Goal: Contribute content: Contribute content

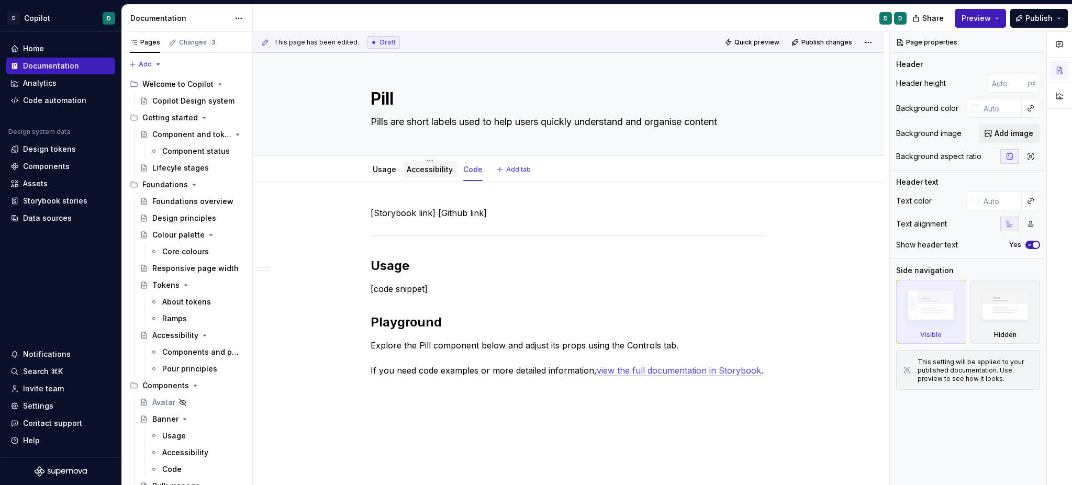
click at [424, 173] on link "Accessibility" at bounding box center [430, 169] width 46 height 9
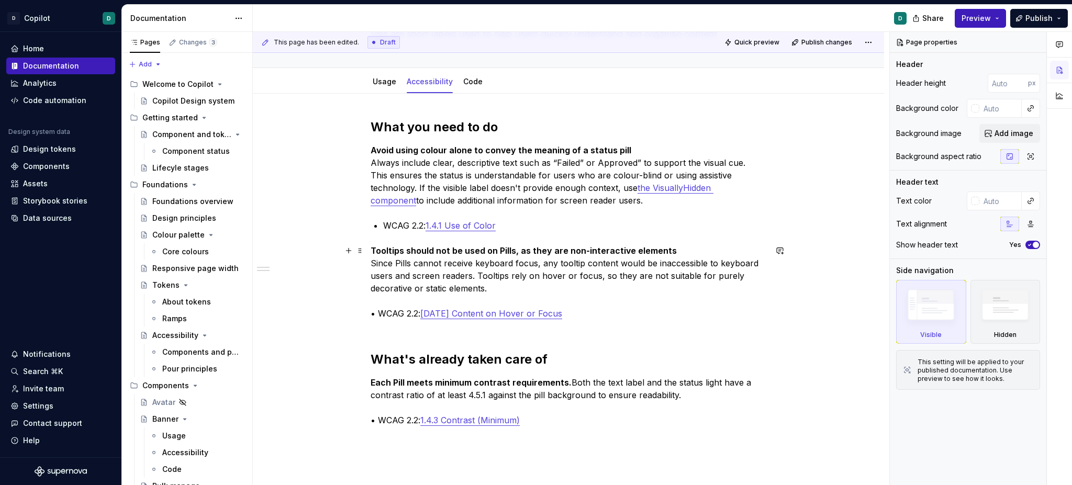
scroll to position [55, 0]
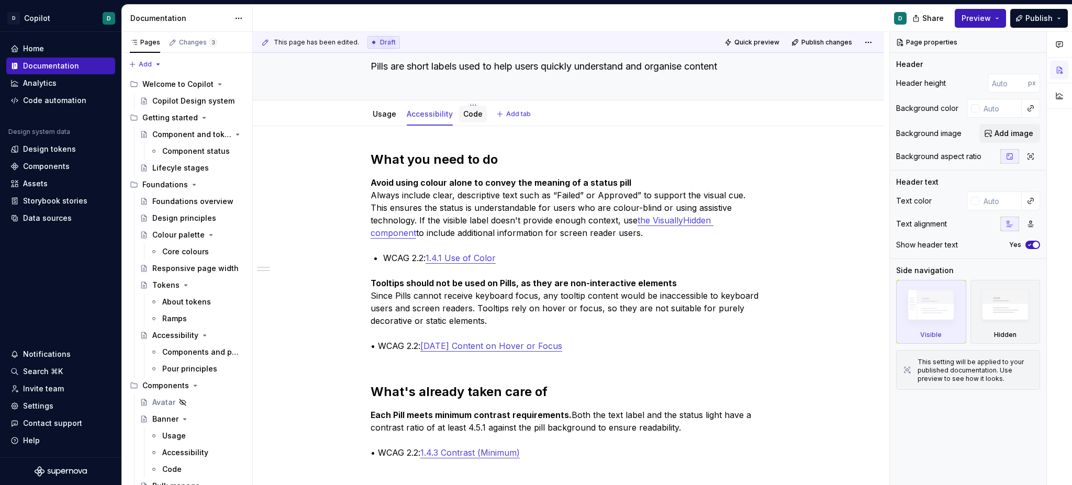
click at [479, 109] on link "Code" at bounding box center [472, 113] width 19 height 9
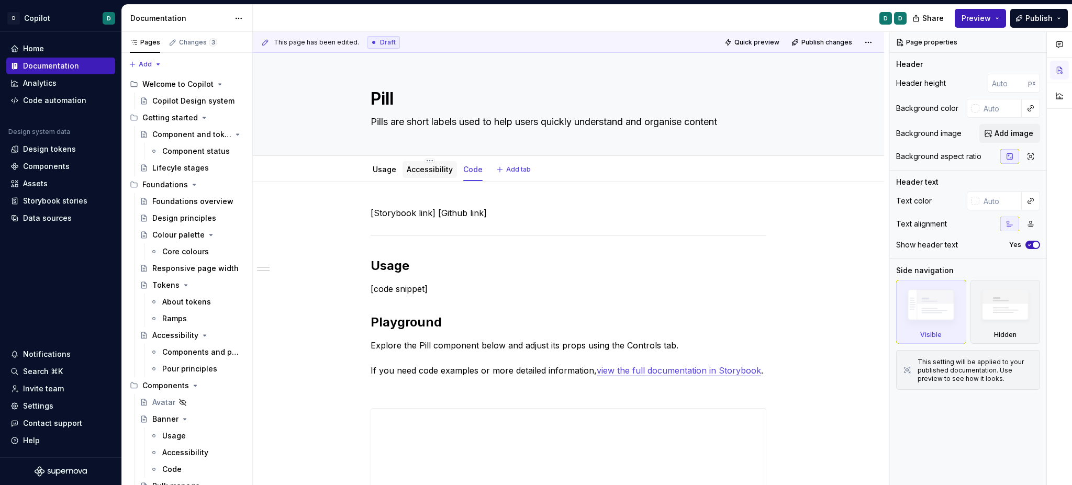
click at [424, 169] on link "Accessibility" at bounding box center [430, 169] width 46 height 9
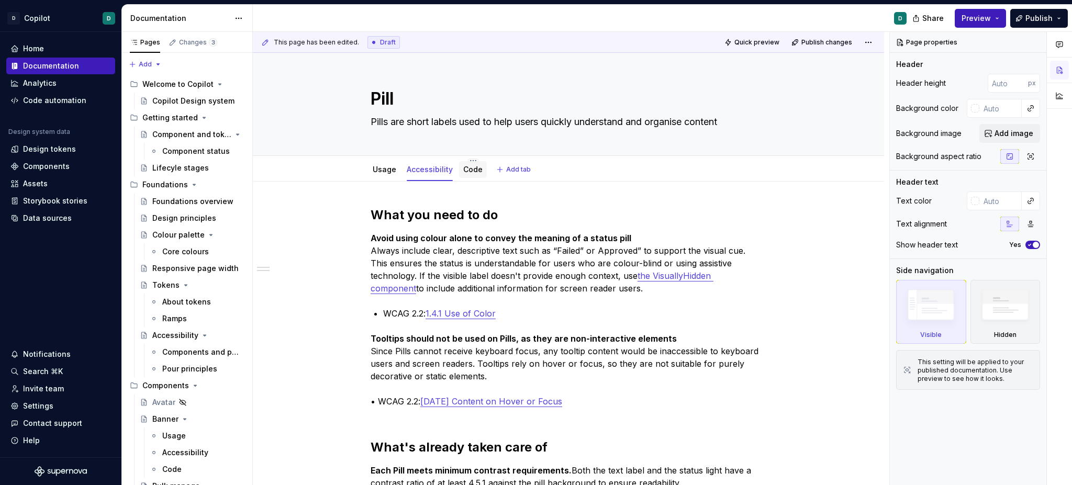
click at [469, 173] on link "Code" at bounding box center [472, 169] width 19 height 9
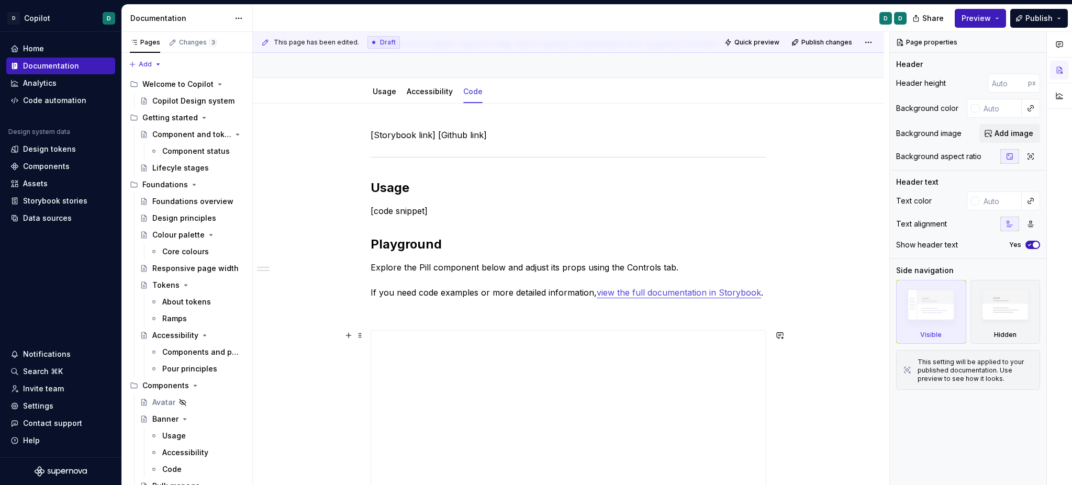
scroll to position [68, 0]
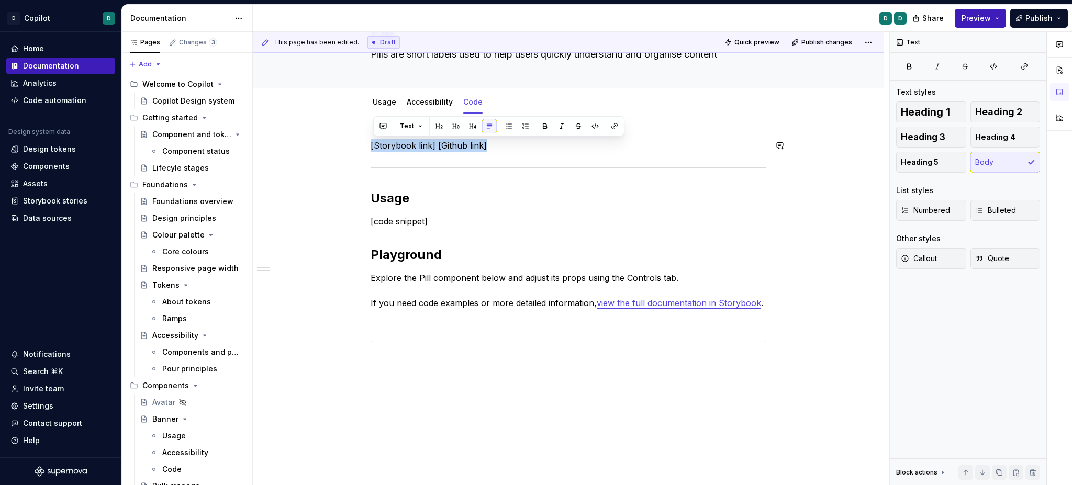
drag, startPoint x: 488, startPoint y: 143, endPoint x: 372, endPoint y: 139, distance: 115.8
click at [372, 139] on div "**********" at bounding box center [568, 455] width 631 height 683
click at [488, 145] on p "[Storybook link] [Github link]" at bounding box center [569, 145] width 396 height 13
drag, startPoint x: 488, startPoint y: 145, endPoint x: 377, endPoint y: 146, distance: 111.0
click at [372, 145] on div "**********" at bounding box center [568, 455] width 631 height 683
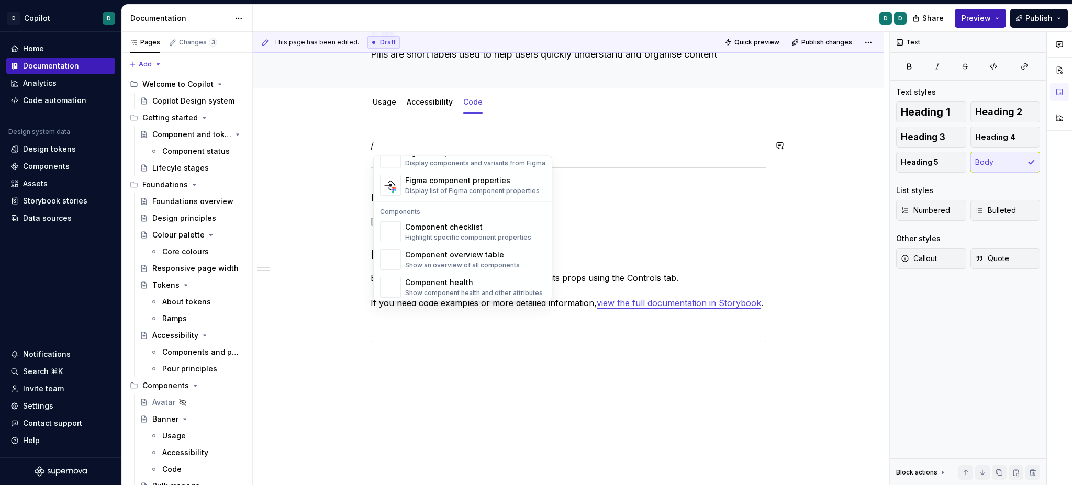
scroll to position [1042, 0]
click at [477, 252] on div "Component overview table" at bounding box center [462, 253] width 115 height 10
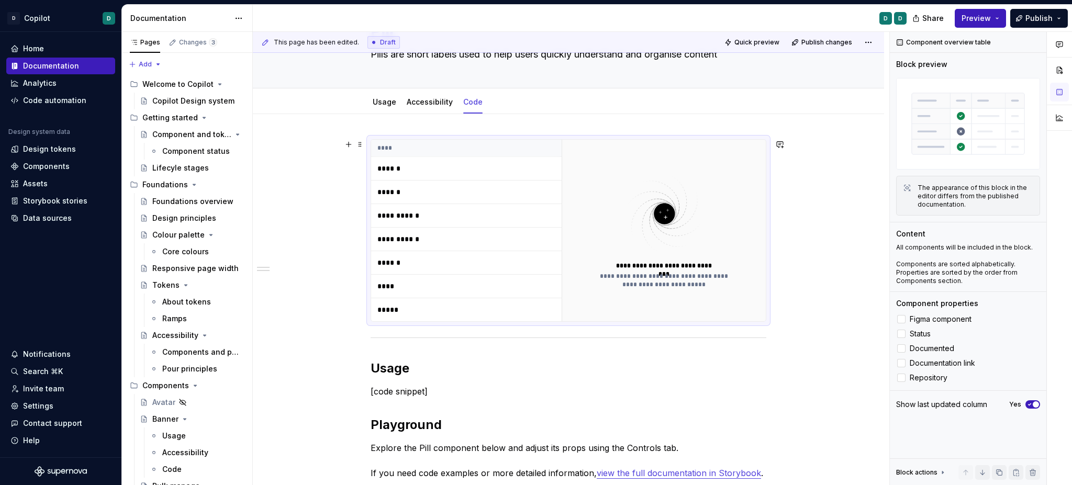
click at [388, 143] on th "****" at bounding box center [466, 148] width 191 height 17
click at [364, 143] on span at bounding box center [360, 144] width 8 height 15
click at [391, 139] on div "**********" at bounding box center [569, 230] width 396 height 183
click at [360, 142] on span at bounding box center [360, 144] width 8 height 15
click at [408, 236] on div "Delete" at bounding box center [412, 237] width 68 height 10
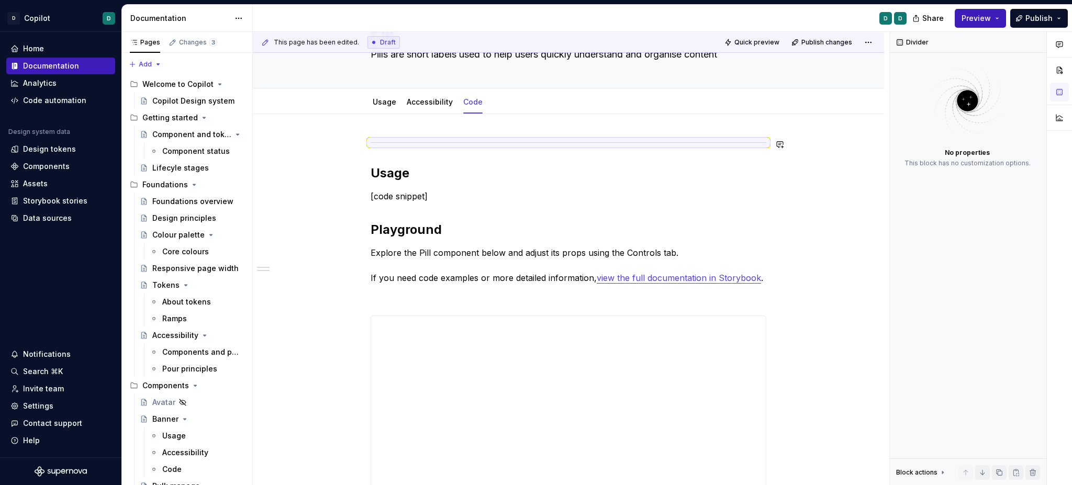
click at [434, 162] on div "**********" at bounding box center [569, 376] width 396 height 475
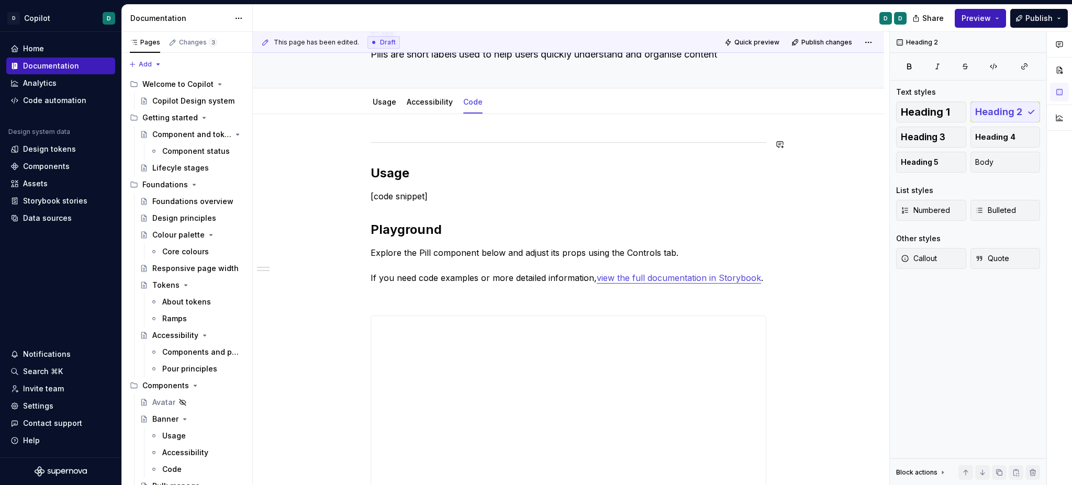
click at [386, 126] on div "**********" at bounding box center [568, 443] width 631 height 658
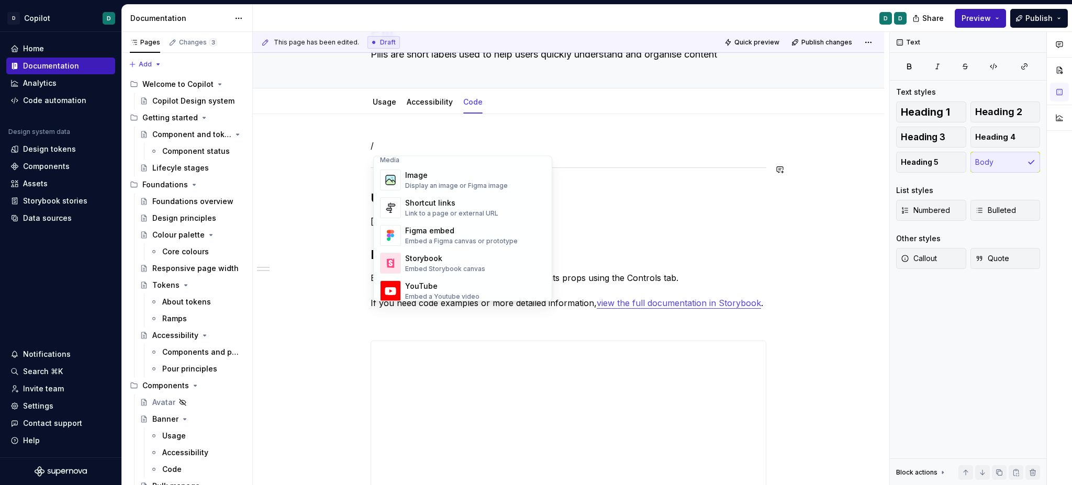
scroll to position [455, 0]
click at [445, 204] on div "Shortcut links Link to a page or external URL" at bounding box center [451, 204] width 93 height 20
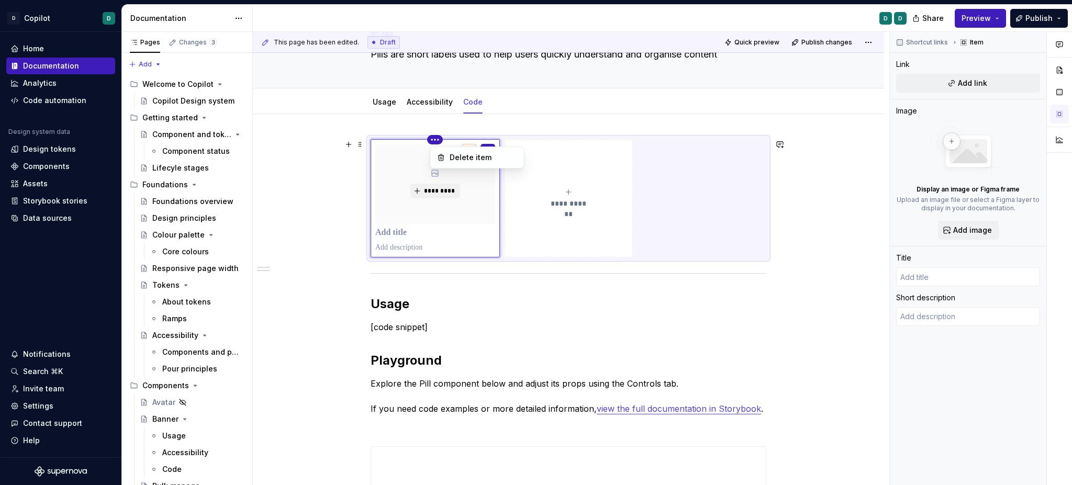
click at [434, 142] on html "D Copilot D Home Documentation Analytics Code automation Design system data Des…" at bounding box center [536, 242] width 1072 height 485
click at [392, 146] on html "D Copilot D Home Documentation Analytics Code automation Design system data Des…" at bounding box center [536, 242] width 1072 height 485
click at [361, 146] on span at bounding box center [360, 144] width 8 height 15
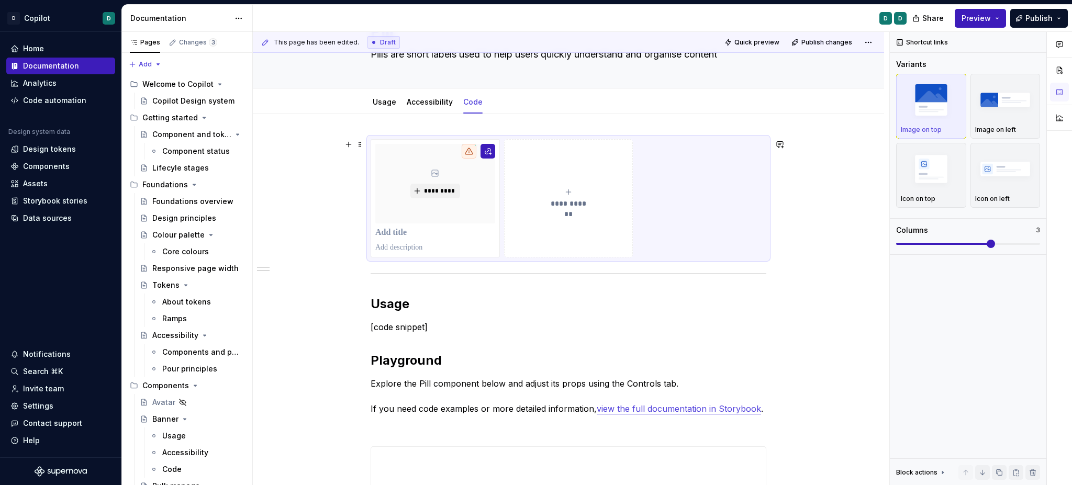
click at [563, 139] on div "**********" at bounding box center [569, 198] width 396 height 118
click at [523, 139] on div "**********" at bounding box center [569, 198] width 396 height 118
click at [371, 151] on div "**********" at bounding box center [569, 198] width 396 height 118
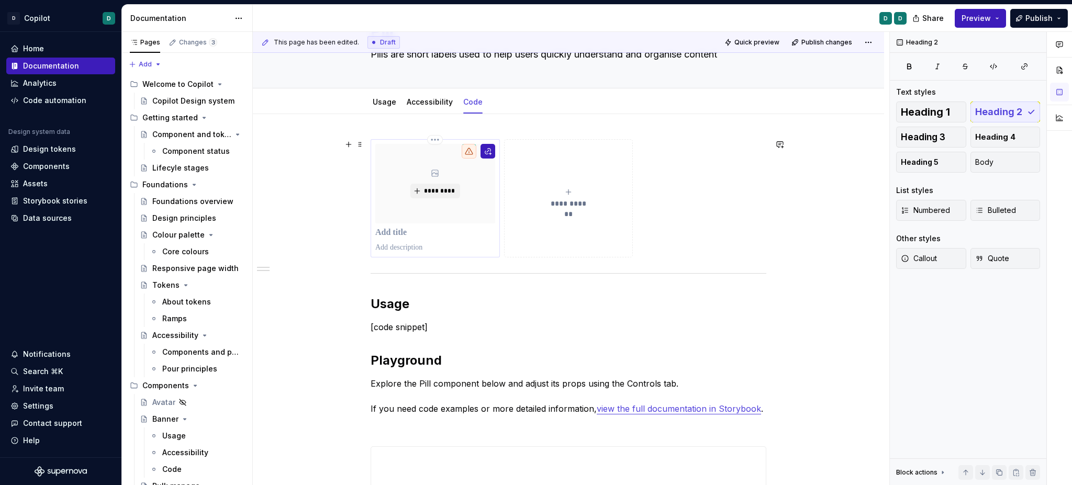
click at [436, 250] on p at bounding box center [435, 247] width 120 height 10
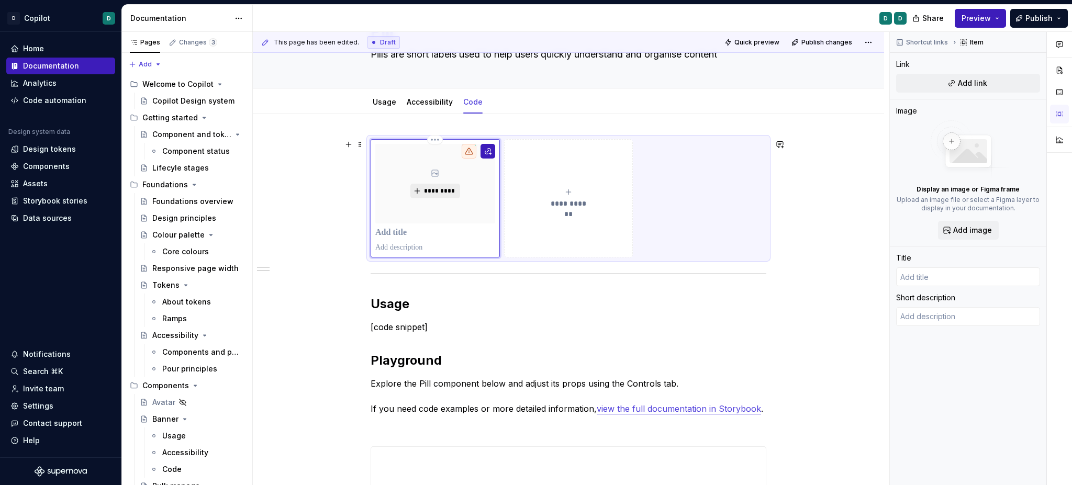
click at [430, 188] on span "*********" at bounding box center [440, 191] width 32 height 8
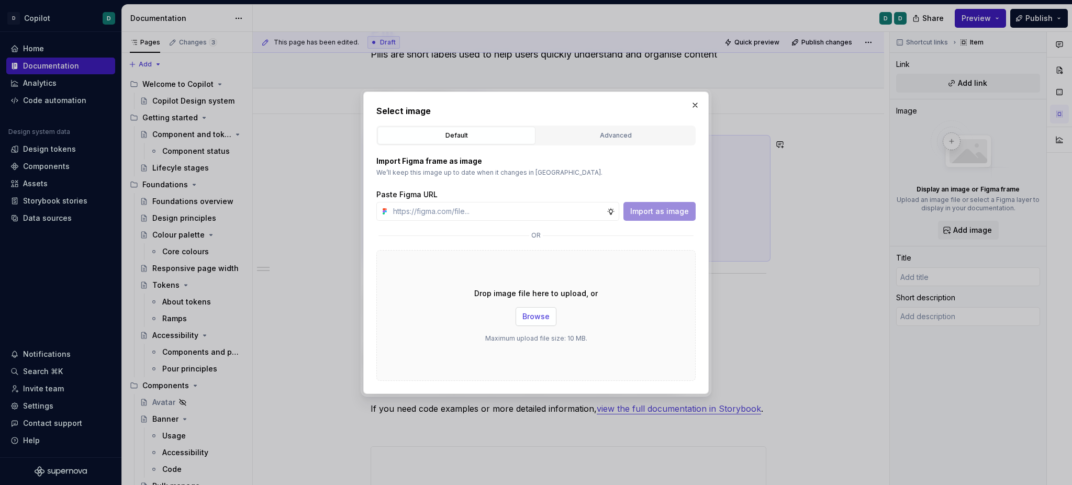
click at [527, 318] on span "Browse" at bounding box center [536, 317] width 27 height 10
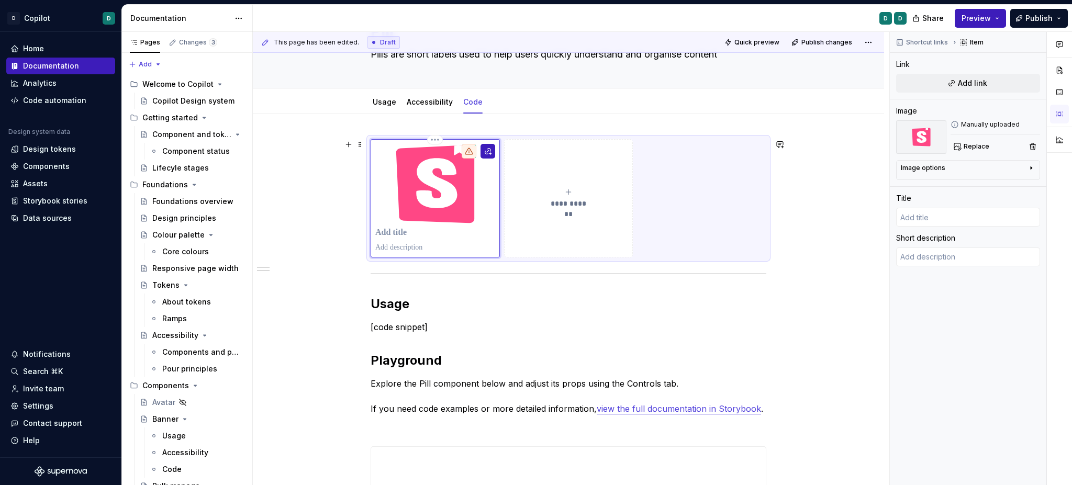
click at [387, 233] on p at bounding box center [435, 233] width 120 height 10
click at [575, 194] on div "**********" at bounding box center [569, 198] width 120 height 21
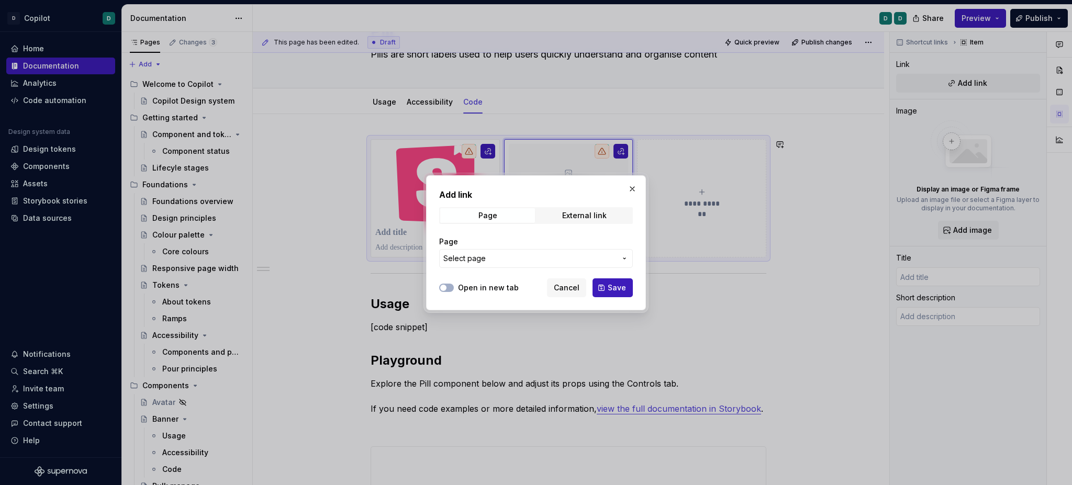
click at [499, 255] on span "Select page" at bounding box center [529, 258] width 173 height 10
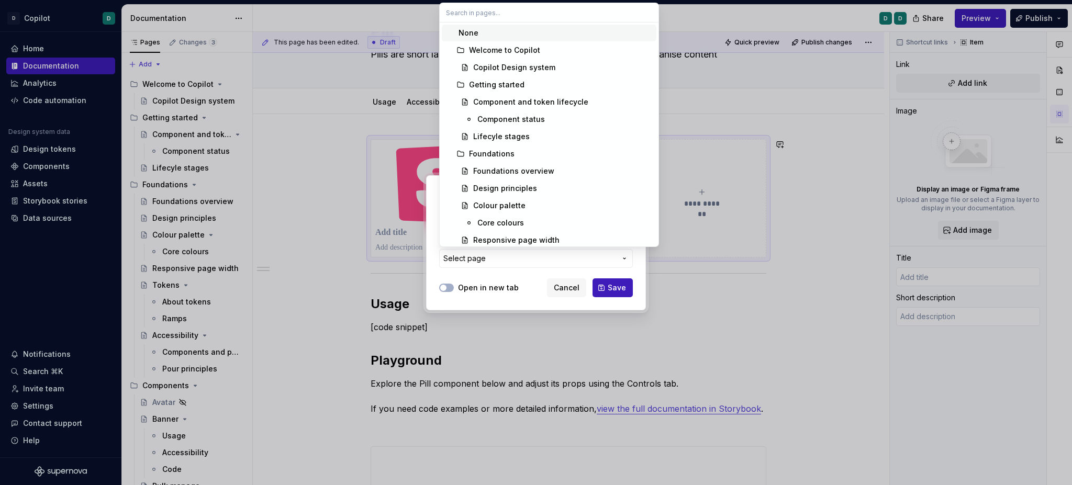
click at [526, 280] on div "Add link Page External link Page Select page Open in new tab Cancel Save" at bounding box center [536, 242] width 1072 height 485
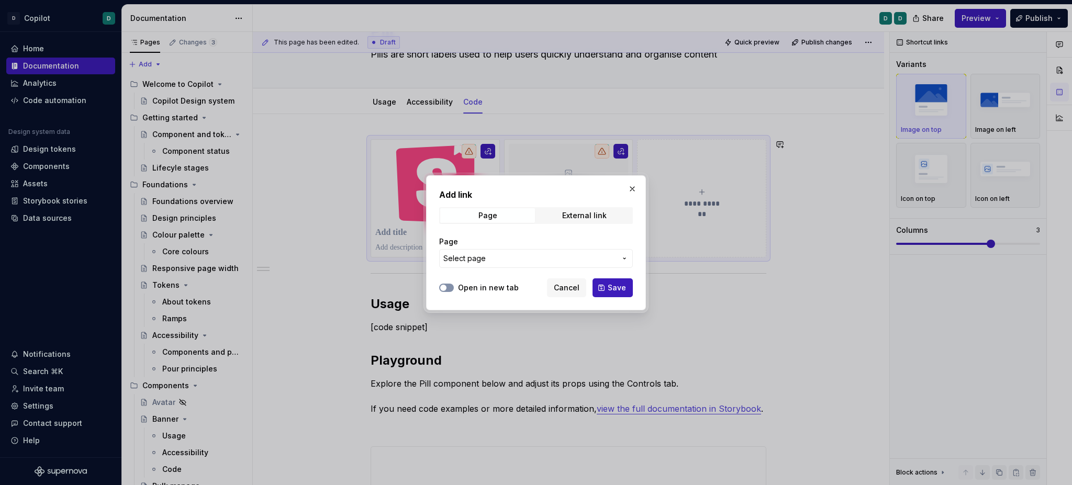
click at [450, 286] on button "Open in new tab" at bounding box center [446, 288] width 15 height 8
click at [491, 256] on span "Select page" at bounding box center [529, 258] width 173 height 10
click at [532, 292] on div "Add link Page External link Page Select page Open in new tab Cancel Save" at bounding box center [536, 242] width 1072 height 485
click at [572, 220] on span "External link" at bounding box center [584, 215] width 95 height 15
click at [484, 252] on input "URL" at bounding box center [536, 258] width 194 height 19
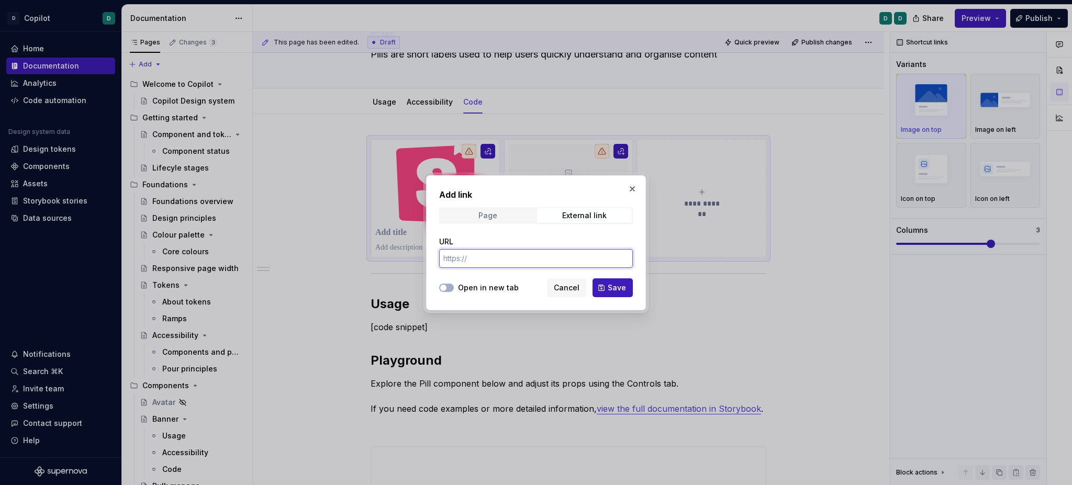
type textarea "*"
paste input "[URL][DOMAIN_NAME]"
type input "[URL][DOMAIN_NAME]"
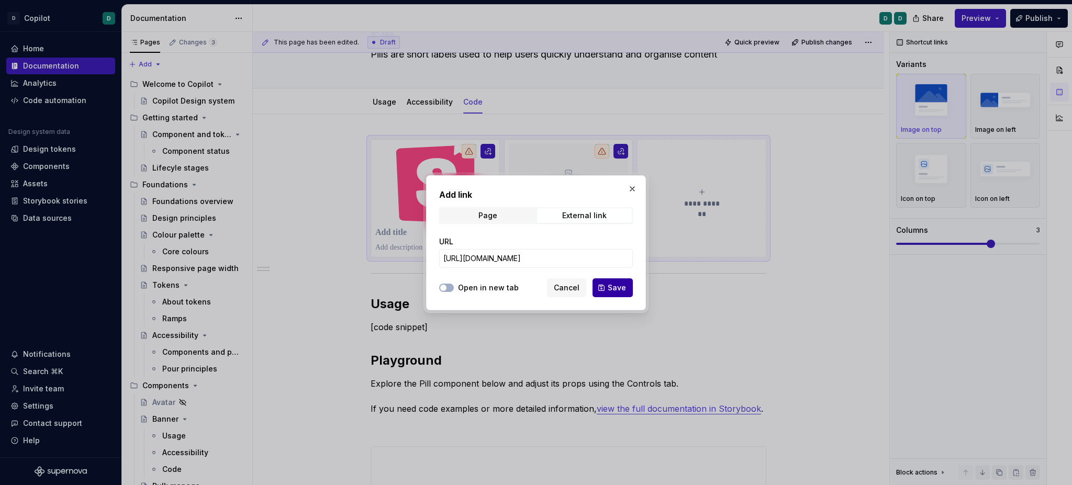
click at [621, 287] on span "Save" at bounding box center [617, 288] width 18 height 10
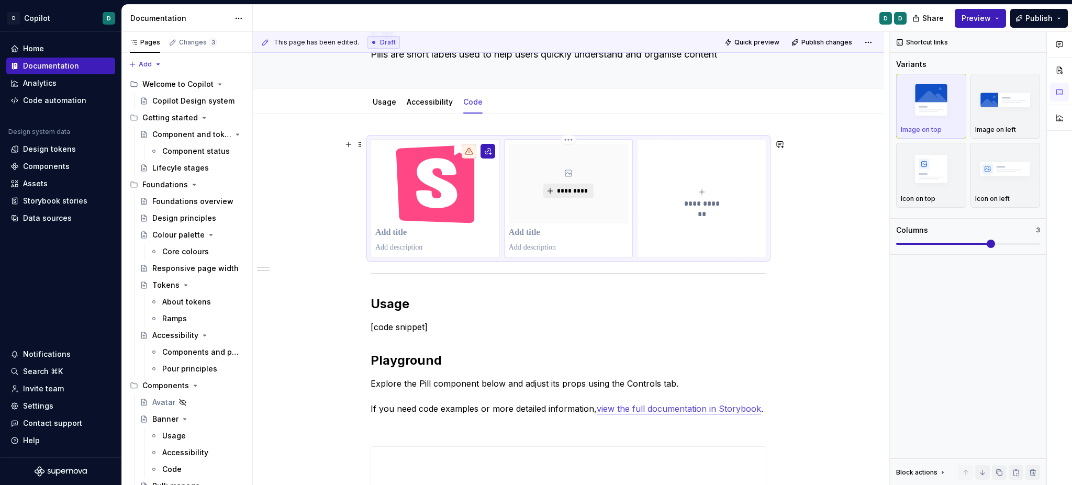
click at [564, 193] on span "*********" at bounding box center [573, 191] width 32 height 8
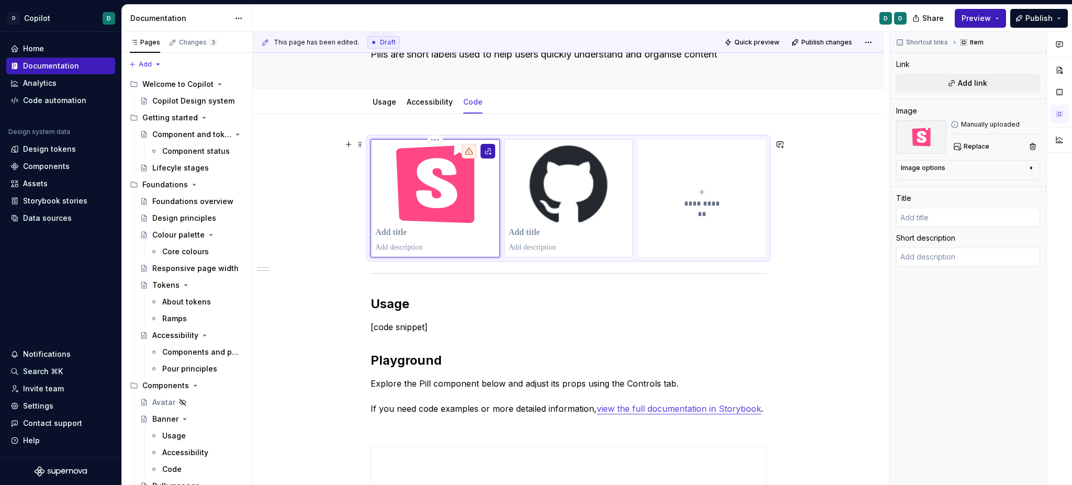
click at [404, 226] on div at bounding box center [435, 198] width 120 height 109
click at [395, 234] on p at bounding box center [435, 233] width 120 height 10
type textarea "*"
type input "S"
type textarea "*"
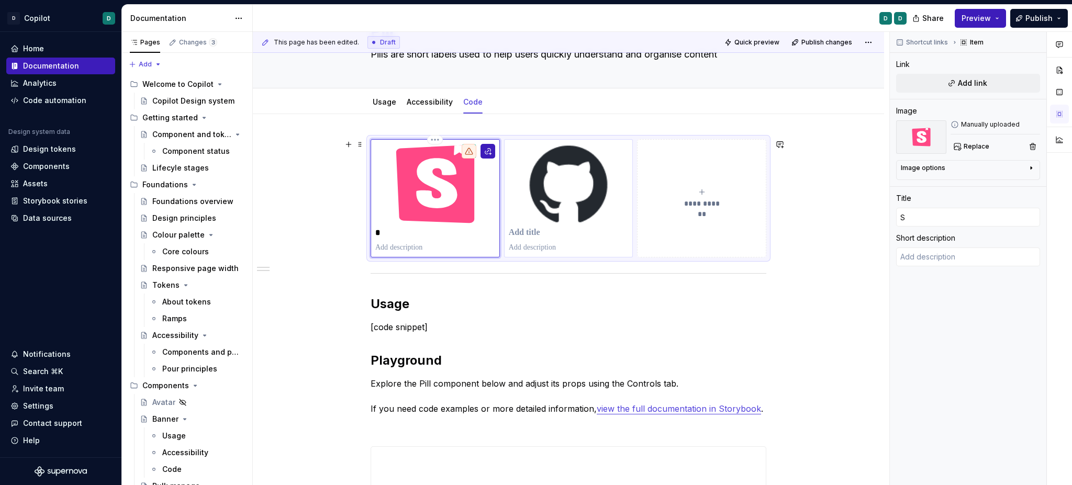
type input "St"
type textarea "*"
type input "Sto"
type textarea "*"
type input "Stor"
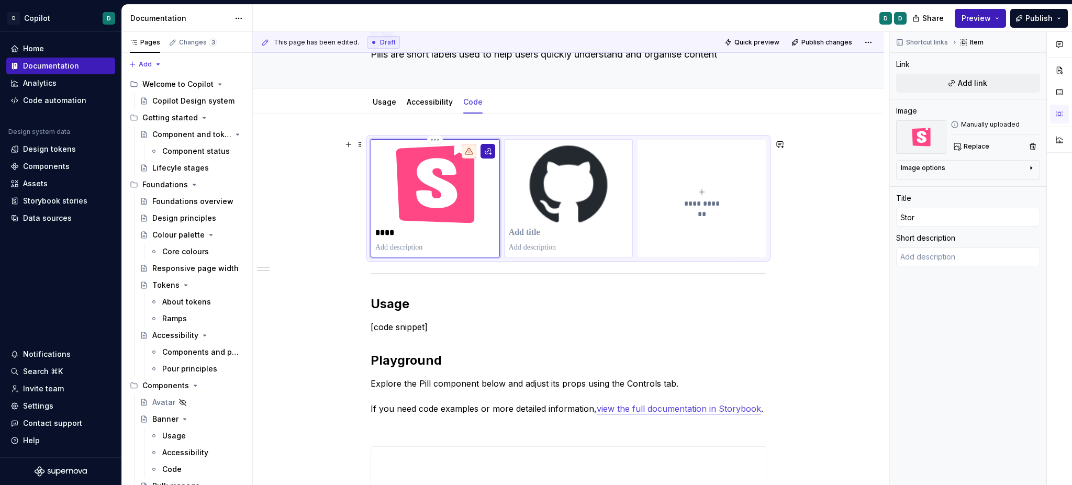
type textarea "*"
type input "Story"
type textarea "*"
type input "Storyb"
type textarea "*"
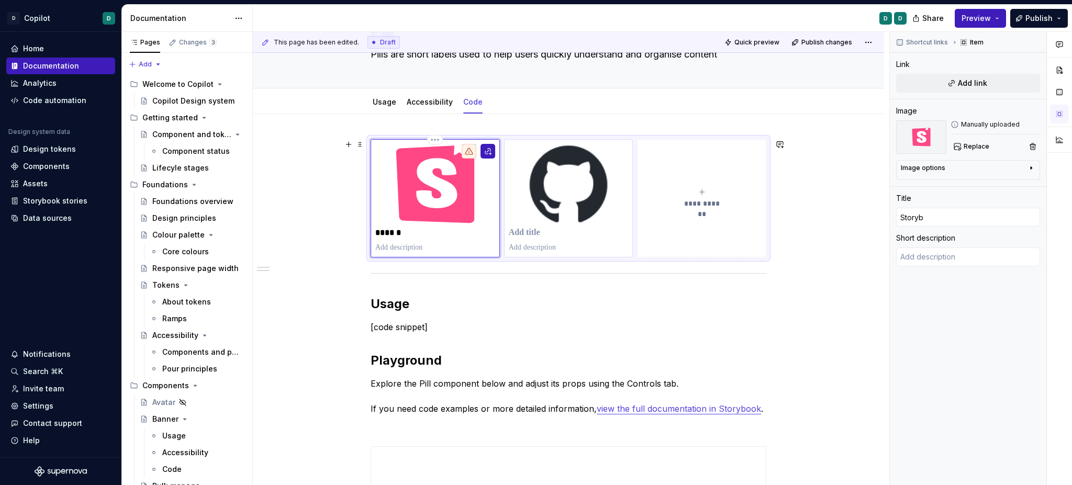
type input "Storybo"
type textarea "*"
type input "Storyboo"
type textarea "*"
type input "Storybook"
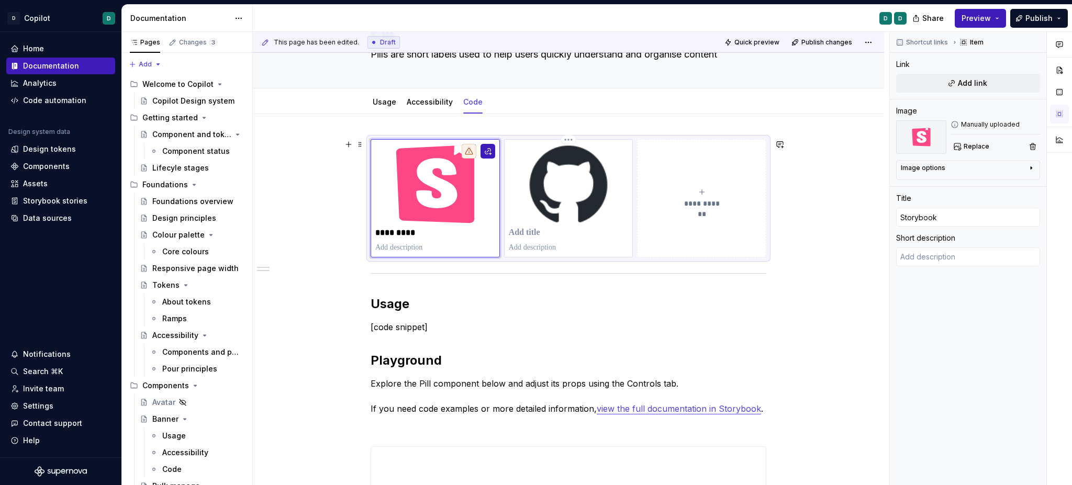
click at [520, 229] on p at bounding box center [569, 233] width 120 height 10
type textarea "*"
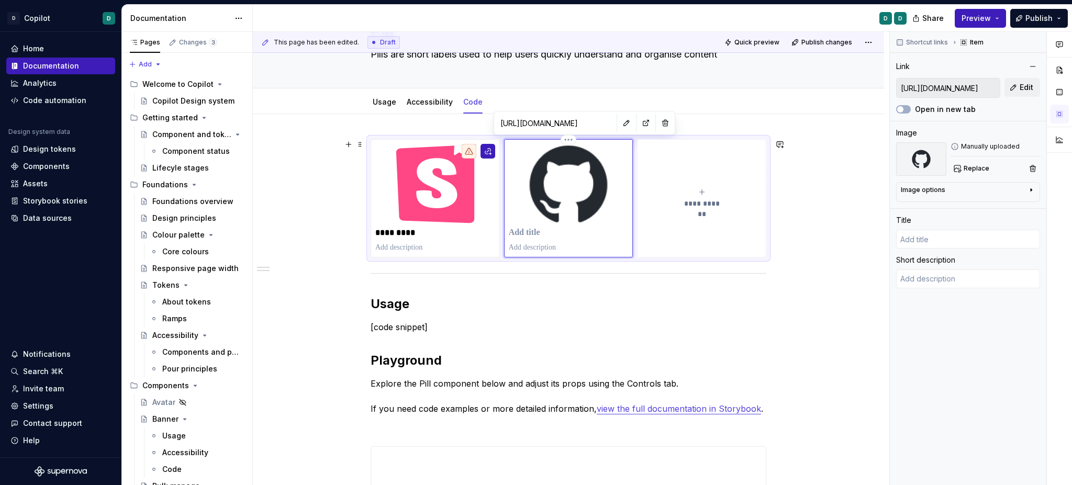
type textarea "*"
type input "G"
type textarea "*"
type input "Gi"
type textarea "*"
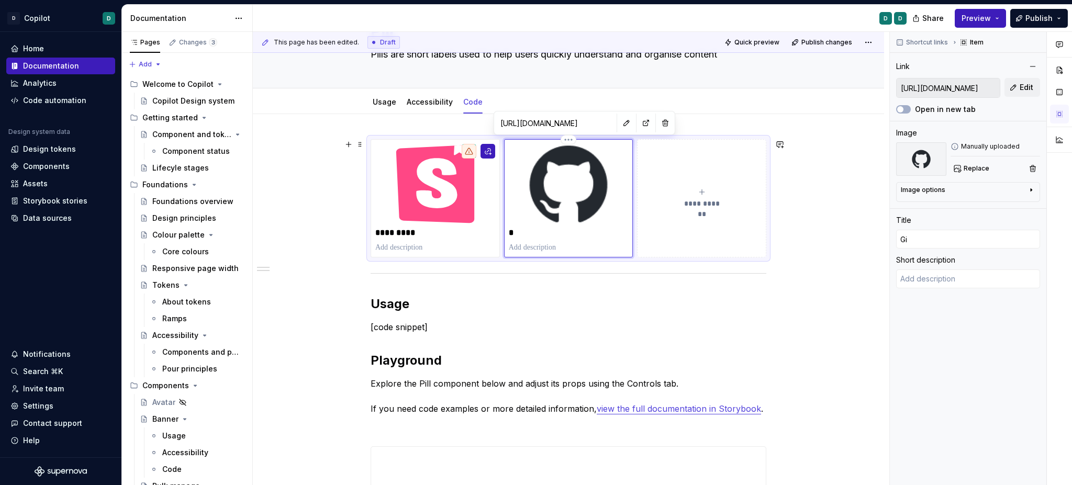
type input "Git"
type textarea "*"
type input "Gith"
type textarea "*"
type input "Githu"
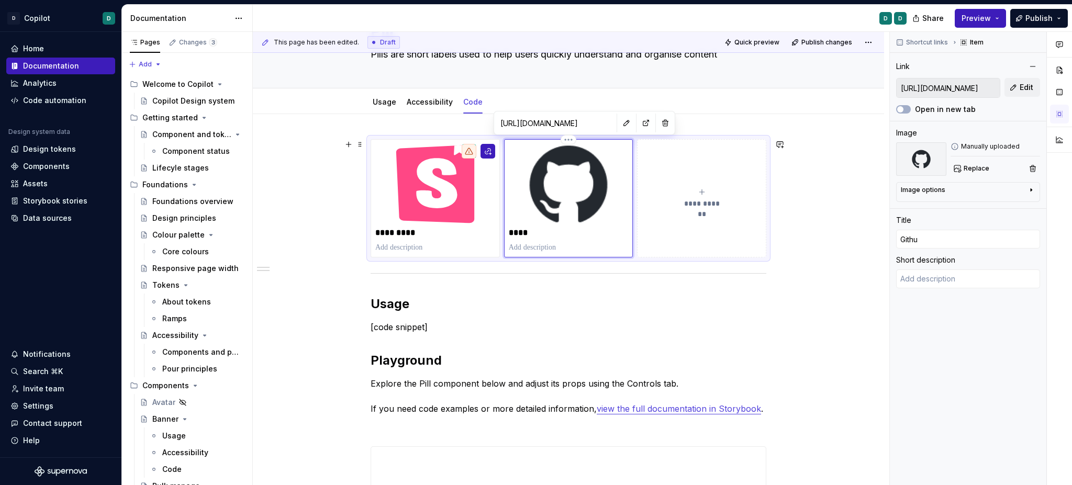
type textarea "*"
type input "Github"
click at [425, 236] on p "*********" at bounding box center [435, 233] width 120 height 10
type textarea "*"
type input "Storybook"
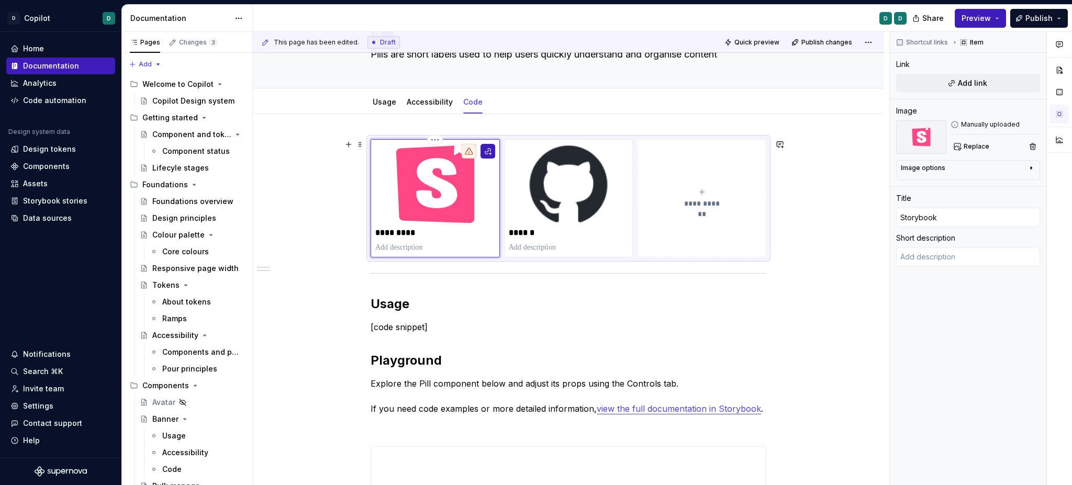
click at [423, 204] on img at bounding box center [435, 184] width 120 height 80
click at [408, 237] on p "*********" at bounding box center [435, 233] width 120 height 10
click at [466, 152] on div at bounding box center [469, 151] width 15 height 15
click at [467, 151] on div at bounding box center [469, 151] width 15 height 15
click at [489, 151] on button "button" at bounding box center [488, 151] width 15 height 15
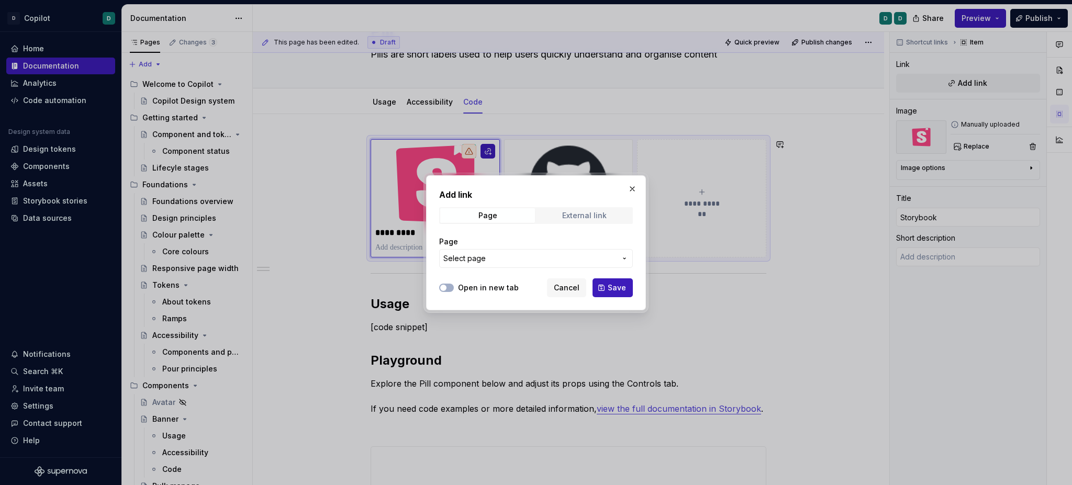
click at [585, 214] on div "External link" at bounding box center [584, 216] width 45 height 8
type textarea "*"
click at [510, 259] on input "URL" at bounding box center [536, 258] width 194 height 19
paste input "[URL][DOMAIN_NAME]"
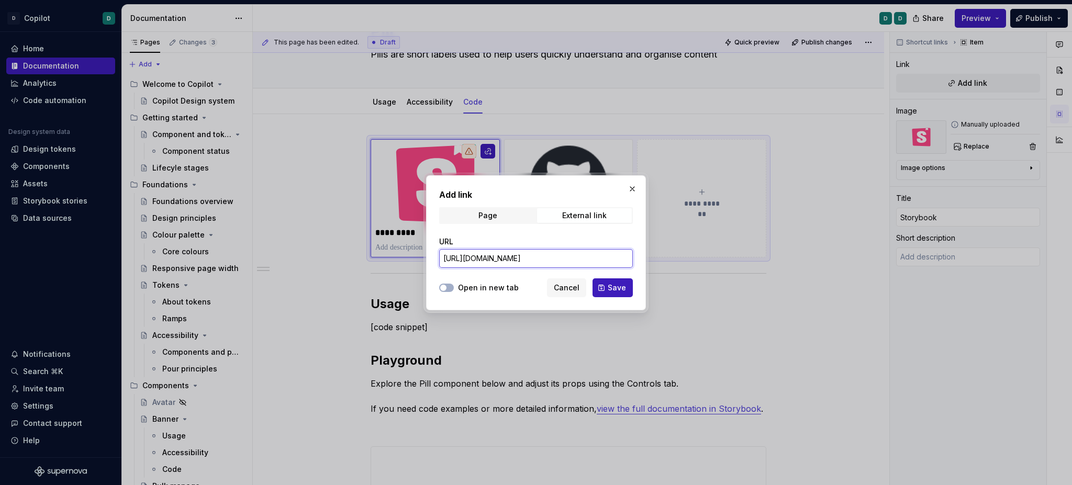
type input "[URL][DOMAIN_NAME]"
click at [469, 286] on label "Open in new tab" at bounding box center [488, 288] width 61 height 10
click at [454, 286] on button "Open in new tab" at bounding box center [446, 288] width 15 height 8
click at [616, 290] on span "Save" at bounding box center [617, 288] width 18 height 10
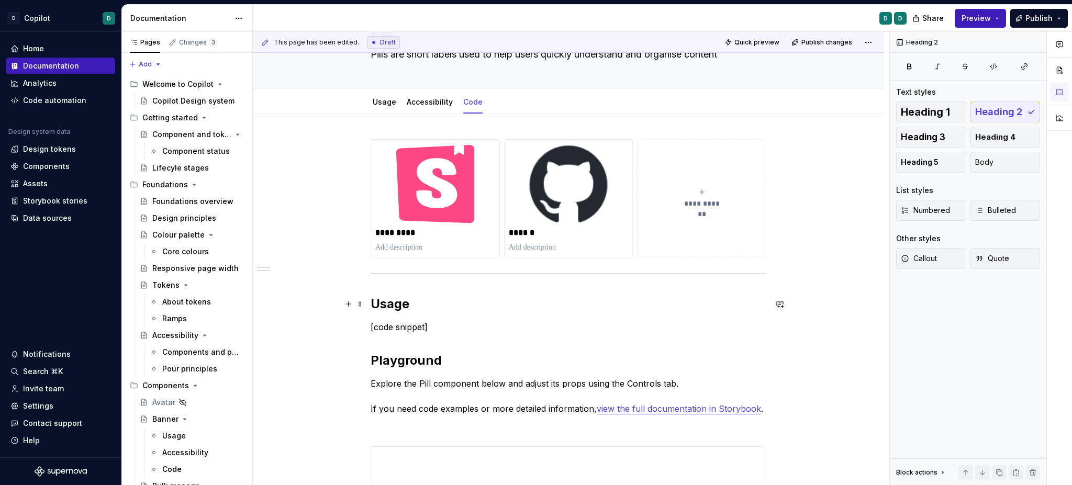
click at [527, 296] on h2 "Usage" at bounding box center [569, 304] width 396 height 17
click at [364, 146] on span at bounding box center [360, 144] width 8 height 15
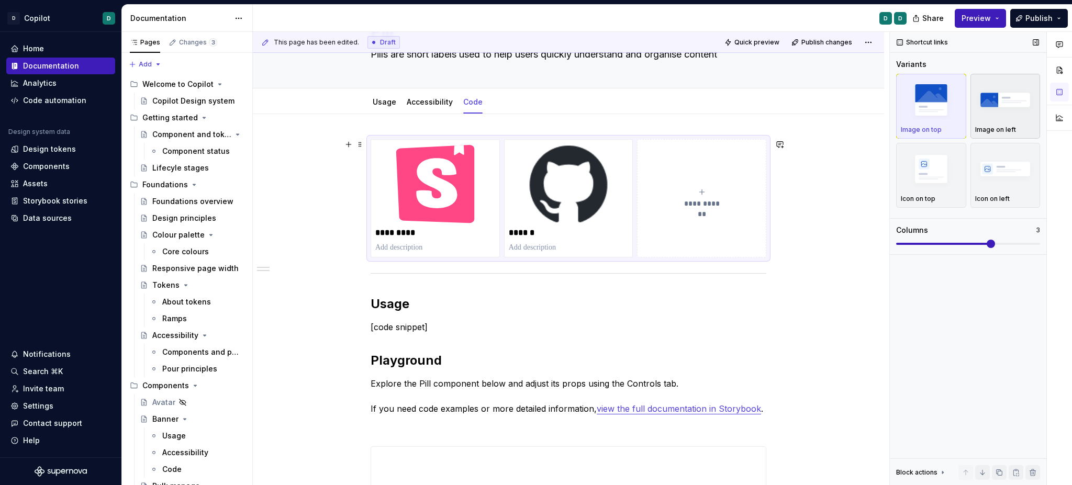
click at [982, 117] on img "button" at bounding box center [1005, 100] width 61 height 38
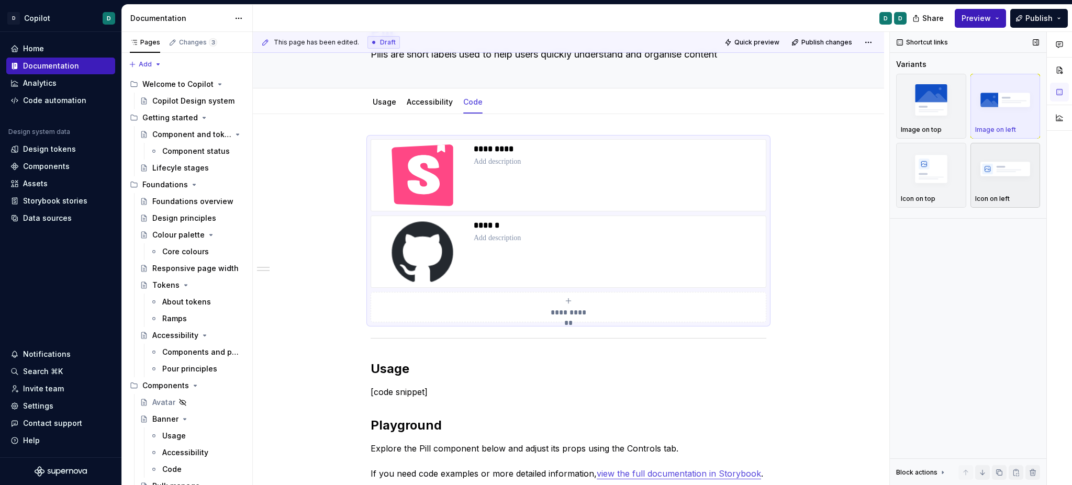
click at [1005, 177] on img "button" at bounding box center [1005, 169] width 61 height 38
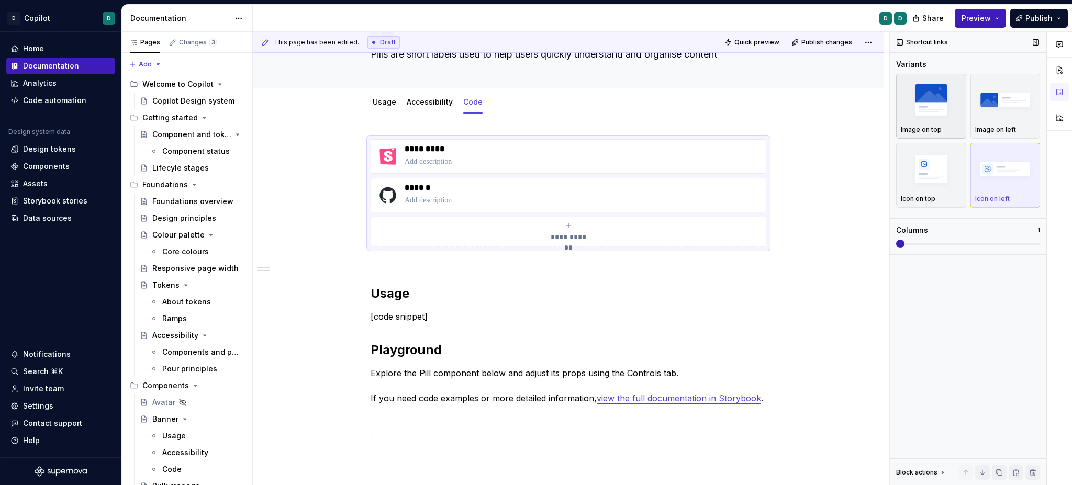
click at [926, 103] on img "button" at bounding box center [931, 100] width 61 height 38
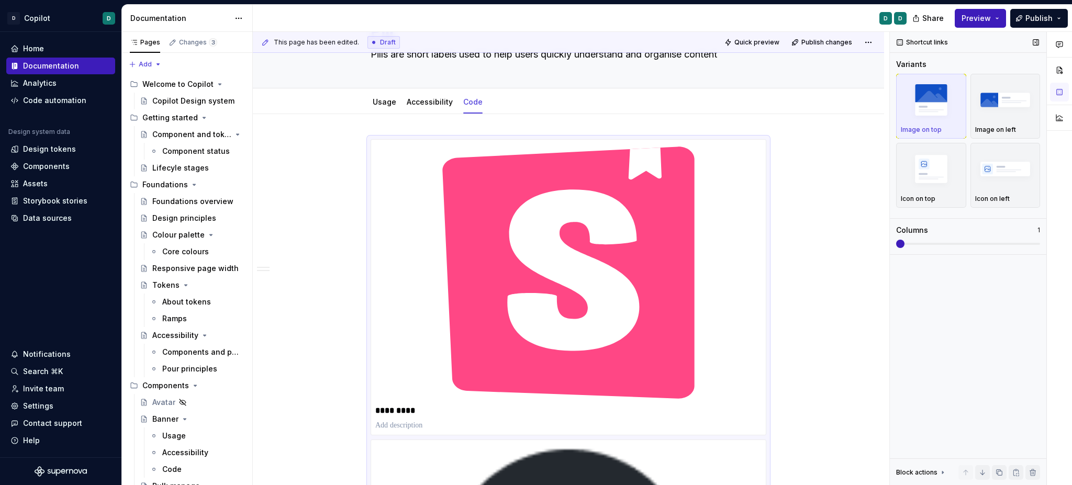
scroll to position [175, 0]
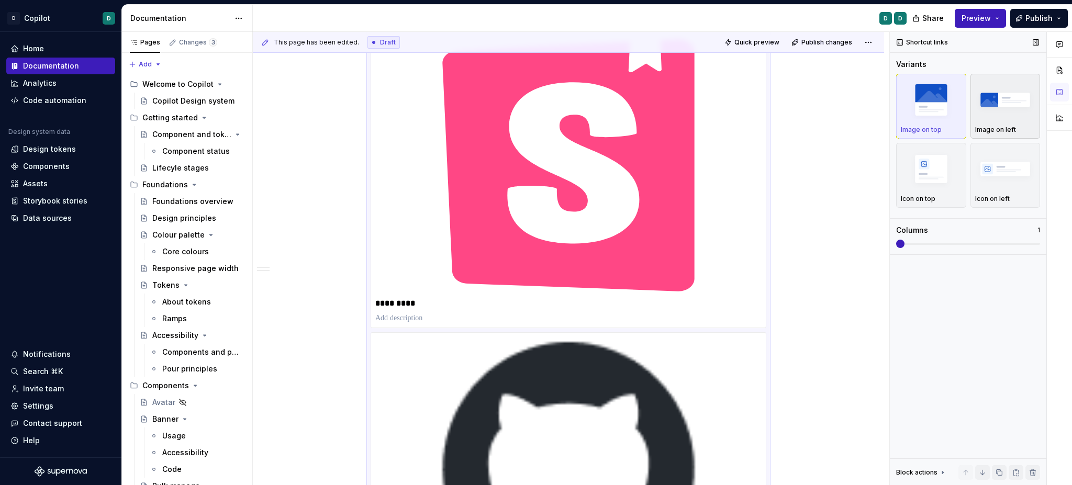
click at [981, 108] on img "button" at bounding box center [1005, 100] width 61 height 38
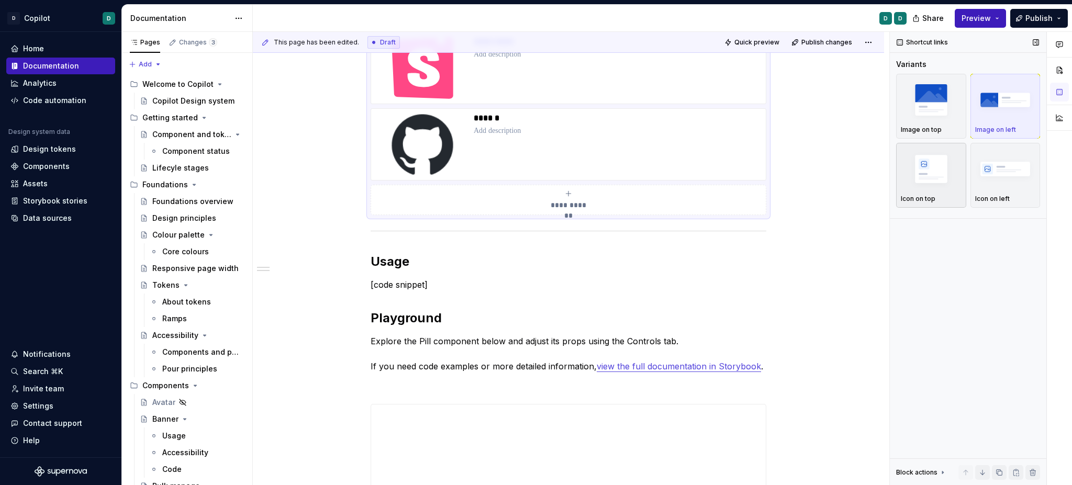
click at [929, 171] on img "button" at bounding box center [931, 169] width 61 height 38
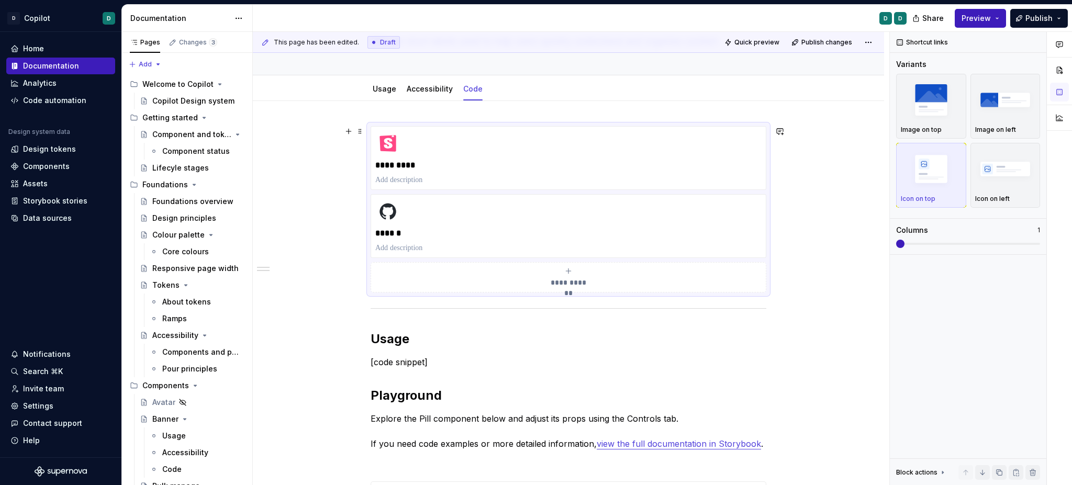
scroll to position [64, 0]
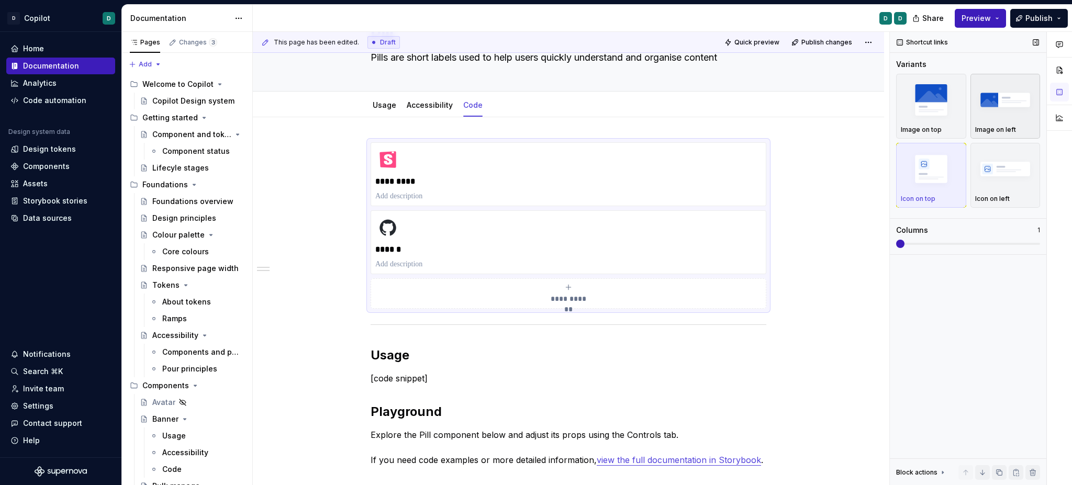
click at [1005, 114] on img "button" at bounding box center [1005, 100] width 61 height 38
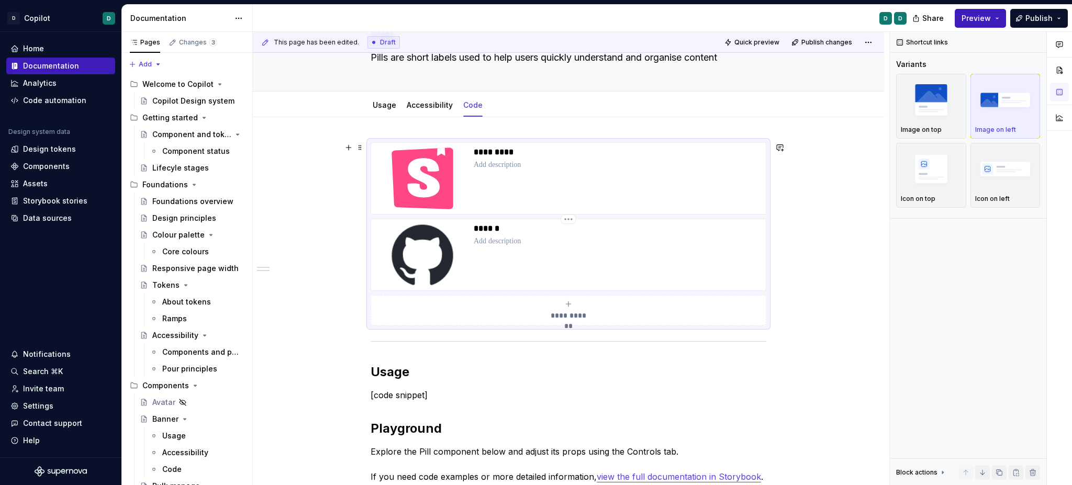
scroll to position [64, 0]
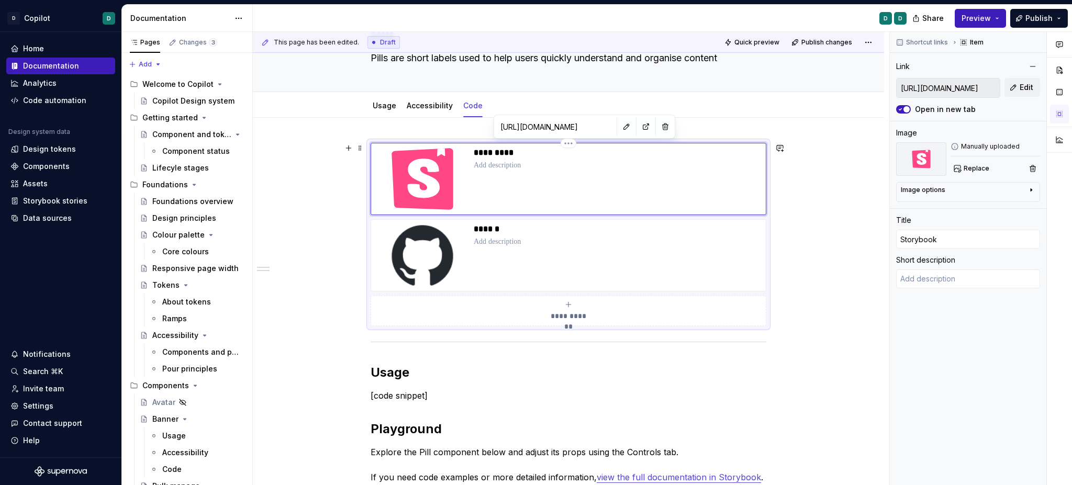
click at [439, 183] on img at bounding box center [422, 179] width 94 height 63
click at [962, 191] on div "Image options" at bounding box center [964, 192] width 126 height 13
click at [967, 226] on div "Shortcut links Item Link [URL][DOMAIN_NAME] Edit Open in new tab Image Manually…" at bounding box center [968, 259] width 157 height 454
click at [942, 294] on textarea at bounding box center [968, 295] width 144 height 19
type textarea "*"
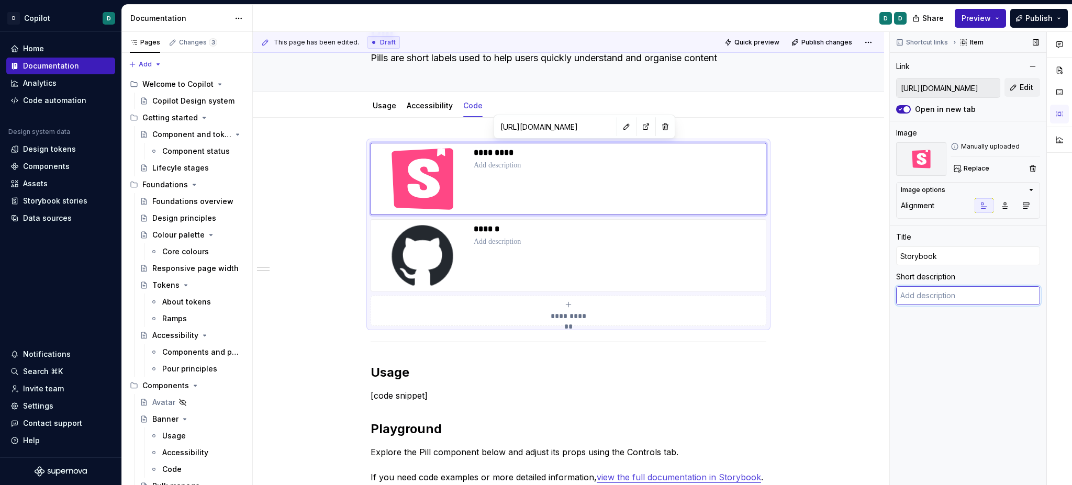
type textarea "V"
type textarea "*"
type textarea "Vie"
type textarea "*"
type textarea "View"
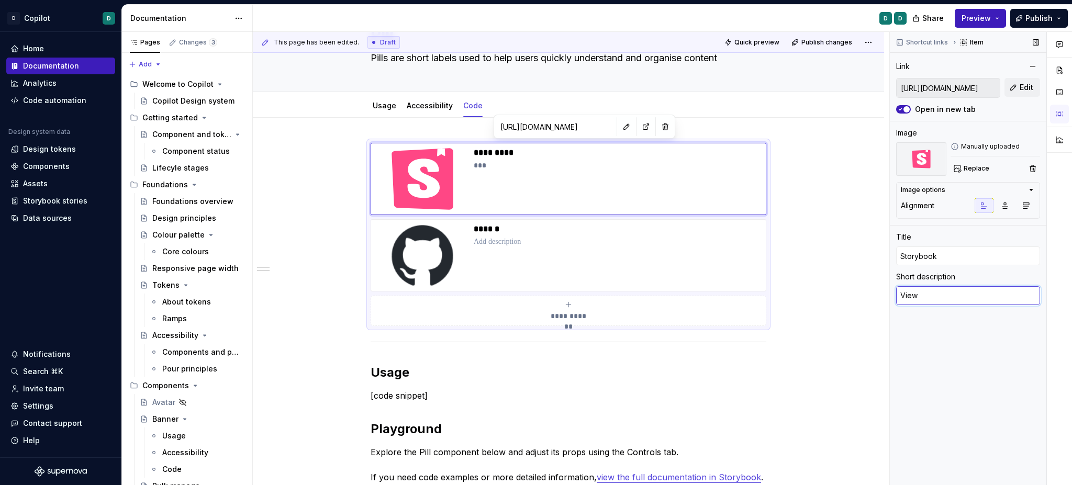
type textarea "*"
type textarea "View"
type textarea "*"
type textarea "View c"
type textarea "*"
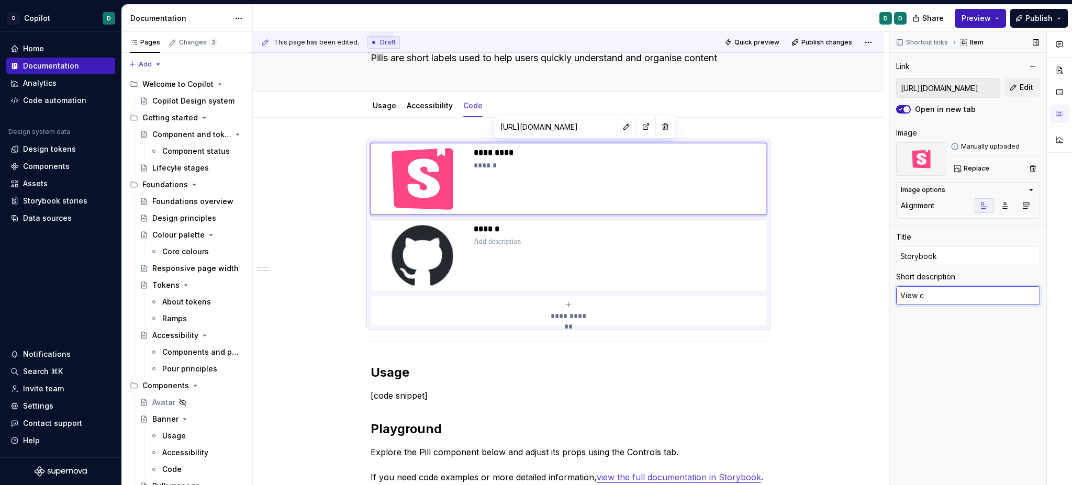
type textarea "View co"
type textarea "*"
type textarea "View com"
type textarea "*"
type textarea "View comp"
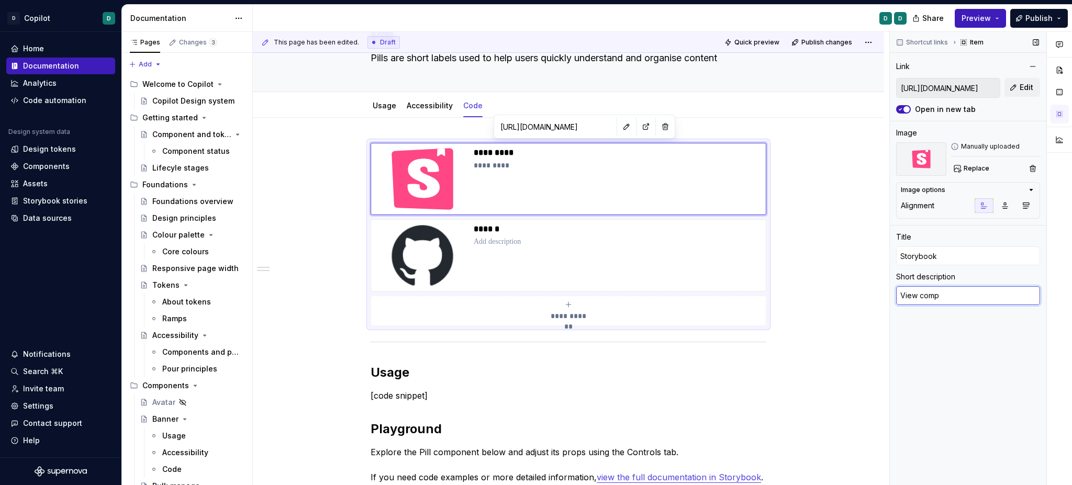
type textarea "*"
type textarea "View compo"
type textarea "*"
type textarea "View compon"
type textarea "*"
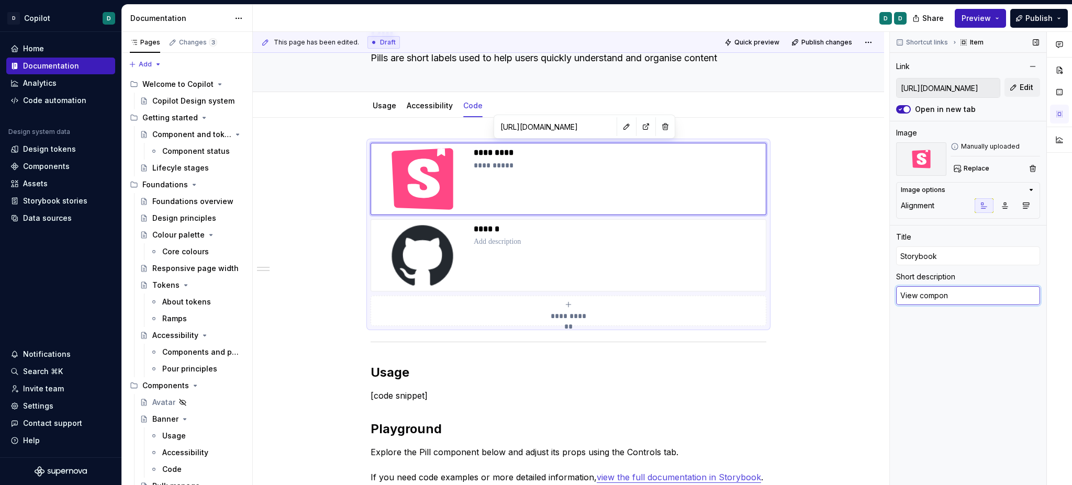
type textarea "View compone"
type textarea "*"
type textarea "View componen"
type textarea "*"
type textarea "View component"
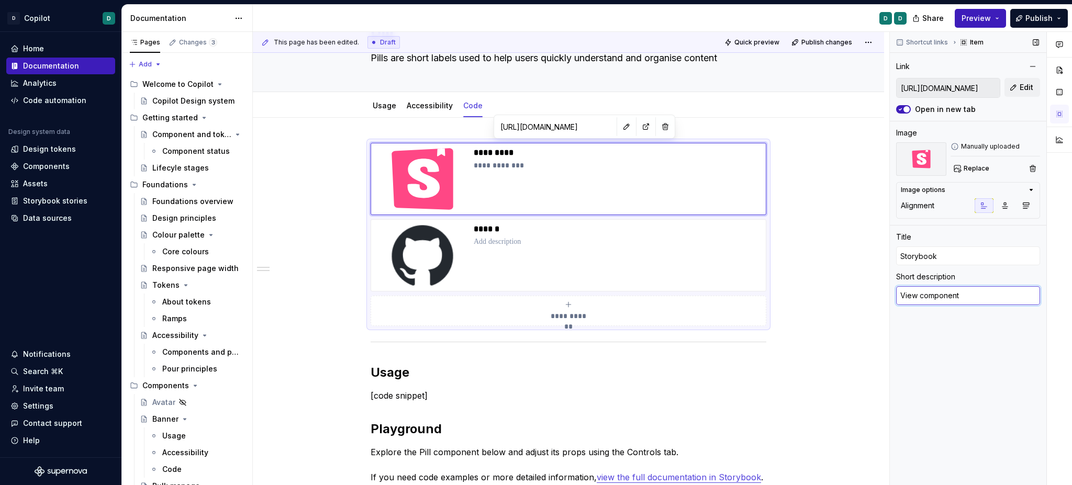
type textarea "*"
type textarea "View component"
type textarea "*"
type textarea "View component do"
type textarea "*"
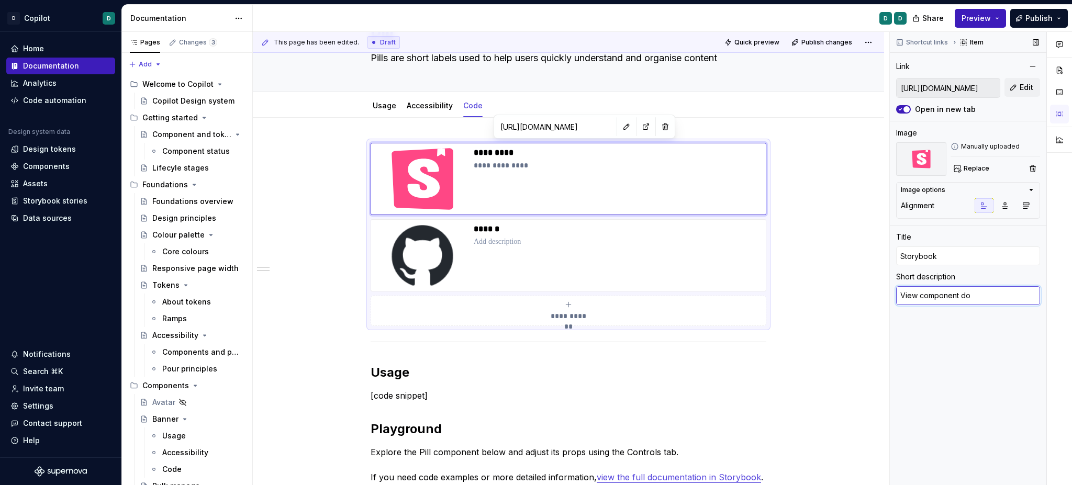
type textarea "View component doc"
type textarea "*"
type textarea "View component docu"
type textarea "*"
type textarea "View component docum"
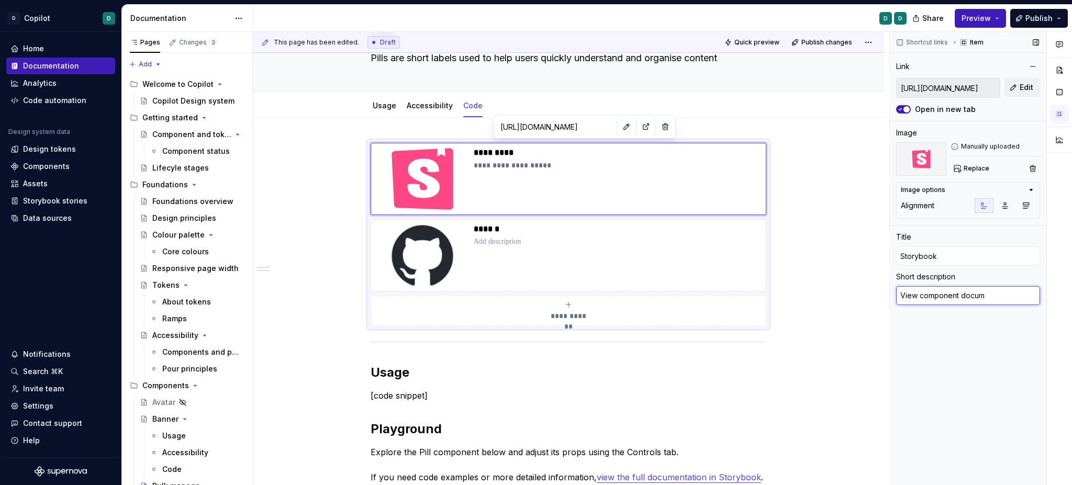
type textarea "*"
type textarea "View component docume"
type textarea "*"
type textarea "View component documen"
type textarea "*"
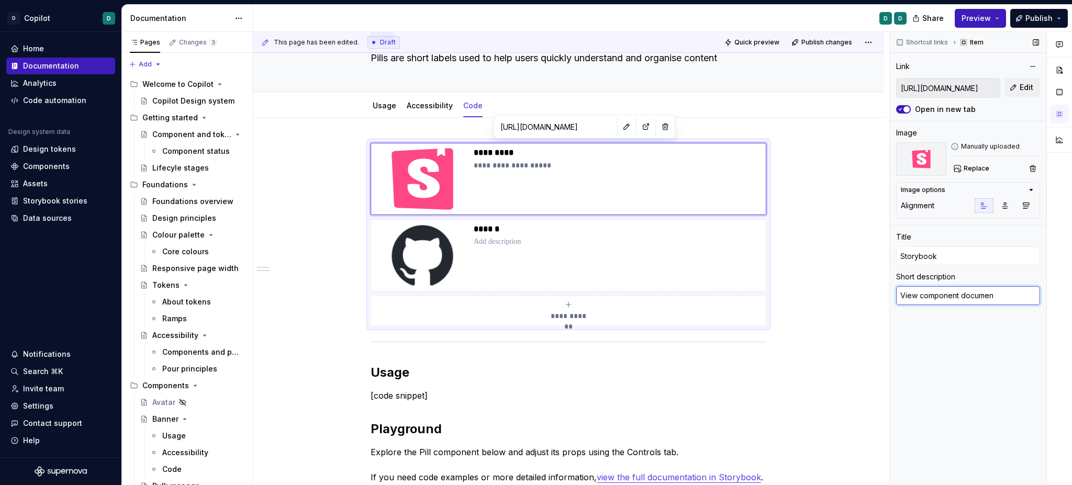
type textarea "View component document"
type textarea "*"
type textarea "View component documenta"
type textarea "*"
type textarea "View component documentati"
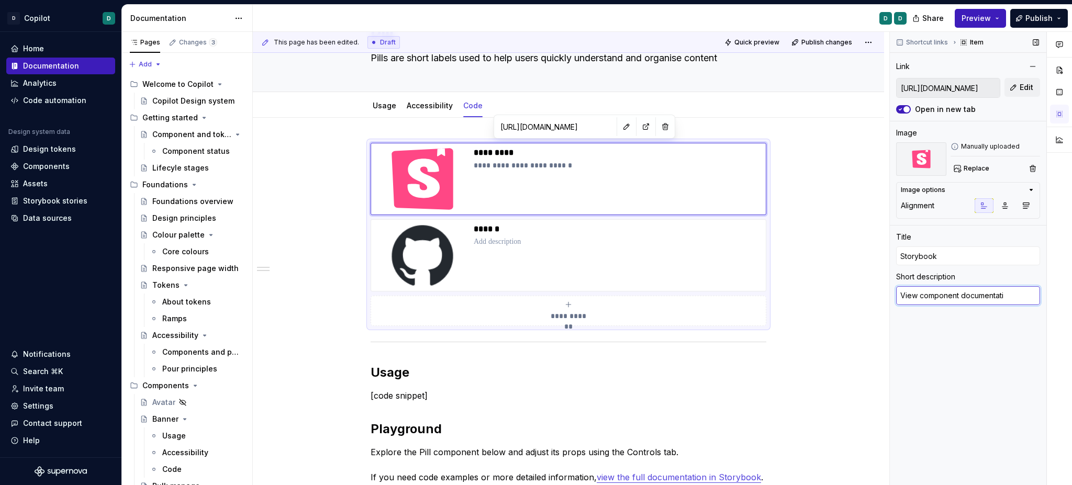
type textarea "*"
type textarea "View component documentatio"
type textarea "*"
type textarea "View component documentation"
click at [505, 242] on p at bounding box center [618, 242] width 288 height 10
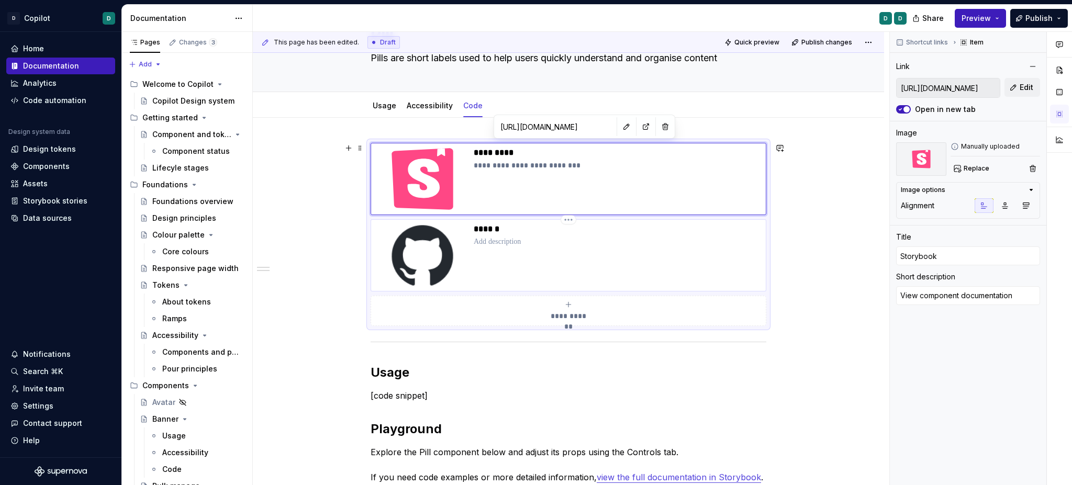
type textarea "*"
type input "[URL][DOMAIN_NAME]"
type input "Github"
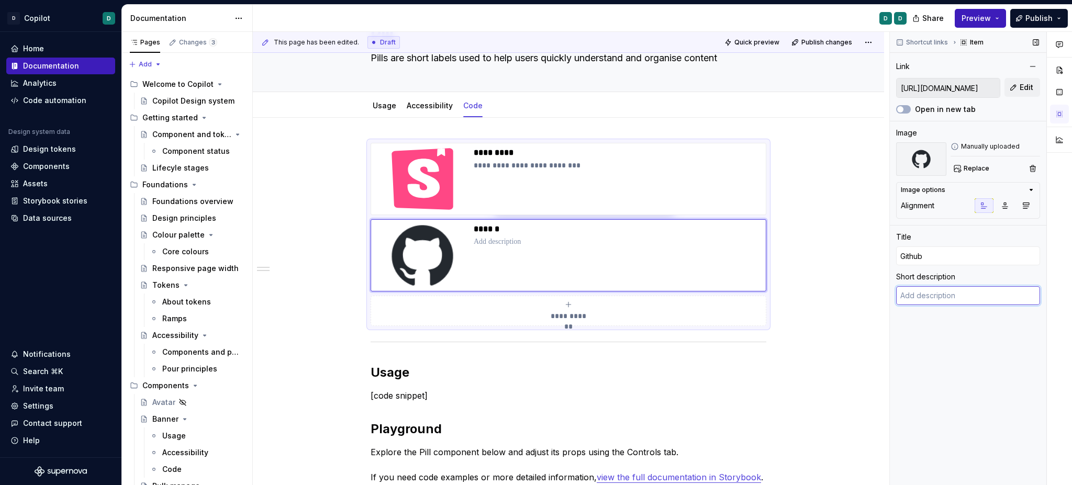
click at [943, 299] on textarea at bounding box center [968, 295] width 144 height 19
type textarea "*"
type textarea "V"
type textarea "*"
type textarea "Vi"
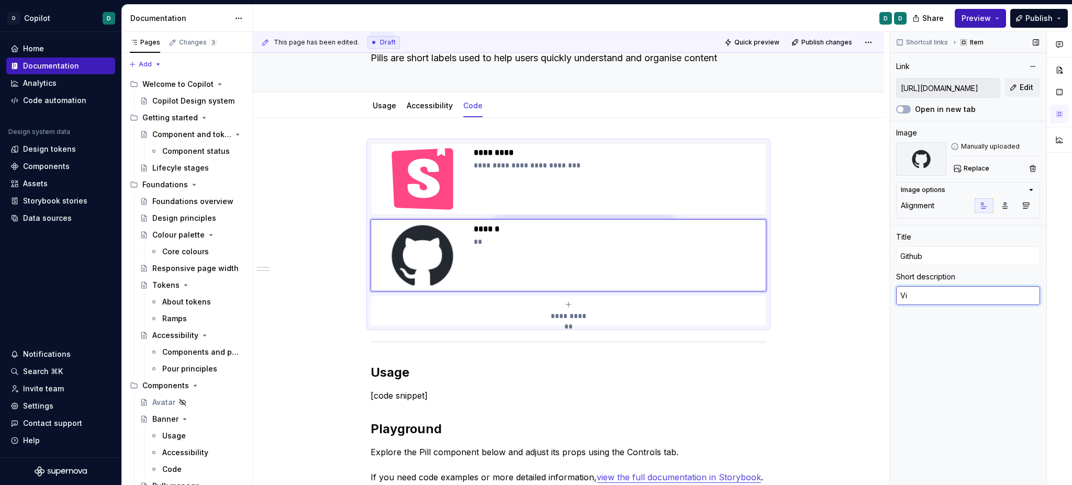
type textarea "*"
type textarea "Viw"
type textarea "*"
type textarea "Vi"
type textarea "*"
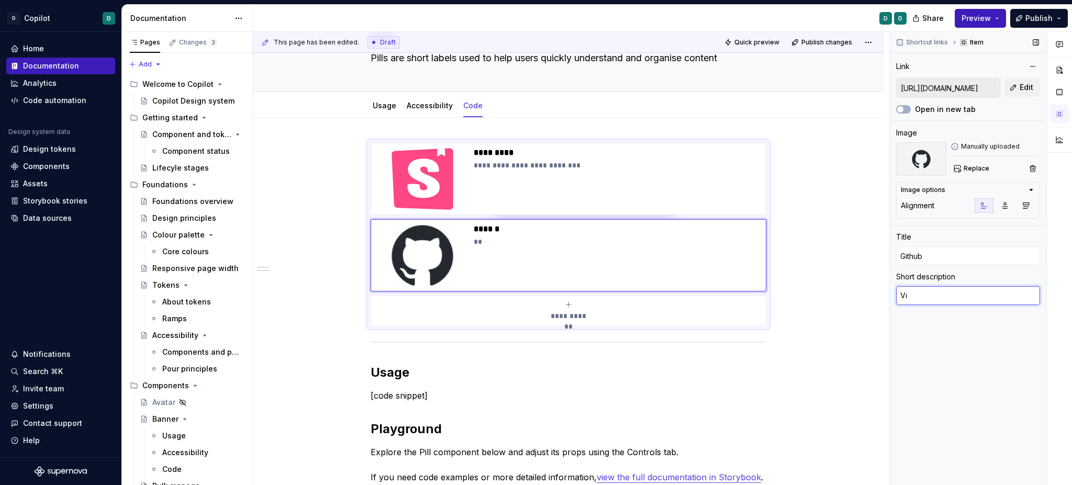
type textarea "Vie"
type textarea "*"
type textarea "View"
type textarea "*"
type textarea "View"
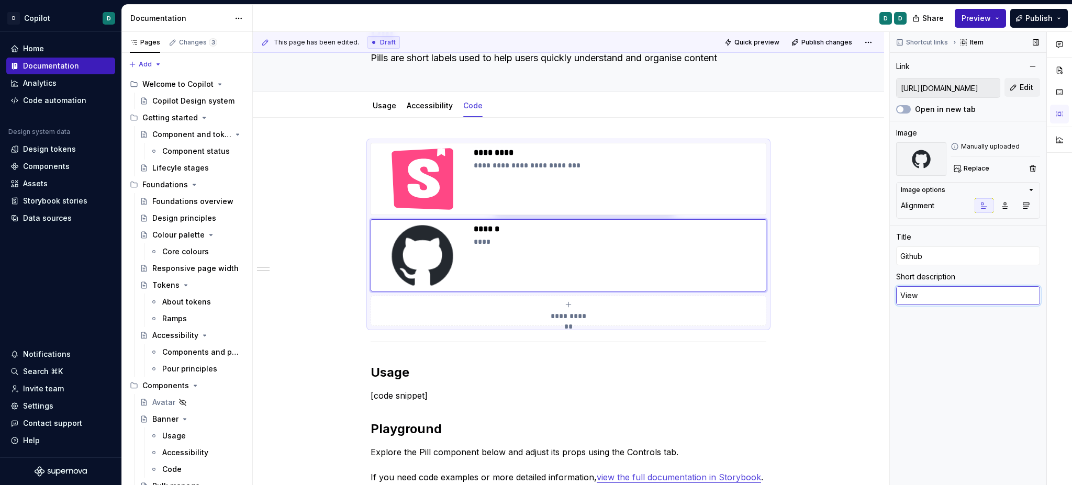
type textarea "*"
type textarea "View c"
type textarea "*"
type textarea "View co"
type textarea "*"
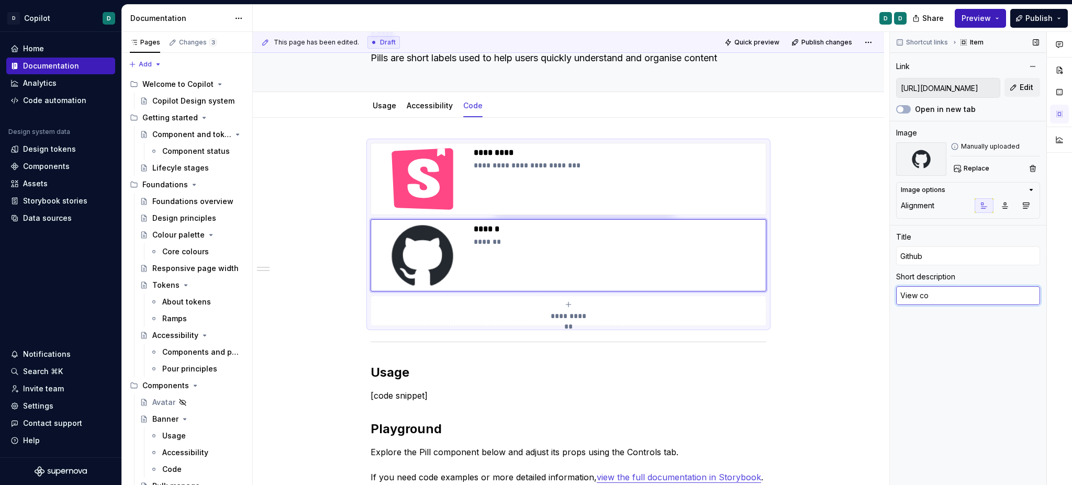
type textarea "View com"
type textarea "*"
type textarea "View comp"
type textarea "*"
type textarea "View compo"
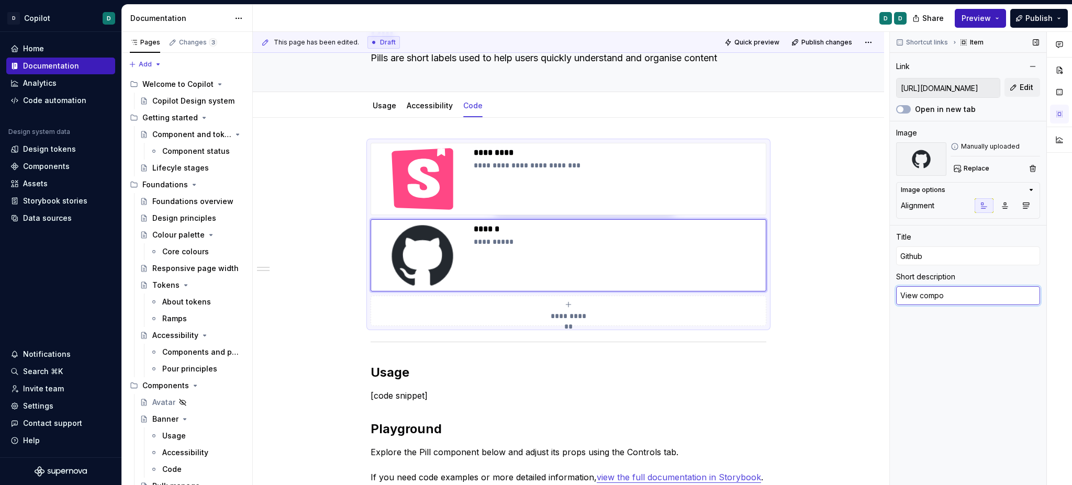
type textarea "*"
type textarea "View compon"
type textarea "*"
type textarea "View compone"
type textarea "*"
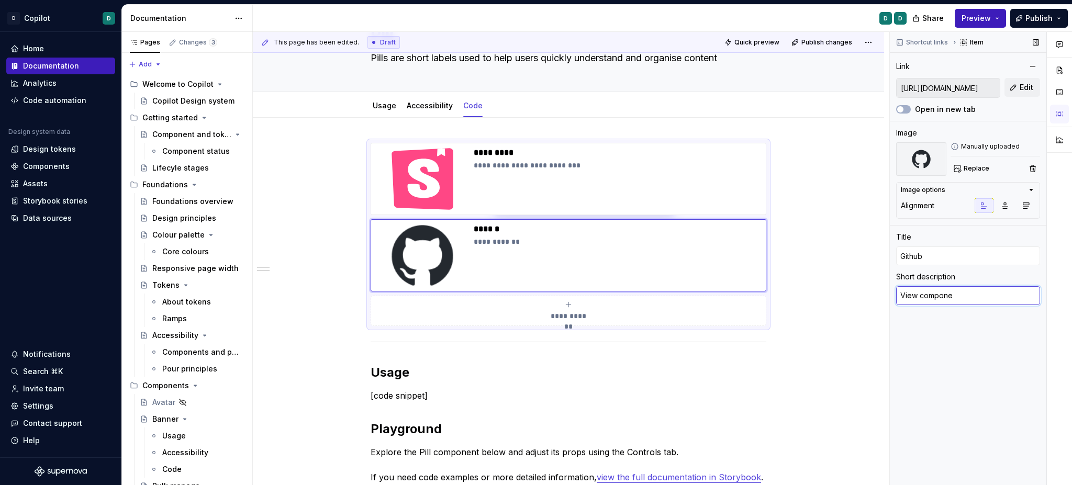
type textarea "View componen"
type textarea "*"
type textarea "View component"
type textarea "*"
type textarea "View component"
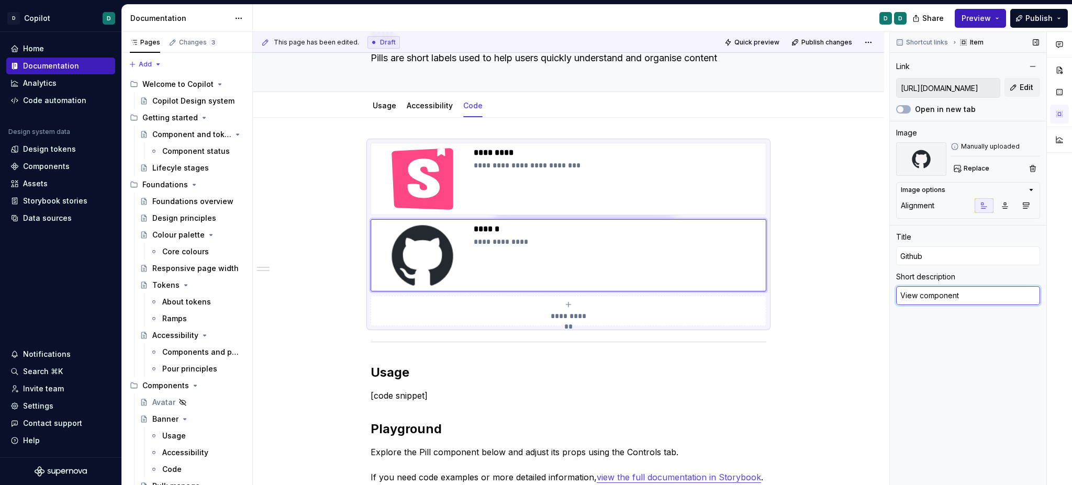
type textarea "*"
type textarea "View component s"
type textarea "*"
type textarea "View component so"
type textarea "*"
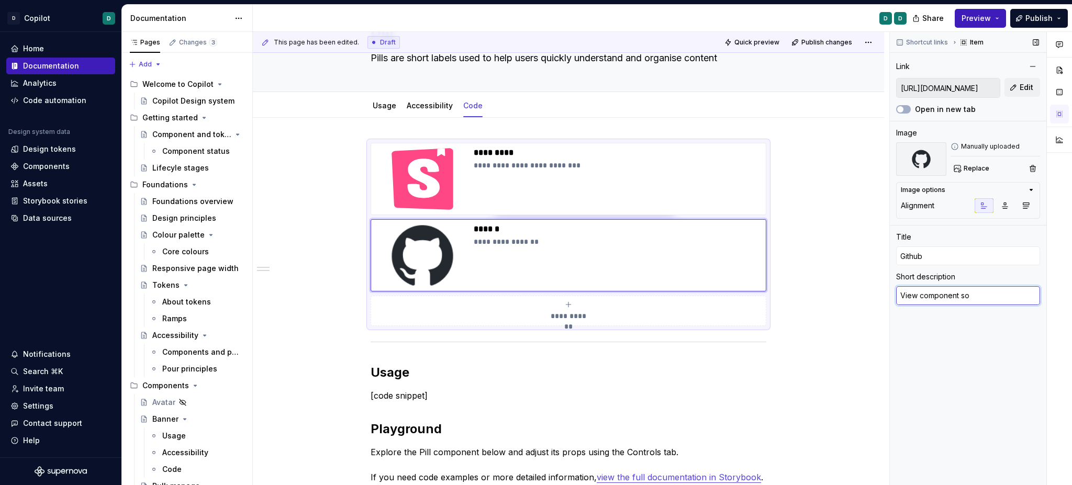
type textarea "View component sou"
type textarea "*"
type textarea "View component sour"
type textarea "*"
type textarea "View component sourc"
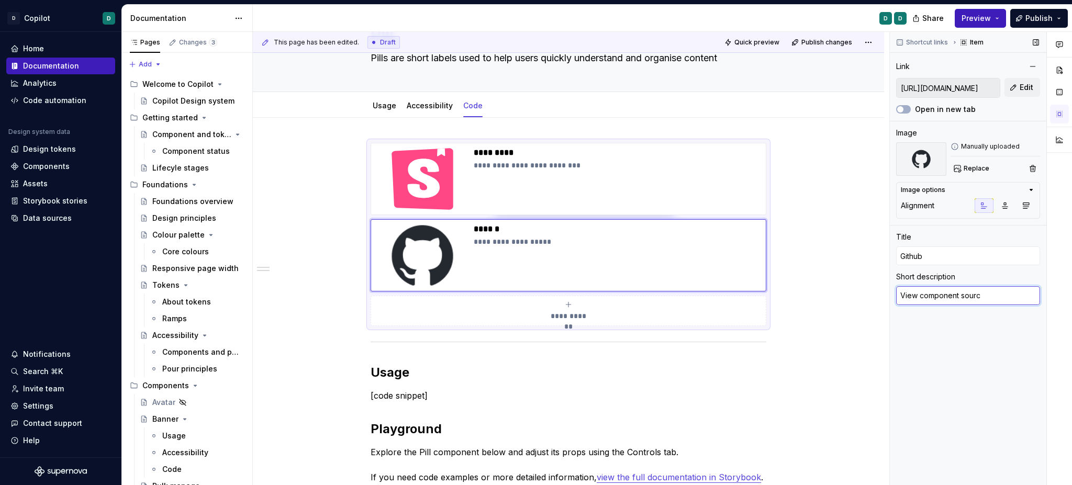
type textarea "*"
type textarea "View component source"
type textarea "*"
type textarea "View component source"
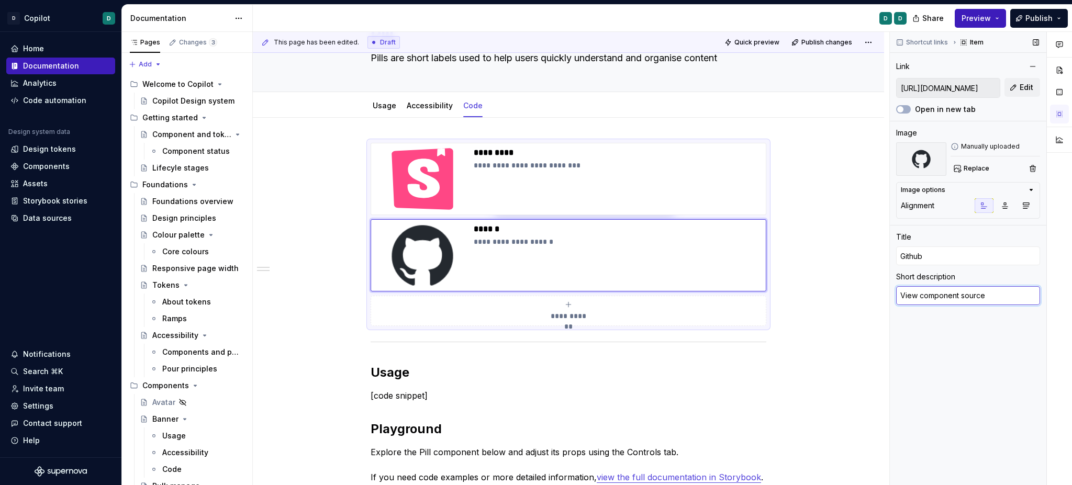
type textarea "*"
type textarea "View component source"
type textarea "*"
type textarea "View component source co"
type textarea "*"
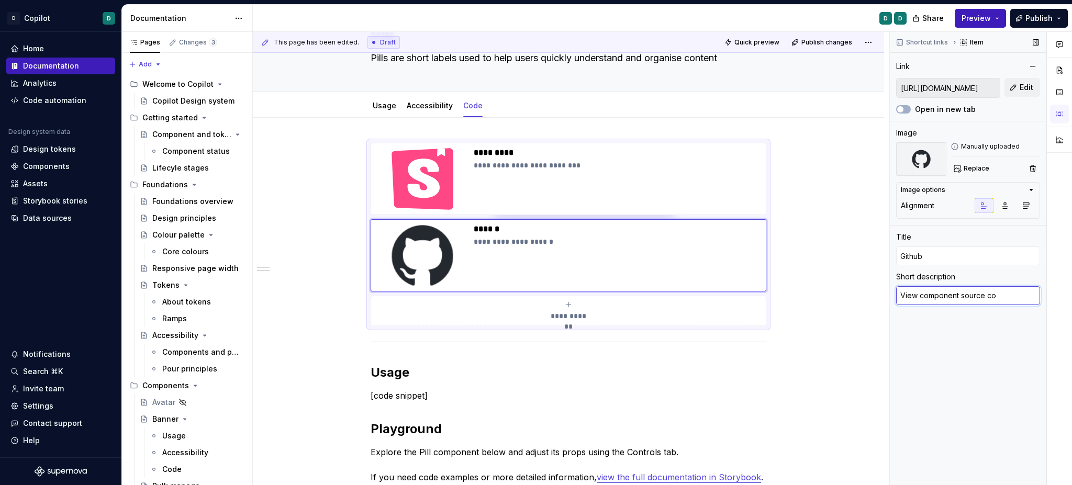
type textarea "View component source cod"
type textarea "*"
type textarea "View component source code"
click at [681, 418] on div "**********" at bounding box center [569, 478] width 396 height 671
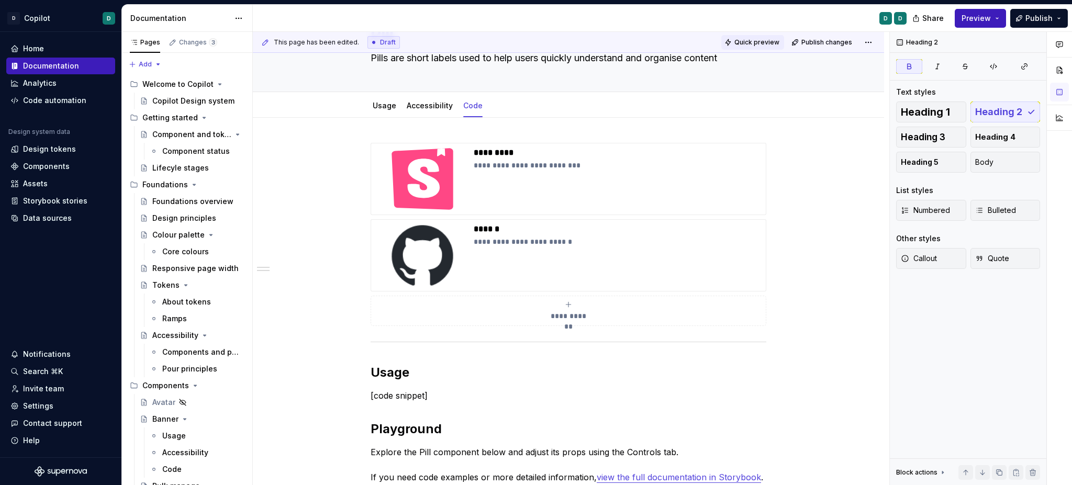
click at [747, 43] on span "Quick preview" at bounding box center [757, 42] width 45 height 8
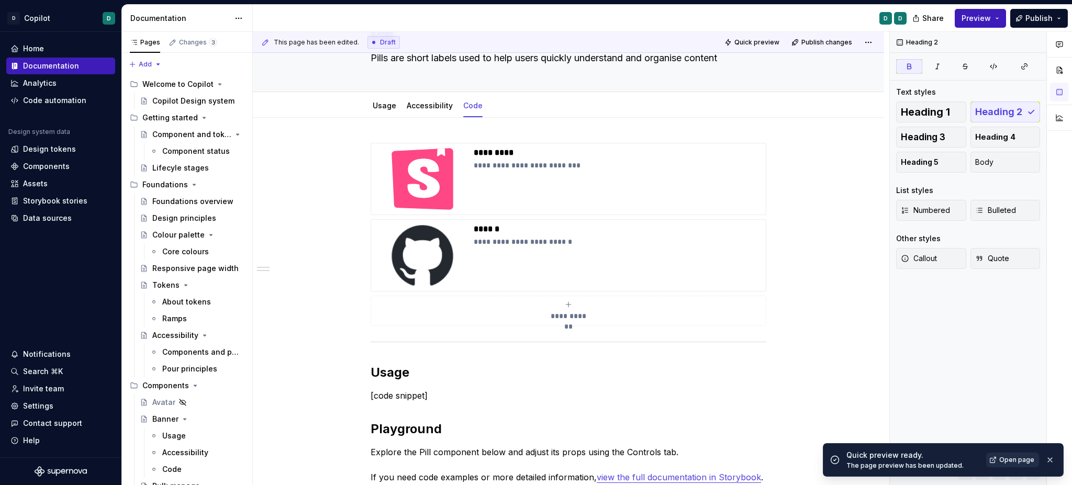
click at [1019, 458] on span "Open page" at bounding box center [1016, 460] width 35 height 8
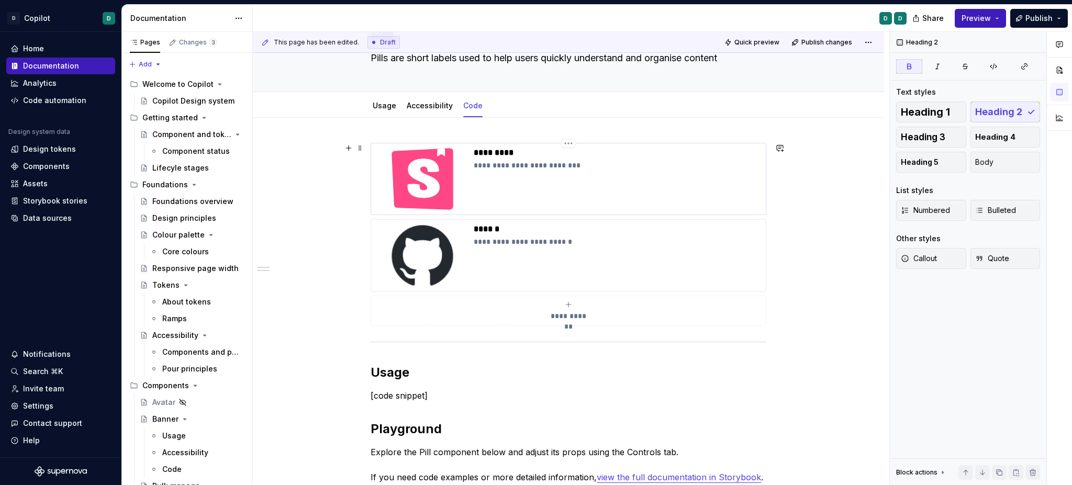
click at [431, 191] on img at bounding box center [422, 179] width 94 height 63
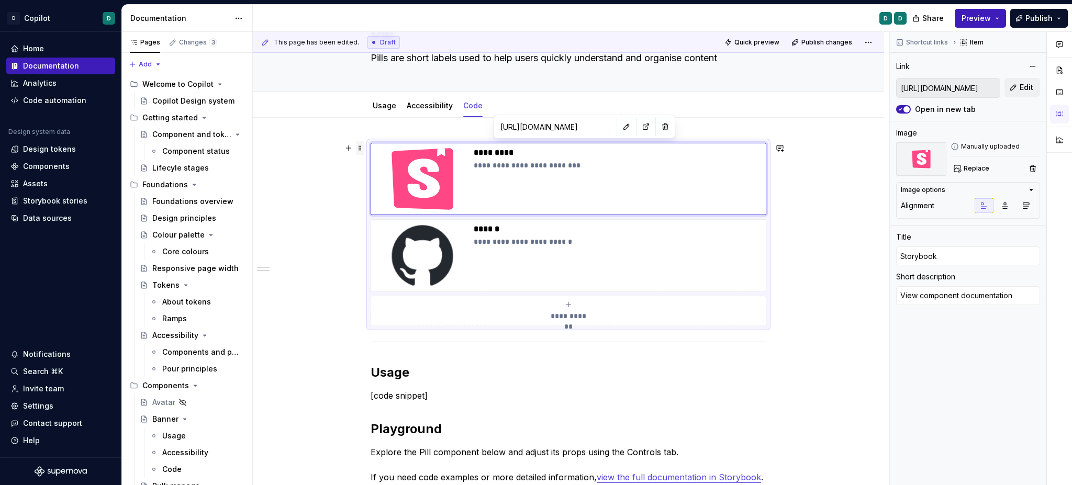
click at [361, 151] on span at bounding box center [360, 148] width 8 height 15
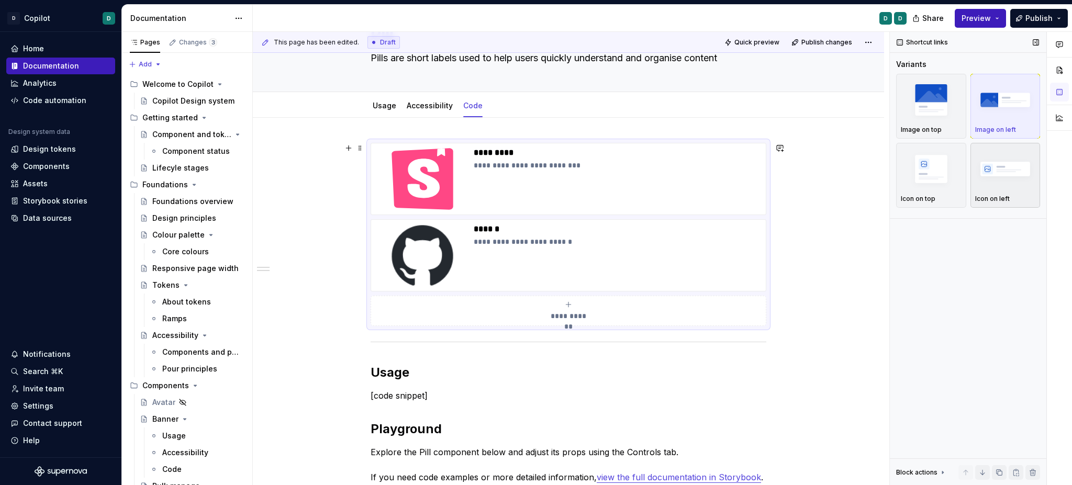
click at [1004, 191] on div "Icon on left" at bounding box center [1005, 175] width 61 height 55
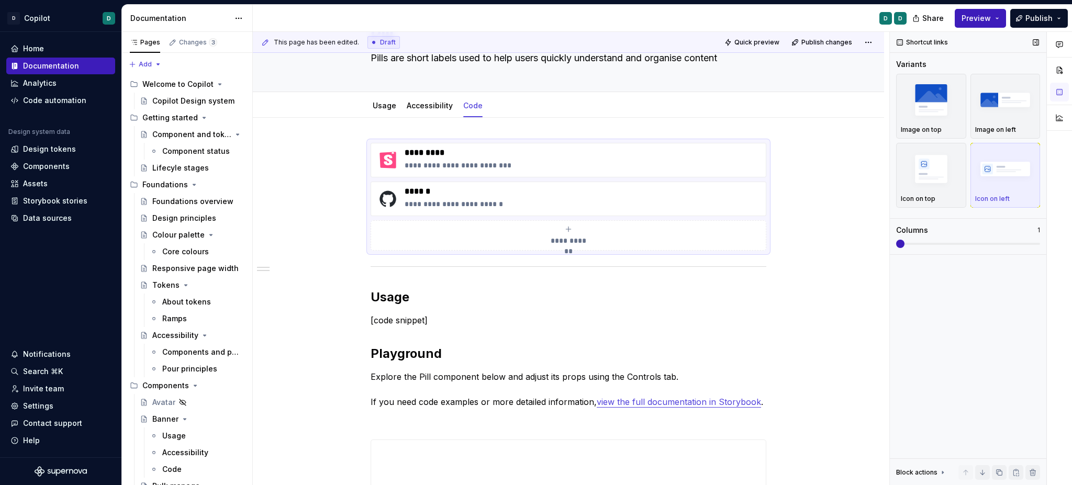
click at [905, 247] on span at bounding box center [900, 244] width 8 height 8
click at [920, 247] on span at bounding box center [968, 244] width 144 height 8
click at [931, 240] on span at bounding box center [968, 244] width 144 height 8
click at [1023, 231] on div "Columns" at bounding box center [966, 230] width 141 height 10
click at [1036, 229] on div "Columns" at bounding box center [966, 230] width 141 height 10
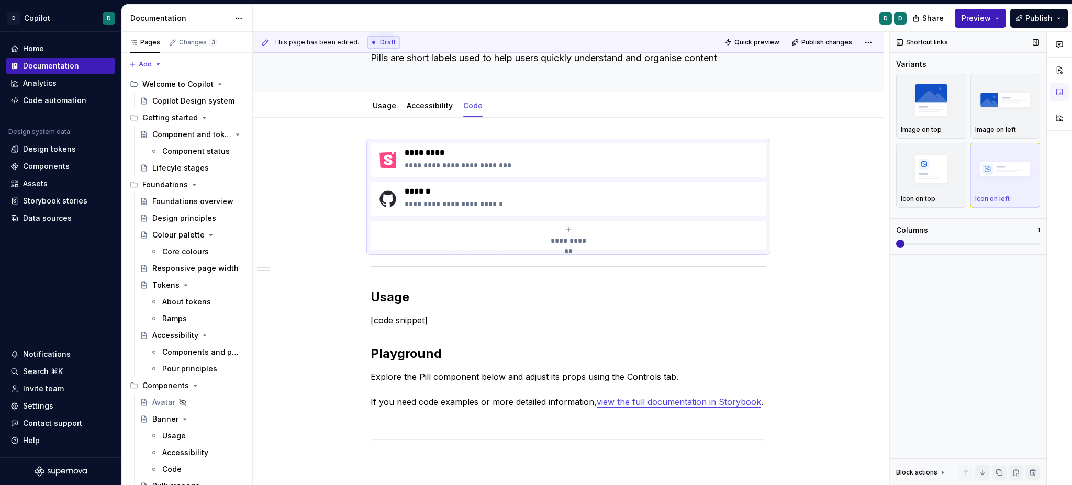
click at [937, 245] on span at bounding box center [968, 244] width 144 height 8
click at [935, 254] on div at bounding box center [968, 254] width 157 height 1
drag, startPoint x: 921, startPoint y: 238, endPoint x: 903, endPoint y: 241, distance: 18.6
click at [920, 238] on div "Columns 1" at bounding box center [968, 236] width 144 height 23
click at [953, 248] on span at bounding box center [968, 244] width 144 height 8
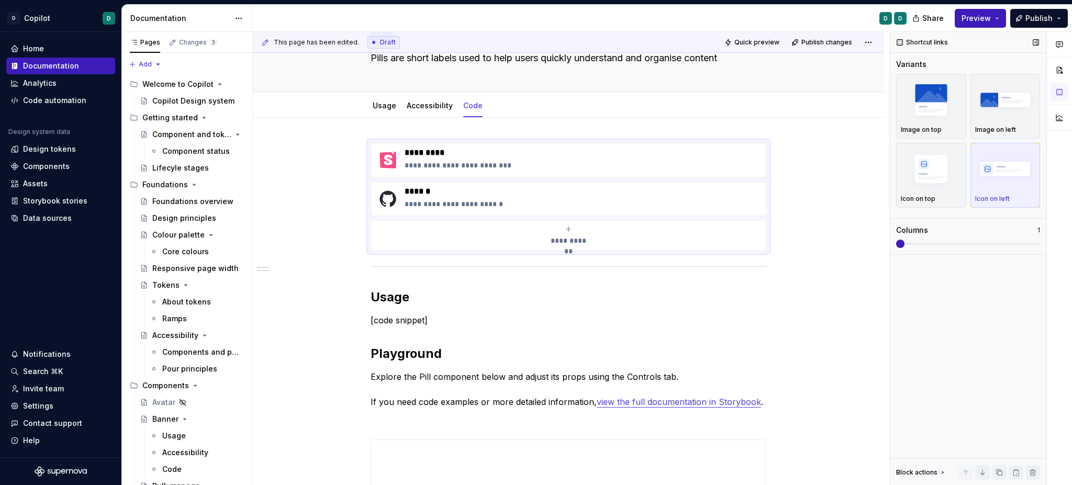
click at [939, 246] on span at bounding box center [968, 244] width 144 height 8
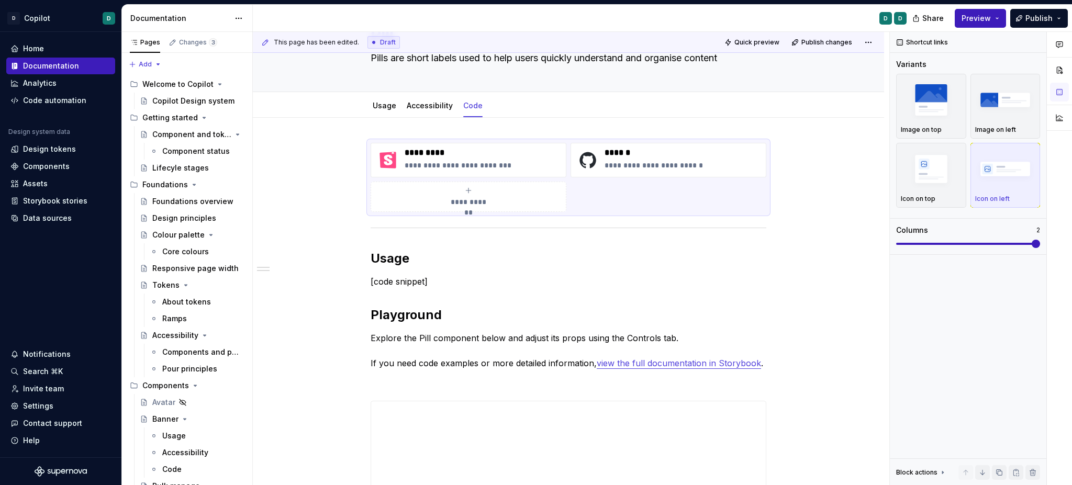
type textarea "*"
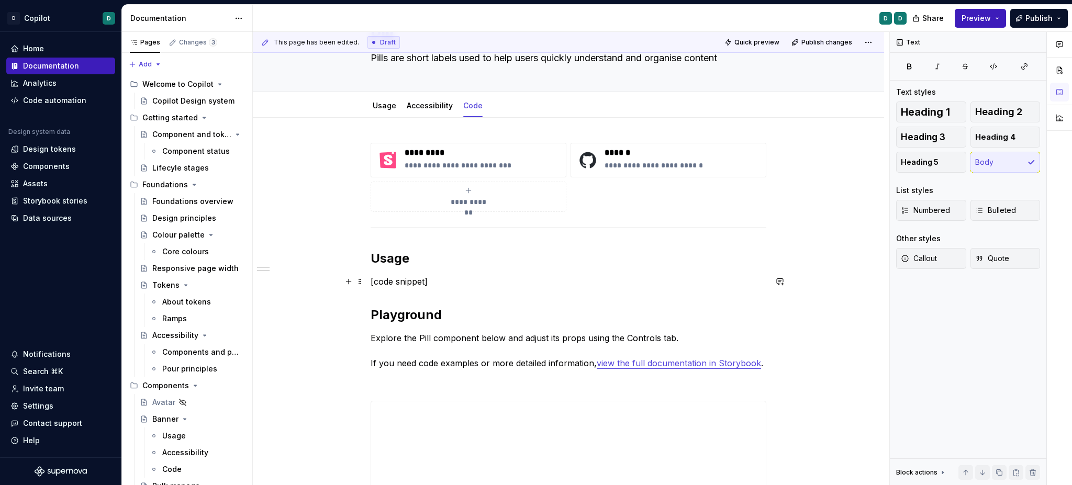
click at [394, 283] on p "[code snippet]" at bounding box center [569, 281] width 396 height 13
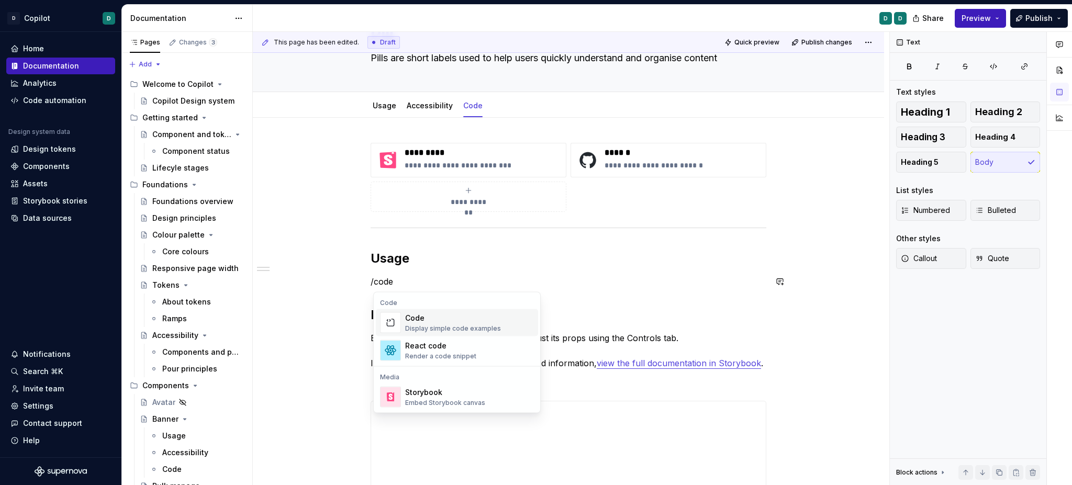
click at [425, 327] on div "Display simple code examples" at bounding box center [453, 329] width 96 height 8
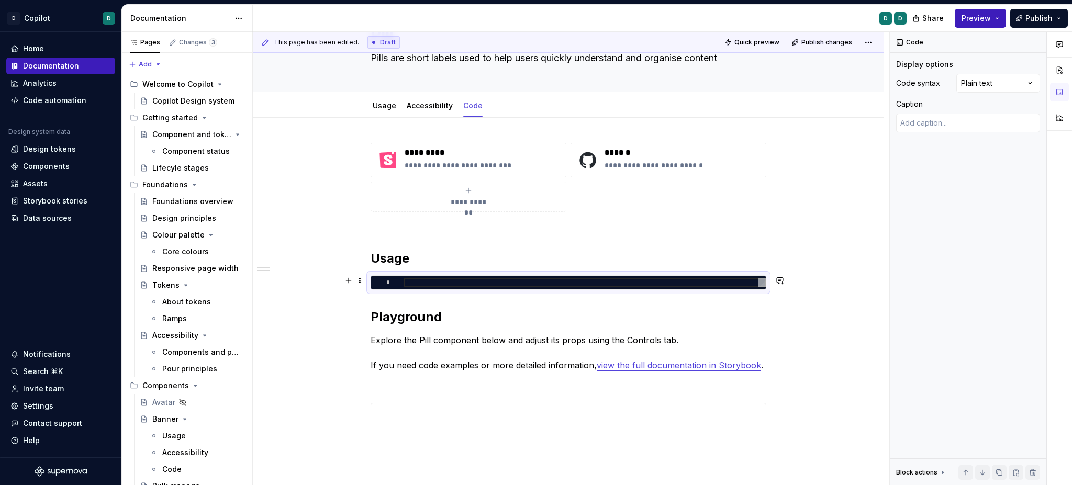
click at [427, 280] on div at bounding box center [585, 282] width 362 height 9
click at [362, 281] on span at bounding box center [360, 280] width 8 height 15
click at [993, 90] on div "Comments Open comments No comments yet Select ‘Comment’ from the block context …" at bounding box center [981, 259] width 182 height 454
click at [453, 283] on div at bounding box center [585, 282] width 362 height 9
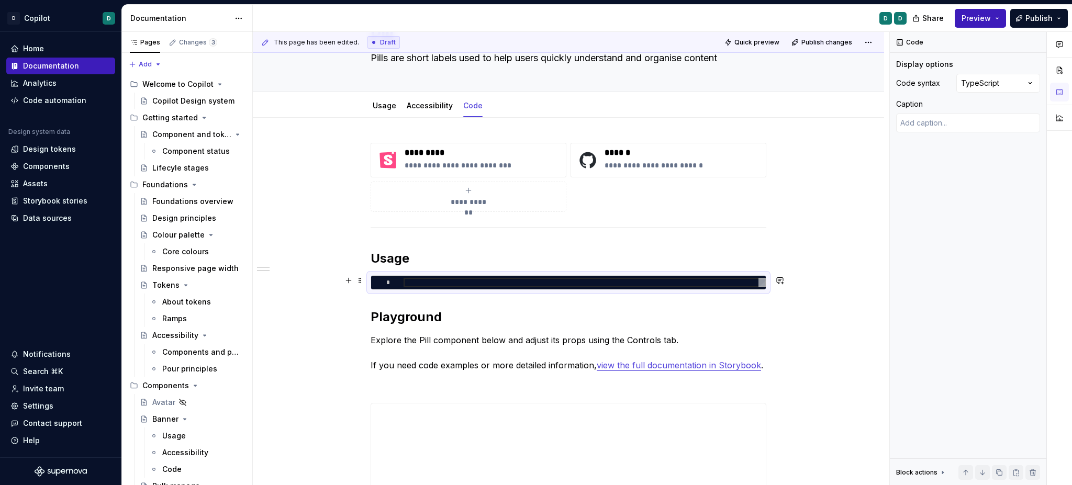
type textarea "*"
type textarea "**"
type textarea "*"
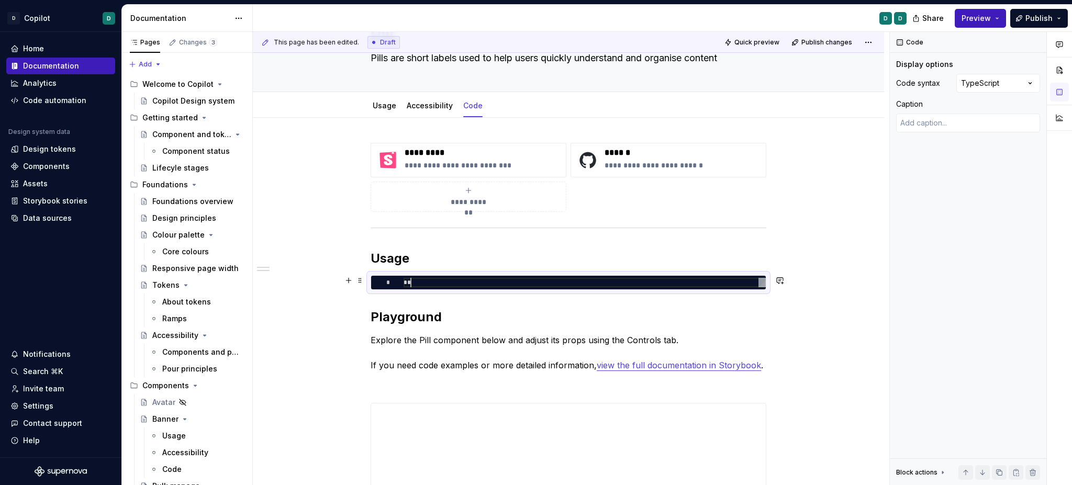
type textarea "***"
type textarea "*"
type textarea "**"
type textarea "*"
type textarea "***"
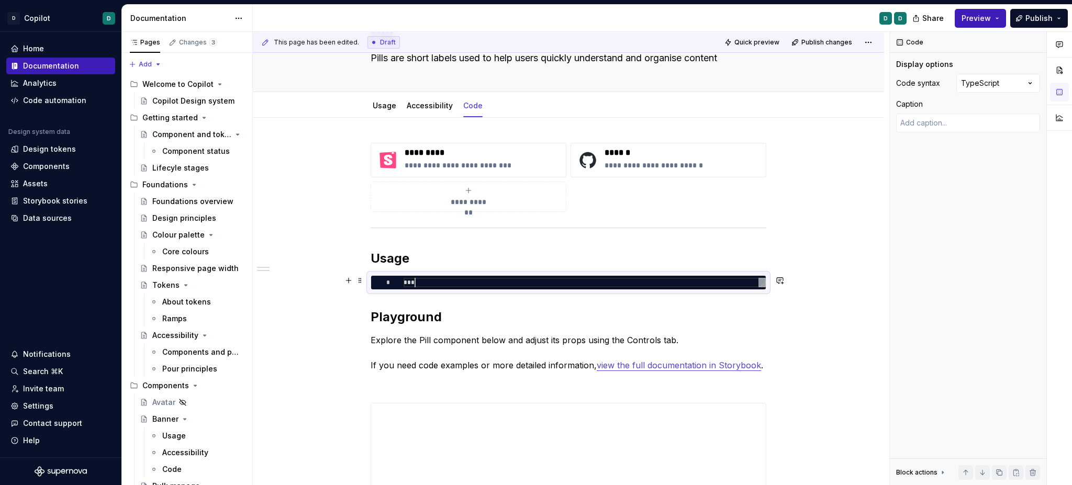
type textarea "*"
type textarea "****"
type textarea "*"
type textarea "*****"
type textarea "*"
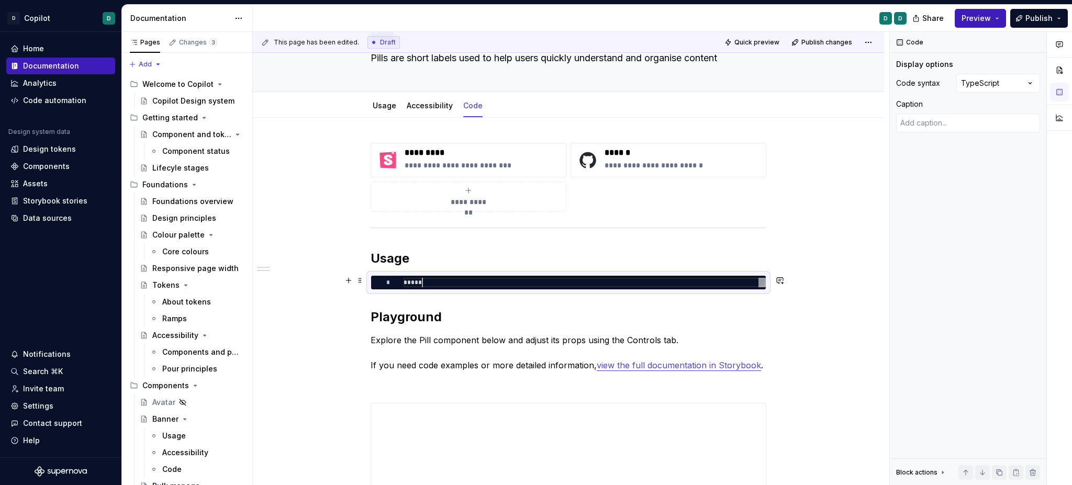
type textarea "******"
type textarea "*"
type textarea "*********"
type textarea "*"
type textarea "**********"
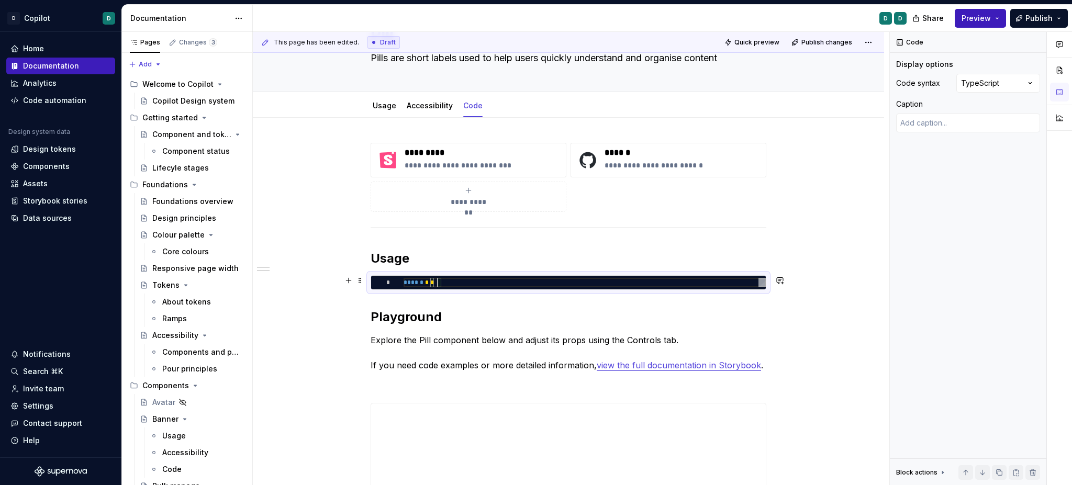
type textarea "*"
type textarea "**********"
type textarea "*"
type textarea "**********"
type textarea "*"
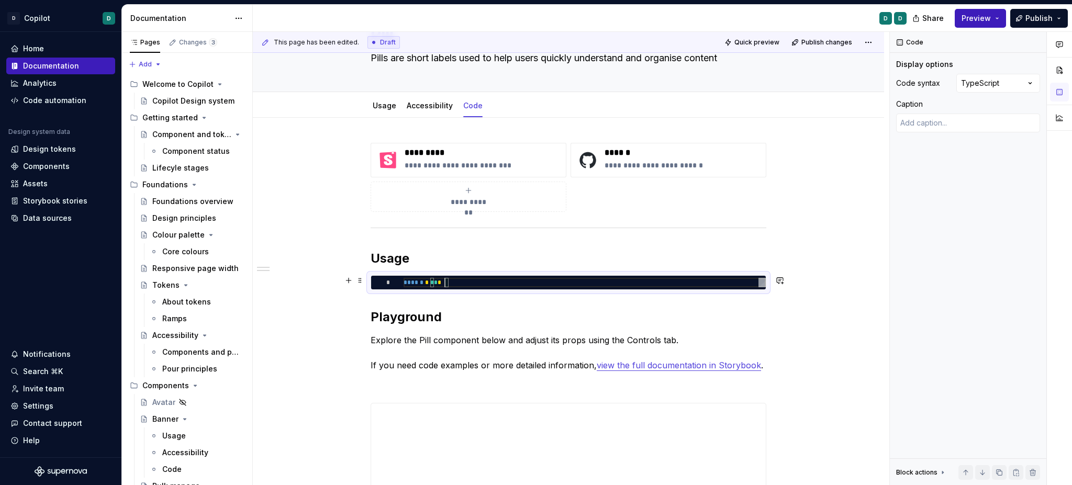
type textarea "**********"
type textarea "*"
type textarea "**********"
type textarea "*"
type textarea "**********"
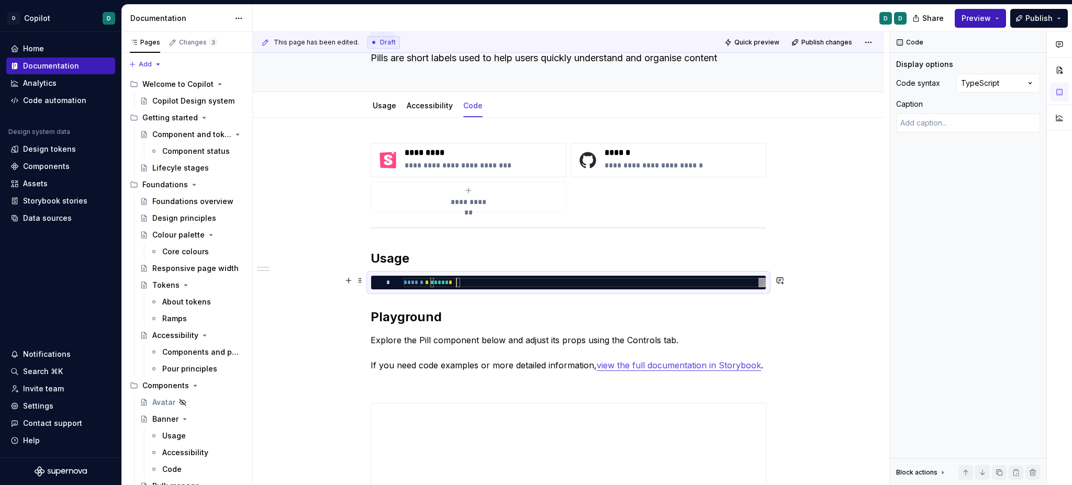
type textarea "*"
type textarea "**********"
type textarea "*"
type textarea "**********"
type textarea "*"
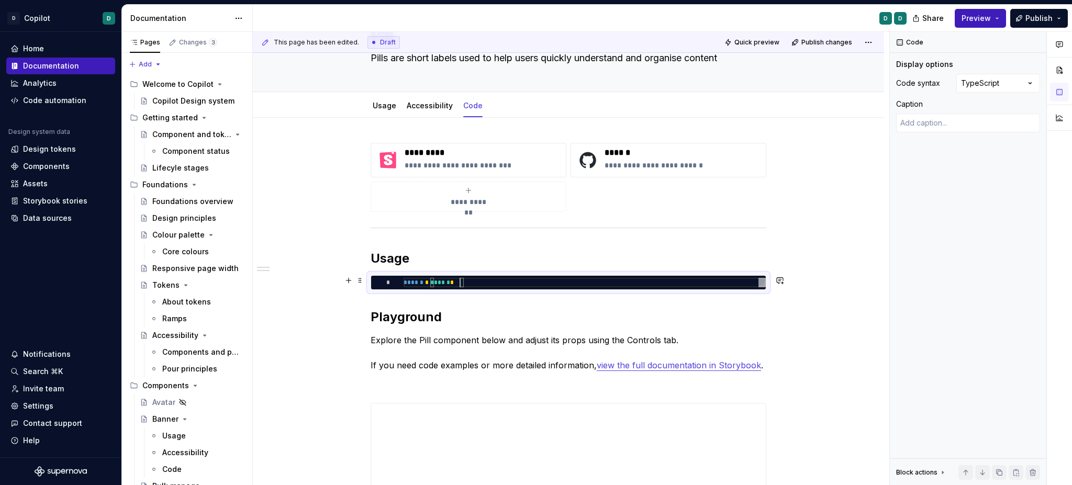
type textarea "**********"
type textarea "*"
type textarea "**********"
type textarea "*"
type textarea "**********"
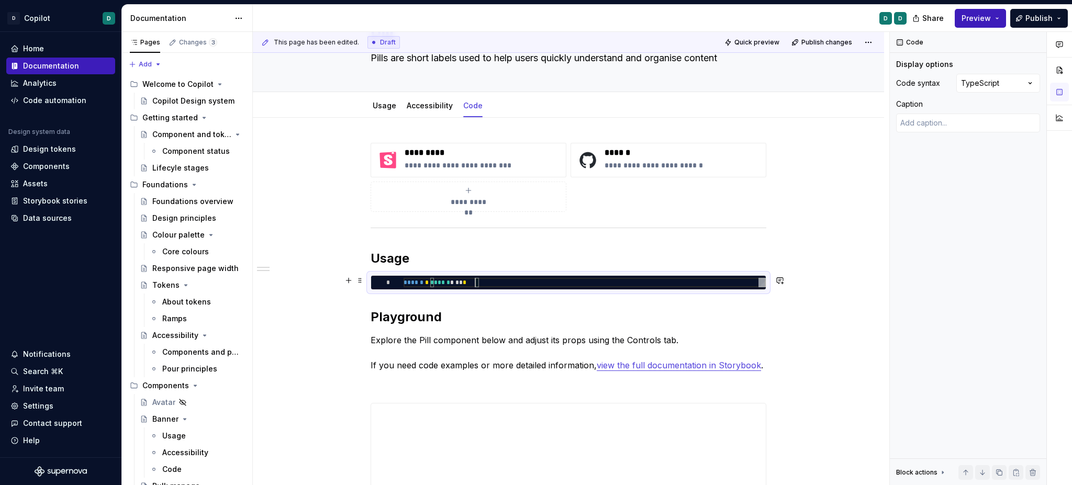
type textarea "*"
type textarea "**********"
type textarea "*"
type textarea "**********"
type textarea "*"
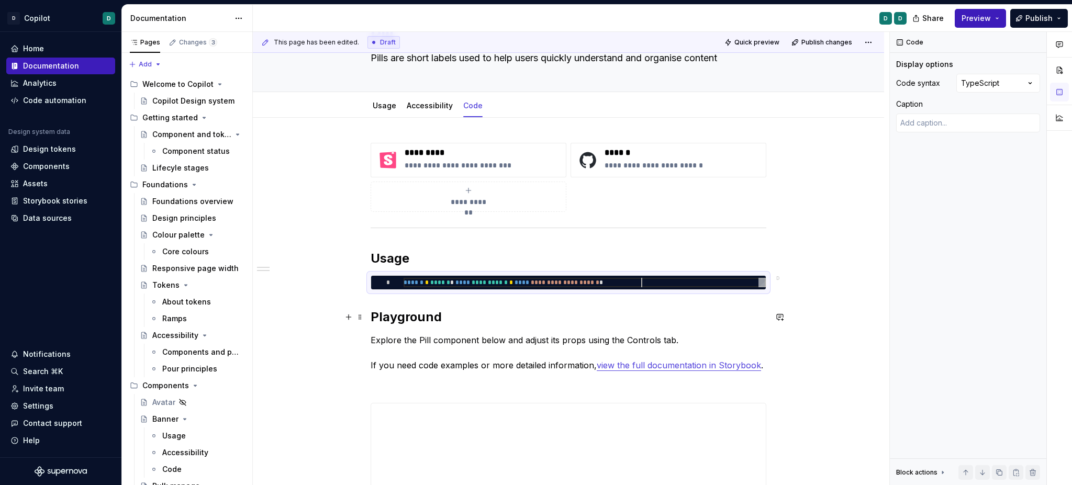
scroll to position [80, 0]
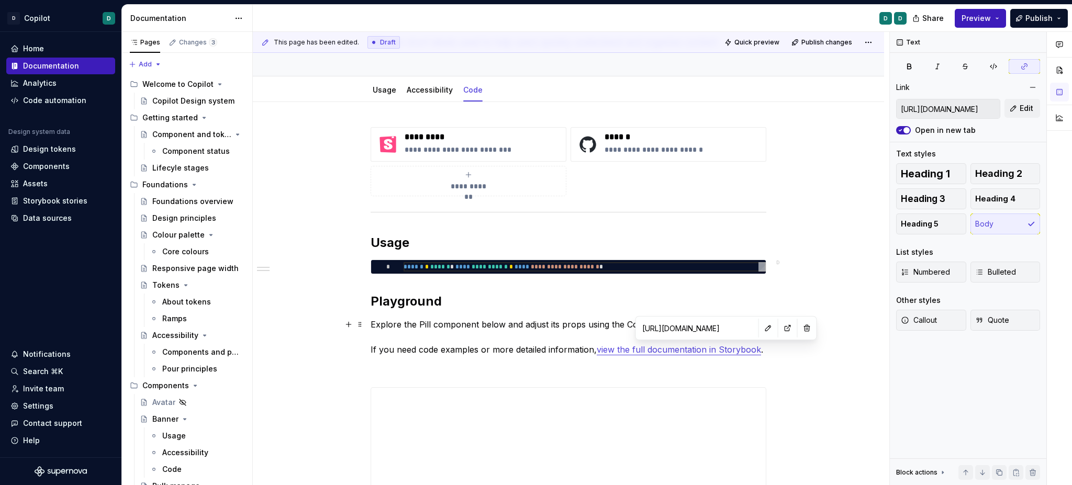
click at [713, 352] on link "view the full documentation in Storybook" at bounding box center [679, 350] width 164 height 10
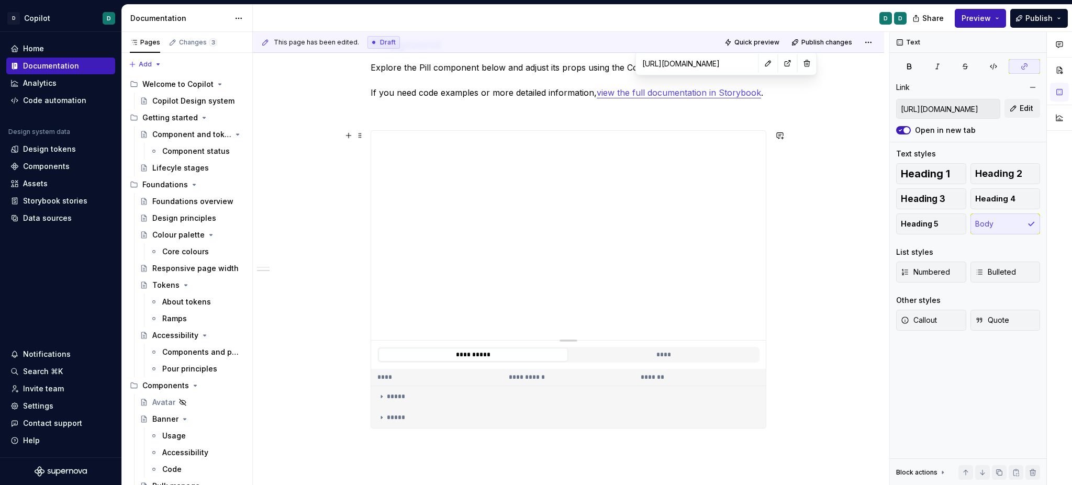
scroll to position [303, 0]
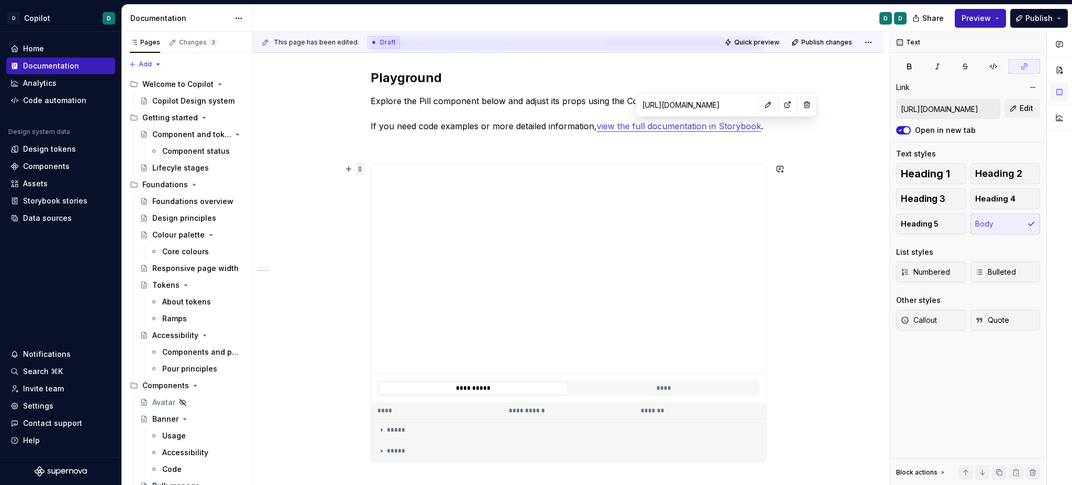
click at [364, 171] on span at bounding box center [360, 169] width 8 height 15
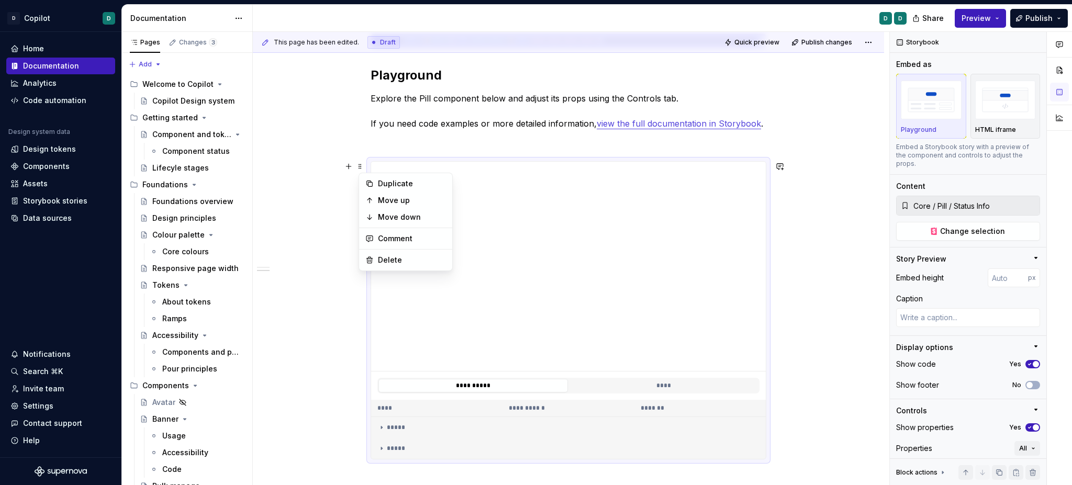
scroll to position [305, 0]
click at [609, 383] on button "****" at bounding box center [664, 387] width 190 height 14
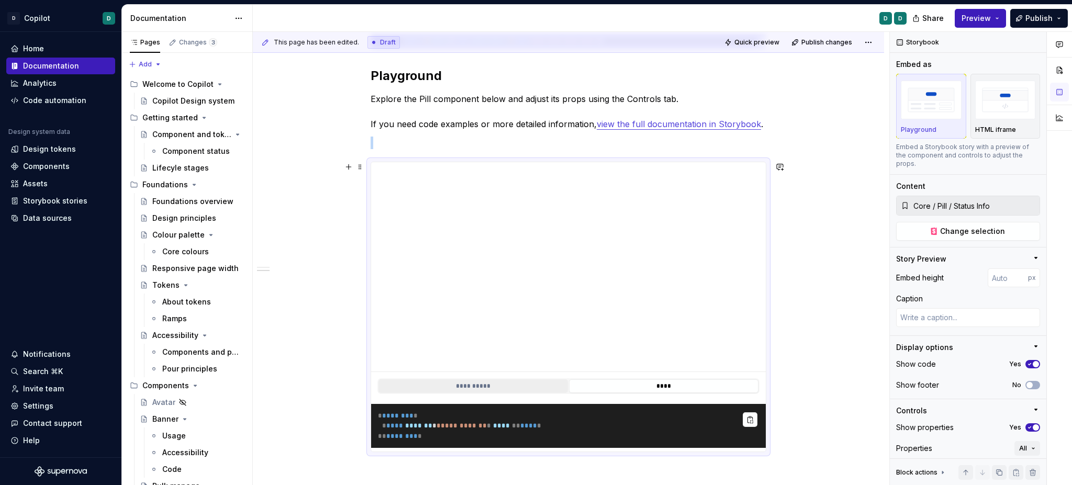
click at [477, 386] on button "**********" at bounding box center [474, 387] width 190 height 14
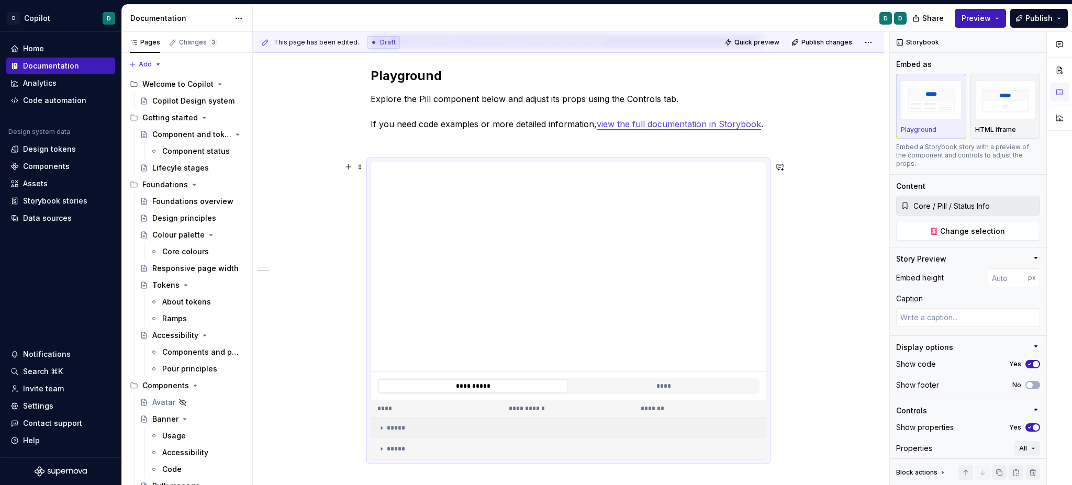
click at [406, 429] on div "*****" at bounding box center [568, 428] width 382 height 8
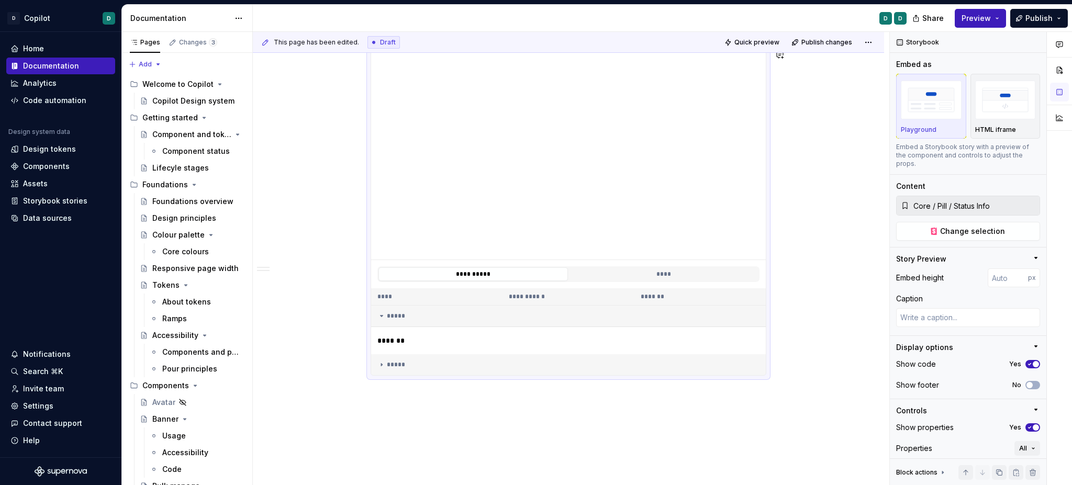
scroll to position [447, 0]
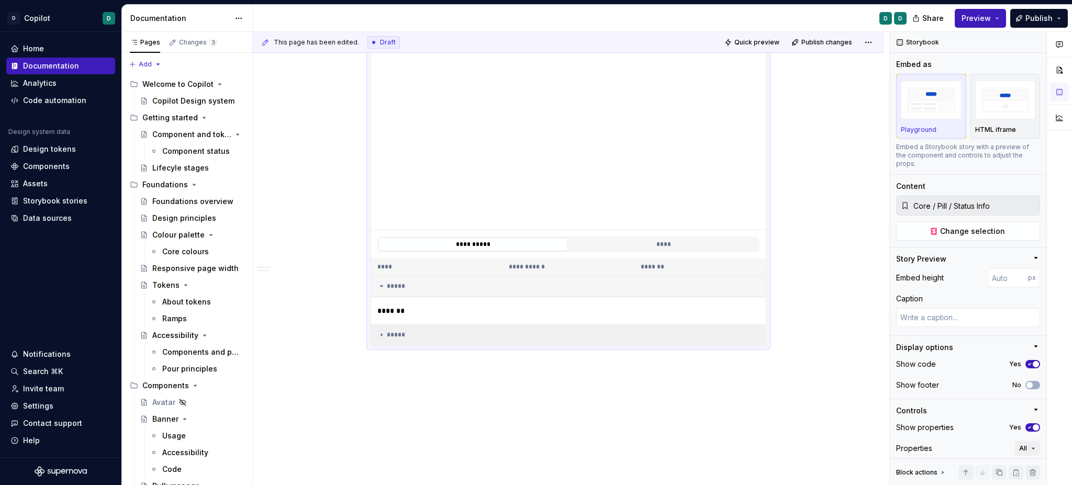
click at [399, 332] on div "*****" at bounding box center [568, 335] width 382 height 8
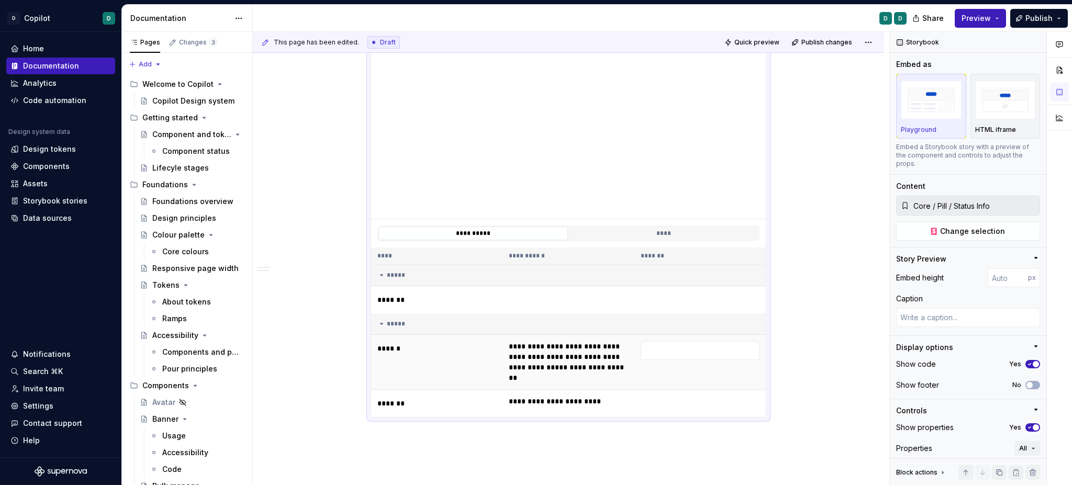
click at [551, 346] on td "**********" at bounding box center [568, 362] width 131 height 55
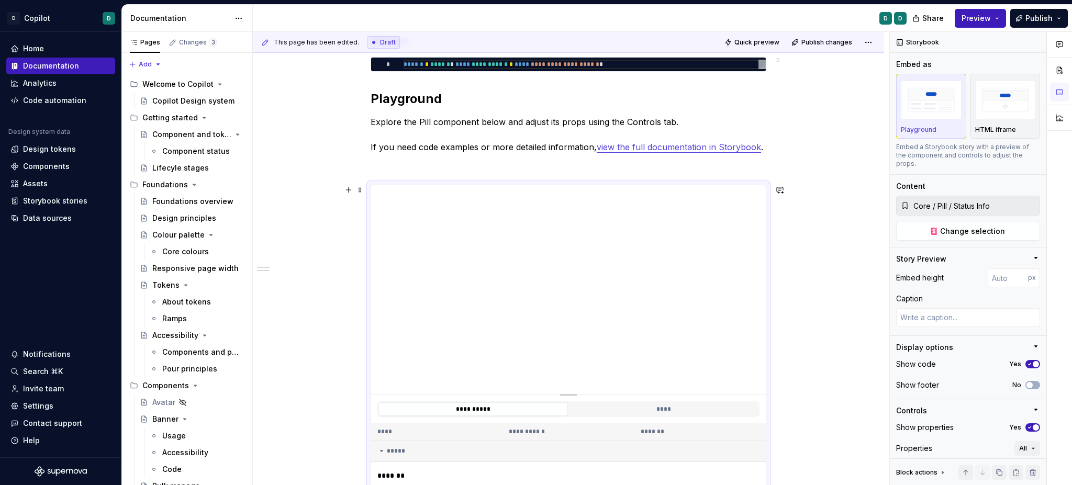
scroll to position [250, 0]
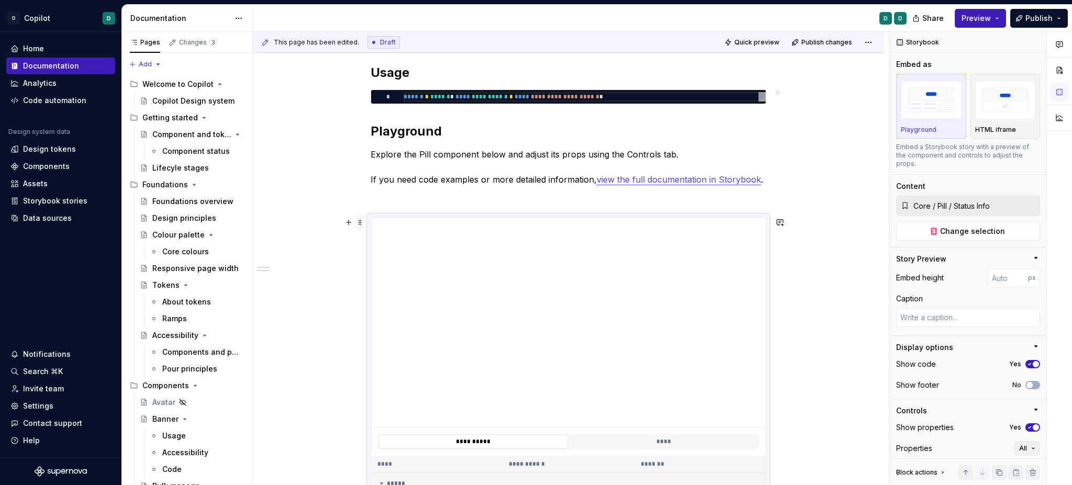
click at [361, 225] on span at bounding box center [360, 222] width 8 height 15
click at [361, 222] on div "**********" at bounding box center [568, 358] width 631 height 852
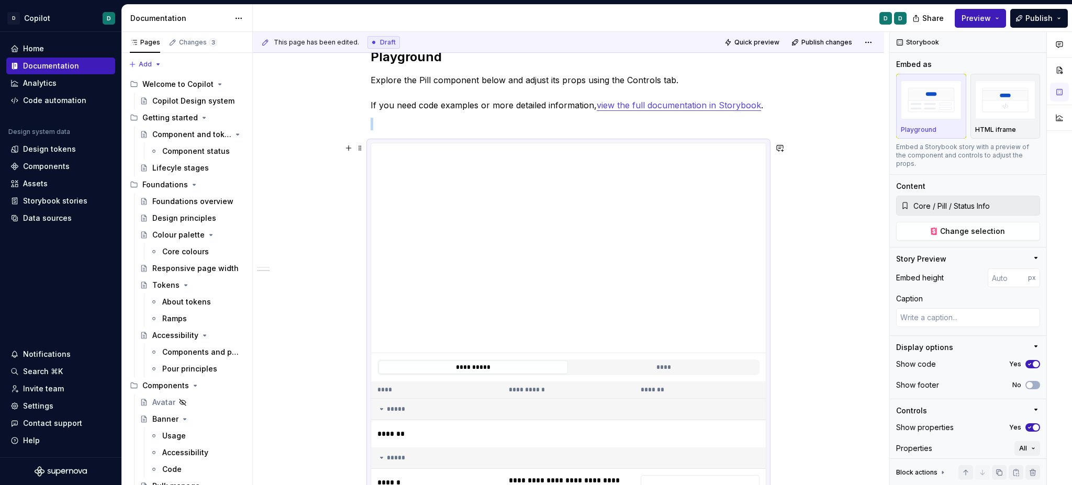
scroll to position [305, 0]
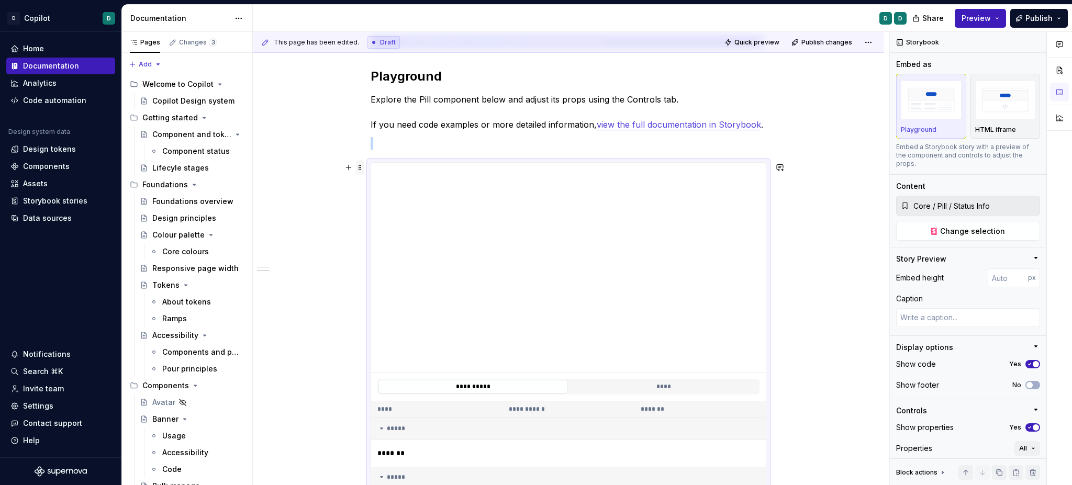
click at [362, 165] on span at bounding box center [360, 167] width 8 height 15
click at [362, 165] on div "**********" at bounding box center [568, 303] width 631 height 852
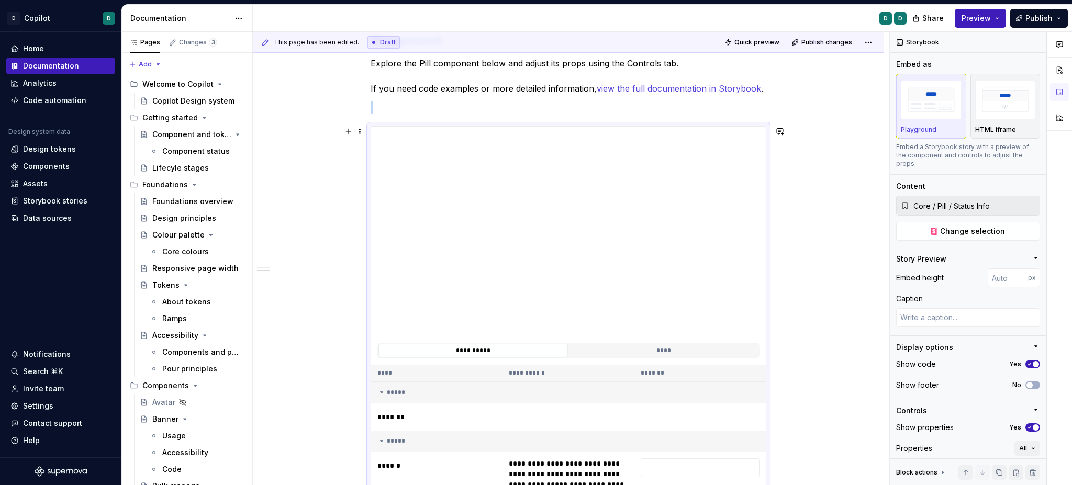
scroll to position [339, 0]
click at [364, 132] on span at bounding box center [360, 133] width 8 height 15
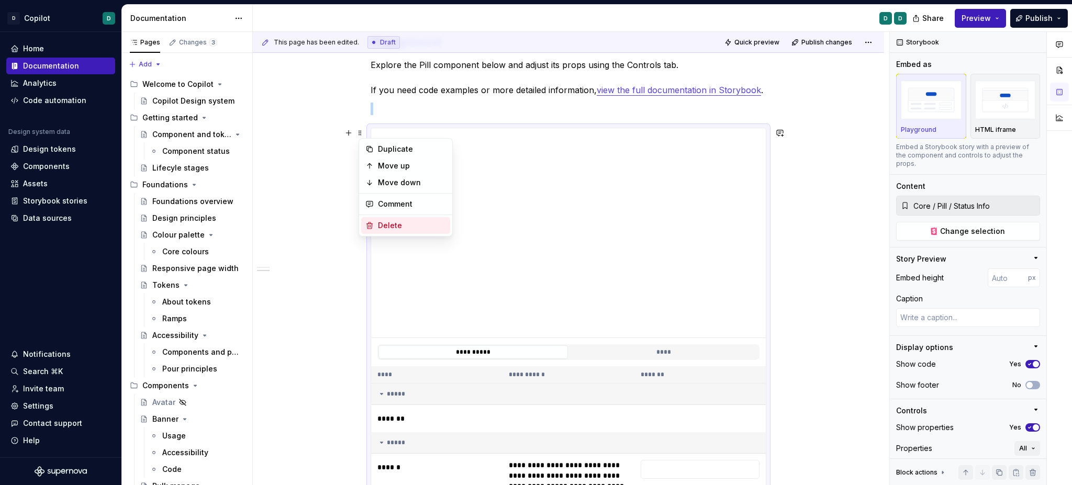
click at [381, 221] on div "Delete" at bounding box center [412, 225] width 68 height 10
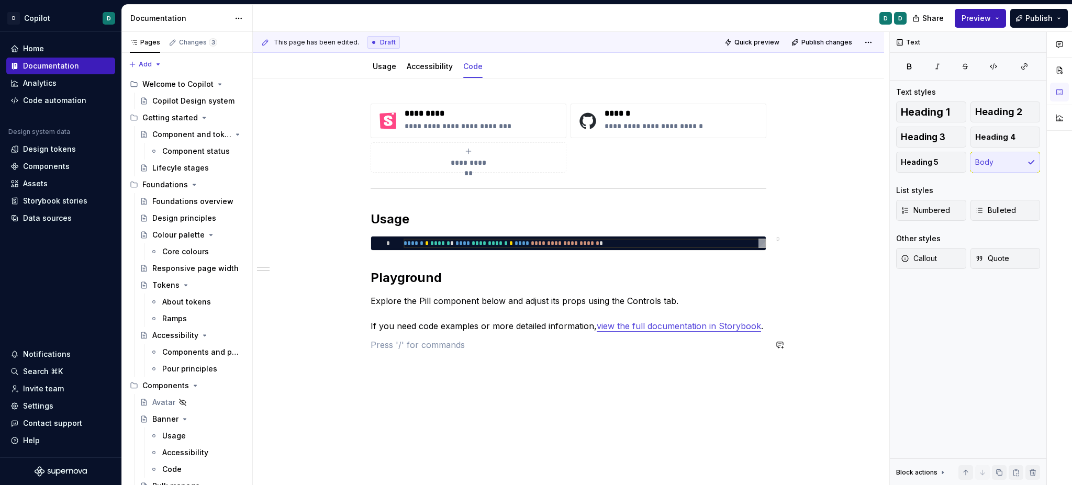
scroll to position [102, 0]
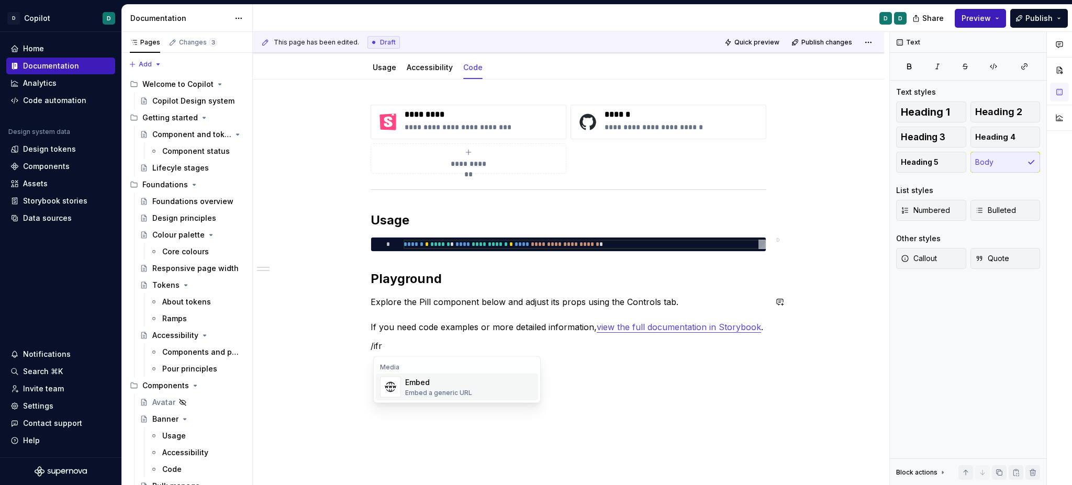
click at [420, 395] on div "Embed a generic URL" at bounding box center [438, 393] width 67 height 8
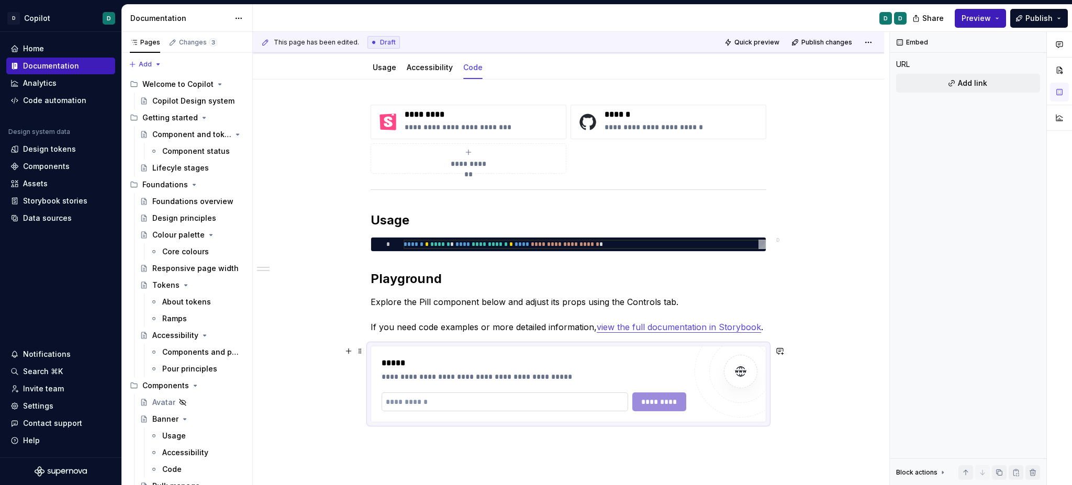
scroll to position [101, 0]
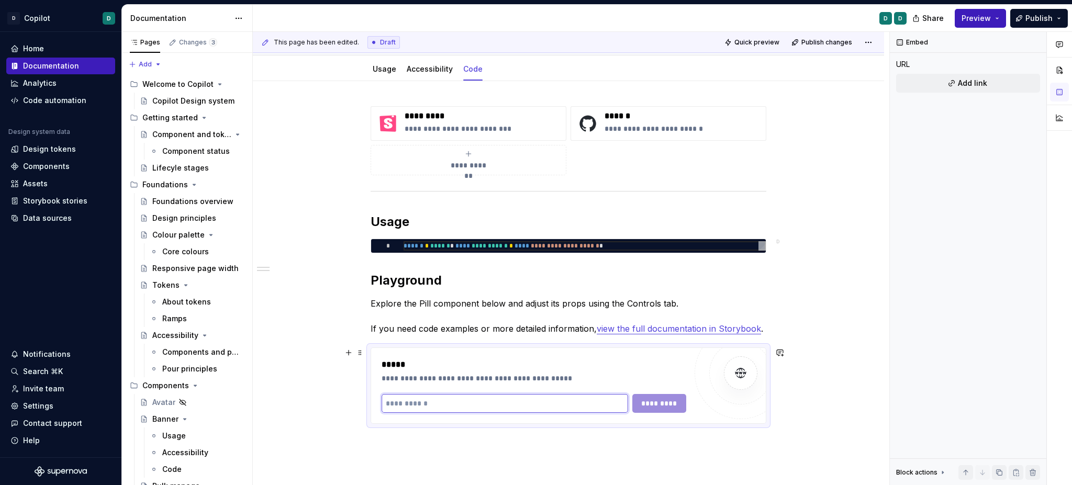
click at [409, 401] on input "text" at bounding box center [505, 403] width 247 height 19
click at [409, 400] on input "text" at bounding box center [505, 403] width 247 height 19
paste input "**********"
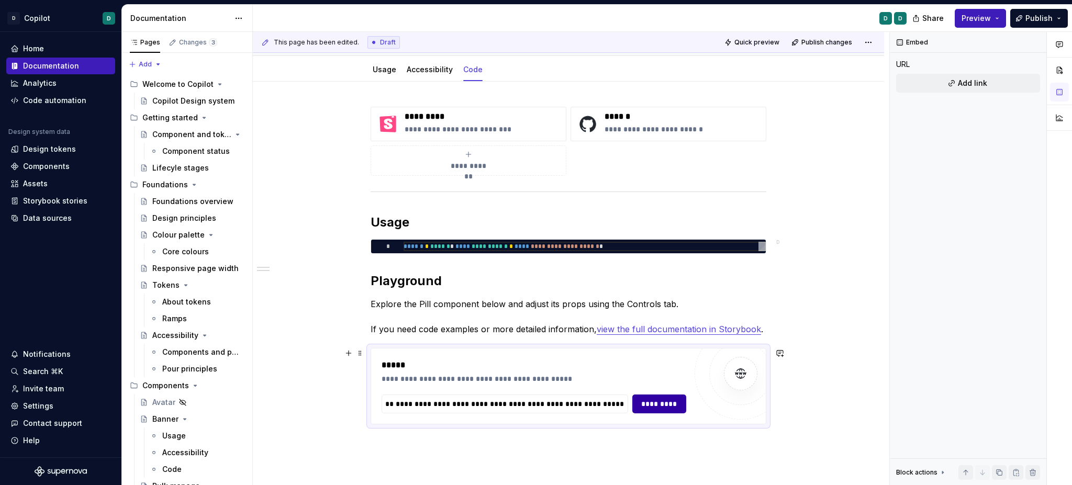
scroll to position [0, 0]
click at [666, 407] on span "*********" at bounding box center [659, 404] width 40 height 10
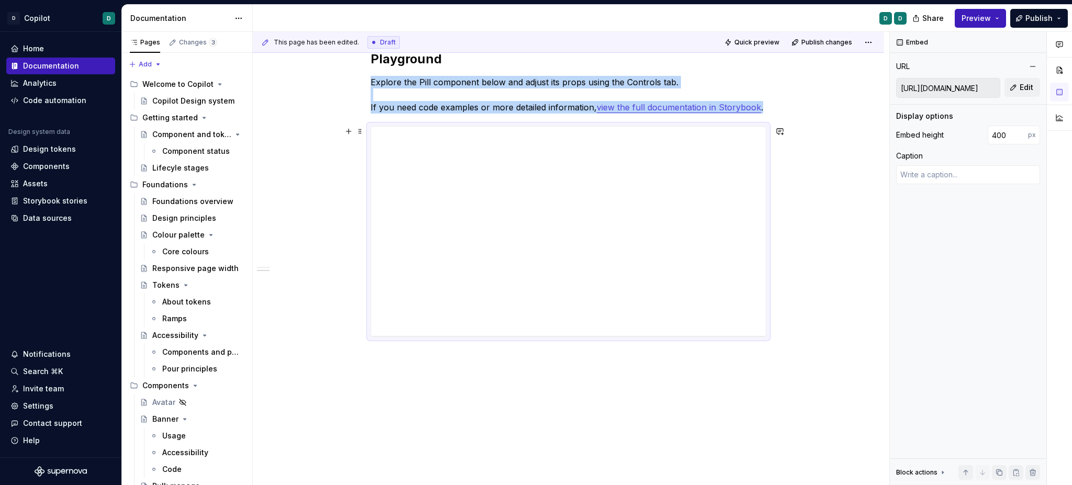
scroll to position [320, 0]
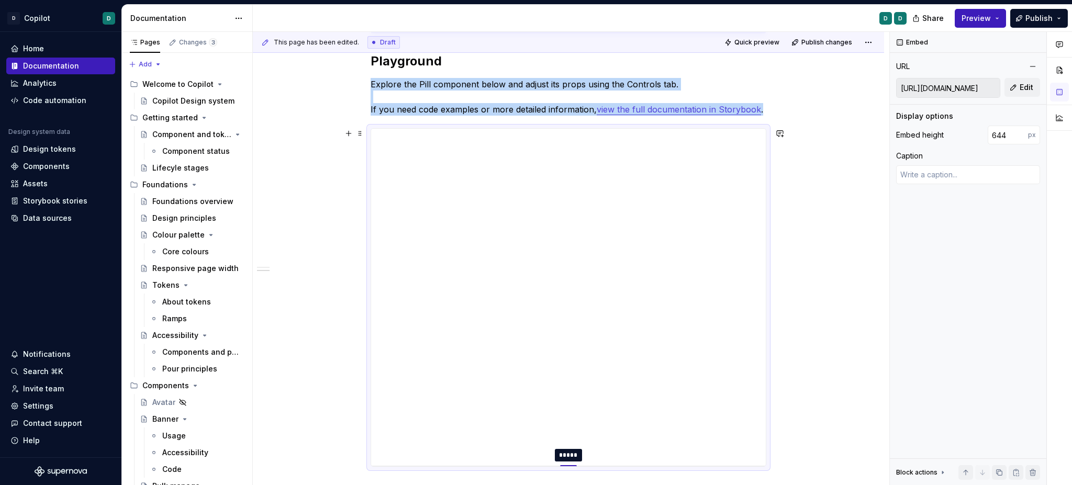
drag, startPoint x: 572, startPoint y: 338, endPoint x: 560, endPoint y: 466, distance: 128.9
click at [979, 24] on button "Preview" at bounding box center [980, 18] width 51 height 19
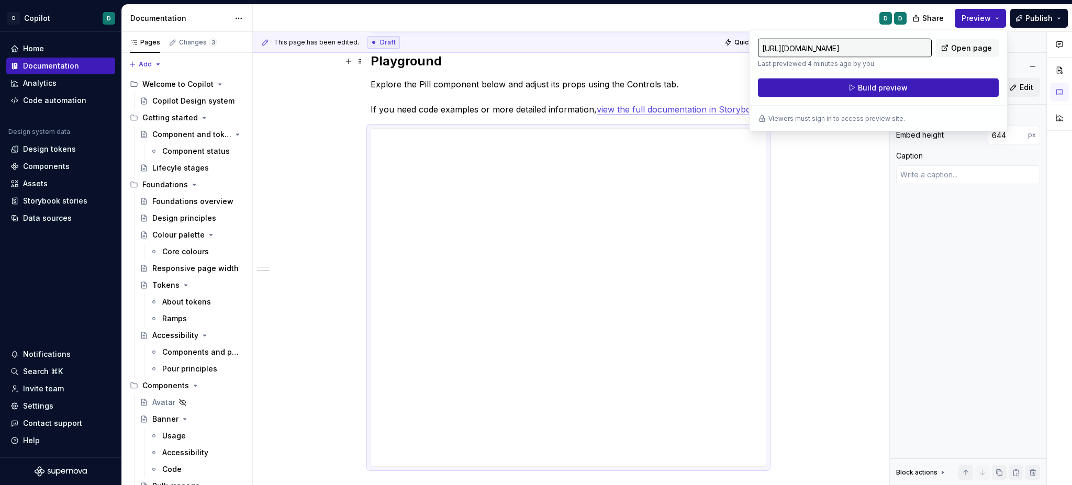
click at [680, 63] on h2 "Playground" at bounding box center [569, 61] width 396 height 17
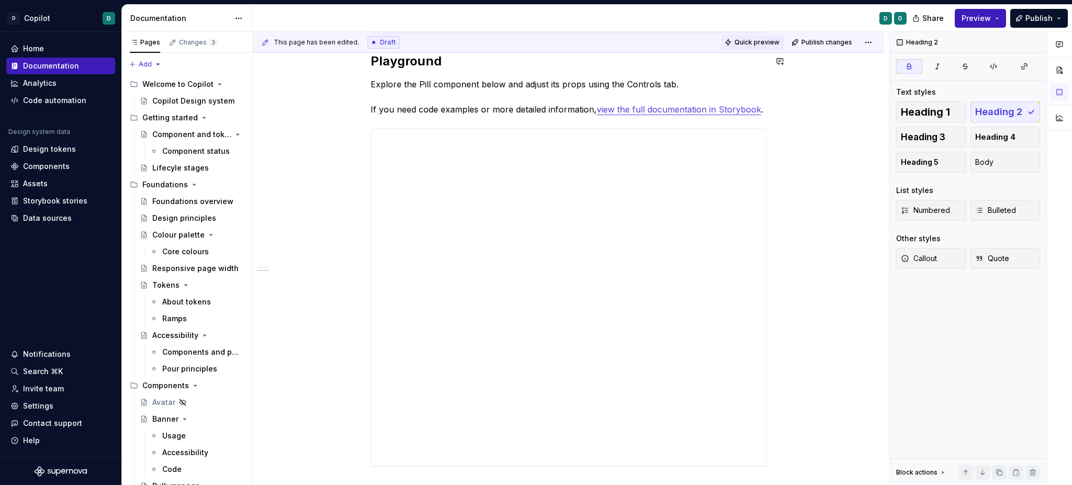
click at [743, 41] on span "Quick preview" at bounding box center [757, 42] width 45 height 8
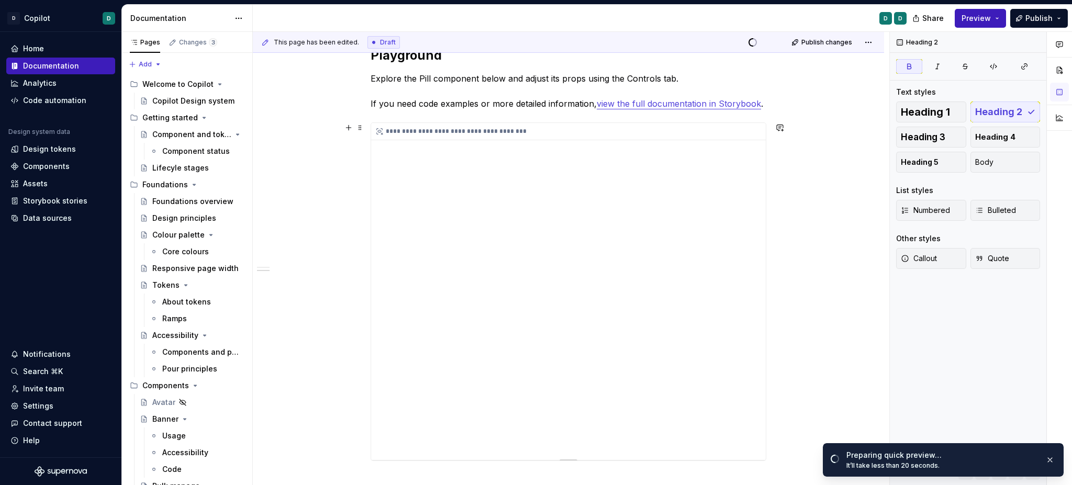
scroll to position [310, 0]
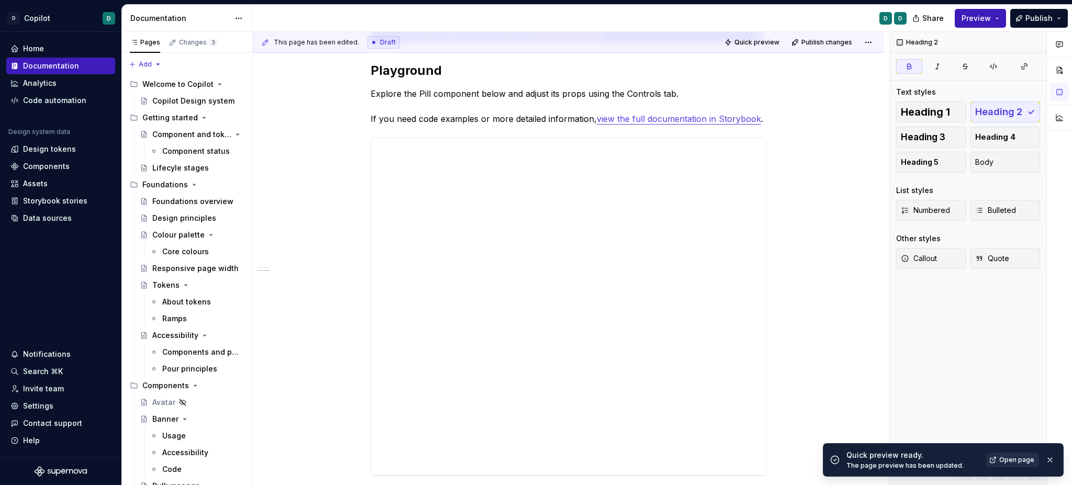
click at [1003, 459] on span "Open page" at bounding box center [1016, 460] width 35 height 8
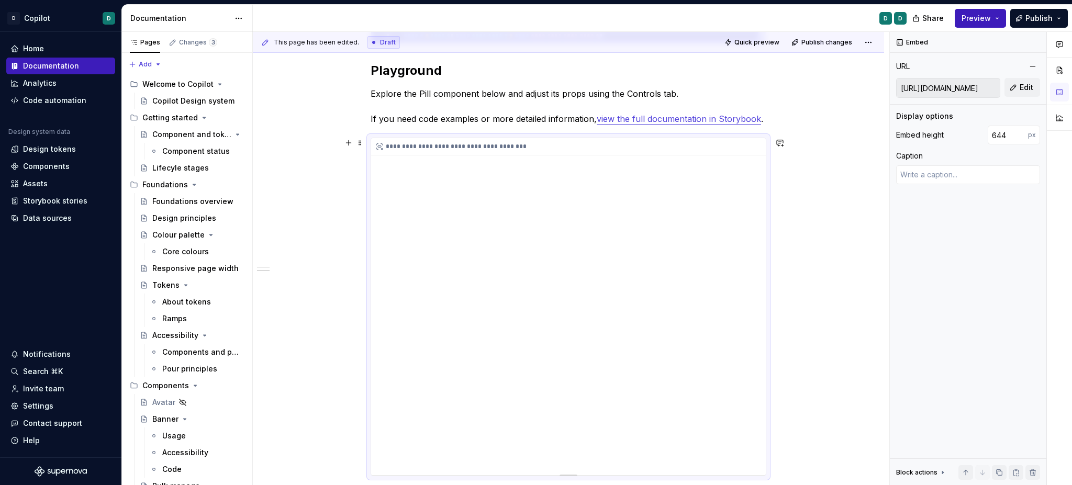
click at [404, 143] on div "**********" at bounding box center [568, 146] width 395 height 17
click at [954, 83] on input "[URL][DOMAIN_NAME]" at bounding box center [948, 88] width 103 height 19
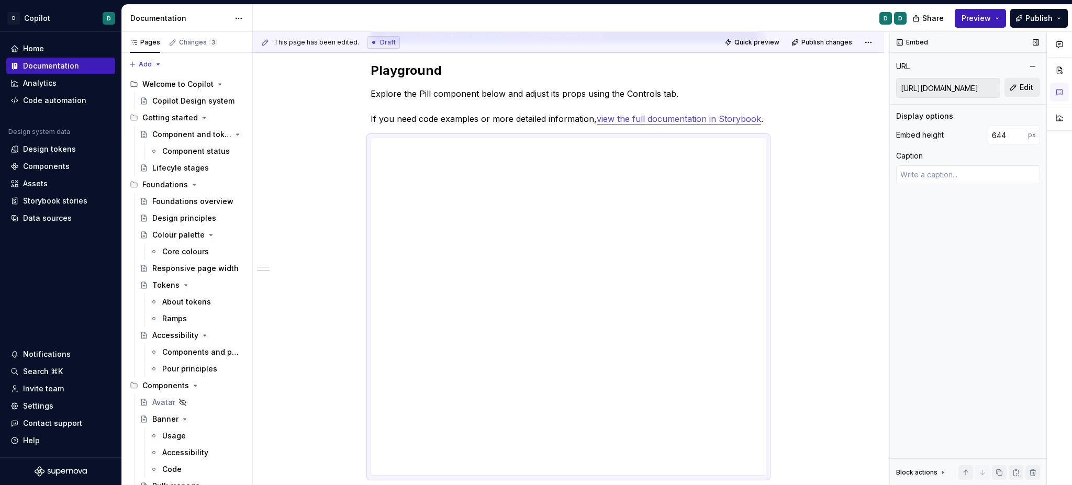
click at [1021, 88] on span "Edit" at bounding box center [1027, 87] width 14 height 10
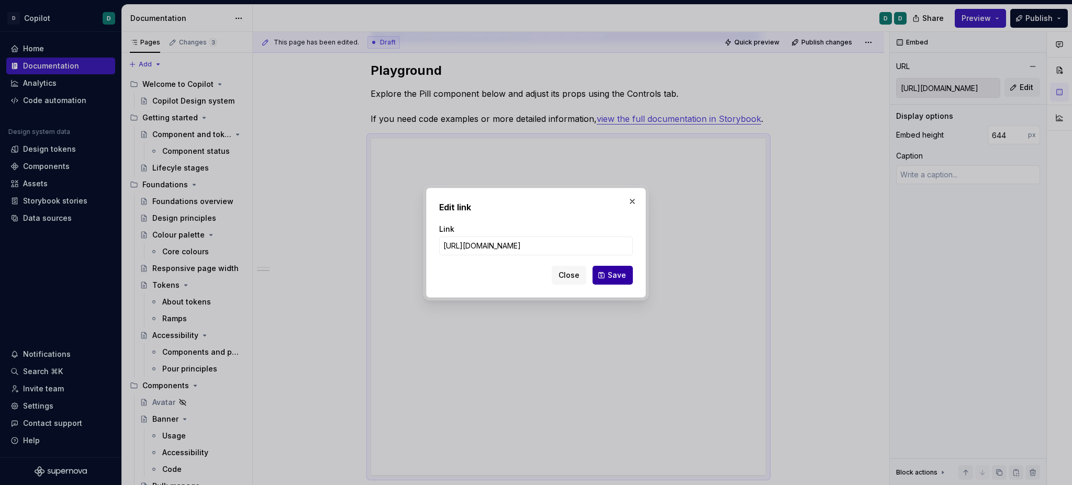
scroll to position [0, 0]
click at [612, 279] on span "Save" at bounding box center [617, 275] width 18 height 10
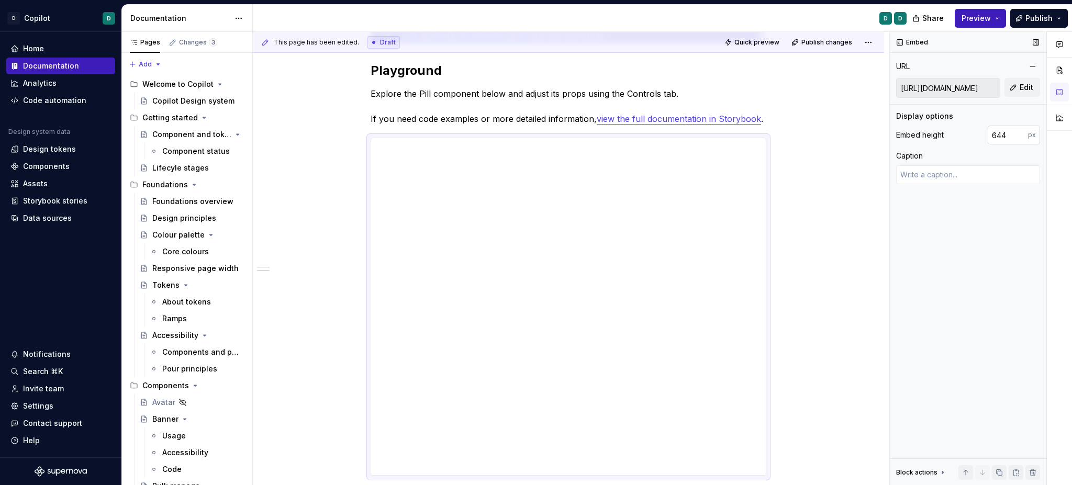
click at [998, 132] on input "644" at bounding box center [1008, 135] width 40 height 19
click at [998, 131] on input "644" at bounding box center [1008, 135] width 40 height 19
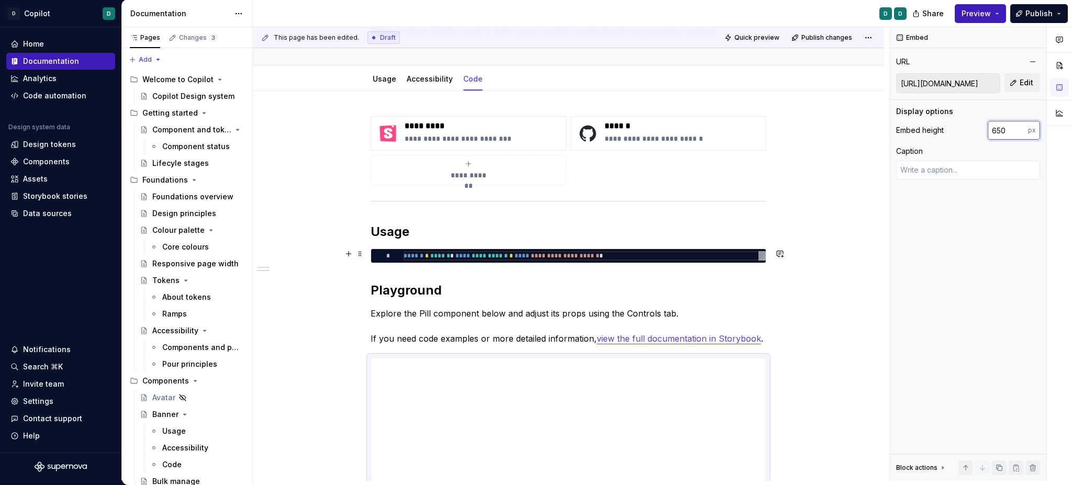
scroll to position [57, 0]
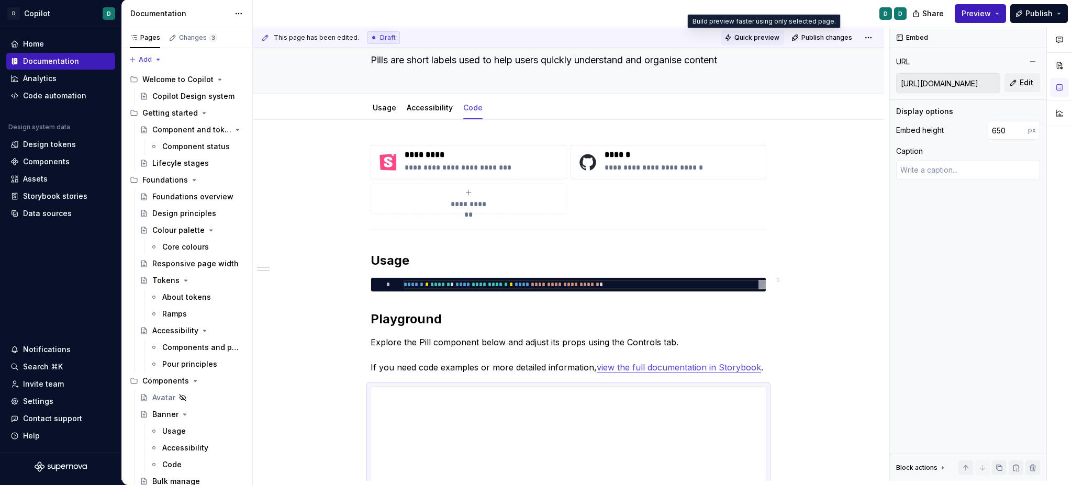
click at [756, 37] on span "Quick preview" at bounding box center [757, 38] width 45 height 8
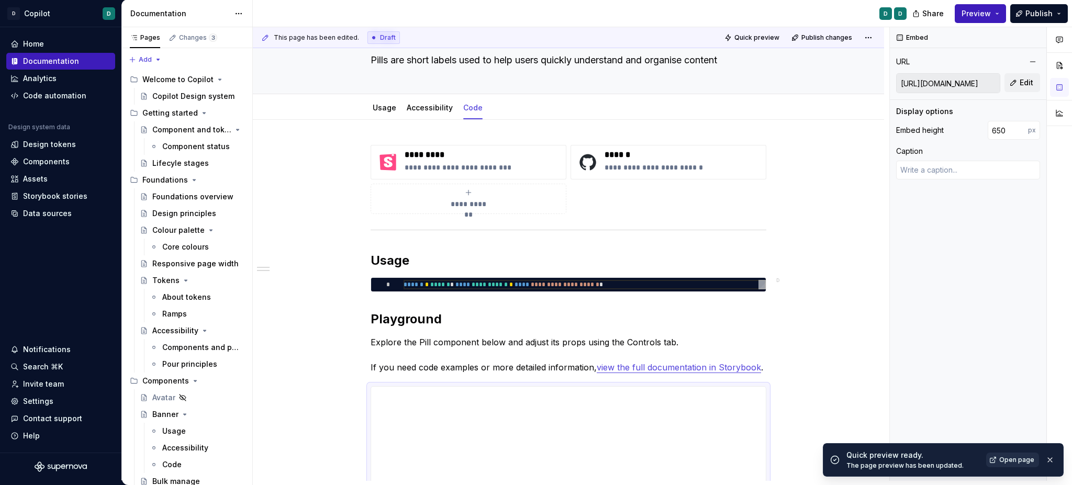
click at [1005, 458] on span "Open page" at bounding box center [1016, 460] width 35 height 8
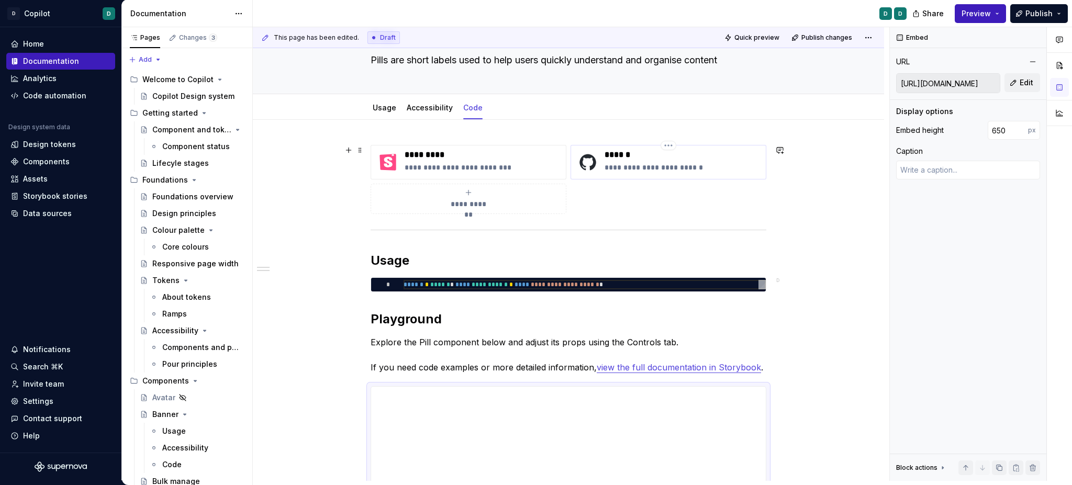
click at [645, 159] on p "******" at bounding box center [683, 155] width 157 height 10
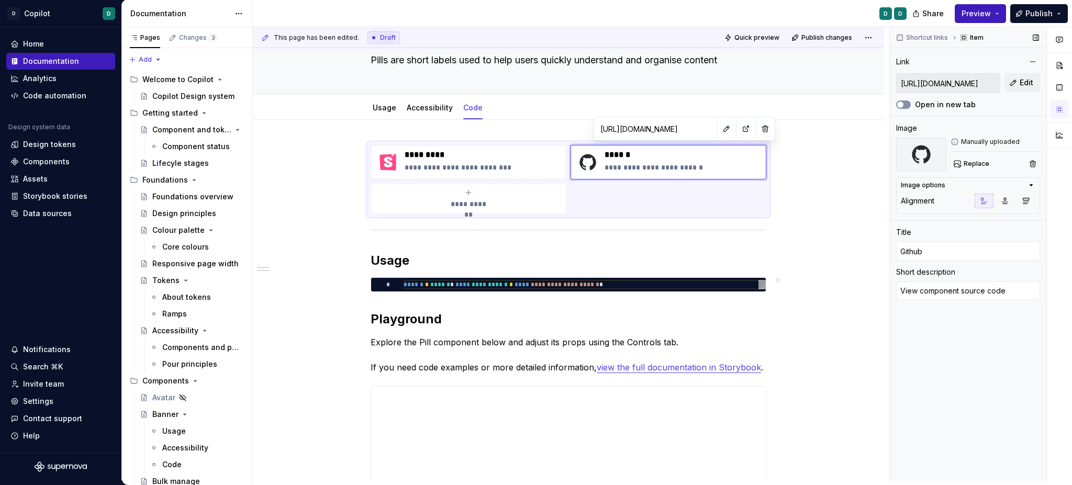
click at [909, 102] on button "Open in new tab" at bounding box center [903, 105] width 15 height 8
click at [975, 12] on span "Preview" at bounding box center [976, 13] width 29 height 10
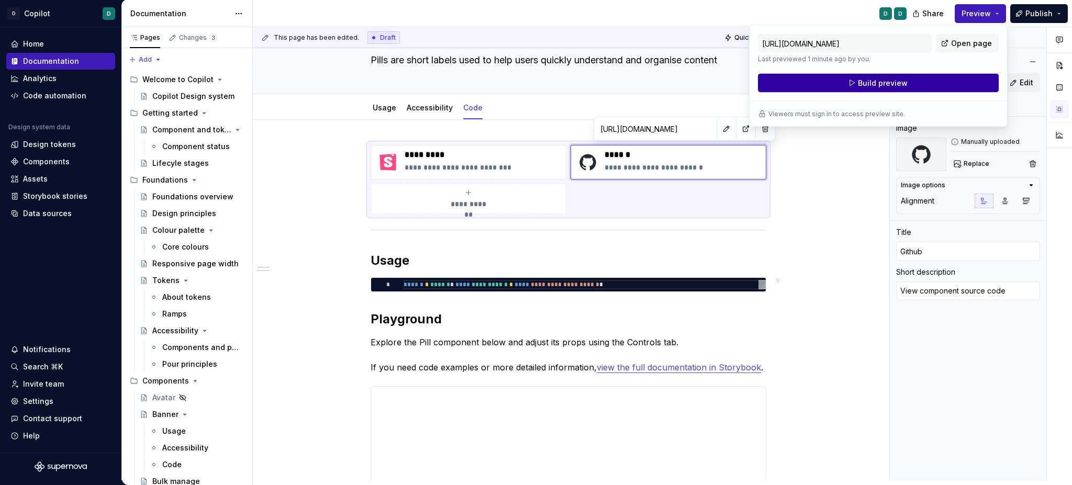
click at [870, 82] on span "Build preview" at bounding box center [883, 83] width 50 height 10
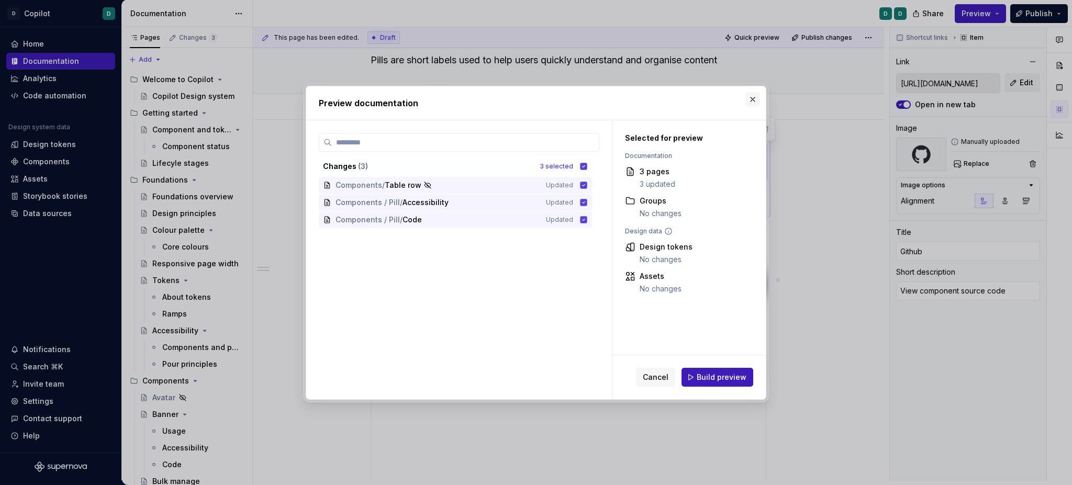
click at [751, 97] on button "button" at bounding box center [753, 99] width 15 height 15
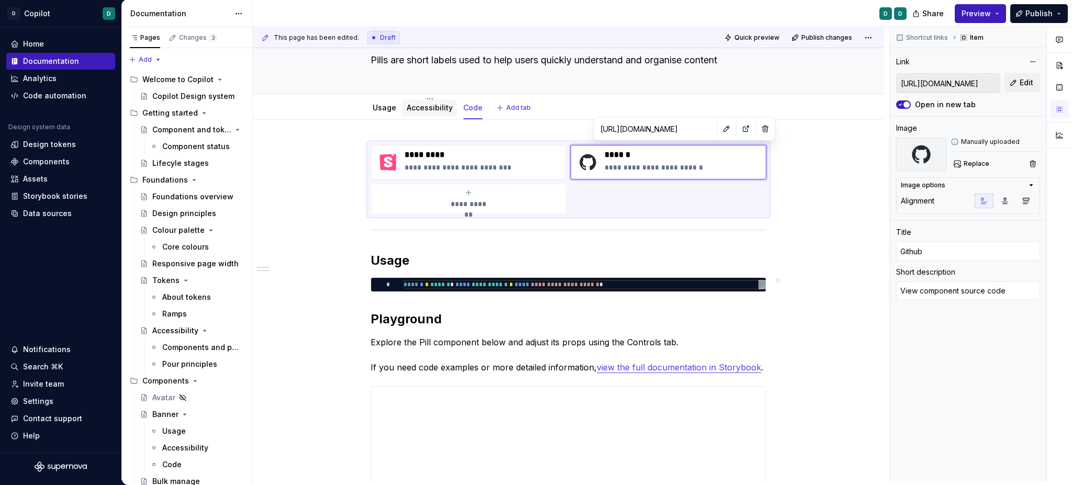
click at [429, 113] on div "Accessibility" at bounding box center [430, 108] width 46 height 13
click at [428, 105] on link "Accessibility" at bounding box center [430, 107] width 46 height 9
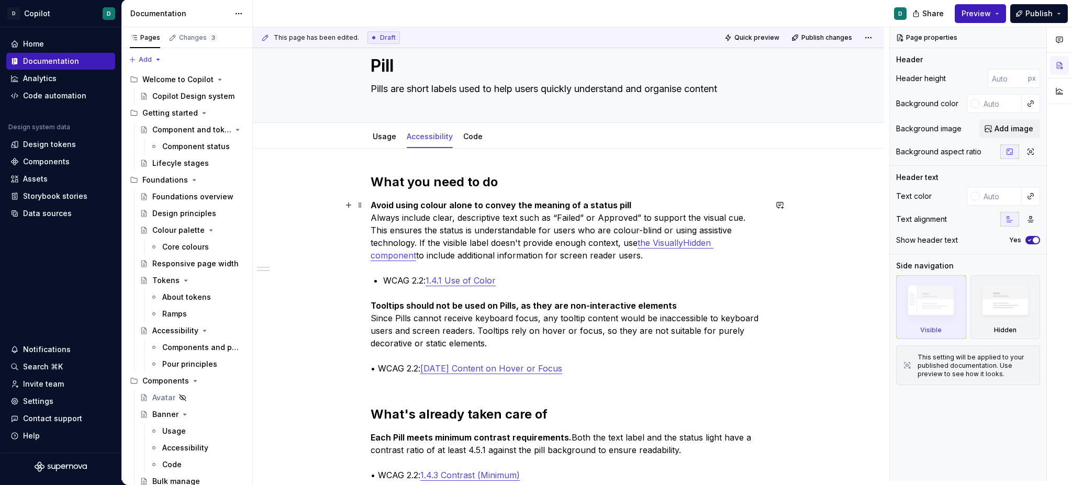
scroll to position [27, 0]
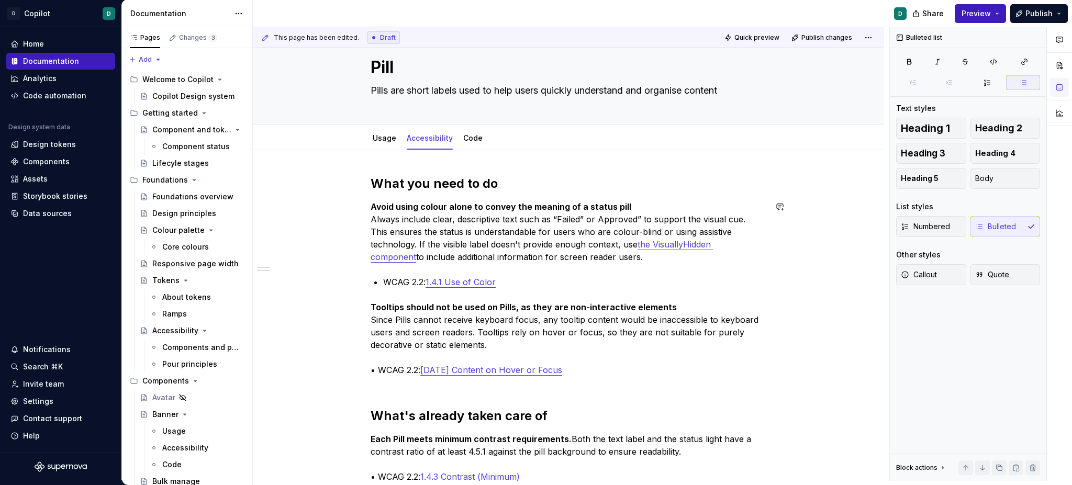
drag, startPoint x: 410, startPoint y: 264, endPoint x: 385, endPoint y: 278, distance: 28.6
click at [409, 264] on div "What you need to do Avoid using colour alone to convey the meaning of a status …" at bounding box center [569, 338] width 396 height 327
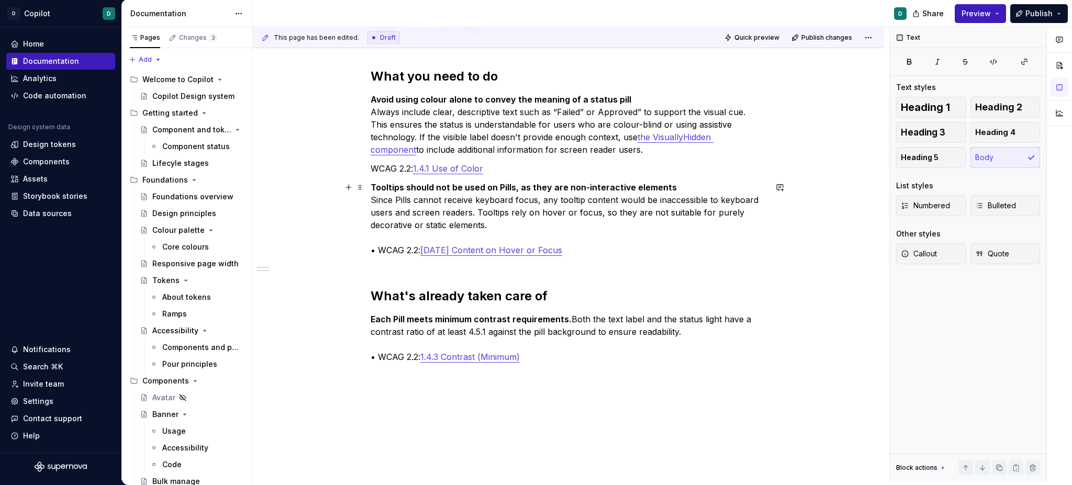
scroll to position [150, 0]
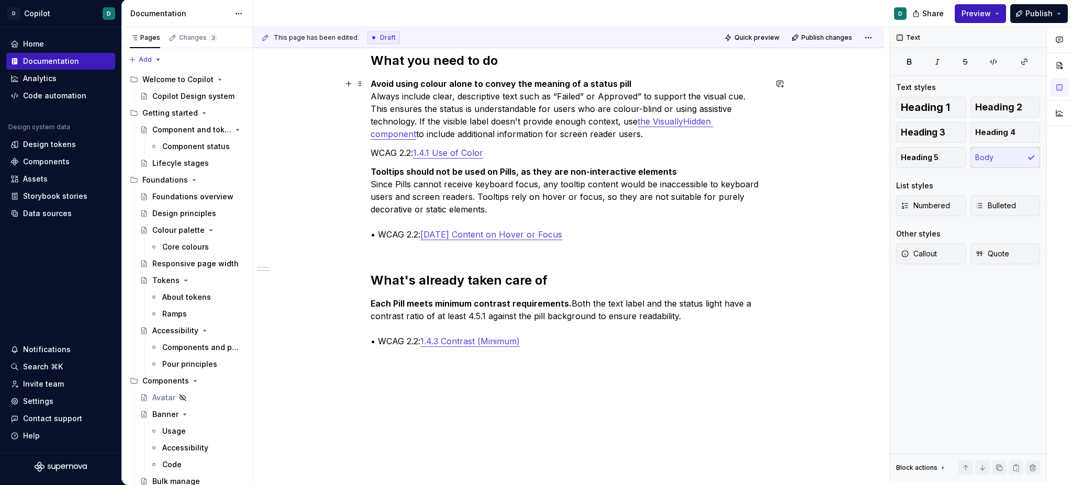
click at [372, 87] on div "This page has been edited. Draft Quick preview Publish changes Pill Pills are s…" at bounding box center [571, 254] width 637 height 454
click at [374, 84] on strong "Avoid using colour alone to convey the meaning of a status pill" at bounding box center [501, 84] width 261 height 10
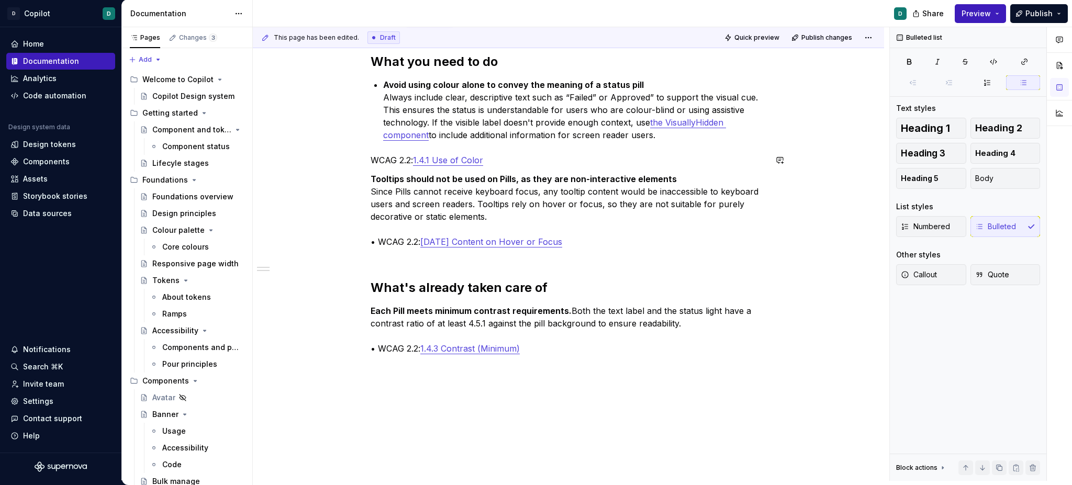
click at [372, 153] on div "What you need to do Avoid using colour alone to convey the meaning of a status …" at bounding box center [568, 280] width 631 height 504
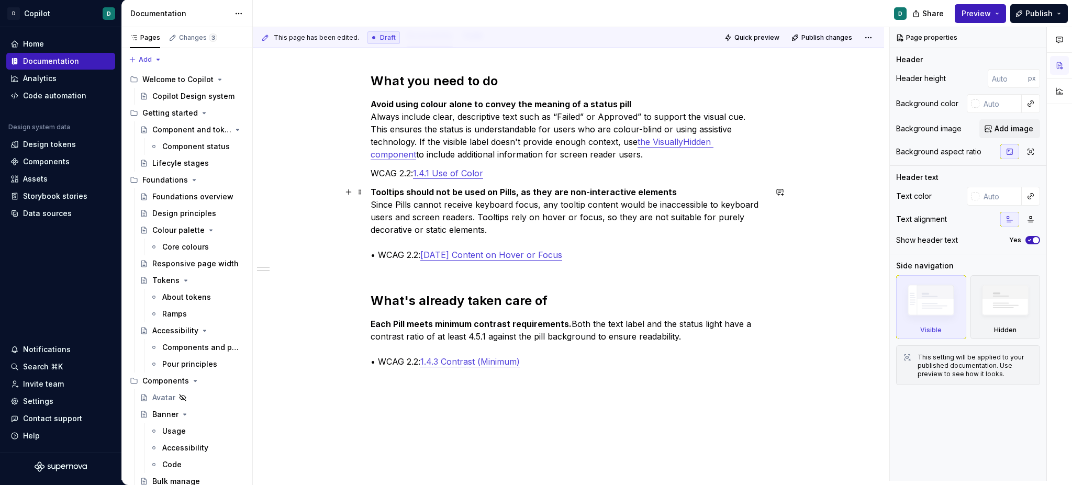
scroll to position [118, 0]
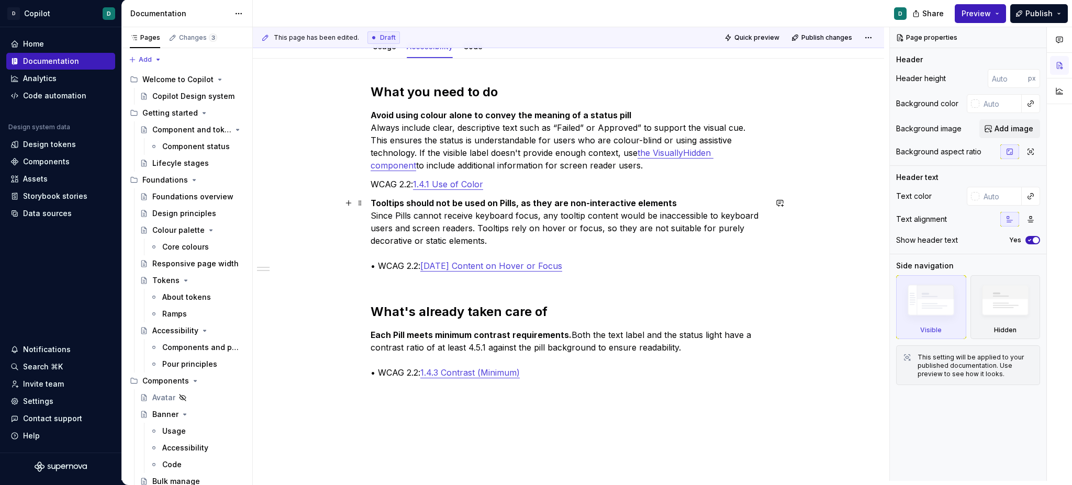
click at [381, 263] on p "Tooltips should not be used on Pills, as they are non-interactive elements Sinc…" at bounding box center [569, 241] width 396 height 88
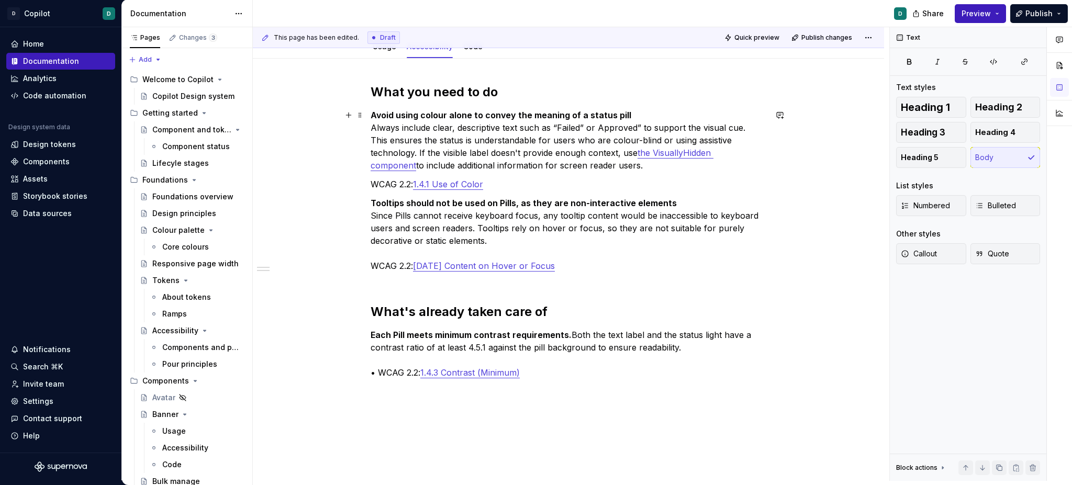
click at [373, 116] on div "What you need to do Avoid using colour alone to convey the meaning of a status …" at bounding box center [568, 307] width 631 height 497
click at [375, 179] on p "WCAG 2.2: 1.4.1 Use of Color" at bounding box center [569, 184] width 396 height 13
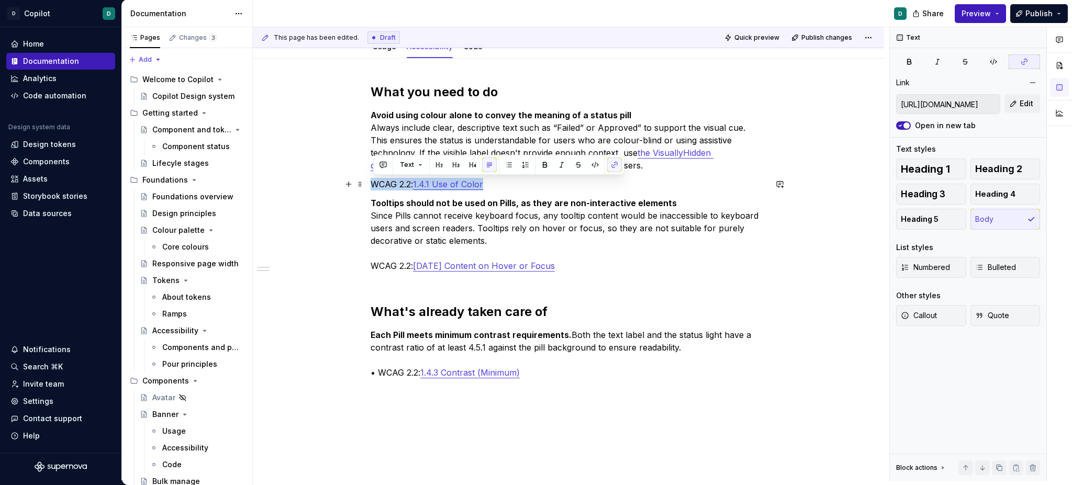
drag, startPoint x: 374, startPoint y: 185, endPoint x: 551, endPoint y: 186, distance: 176.4
click at [551, 186] on p "WCAG 2.2: 1.4.1 Use of Color" at bounding box center [569, 184] width 396 height 13
click at [374, 112] on strong "Avoid using colour alone to convey the meaning of a status pill" at bounding box center [501, 115] width 261 height 10
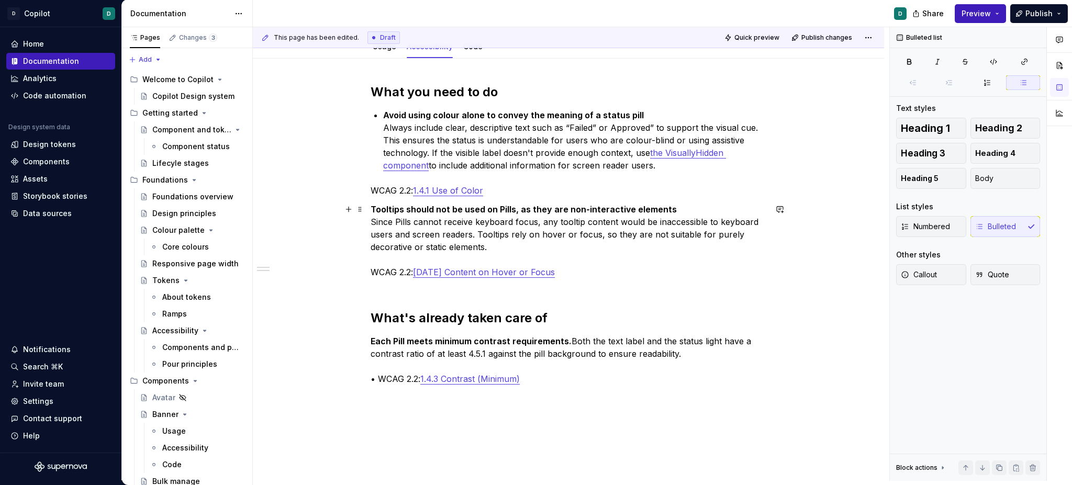
click at [375, 209] on strong "Tooltips should not be used on Pills, as they are non-interactive elements" at bounding box center [524, 209] width 306 height 10
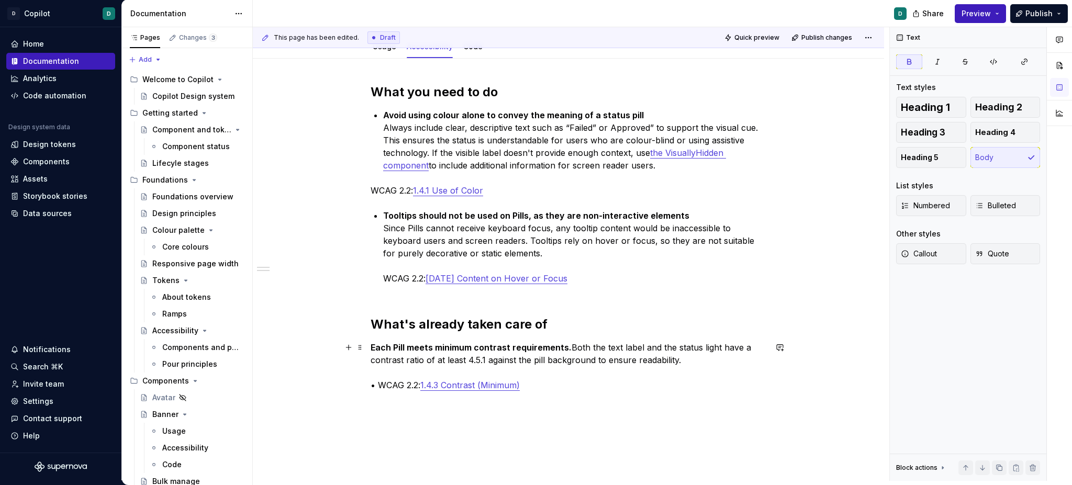
click at [376, 348] on strong "Each Pill meets minimum contrast requirements." at bounding box center [471, 347] width 201 height 10
click at [373, 348] on strong "Each Pill meets minimum contrast requirements." at bounding box center [471, 347] width 201 height 10
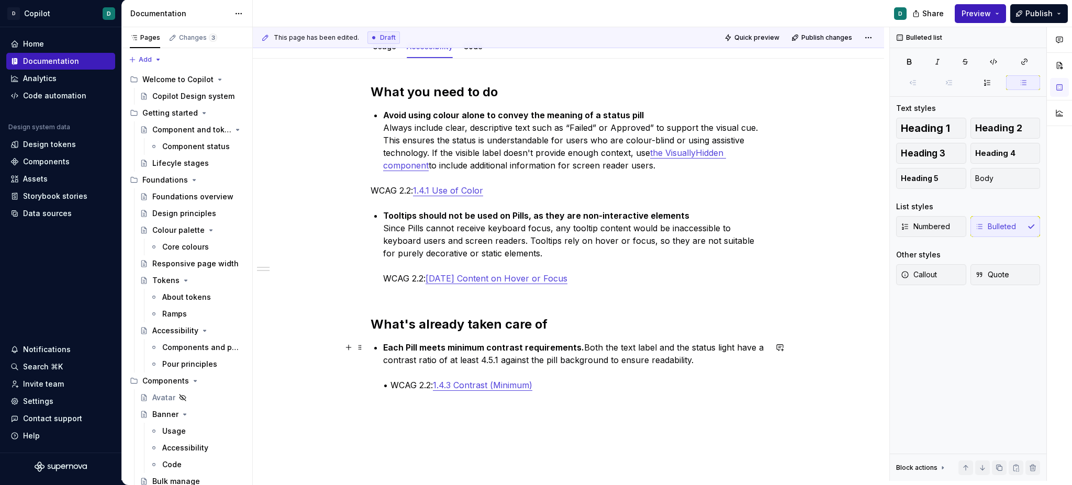
click at [391, 383] on p "Each Pill meets minimum contrast requirements. Both the text label and the stat…" at bounding box center [574, 366] width 383 height 50
click at [373, 194] on p "WCAG 2.2: 1.4.1 Use of Color" at bounding box center [569, 190] width 396 height 13
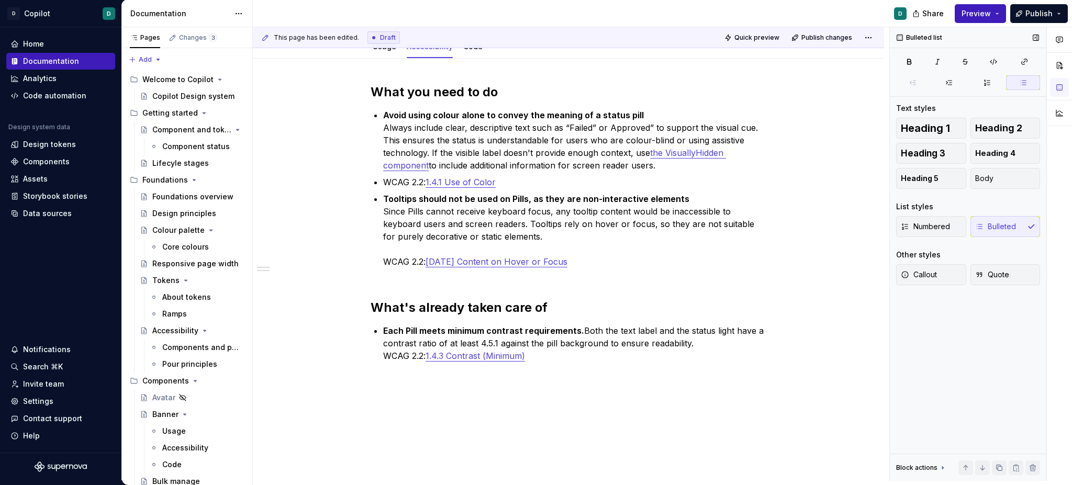
click at [994, 228] on div "Numbered Bulleted" at bounding box center [968, 226] width 144 height 21
click at [984, 180] on span "Body" at bounding box center [984, 178] width 18 height 10
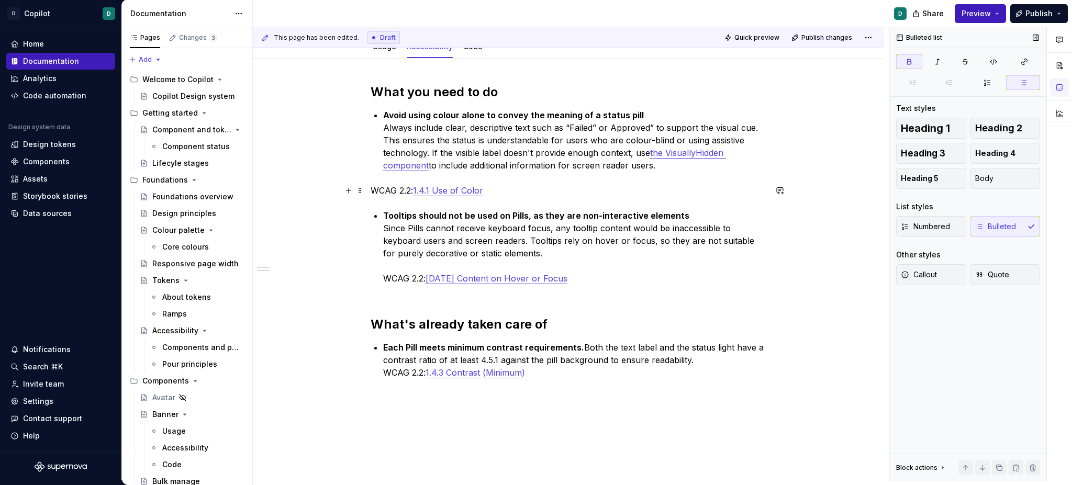
click at [375, 186] on p "WCAG 2.2: 1.4.1 Use of Color" at bounding box center [569, 190] width 396 height 13
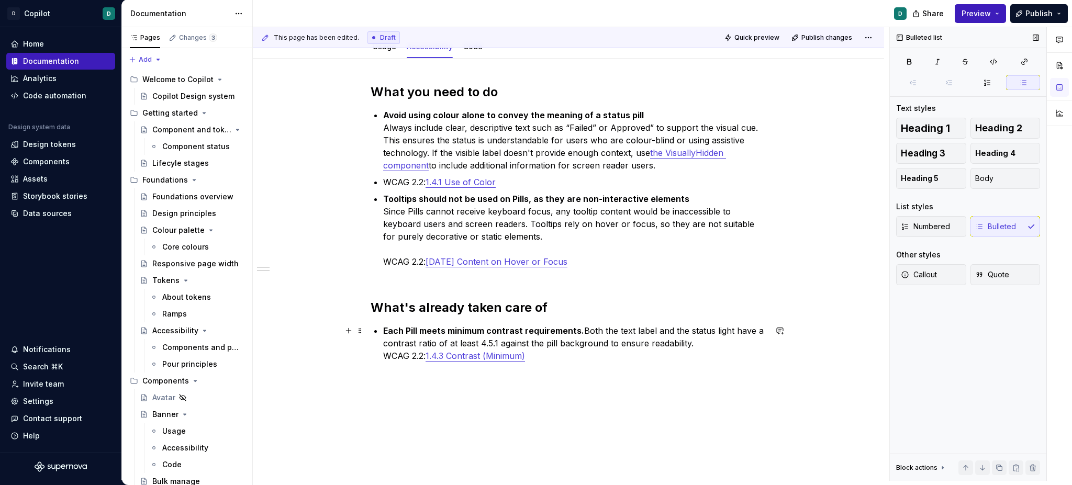
click at [386, 350] on p "Each Pill meets minimum contrast requirements. Both the text label and the stat…" at bounding box center [574, 344] width 383 height 38
click at [387, 258] on p "Tooltips should not be used on Pills, as they are non-interactive elements Sinc…" at bounding box center [574, 237] width 383 height 88
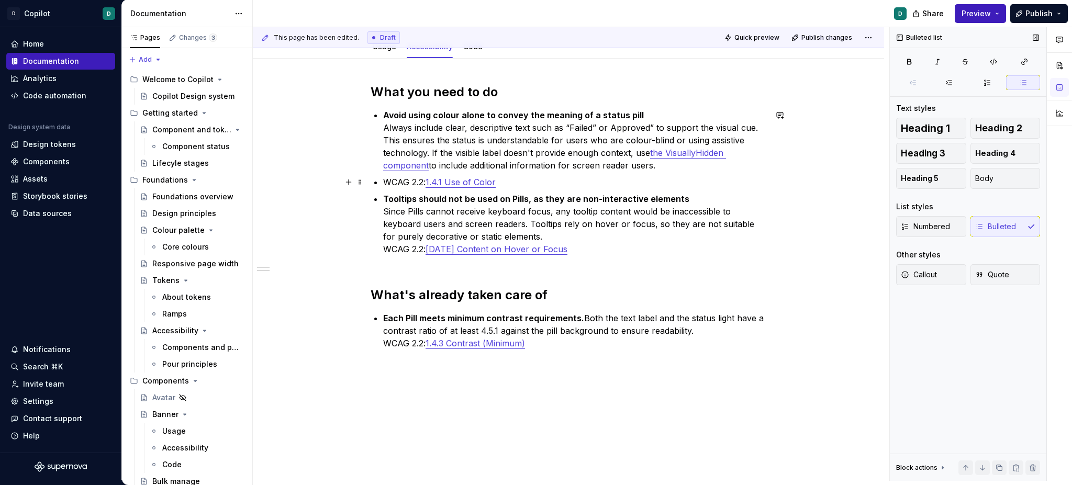
click at [384, 178] on div "What you need to do Avoid using colour alone to convey the meaning of a status …" at bounding box center [569, 229] width 396 height 291
click at [394, 273] on div "What you need to do Avoid using colour alone to convey the meaning of a status …" at bounding box center [569, 229] width 396 height 291
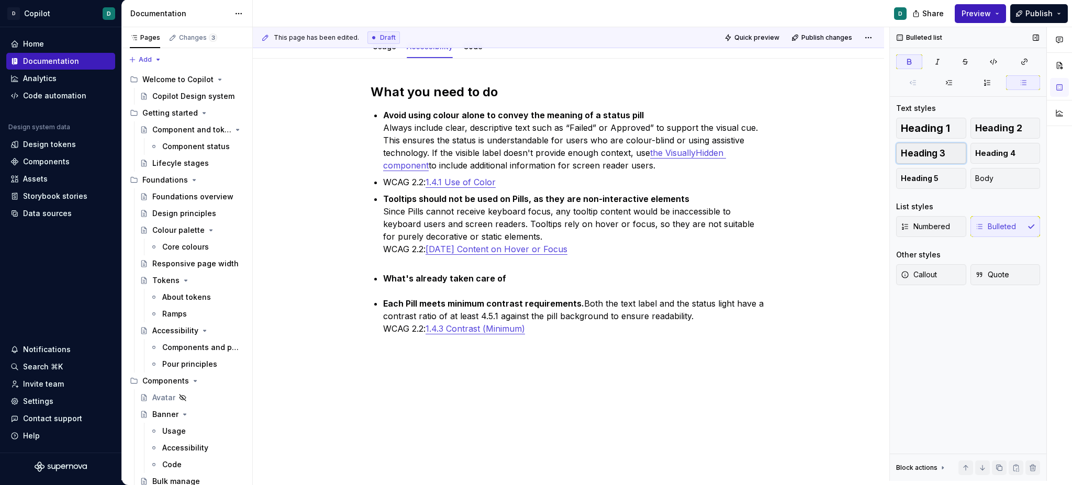
click at [935, 154] on span "Heading 3" at bounding box center [923, 153] width 45 height 10
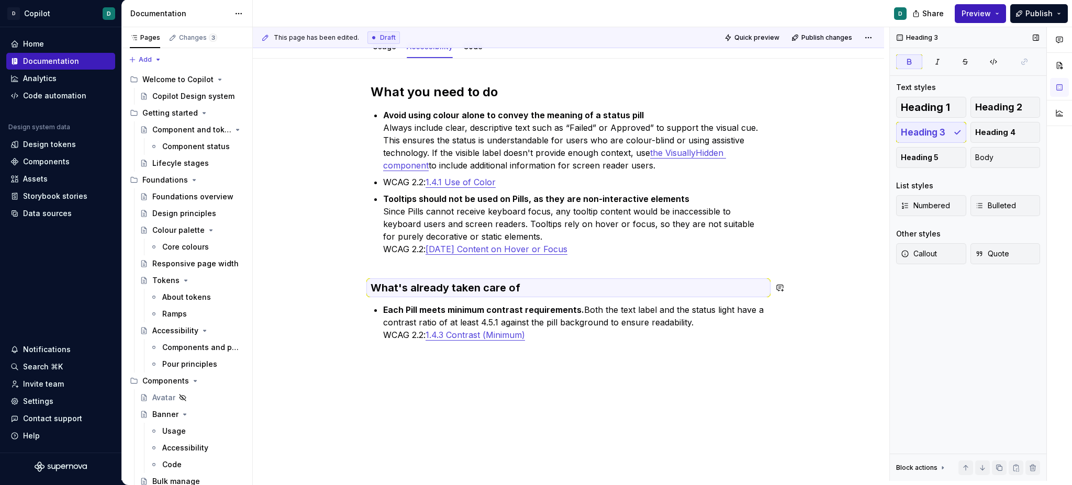
click at [454, 270] on div "What you need to do Avoid using colour alone to convey the meaning of a status …" at bounding box center [569, 225] width 396 height 283
click at [404, 91] on h2 "What you need to do" at bounding box center [569, 92] width 396 height 17
click at [430, 286] on strong "What's already taken care of" at bounding box center [446, 288] width 150 height 13
click at [414, 96] on h2 "What you need to do" at bounding box center [569, 92] width 396 height 17
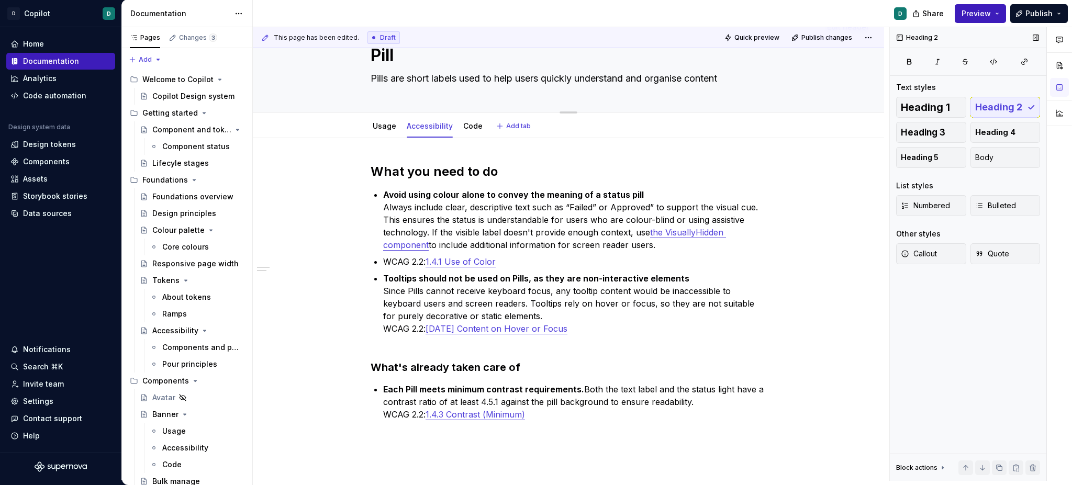
click at [383, 54] on textarea "Pill" at bounding box center [567, 55] width 396 height 25
click at [424, 172] on h2 "What you need to do" at bounding box center [569, 171] width 396 height 17
click at [415, 177] on h2 "What you need to do" at bounding box center [569, 171] width 396 height 17
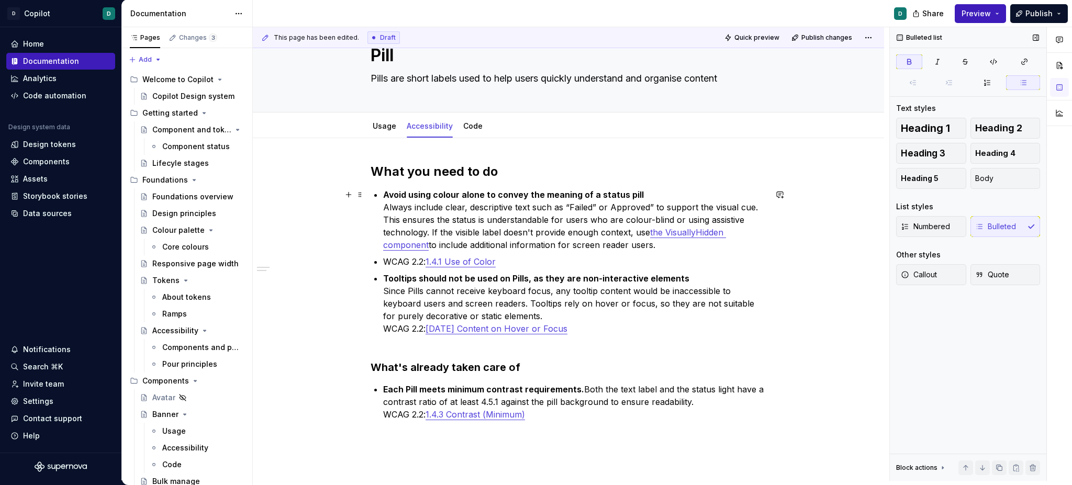
click at [429, 197] on strong "Avoid using colour alone to convey the meaning of a status pill" at bounding box center [513, 195] width 261 height 10
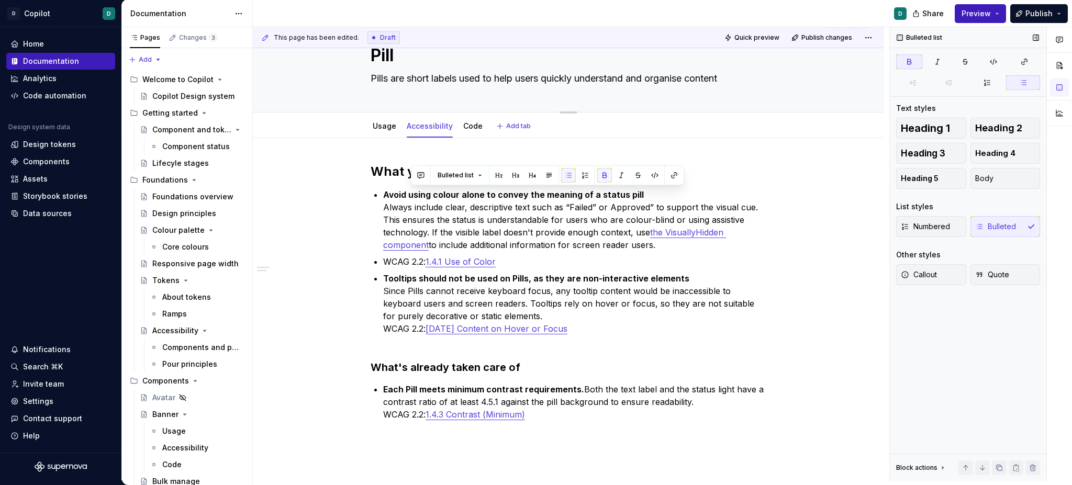
click at [382, 54] on textarea "Pill" at bounding box center [567, 55] width 396 height 25
click at [385, 171] on h2 "What you need to do" at bounding box center [569, 171] width 396 height 17
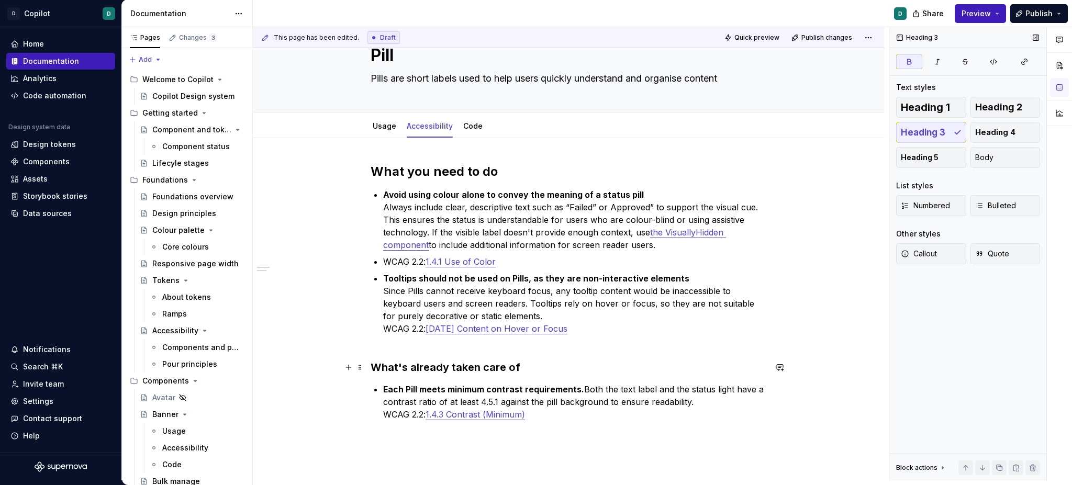
click at [430, 372] on strong "What's already taken care of" at bounding box center [446, 367] width 150 height 13
click at [993, 109] on span "Heading 2" at bounding box center [998, 107] width 47 height 10
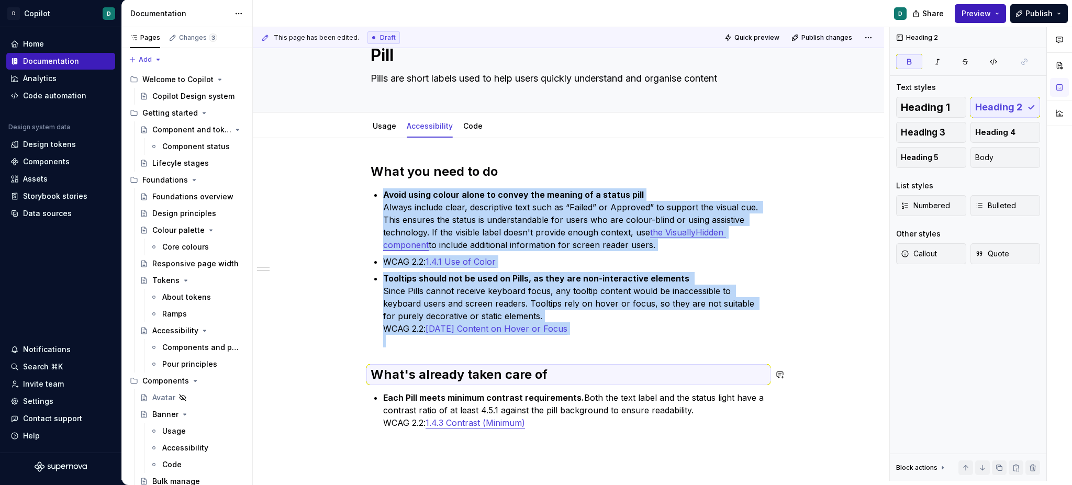
click at [533, 355] on div "What you need to do Avoid using colour alone to convey the meaning of a status …" at bounding box center [569, 308] width 396 height 291
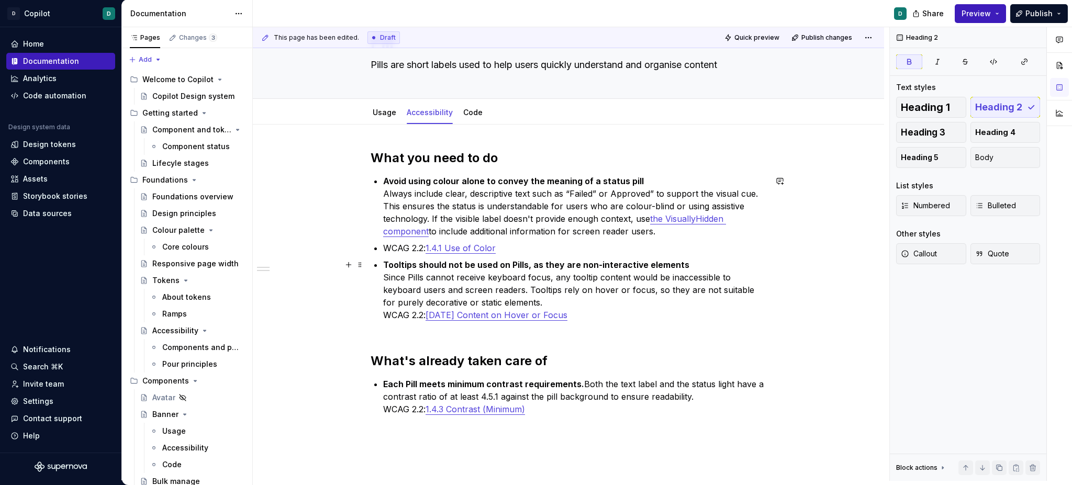
scroll to position [51, 0]
click at [384, 251] on div "What you need to do Avoid using colour alone to convey the meaning of a status …" at bounding box center [569, 296] width 396 height 291
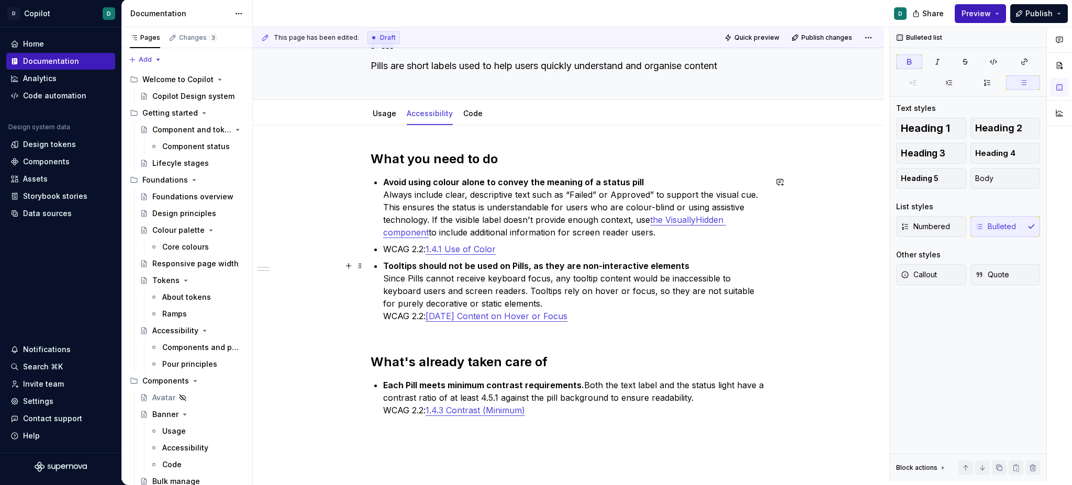
click at [384, 269] on div "What you need to do Avoid using colour alone to convey the meaning of a status …" at bounding box center [569, 296] width 396 height 291
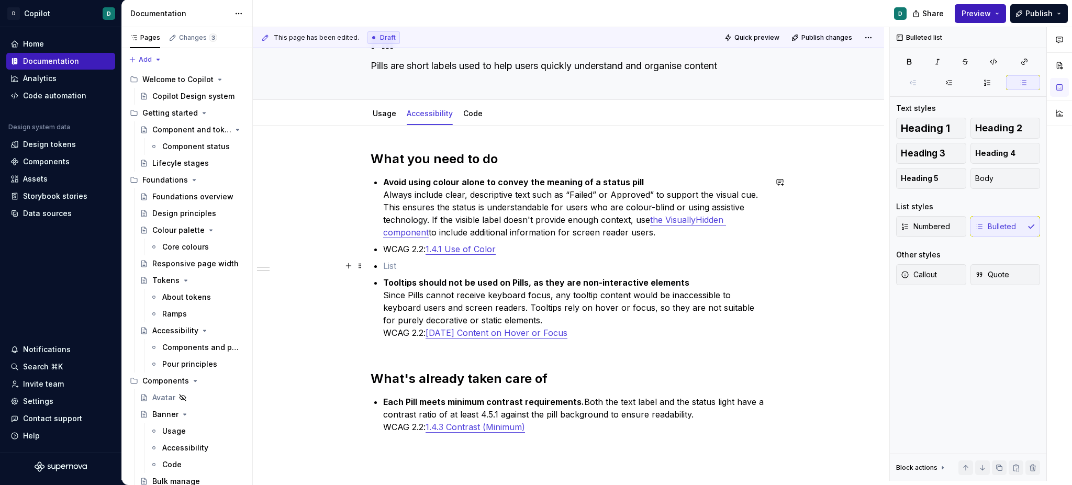
click at [385, 260] on div "What you need to do Avoid using colour alone to convey the meaning of a status …" at bounding box center [569, 305] width 396 height 308
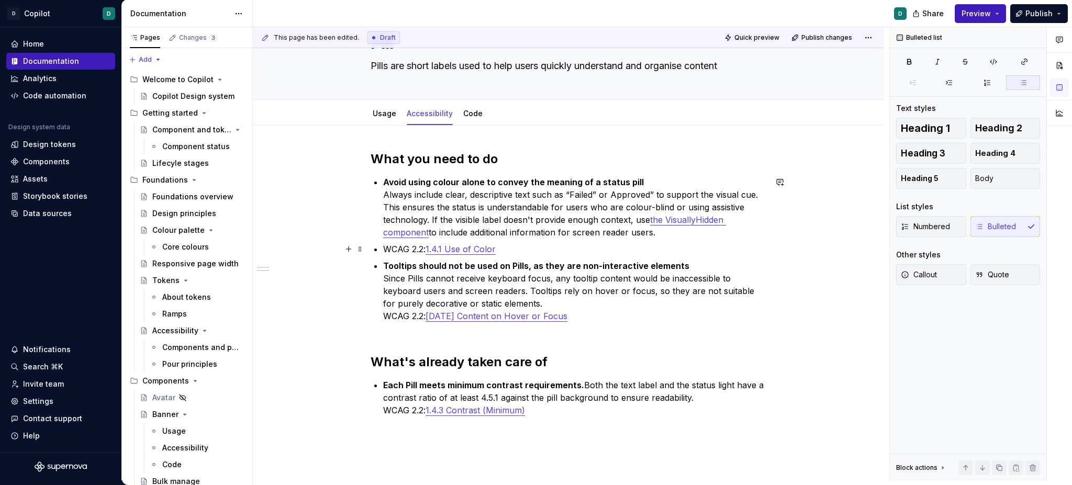
click at [385, 251] on div "What you need to do Avoid using colour alone to convey the meaning of a status …" at bounding box center [569, 296] width 396 height 291
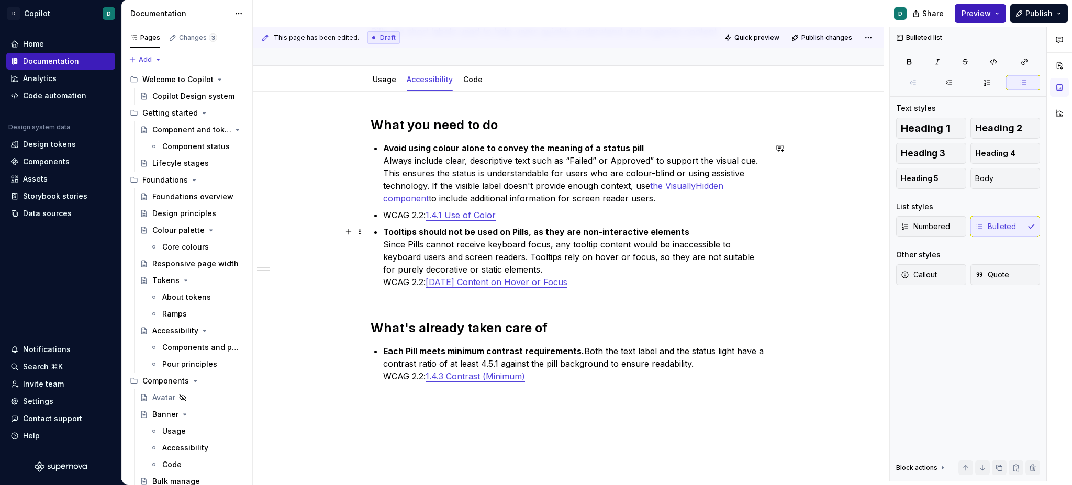
scroll to position [86, 0]
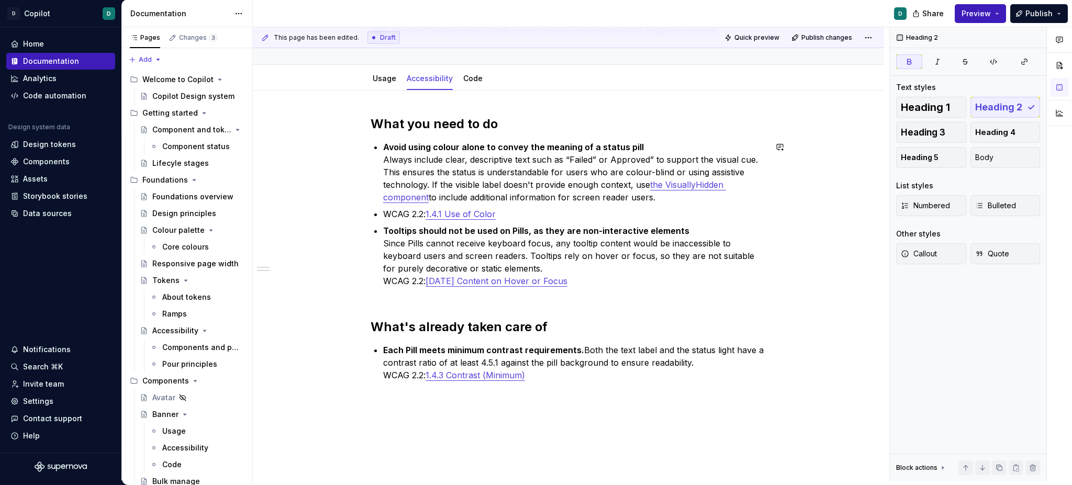
click at [392, 306] on div "What you need to do Avoid using colour alone to convey the meaning of a status …" at bounding box center [569, 261] width 396 height 291
click at [385, 292] on div "What you need to do Avoid using colour alone to convey the meaning of a status …" at bounding box center [569, 261] width 396 height 291
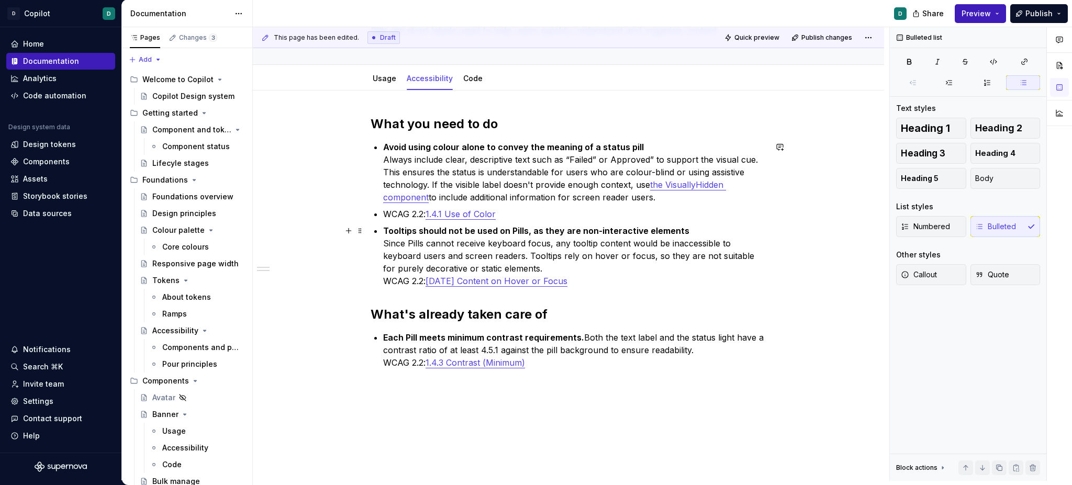
scroll to position [74, 0]
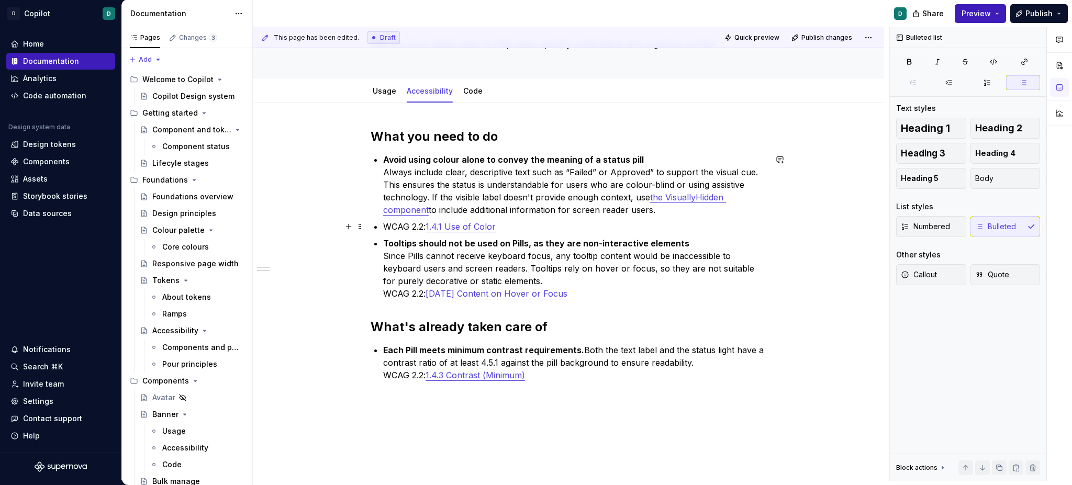
click at [385, 228] on div "What you need to do Avoid using colour alone to convey the meaning of a status …" at bounding box center [569, 267] width 396 height 279
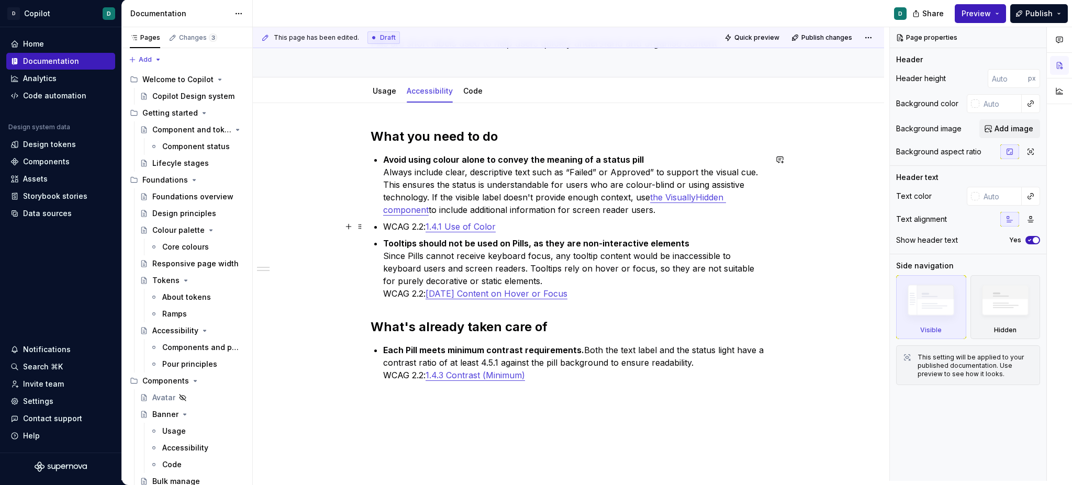
click at [409, 227] on p "WCAG 2.2: 1.4.1 Use of Color" at bounding box center [574, 226] width 383 height 13
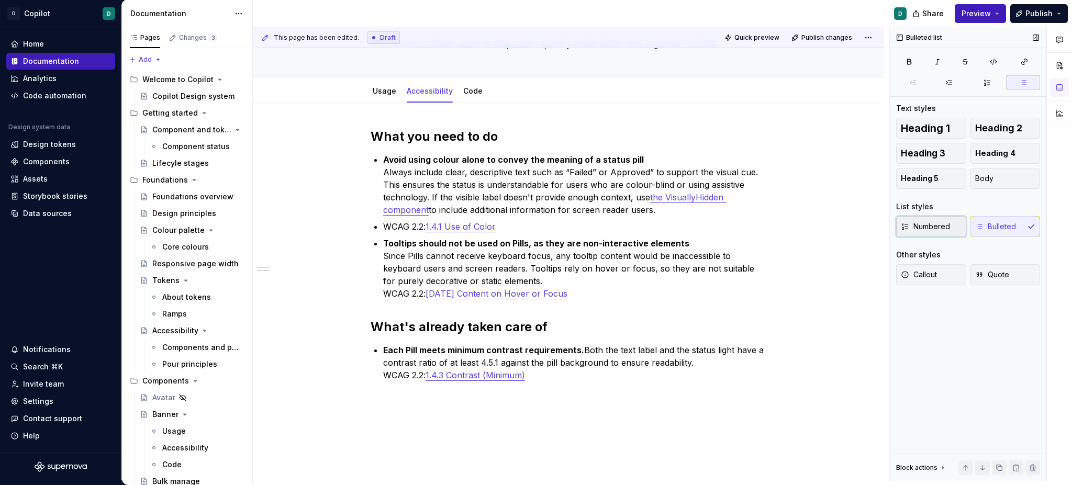
click at [935, 234] on button "Numbered" at bounding box center [931, 226] width 70 height 21
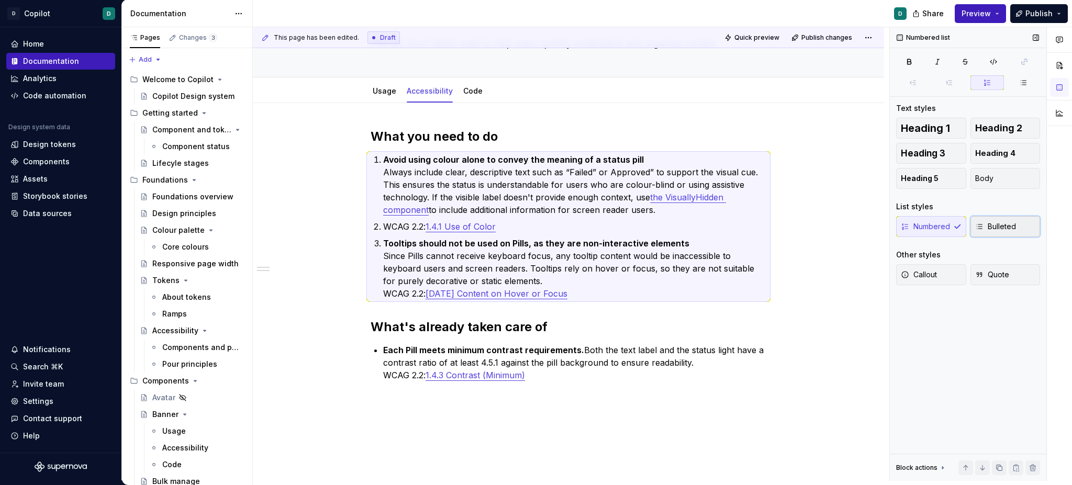
click at [985, 224] on span "Bulleted" at bounding box center [995, 226] width 41 height 10
click at [387, 222] on p "WCAG 2.2: 1.4.1 Use of Color" at bounding box center [574, 226] width 383 height 13
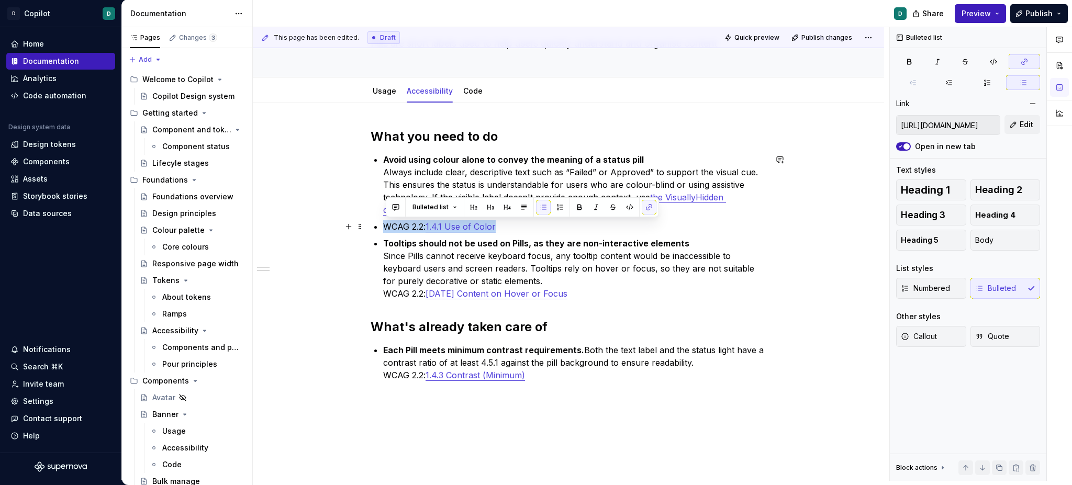
drag, startPoint x: 387, startPoint y: 225, endPoint x: 553, endPoint y: 230, distance: 166.0
click at [553, 229] on p "WCAG 2.2: 1.4.1 Use of Color" at bounding box center [574, 226] width 383 height 13
click at [544, 209] on button "button" at bounding box center [543, 207] width 15 height 15
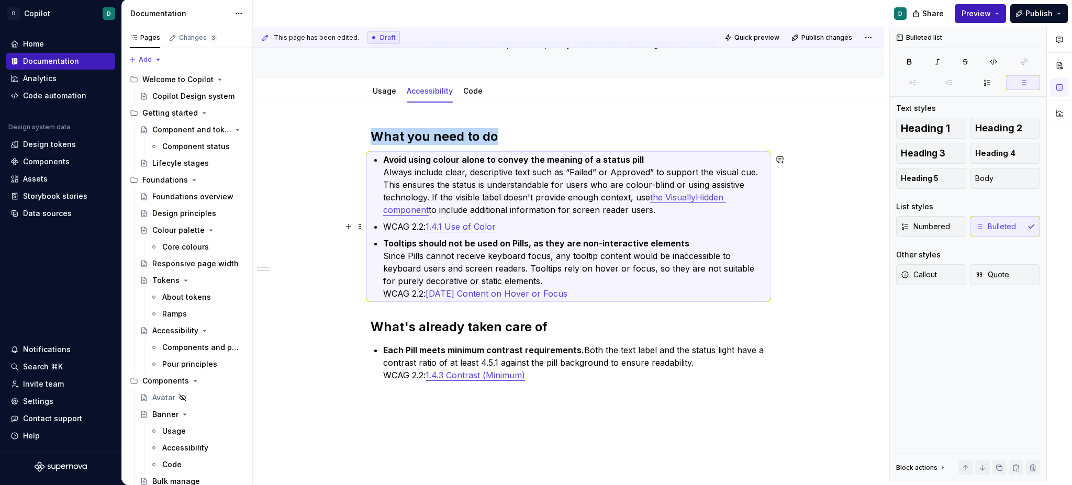
click at [502, 228] on p "WCAG 2.2: 1.4.1 Use of Color" at bounding box center [574, 226] width 383 height 13
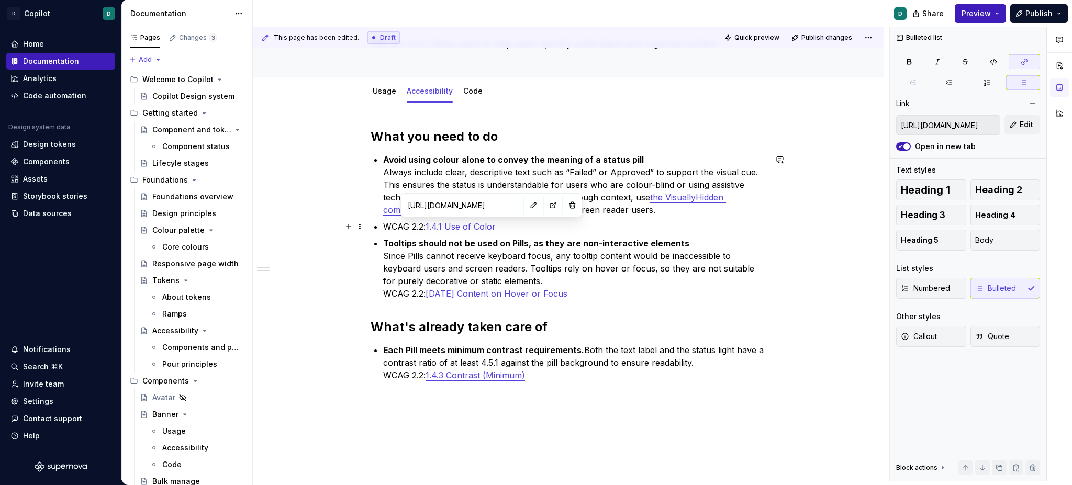
click at [477, 227] on link "1.4.1 Use of Color" at bounding box center [461, 226] width 70 height 10
click at [401, 229] on p "WCAG 2.2: 1.4.1 Use of Color" at bounding box center [574, 226] width 383 height 13
drag, startPoint x: 451, startPoint y: 225, endPoint x: 504, endPoint y: 225, distance: 52.9
click at [504, 225] on p "WCAG 2.2: 1.4.1 Use of Color" at bounding box center [574, 226] width 383 height 13
click at [443, 210] on span "Bulleted list" at bounding box center [431, 207] width 36 height 8
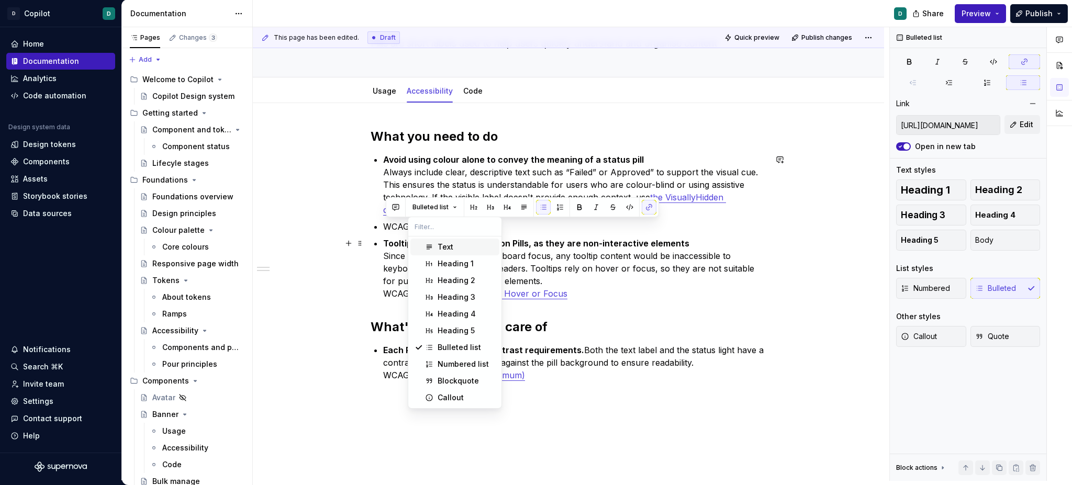
click at [453, 249] on div "Text" at bounding box center [467, 247] width 58 height 10
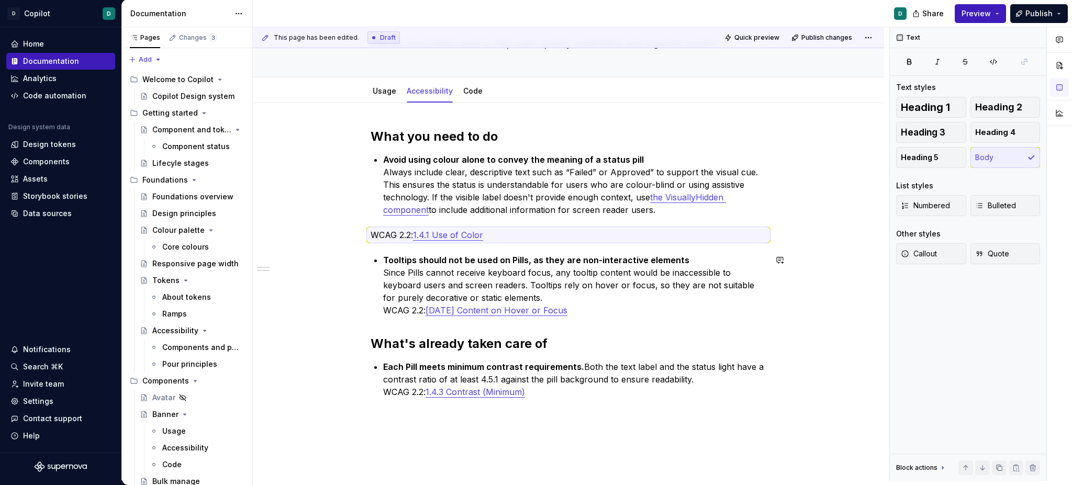
click at [387, 246] on div "What you need to do Avoid using colour alone to convey the meaning of a status …" at bounding box center [569, 275] width 396 height 295
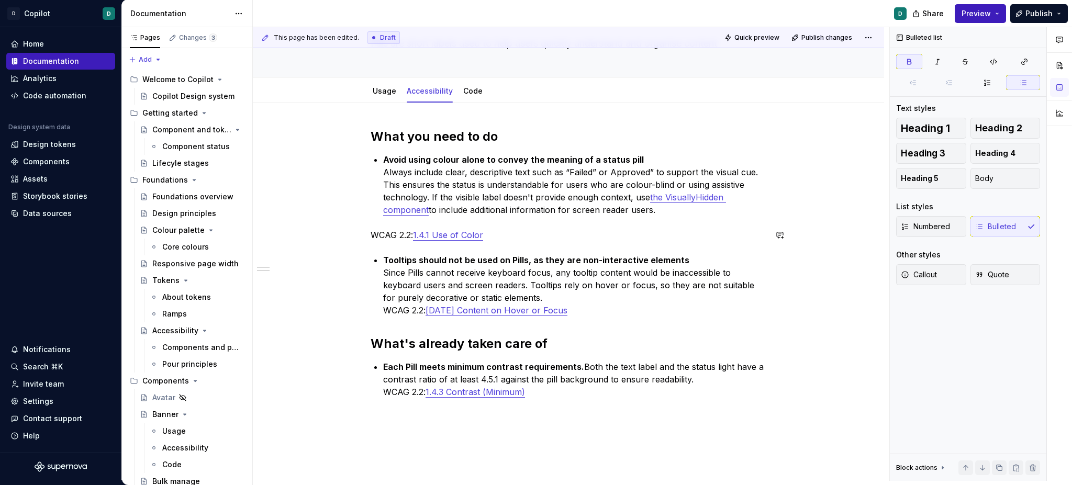
click at [372, 226] on div "What you need to do Avoid using colour alone to convey the meaning of a status …" at bounding box center [568, 342] width 631 height 479
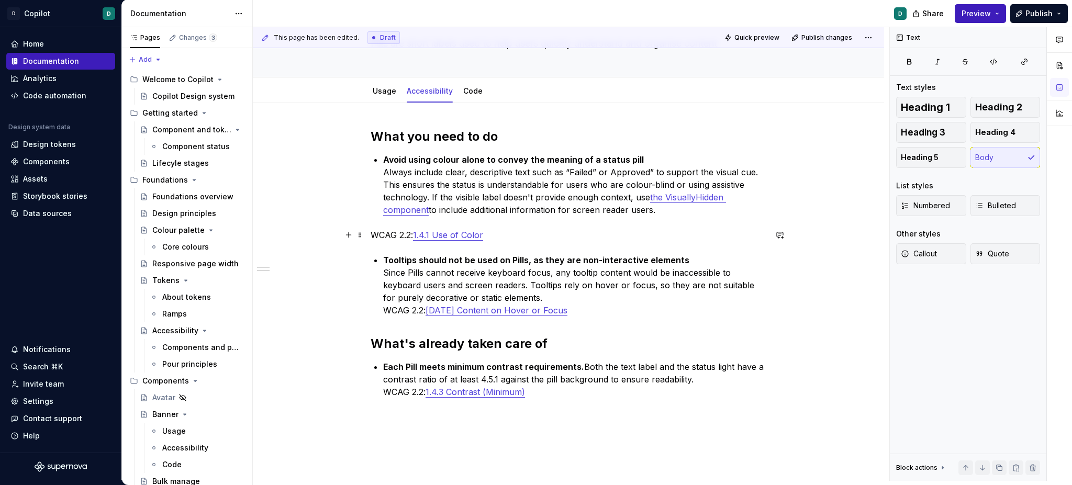
click at [374, 233] on p "WCAG 2.2: 1.4.1 Use of Color" at bounding box center [569, 235] width 396 height 13
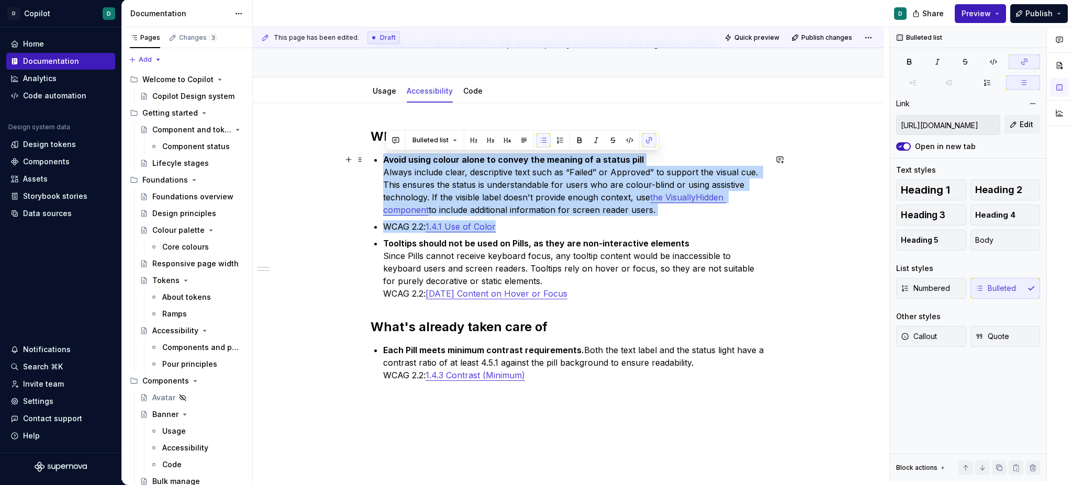
drag, startPoint x: 517, startPoint y: 227, endPoint x: 385, endPoint y: 157, distance: 148.7
click at [385, 157] on ul "Avoid using colour alone to convey the meaning of a status pill Always include …" at bounding box center [574, 226] width 383 height 147
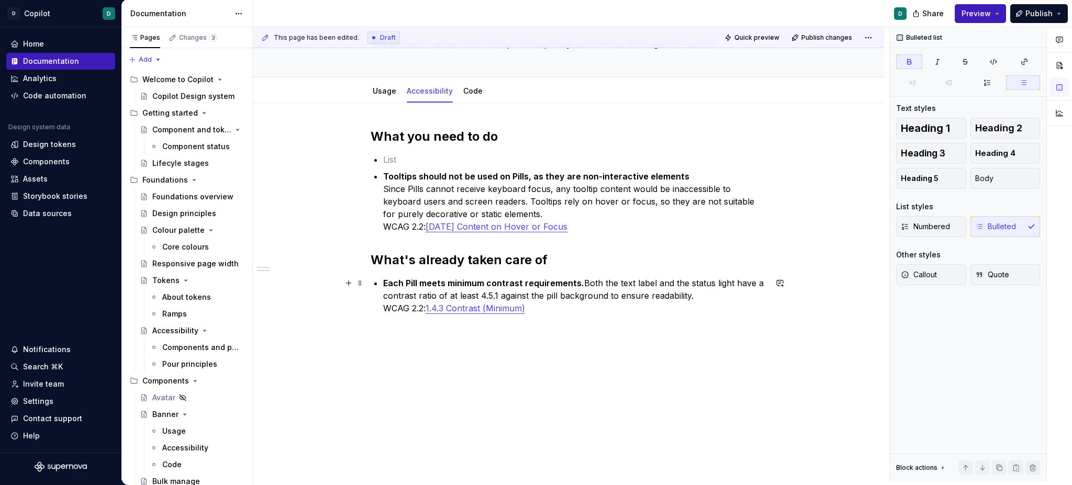
click at [548, 304] on p "Each Pill meets minimum contrast requirements. Both the text label and the stat…" at bounding box center [574, 296] width 383 height 38
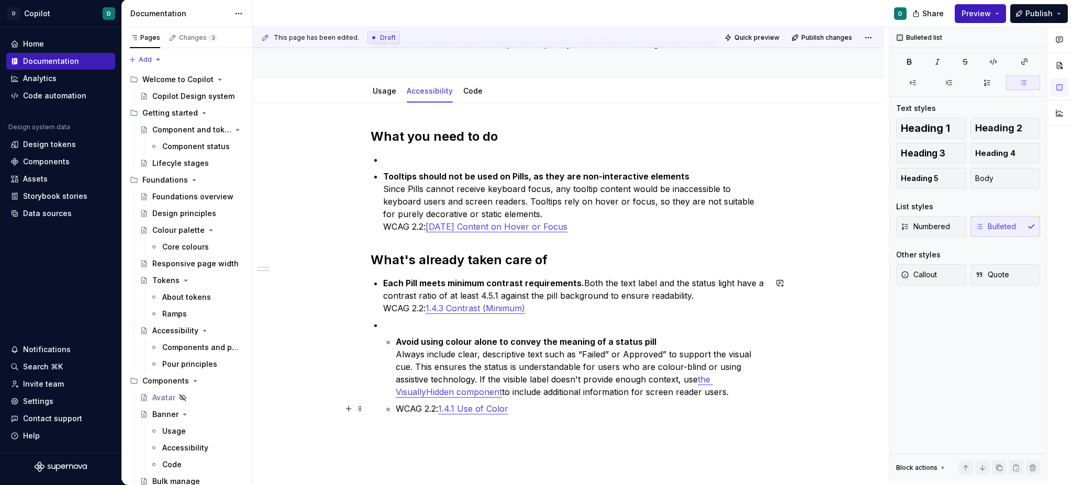
click at [396, 408] on li "Avoid using colour alone to convey the meaning of a status pill Always include …" at bounding box center [574, 367] width 383 height 96
click at [394, 348] on li "Avoid using colour alone to convey the meaning of a status pill Always include …" at bounding box center [574, 367] width 383 height 96
click at [392, 322] on p at bounding box center [574, 325] width 383 height 13
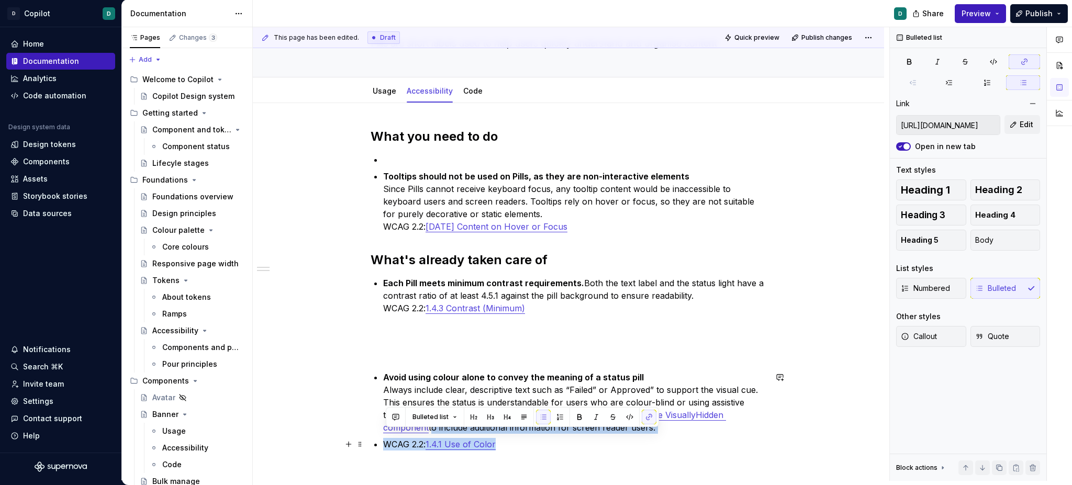
scroll to position [82, 0]
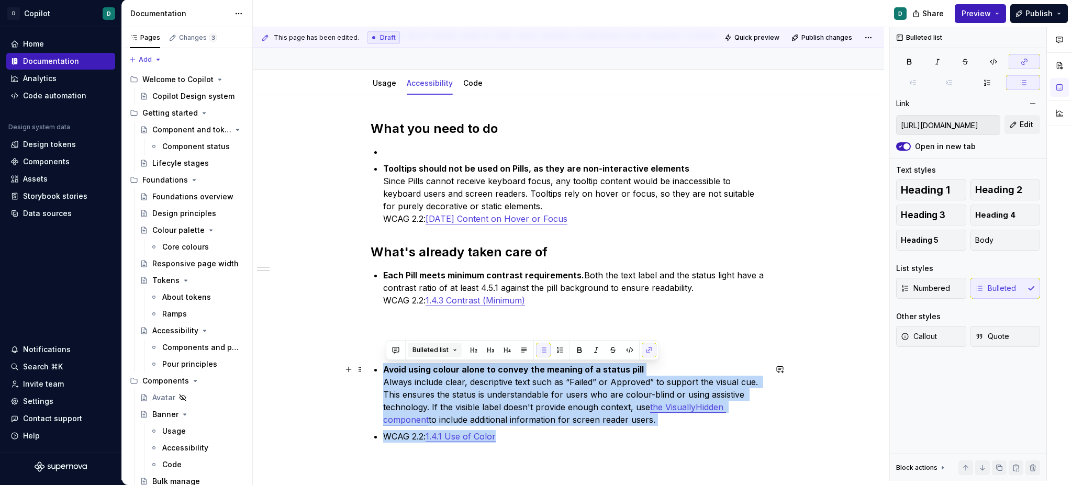
drag, startPoint x: 528, startPoint y: 441, endPoint x: 422, endPoint y: 351, distance: 139.3
click at [371, 375] on div "What you need to do Tooltips should not be used on Pills, as they are non-inter…" at bounding box center [569, 300] width 396 height 360
click at [988, 237] on span "Body" at bounding box center [984, 240] width 18 height 10
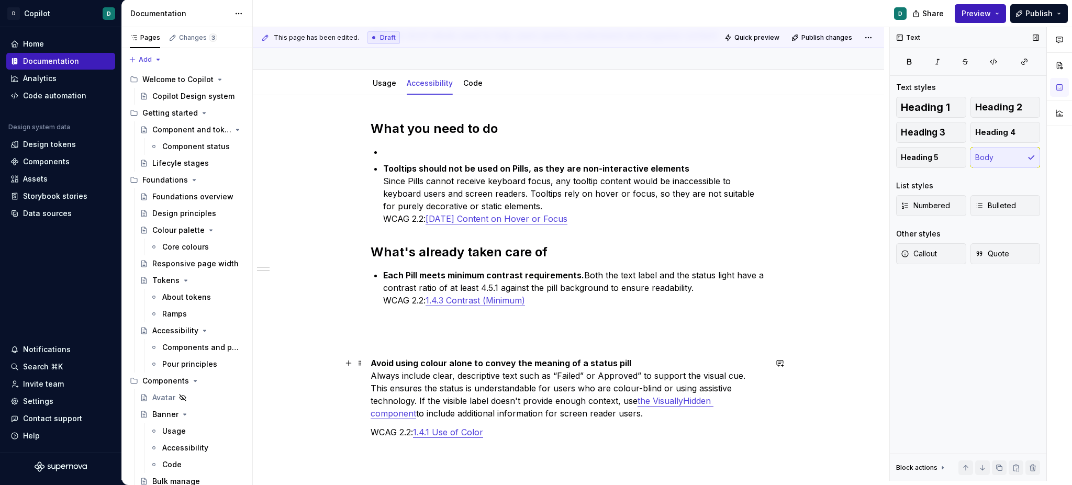
click at [425, 405] on p "Avoid using colour alone to convey the meaning of a status pill Always include …" at bounding box center [569, 388] width 396 height 63
click at [373, 366] on div "This page has been edited. Draft Quick preview Publish changes Pill Pills are s…" at bounding box center [571, 254] width 637 height 454
click at [373, 359] on strong "Avoid using colour alone to convey the meaning of a status pill" at bounding box center [501, 363] width 261 height 10
click at [373, 427] on p "WCAG 2.2: 1.4.1 Use of Color" at bounding box center [569, 432] width 396 height 13
click at [374, 366] on strong "Avoid using colour alone to convey the meaning of a status pill" at bounding box center [501, 363] width 261 height 10
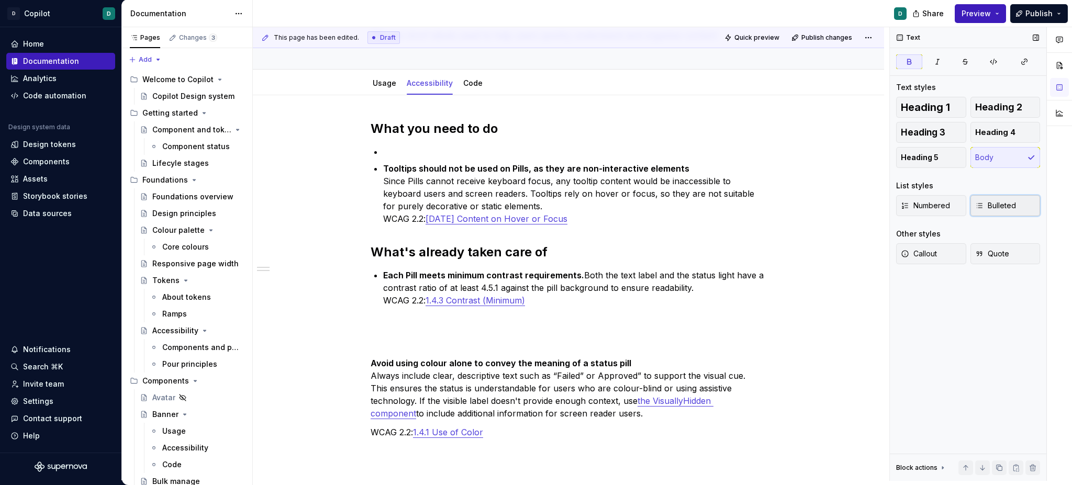
click at [991, 204] on span "Bulleted" at bounding box center [995, 206] width 41 height 10
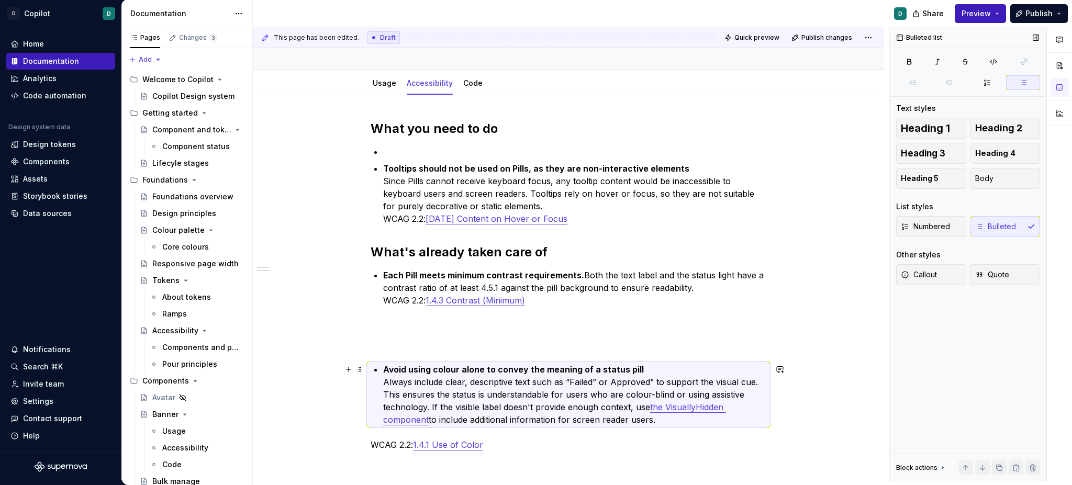
click at [437, 400] on p "Avoid using colour alone to convey the meaning of a status pill Always include …" at bounding box center [574, 394] width 383 height 63
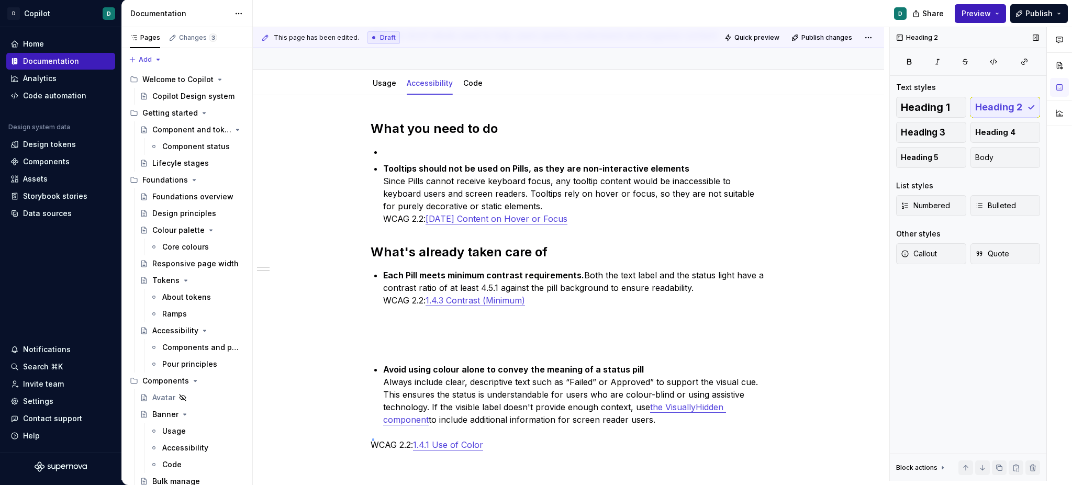
click at [373, 441] on div "This page has been edited. Draft Quick preview Publish changes Pill Pills are s…" at bounding box center [571, 254] width 637 height 454
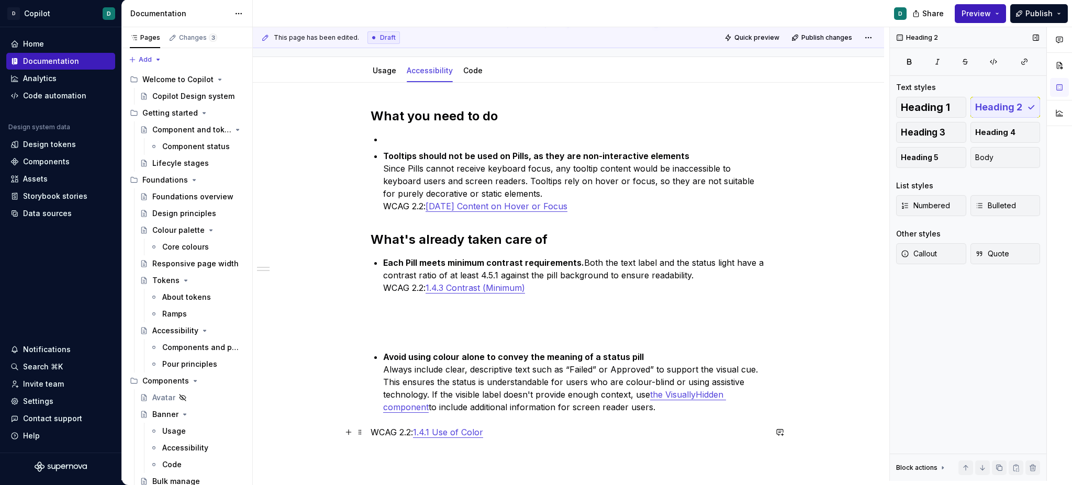
click at [370, 427] on div "What you need to do Tooltips should not be used on Pills, as they are non-inter…" at bounding box center [568, 349] width 631 height 533
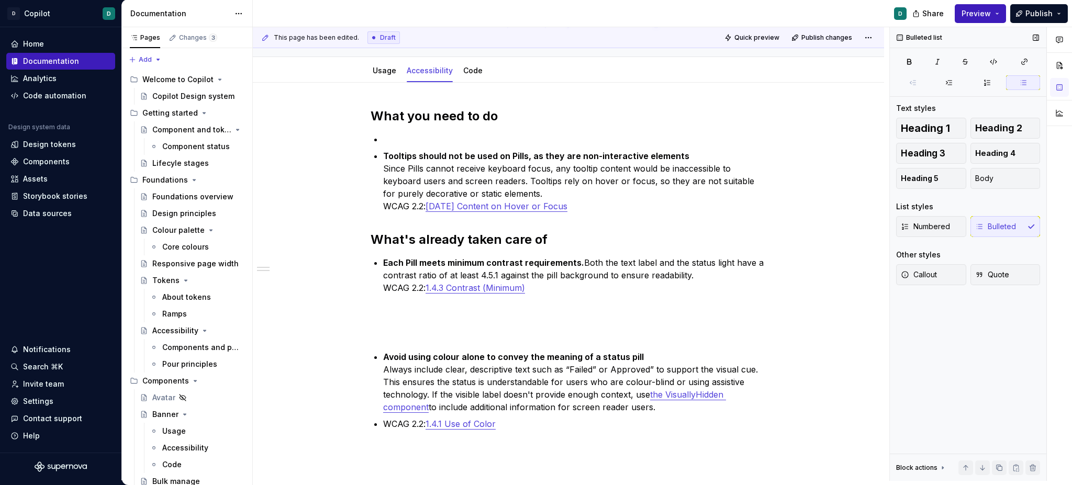
click at [982, 228] on div "Numbered Bulleted" at bounding box center [968, 226] width 144 height 21
click at [940, 227] on span "Numbered" at bounding box center [925, 226] width 49 height 10
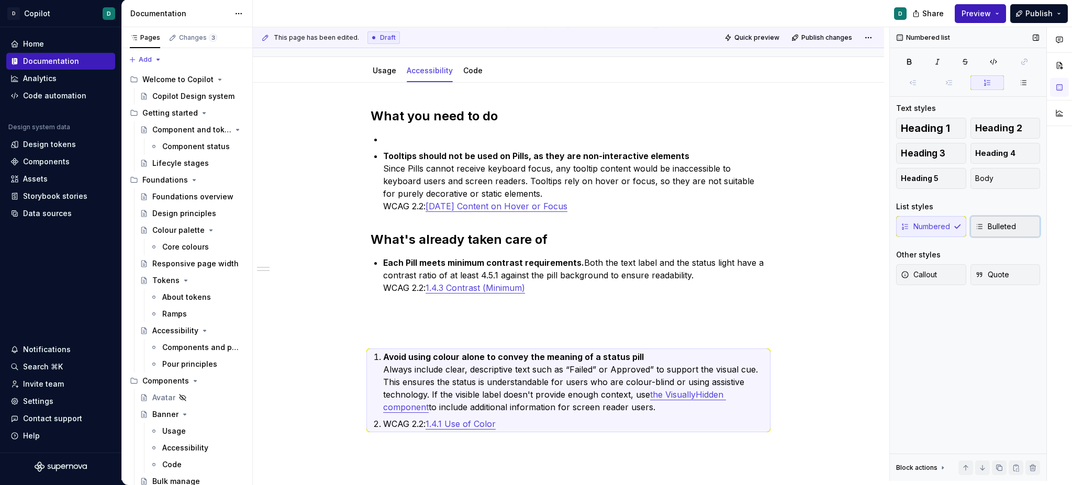
click at [984, 230] on span "Bulleted" at bounding box center [995, 226] width 41 height 10
click at [384, 427] on div "What you need to do Tooltips should not be used on Pills, as they are non-inter…" at bounding box center [569, 282] width 396 height 348
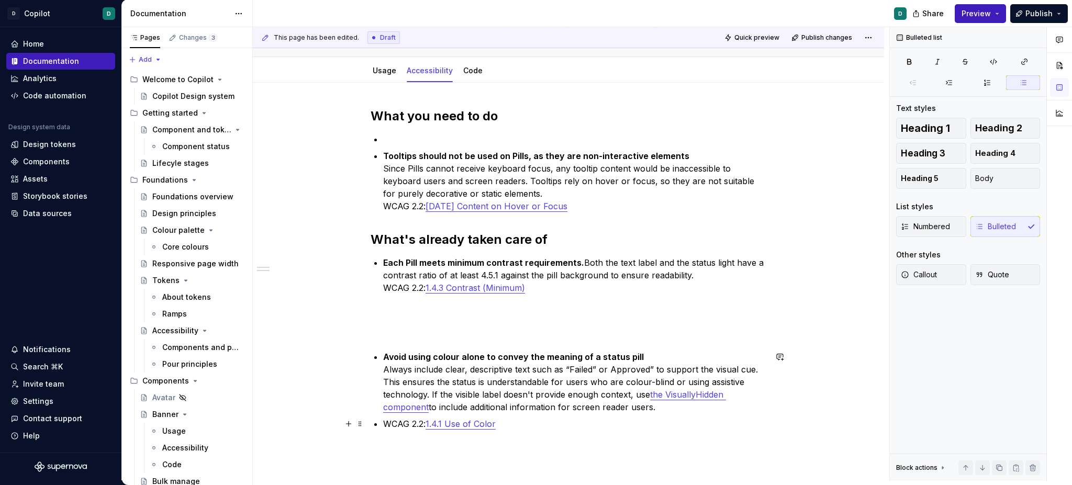
click at [388, 423] on p "WCAG 2.2: 1.4.1 Use of Color" at bounding box center [574, 424] width 383 height 13
click at [397, 324] on div "What you need to do Tooltips should not be used on Pills, as they are non-inter…" at bounding box center [569, 279] width 396 height 343
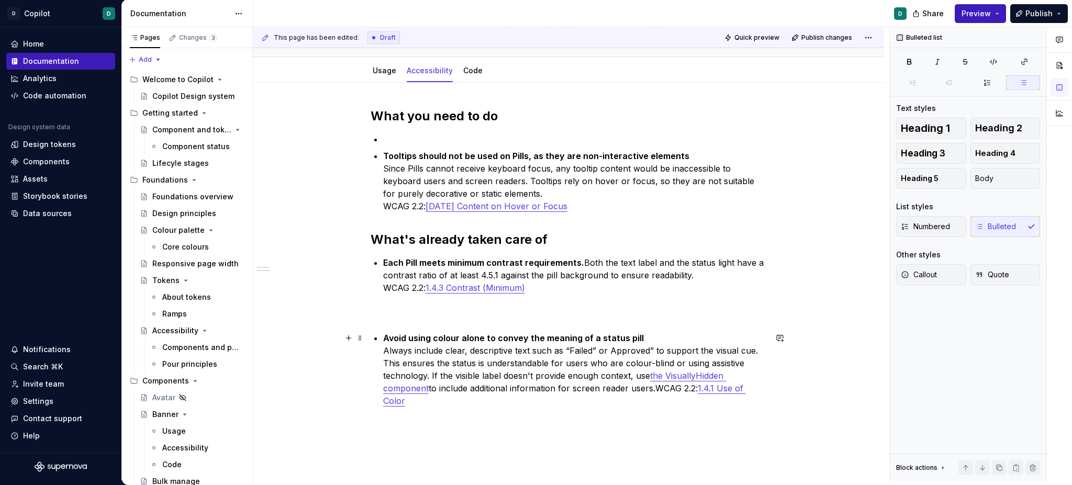
click at [657, 390] on p "Avoid using colour alone to convey the meaning of a status pill Always include …" at bounding box center [574, 369] width 383 height 75
click at [387, 406] on p "WCAG 2.2: 1.4.1 Use of Color" at bounding box center [574, 405] width 383 height 13
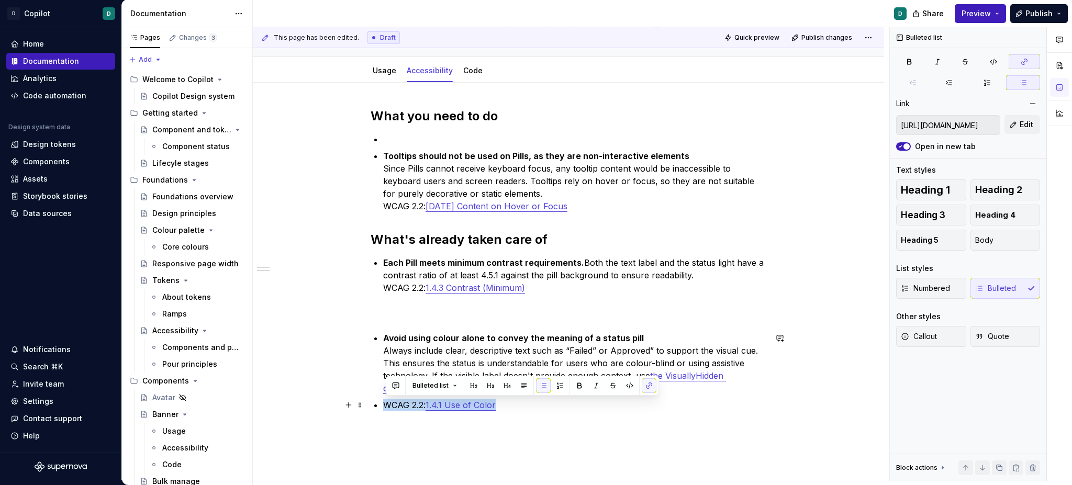
click at [387, 406] on p "WCAG 2.2: 1.4.1 Use of Color" at bounding box center [574, 405] width 383 height 13
click at [428, 383] on span "Bulleted list" at bounding box center [431, 386] width 36 height 8
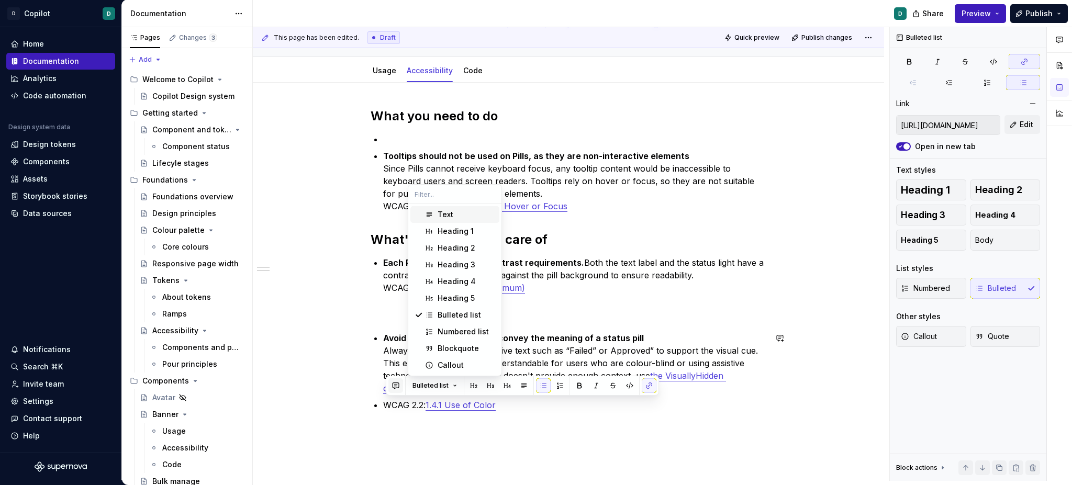
click at [394, 390] on button "button" at bounding box center [395, 386] width 15 height 15
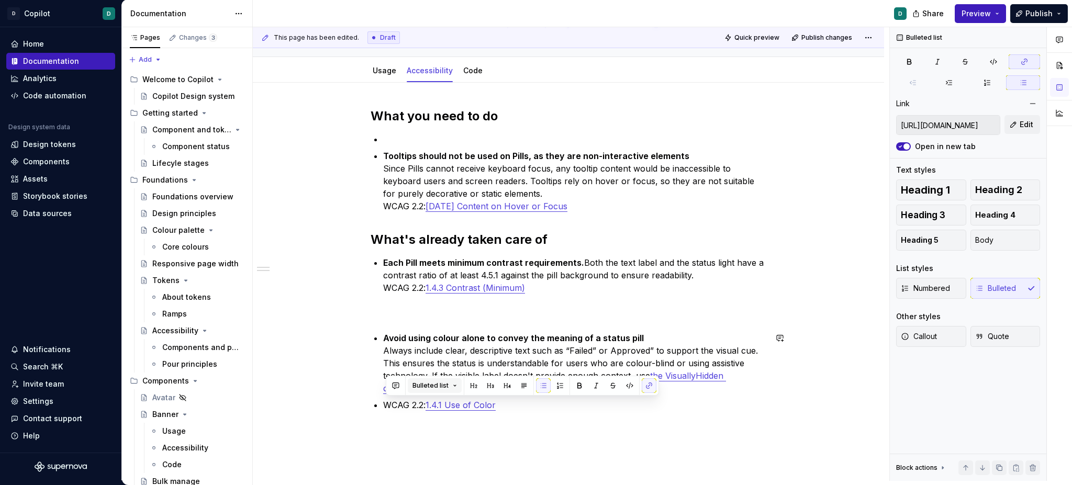
click at [417, 386] on span "Bulleted list" at bounding box center [431, 386] width 36 height 8
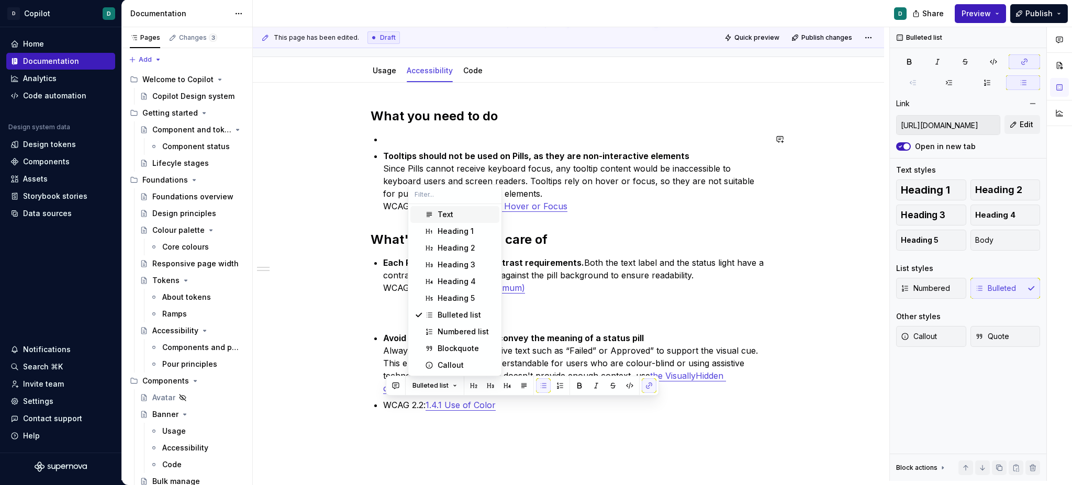
click at [459, 213] on div "Text" at bounding box center [467, 214] width 58 height 10
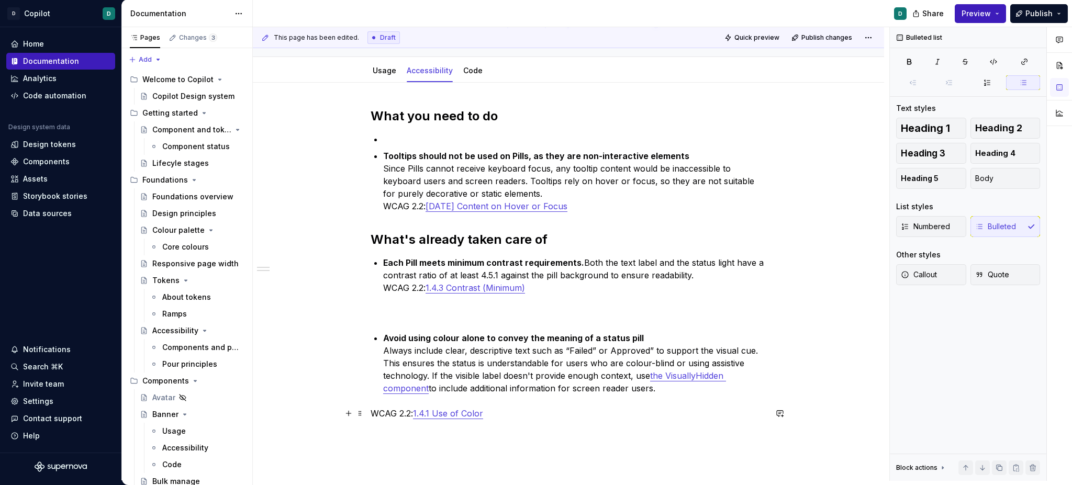
click at [396, 412] on p "WCAG 2.2: 1.4.1 Use of Color" at bounding box center [569, 413] width 396 height 13
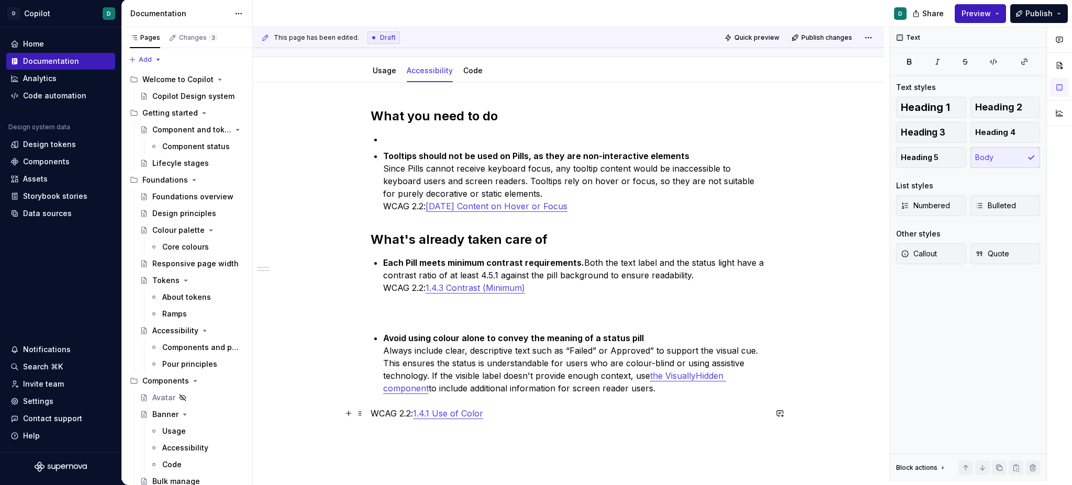
click at [375, 416] on p "WCAG 2.2: 1.4.1 Use of Color" at bounding box center [569, 413] width 396 height 13
click at [396, 399] on div "What you need to do Tooltips should not be used on Pills, as they are non-inter…" at bounding box center [569, 273] width 396 height 331
click at [395, 399] on div "What you need to do Tooltips should not be used on Pills, as they are non-inter…" at bounding box center [569, 273] width 396 height 331
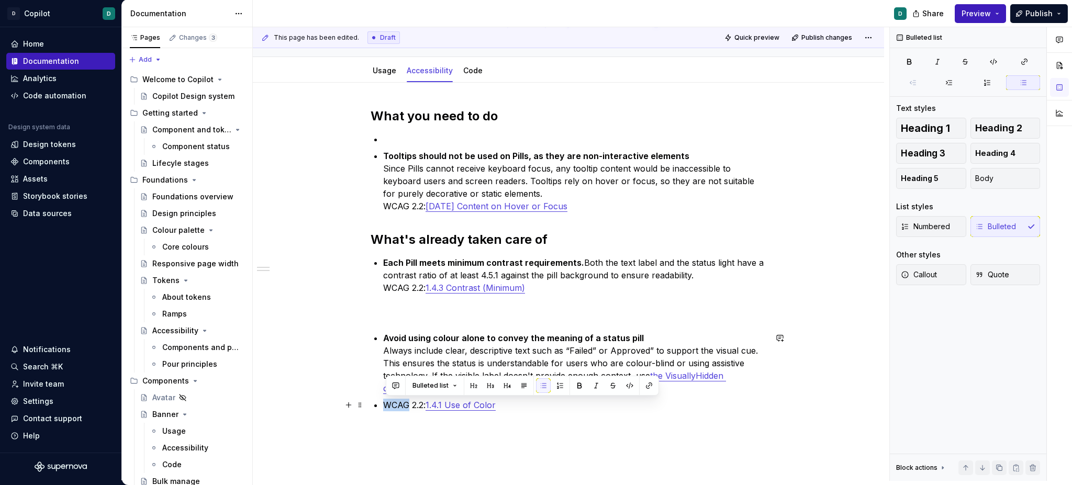
drag, startPoint x: 394, startPoint y: 407, endPoint x: 377, endPoint y: 406, distance: 16.8
click at [377, 406] on div "What you need to do Tooltips should not be used on Pills, as they are non-inter…" at bounding box center [569, 272] width 396 height 329
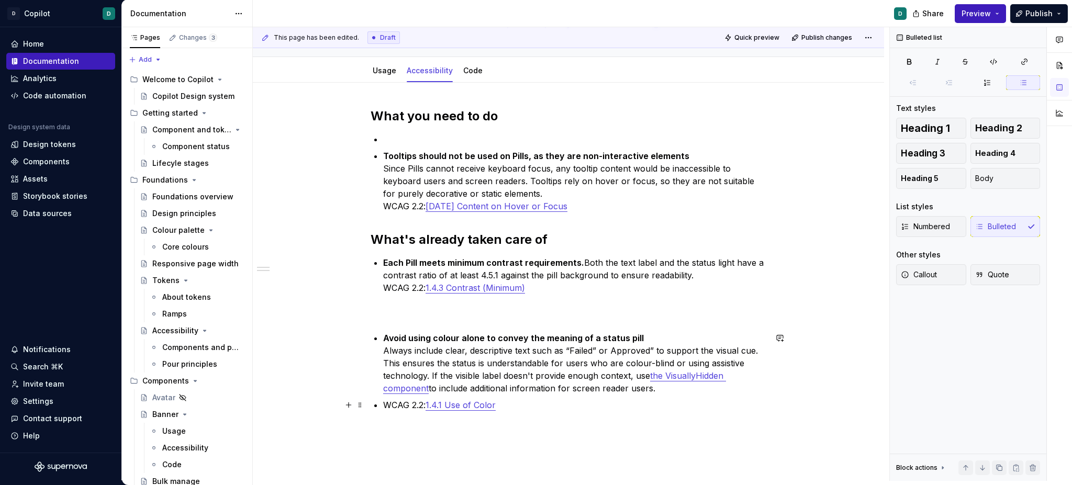
click at [388, 405] on p "WCAG 2.2: 1.4.1 Use of Color" at bounding box center [574, 405] width 383 height 13
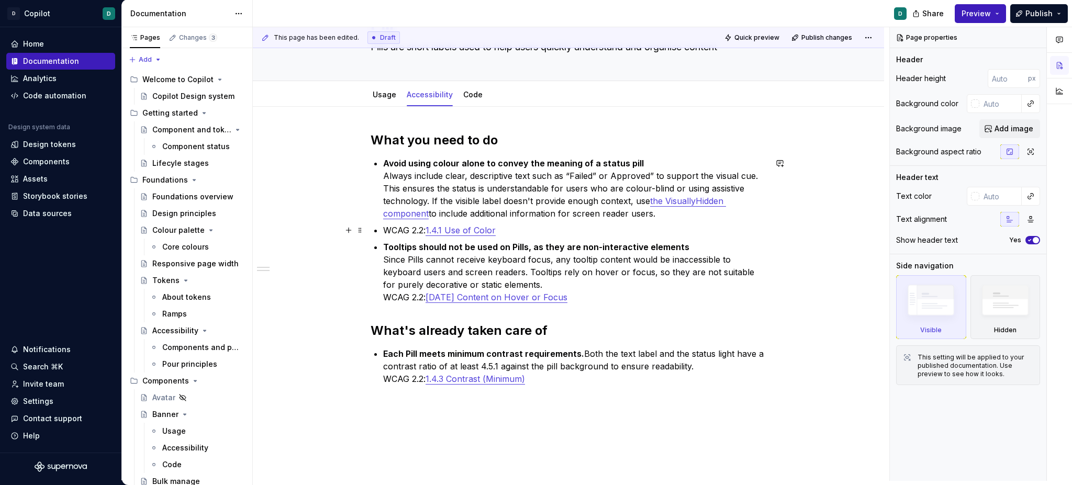
scroll to position [69, 0]
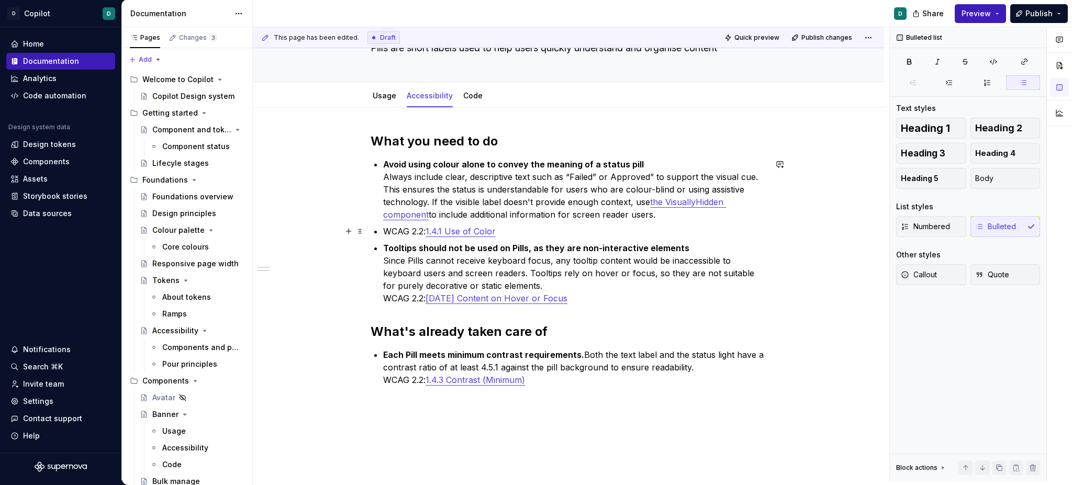
click at [386, 226] on p "WCAG 2.2: 1.4.1 Use of Color" at bounding box center [574, 231] width 383 height 13
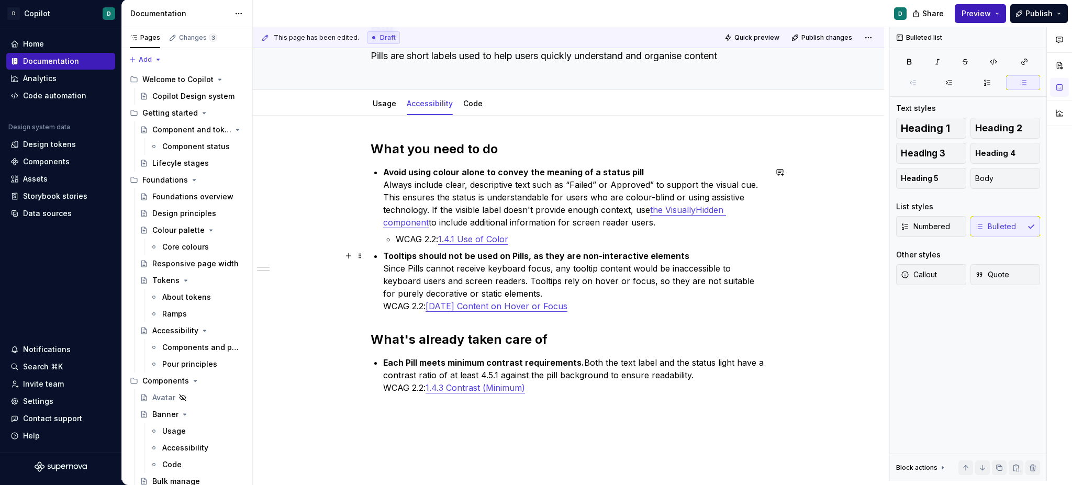
click at [387, 306] on p "Tooltips should not be used on Pills, as they are non-interactive elements Sinc…" at bounding box center [574, 281] width 383 height 63
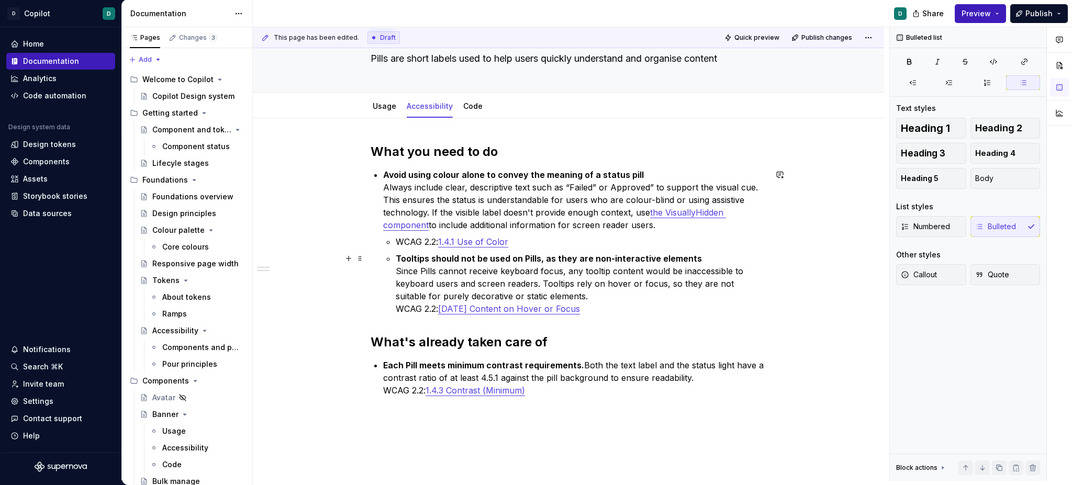
scroll to position [61, 0]
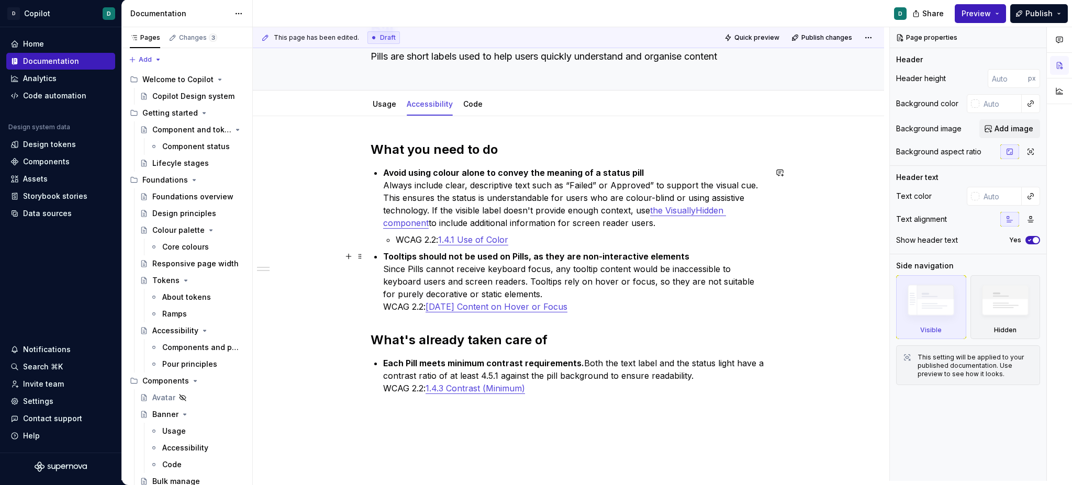
click at [386, 307] on p "Tooltips should not be used on Pills, as they are non-interactive elements Sinc…" at bounding box center [574, 281] width 383 height 63
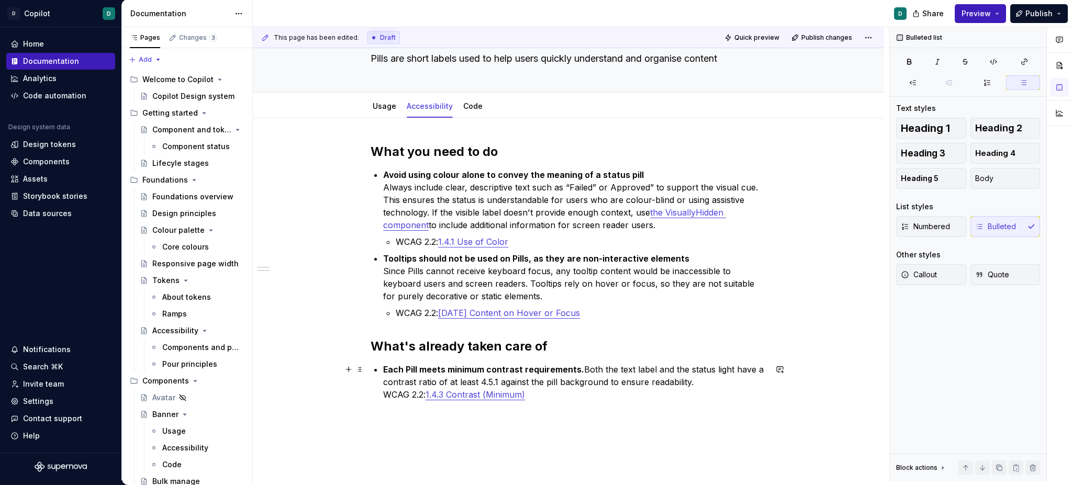
scroll to position [58, 0]
click at [387, 393] on p "Each Pill meets minimum contrast requirements. Both the text label and the stat…" at bounding box center [574, 383] width 383 height 38
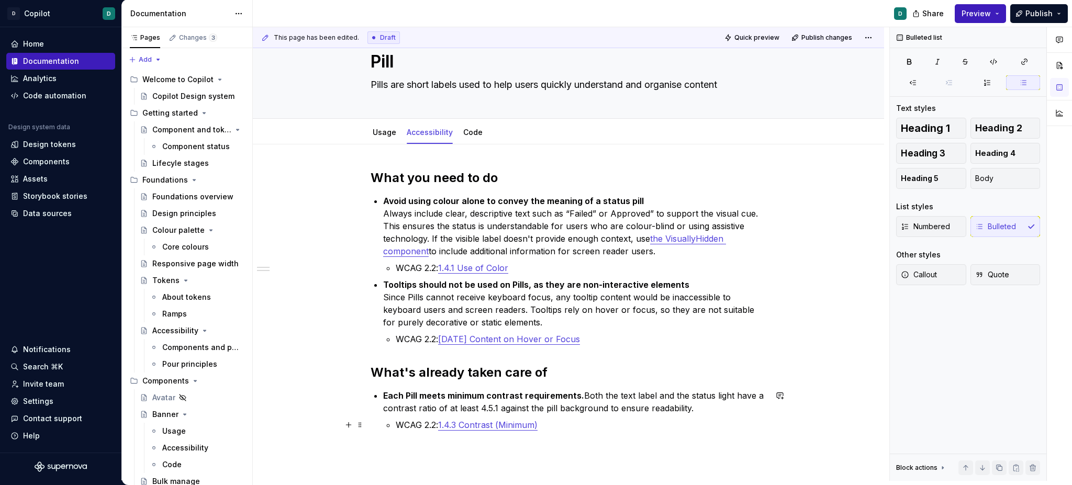
scroll to position [3, 0]
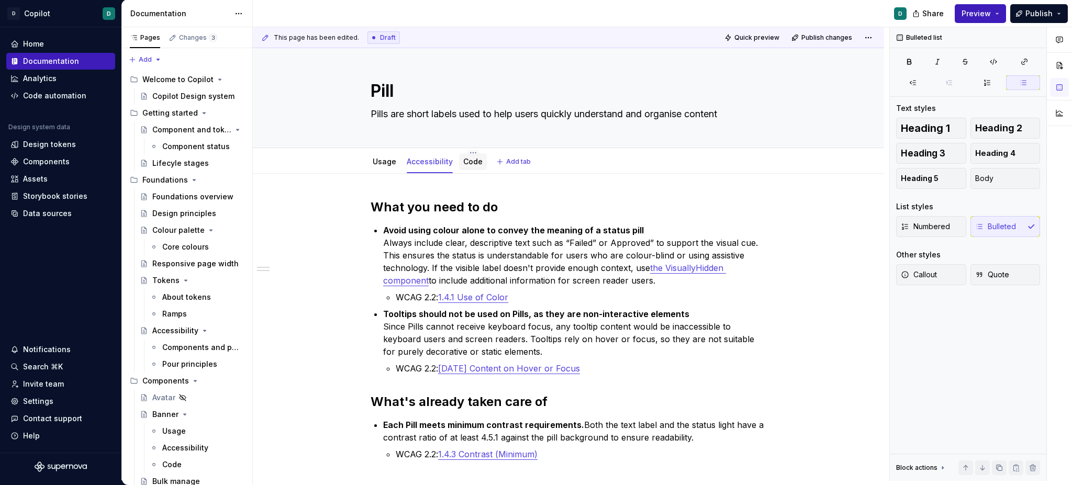
click at [470, 169] on div "Code" at bounding box center [473, 161] width 28 height 17
click at [470, 162] on link "Code" at bounding box center [472, 161] width 19 height 9
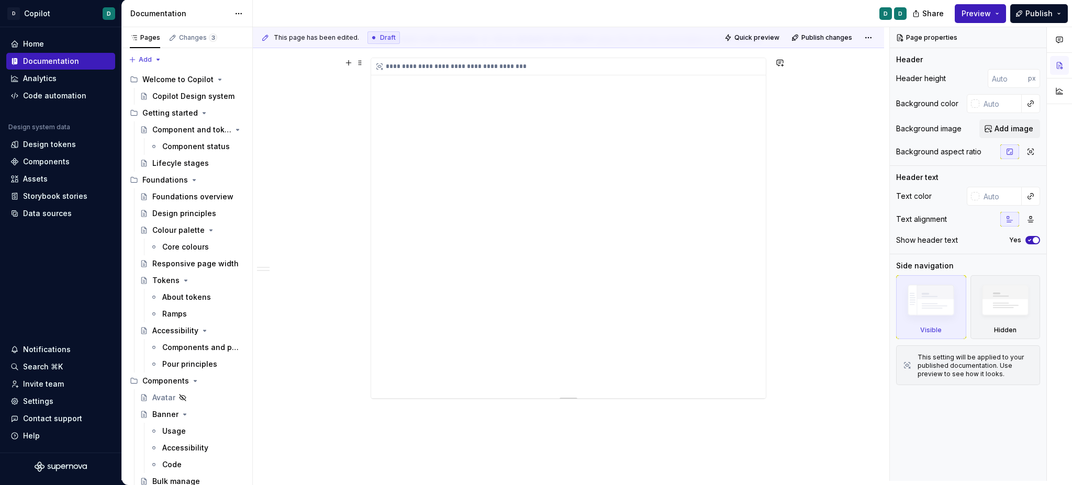
scroll to position [462, 0]
click at [1019, 11] on button "Publish" at bounding box center [1039, 13] width 58 height 19
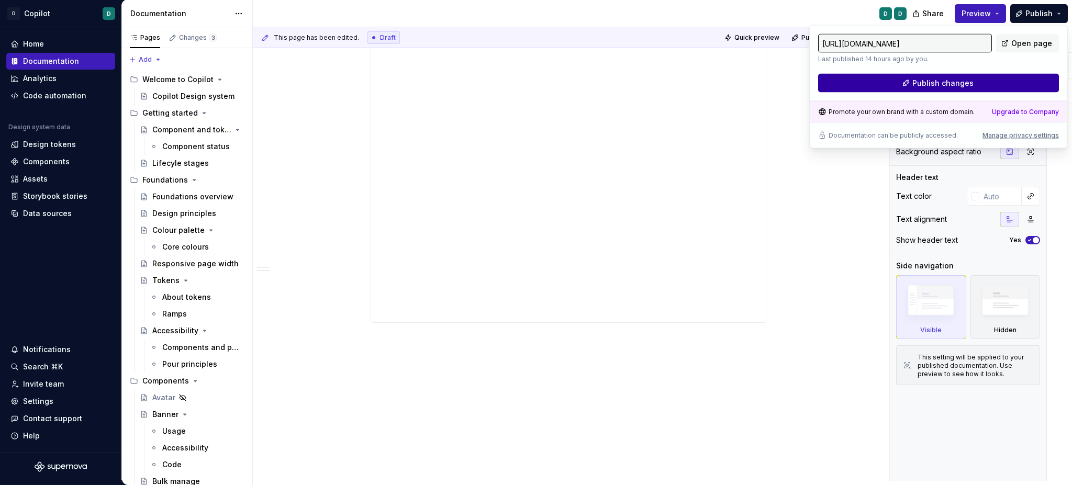
click at [882, 86] on button "Publish changes" at bounding box center [938, 83] width 241 height 19
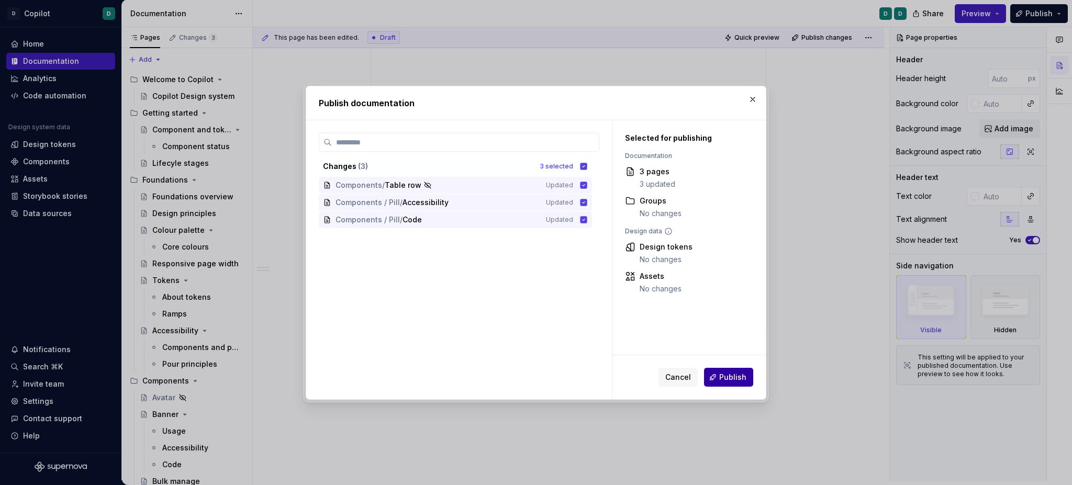
click at [735, 379] on span "Publish" at bounding box center [732, 377] width 27 height 10
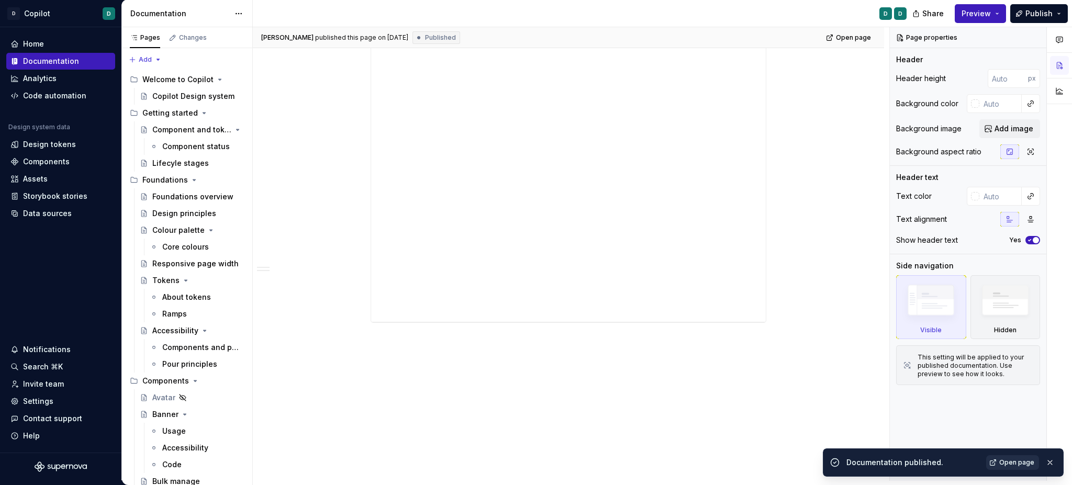
click at [1021, 461] on span "Open page" at bounding box center [1016, 463] width 35 height 8
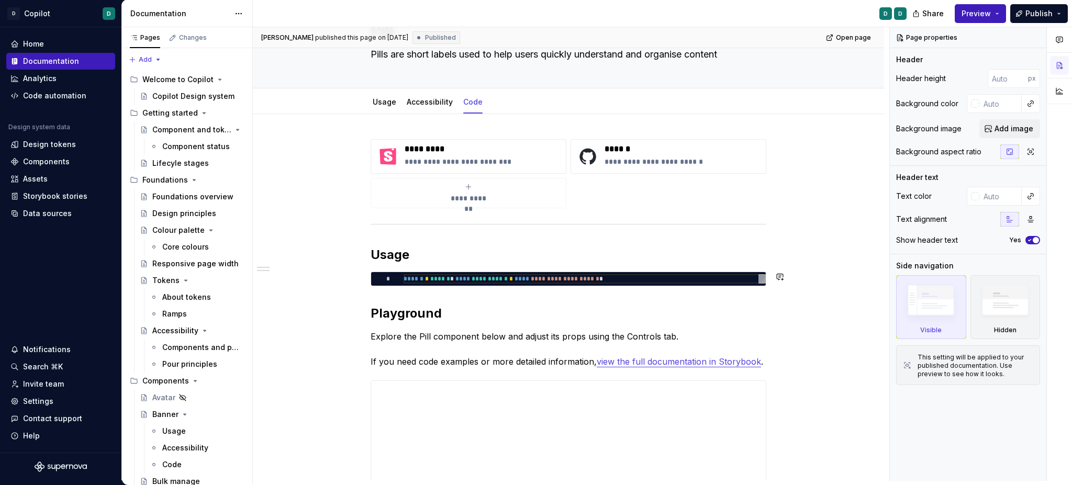
scroll to position [0, 0]
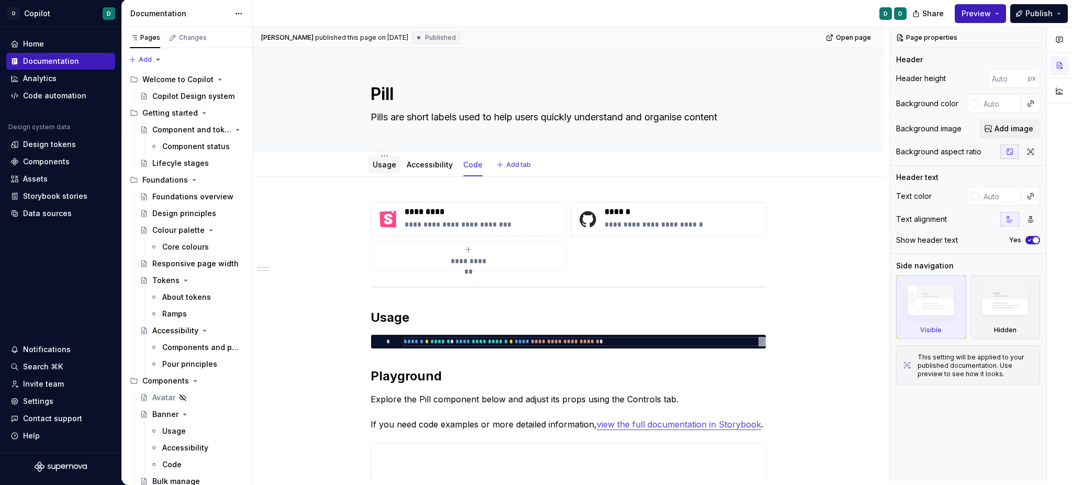
click at [381, 171] on div "Usage" at bounding box center [385, 165] width 24 height 13
click at [393, 165] on link "Usage" at bounding box center [385, 164] width 24 height 9
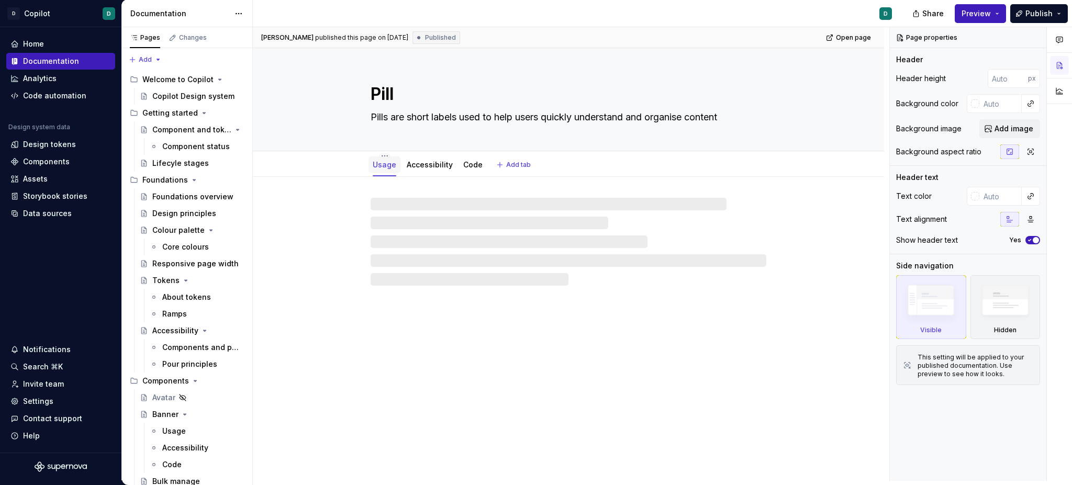
click at [393, 163] on link "Usage" at bounding box center [385, 164] width 24 height 9
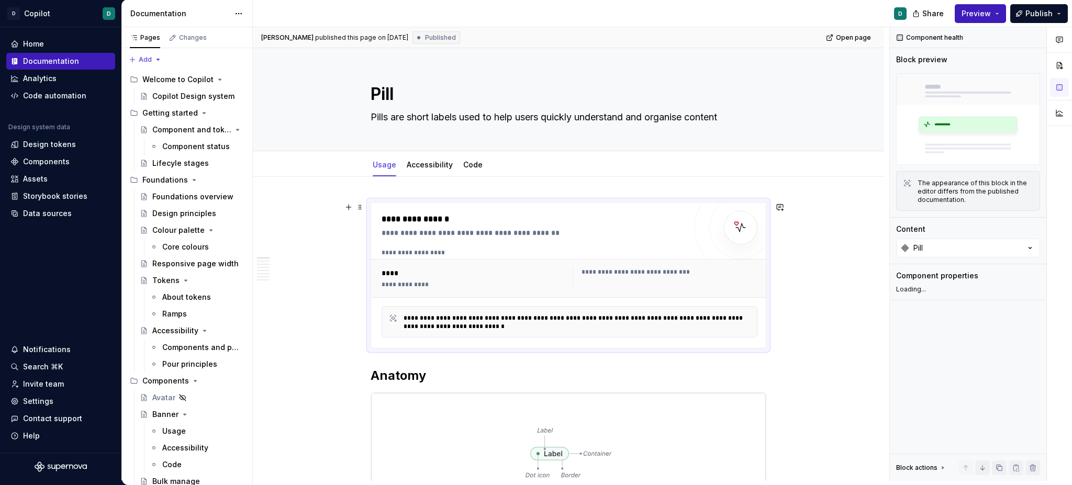
click at [455, 241] on div "**********" at bounding box center [534, 275] width 305 height 125
click at [900, 292] on div at bounding box center [901, 291] width 8 height 8
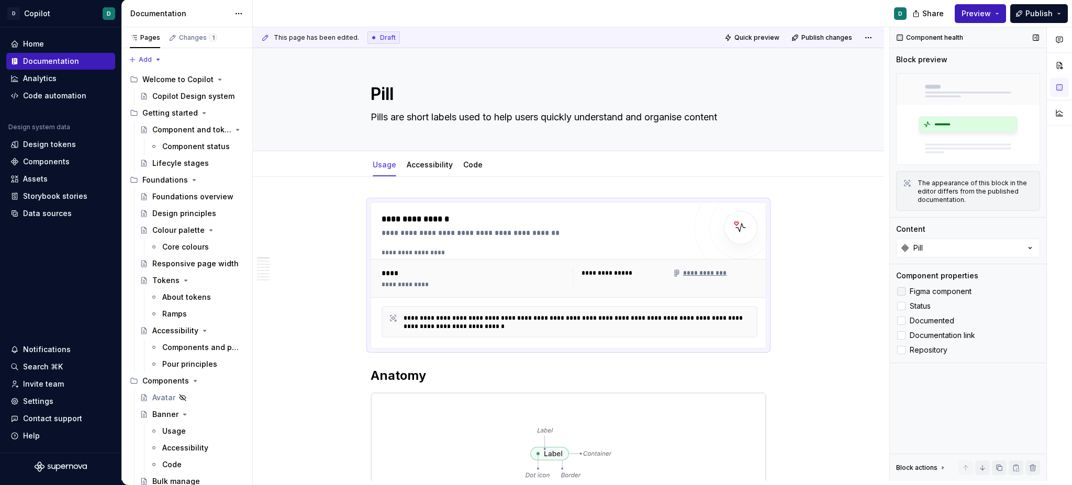
click at [902, 292] on icon at bounding box center [902, 292] width 0 height 0
click at [902, 304] on div at bounding box center [901, 306] width 8 height 8
click at [899, 321] on div at bounding box center [901, 321] width 8 height 8
click at [902, 354] on div at bounding box center [901, 350] width 8 height 8
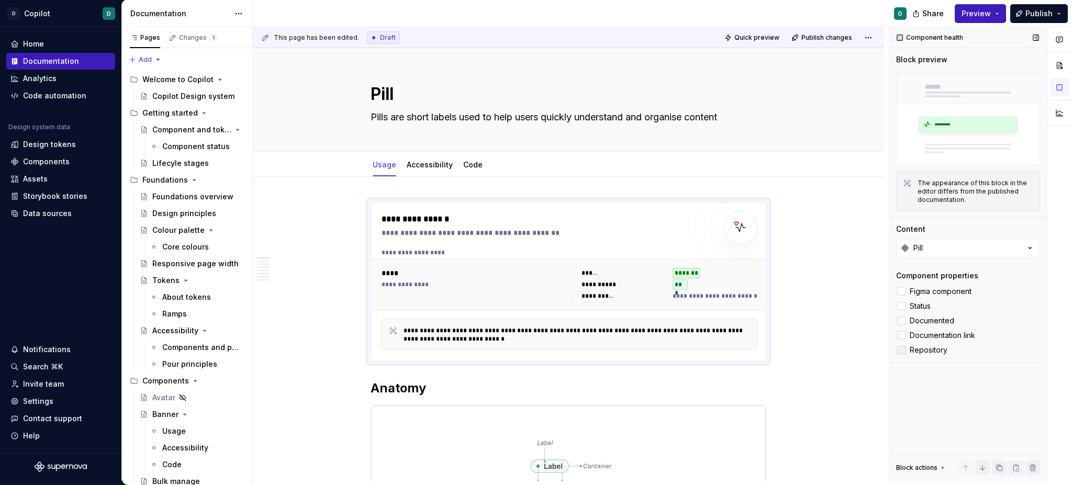
click at [901, 346] on div at bounding box center [901, 350] width 8 height 8
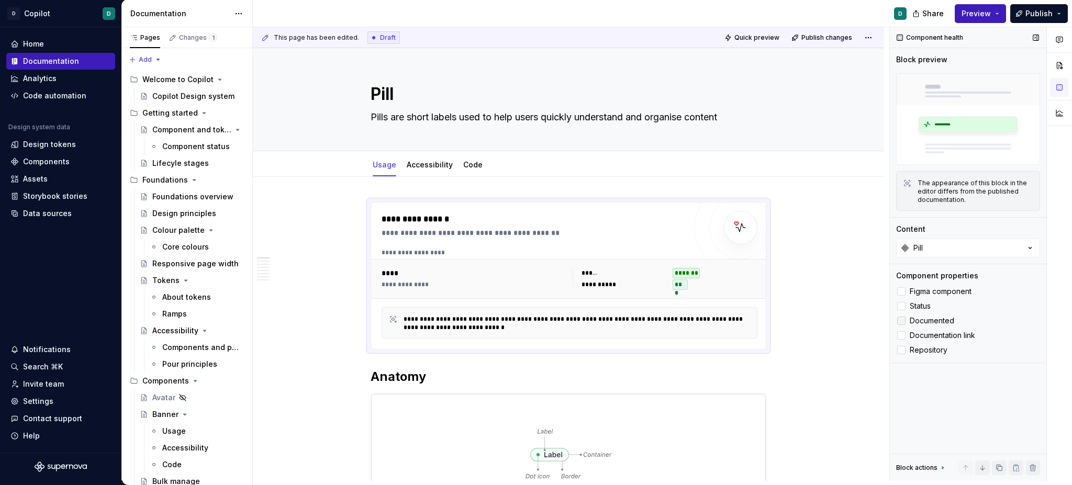
click at [905, 321] on div at bounding box center [901, 321] width 8 height 8
click at [982, 257] on button "Pill" at bounding box center [968, 248] width 144 height 19
click at [1060, 295] on div at bounding box center [1059, 254] width 25 height 454
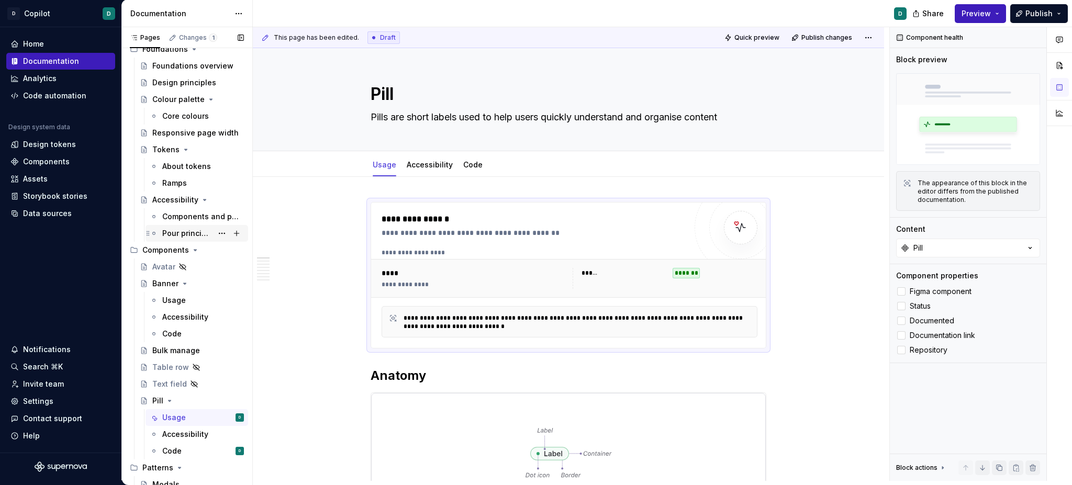
scroll to position [208, 0]
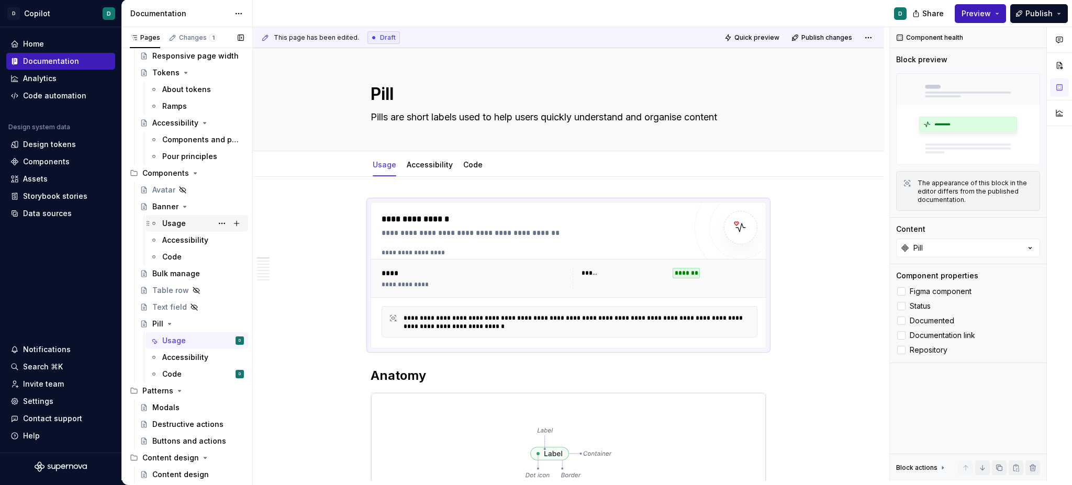
click at [179, 221] on div "Usage" at bounding box center [174, 223] width 24 height 10
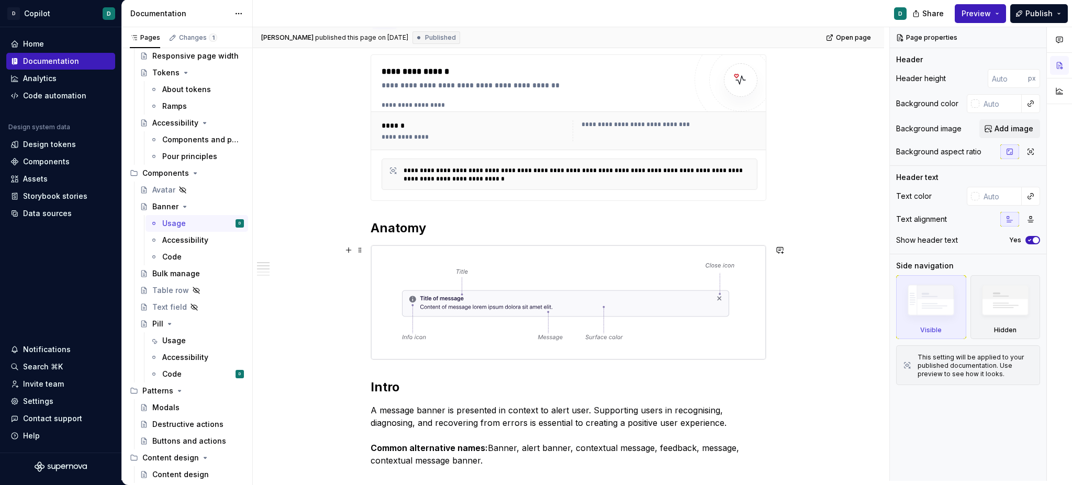
scroll to position [149, 0]
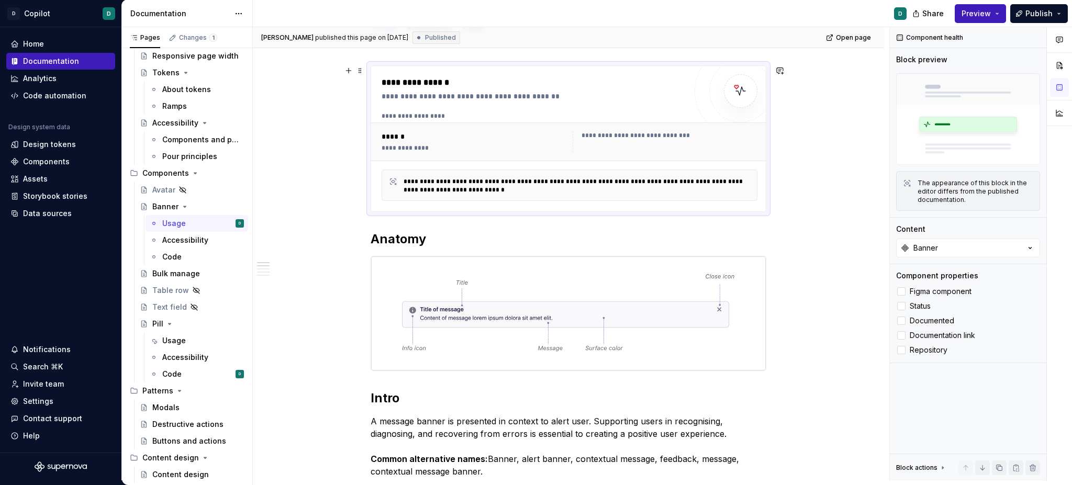
click at [603, 97] on div "**********" at bounding box center [534, 96] width 305 height 10
click at [900, 302] on label "Status" at bounding box center [968, 306] width 144 height 13
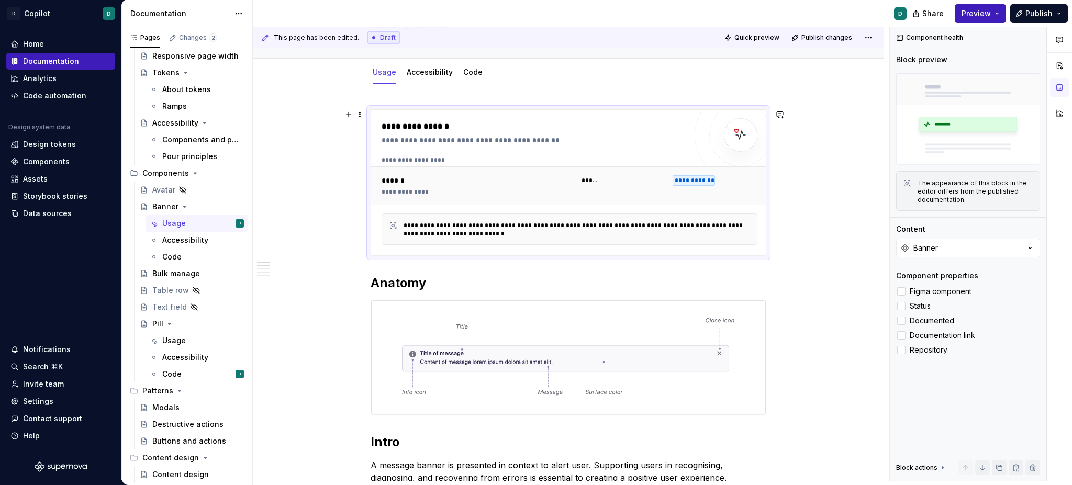
scroll to position [53, 0]
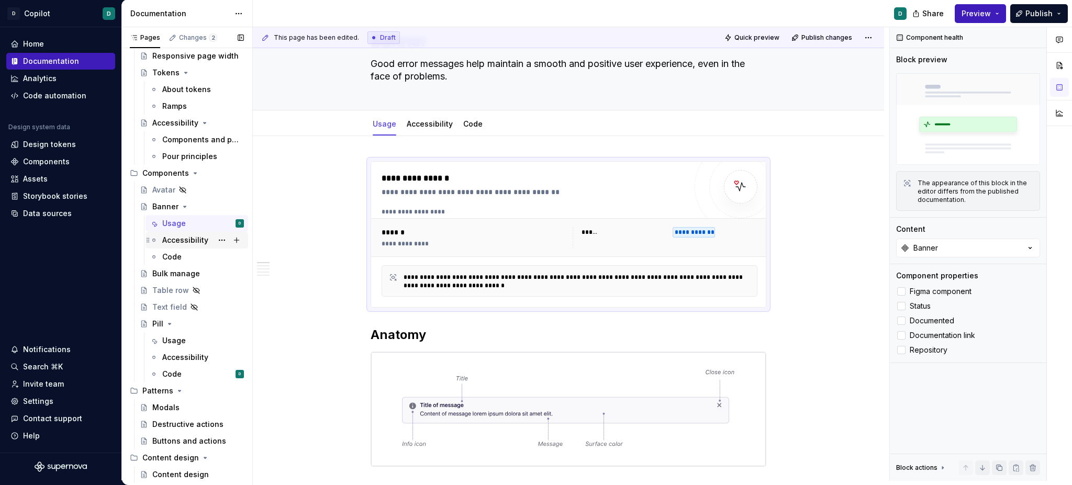
click at [199, 241] on div "Accessibility" at bounding box center [185, 240] width 46 height 10
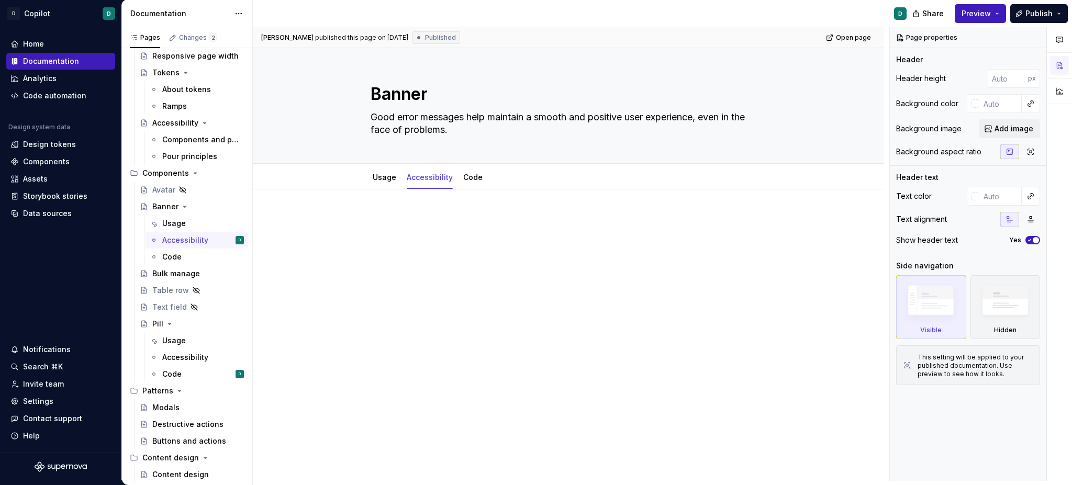
click at [402, 212] on div "[PERSON_NAME] published this page on [DATE] Published Open page Banner Good err…" at bounding box center [571, 254] width 637 height 454
click at [397, 232] on div at bounding box center [569, 235] width 396 height 40
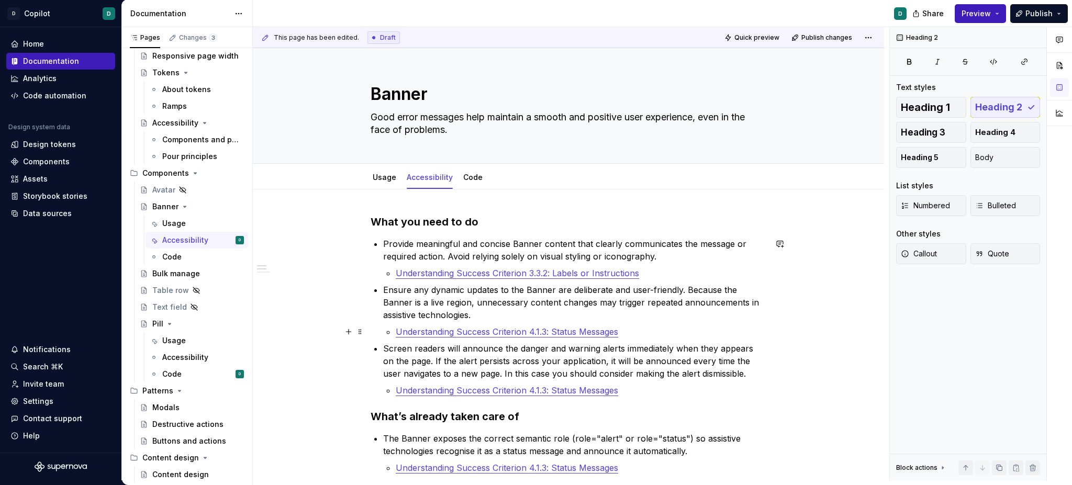
scroll to position [106, 0]
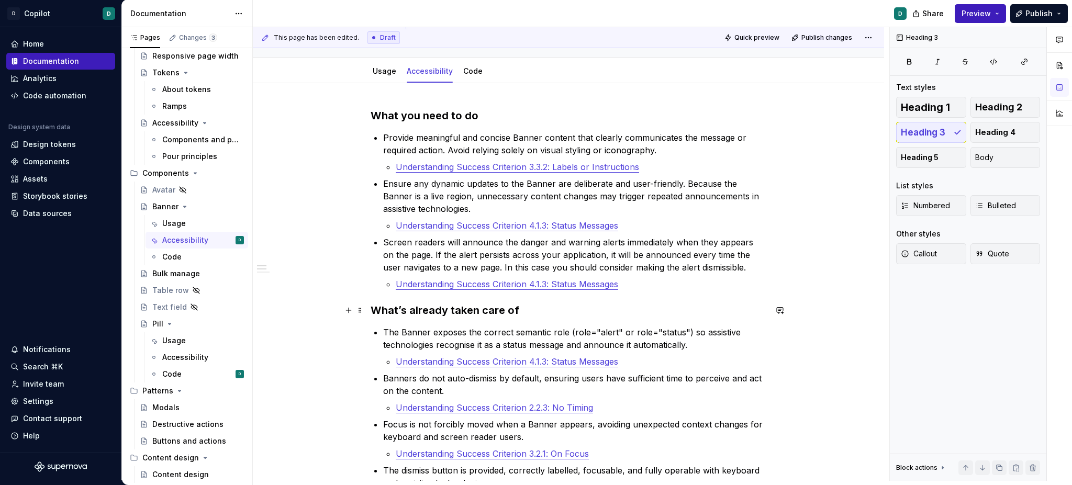
click at [374, 309] on h3 "What’s already taken care of" at bounding box center [569, 310] width 396 height 15
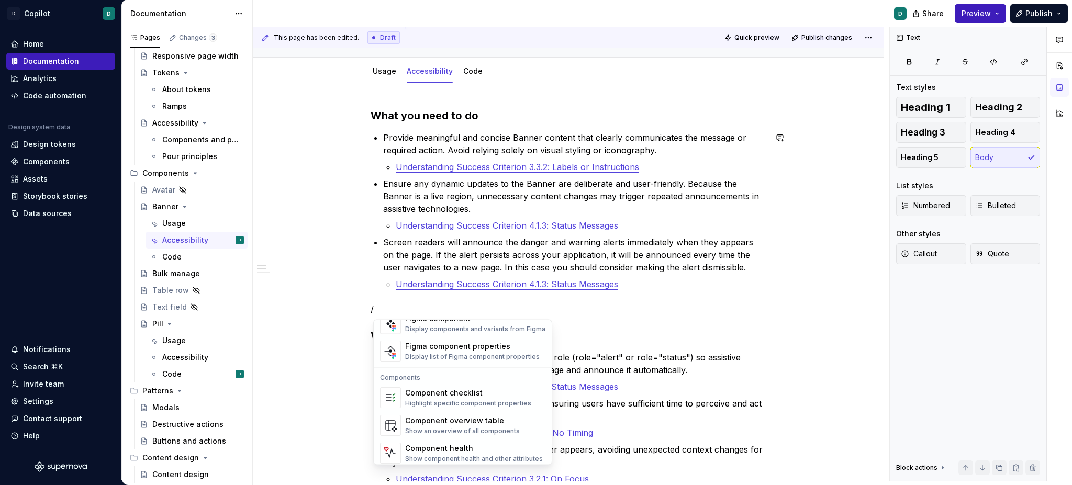
scroll to position [1042, 0]
click at [692, 318] on div "What you need to do Provide meaningful and concise Banner content that clearly …" at bounding box center [569, 467] width 396 height 718
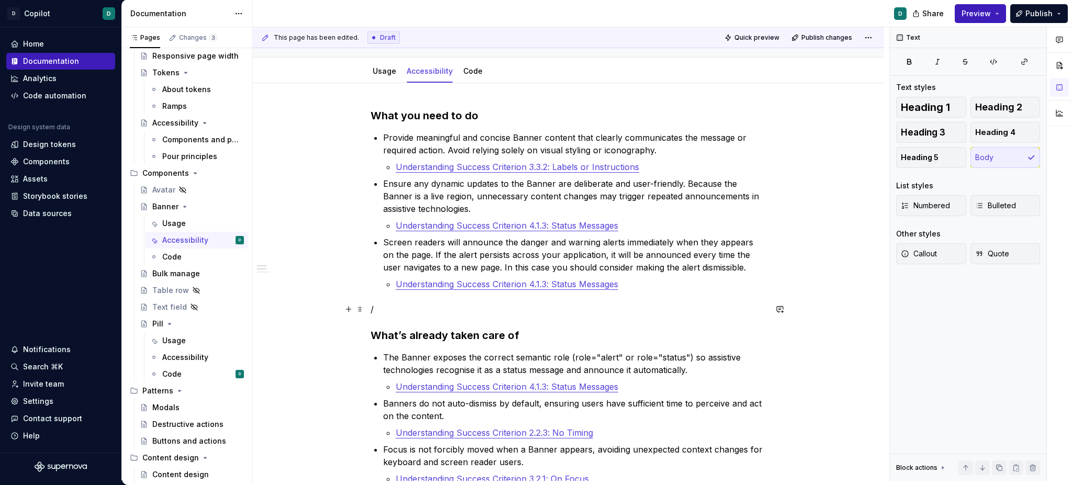
click at [395, 310] on p "/" at bounding box center [569, 309] width 396 height 13
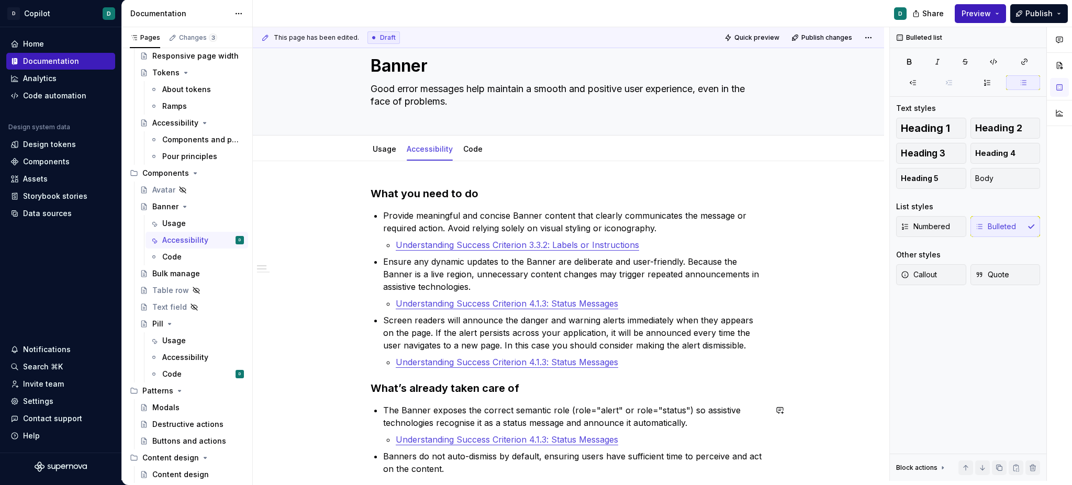
scroll to position [0, 0]
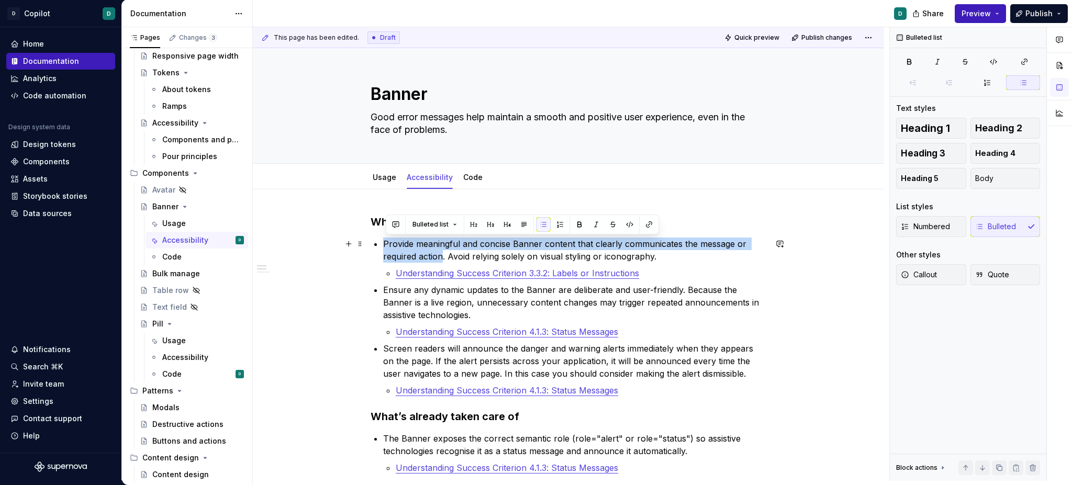
drag, startPoint x: 444, startPoint y: 259, endPoint x: 383, endPoint y: 245, distance: 63.0
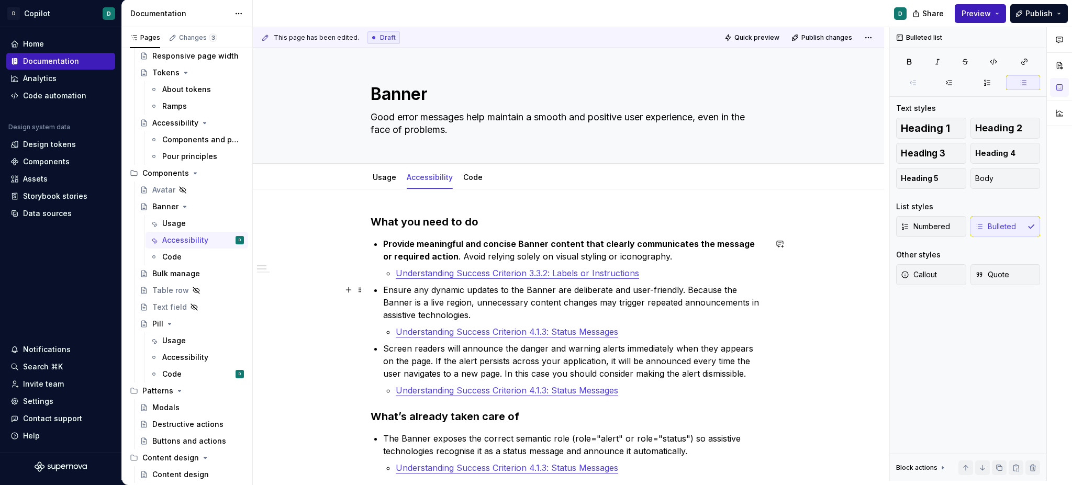
click at [397, 302] on p "Ensure any dynamic updates to the Banner are deliberate and user-friendly. Beca…" at bounding box center [574, 303] width 383 height 38
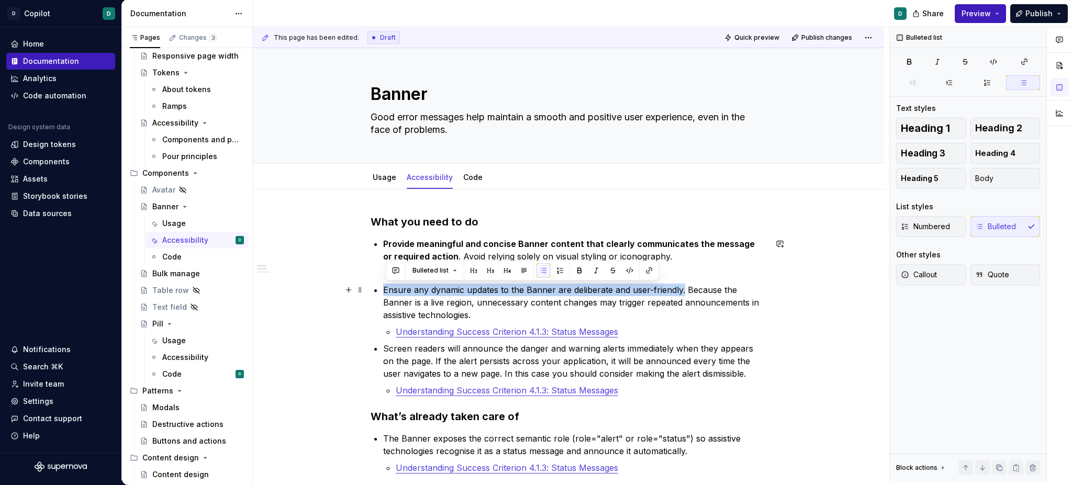
drag, startPoint x: 387, startPoint y: 290, endPoint x: 684, endPoint y: 292, distance: 296.3
click at [684, 292] on p "Ensure any dynamic updates to the Banner are deliberate and user-friendly. Beca…" at bounding box center [574, 303] width 383 height 38
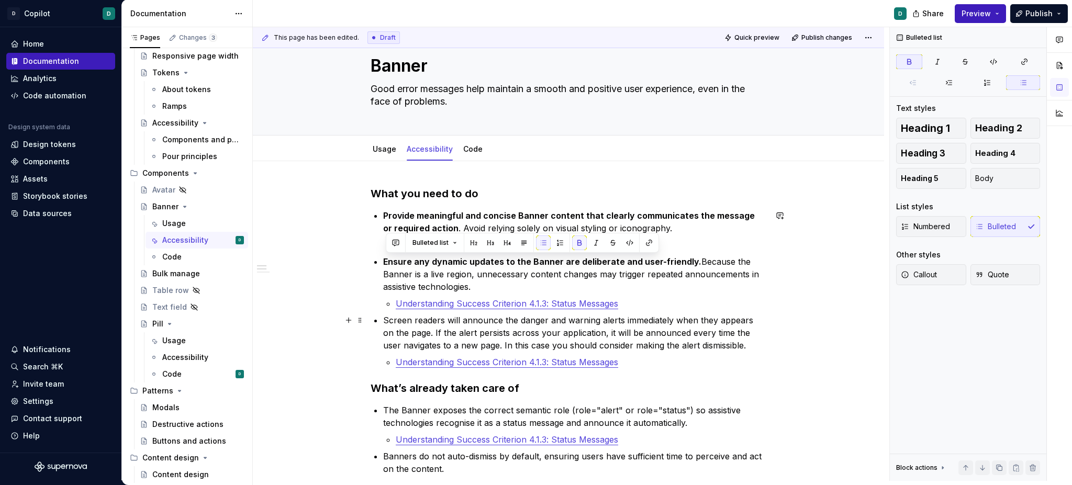
scroll to position [31, 0]
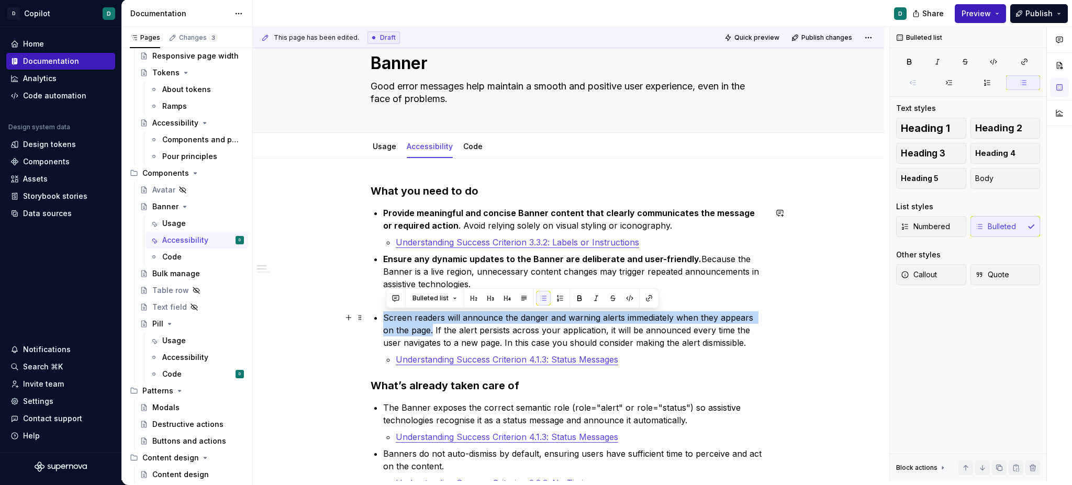
drag, startPoint x: 384, startPoint y: 318, endPoint x: 424, endPoint y: 331, distance: 42.6
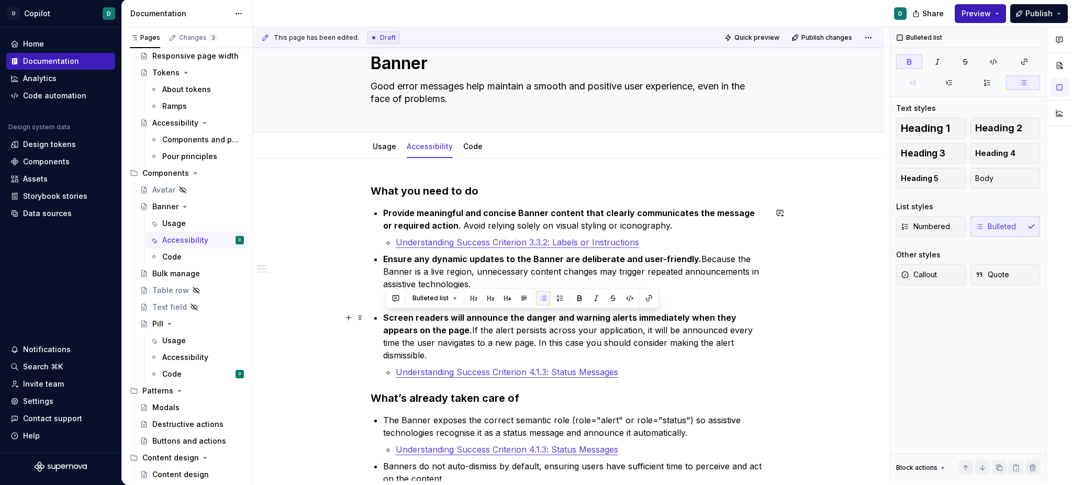
click at [564, 332] on p "Screen readers will announce the danger and warning alerts immediately when the…" at bounding box center [574, 337] width 383 height 50
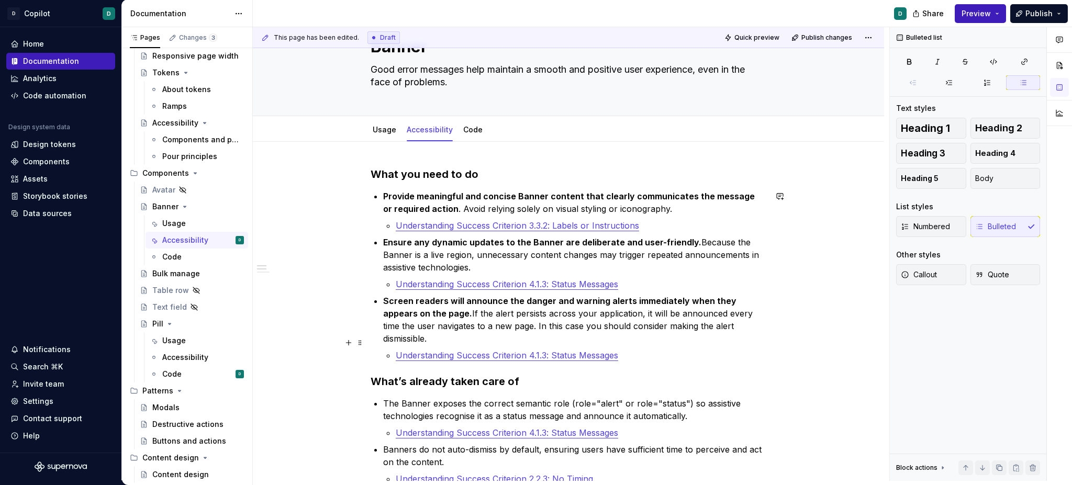
scroll to position [0, 0]
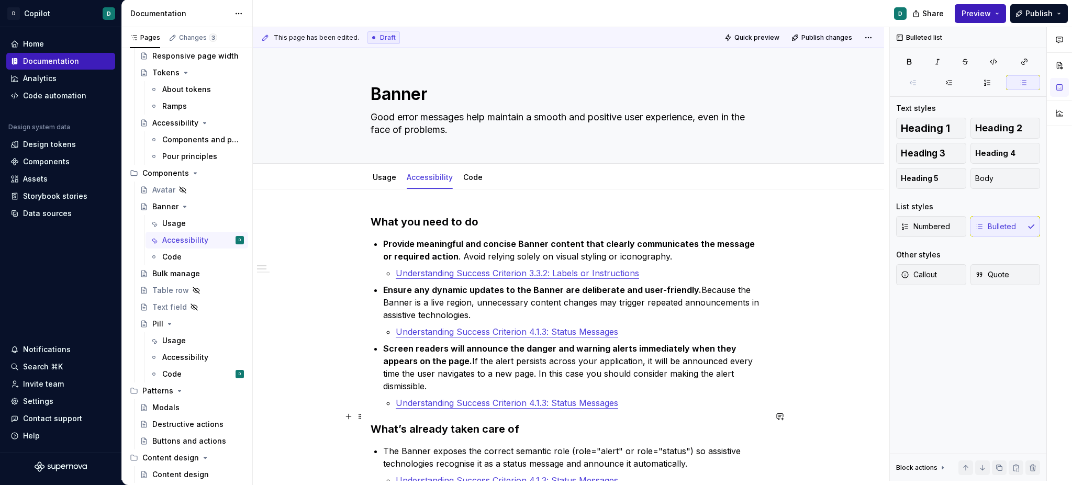
click at [374, 422] on h3 "What’s already taken care of" at bounding box center [569, 429] width 396 height 15
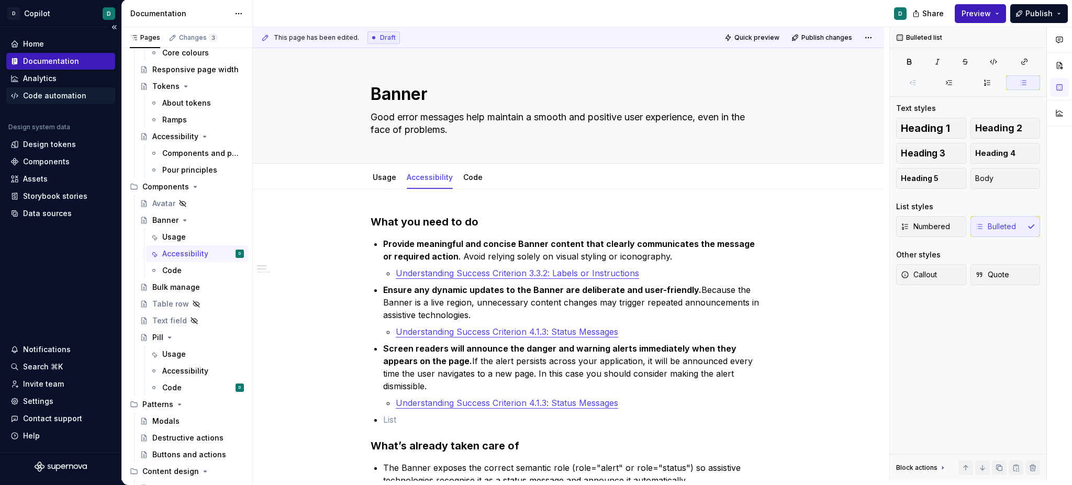
scroll to position [178, 0]
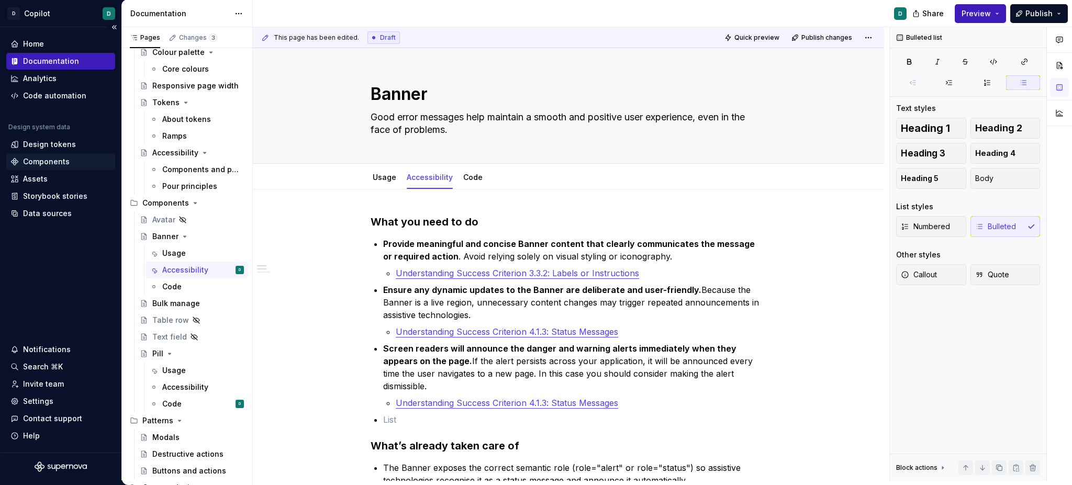
click at [47, 165] on div "Components" at bounding box center [46, 162] width 47 height 10
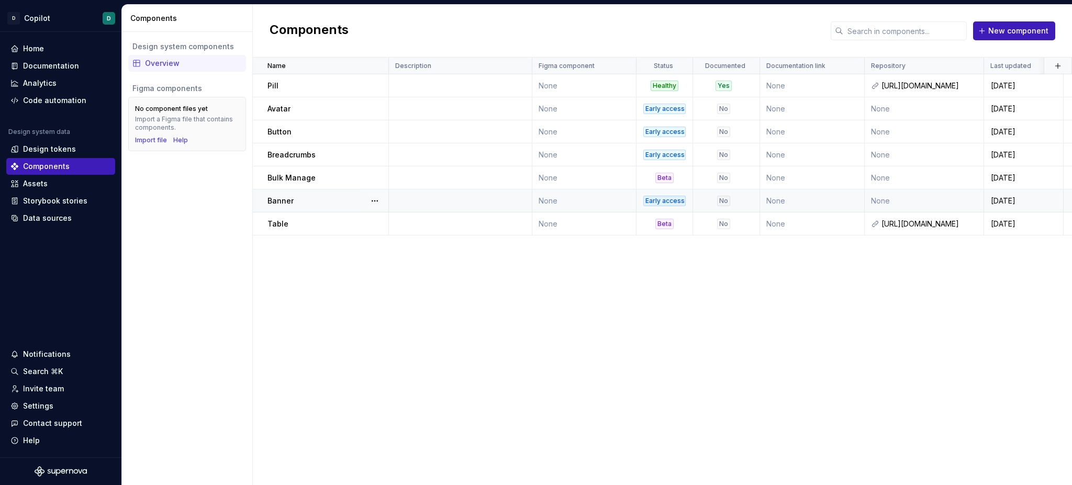
click at [665, 200] on div "Early access" at bounding box center [664, 201] width 42 height 10
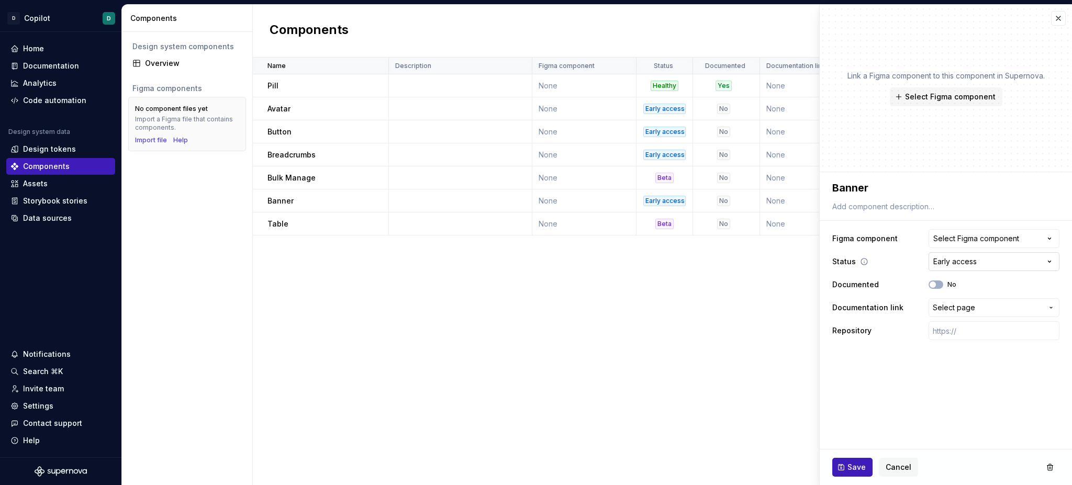
click at [975, 266] on html "D Copilot D Home Documentation Analytics Code automation Design system data Des…" at bounding box center [536, 242] width 1072 height 485
click at [852, 465] on span "Save" at bounding box center [857, 467] width 18 height 10
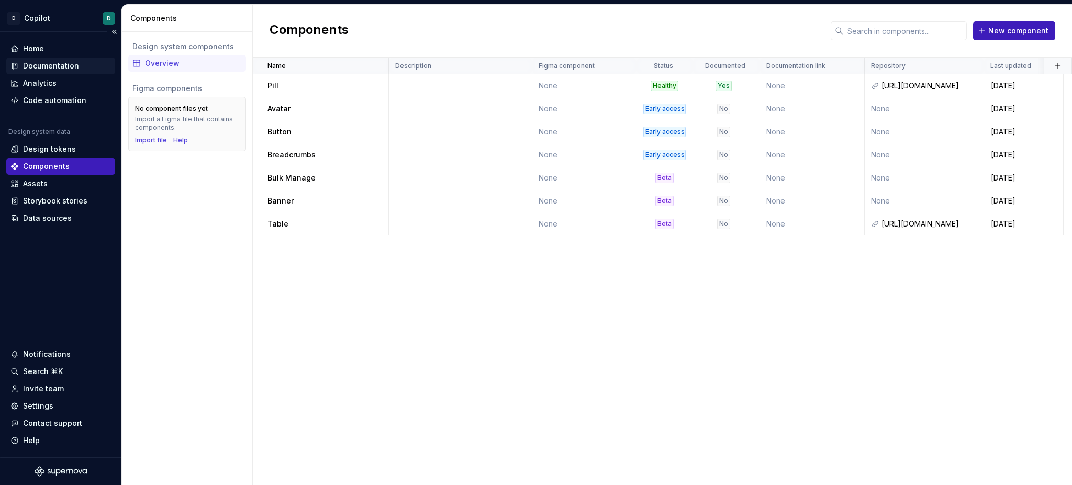
click at [34, 68] on div "Documentation" at bounding box center [51, 66] width 56 height 10
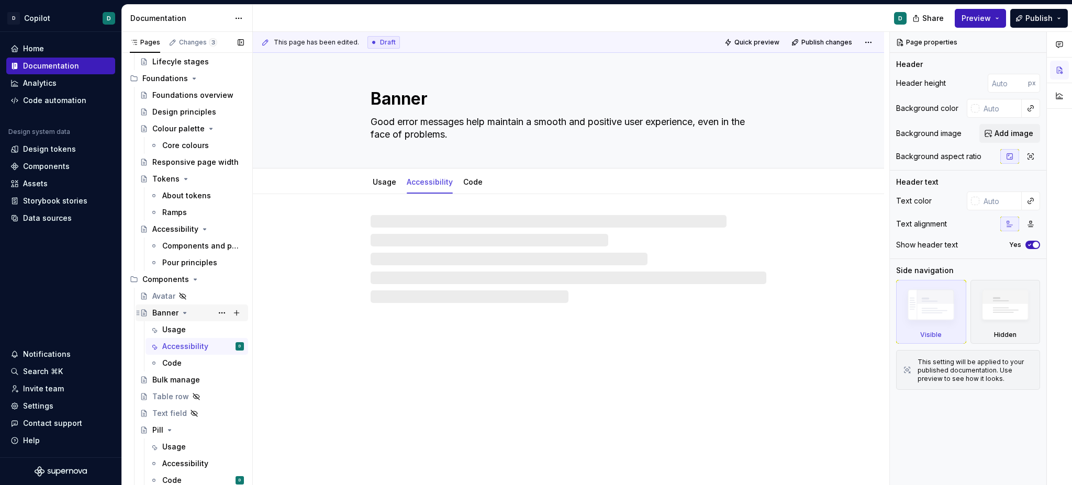
scroll to position [124, 0]
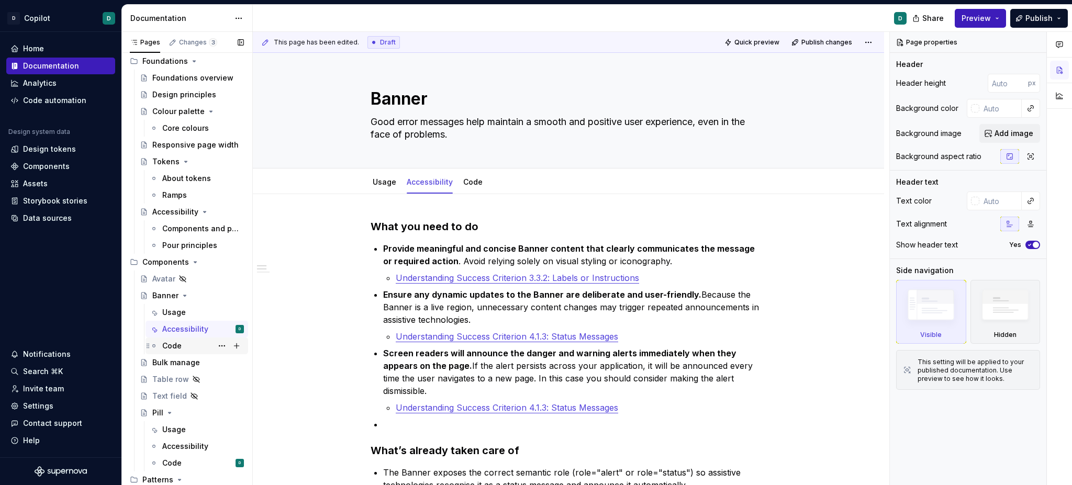
click at [166, 347] on div "Code" at bounding box center [171, 346] width 19 height 10
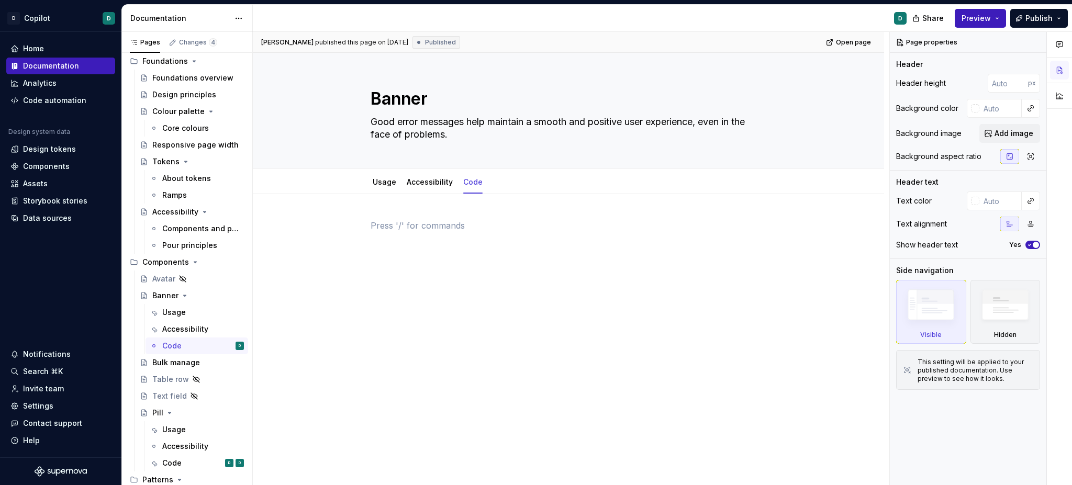
click at [457, 223] on p at bounding box center [569, 225] width 396 height 13
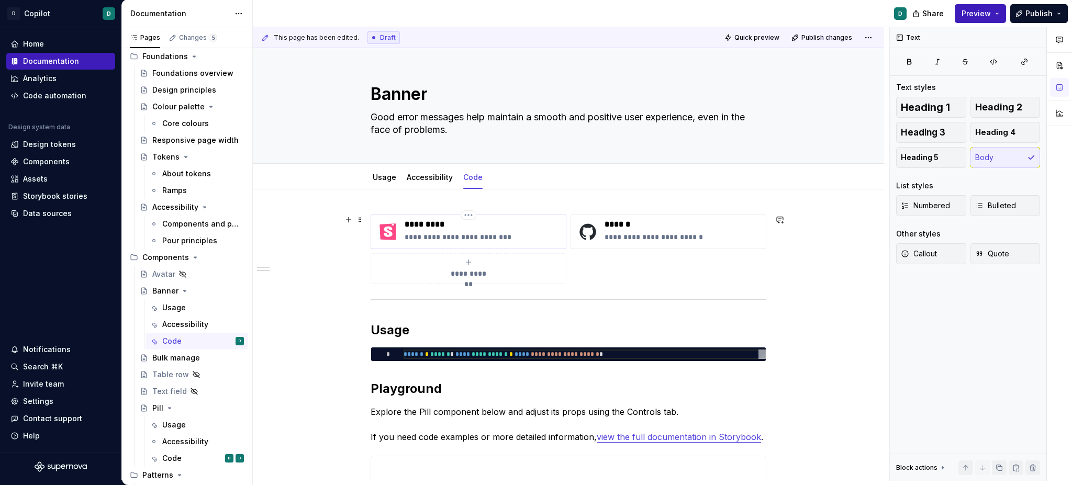
click at [425, 228] on p "*********" at bounding box center [483, 224] width 157 height 10
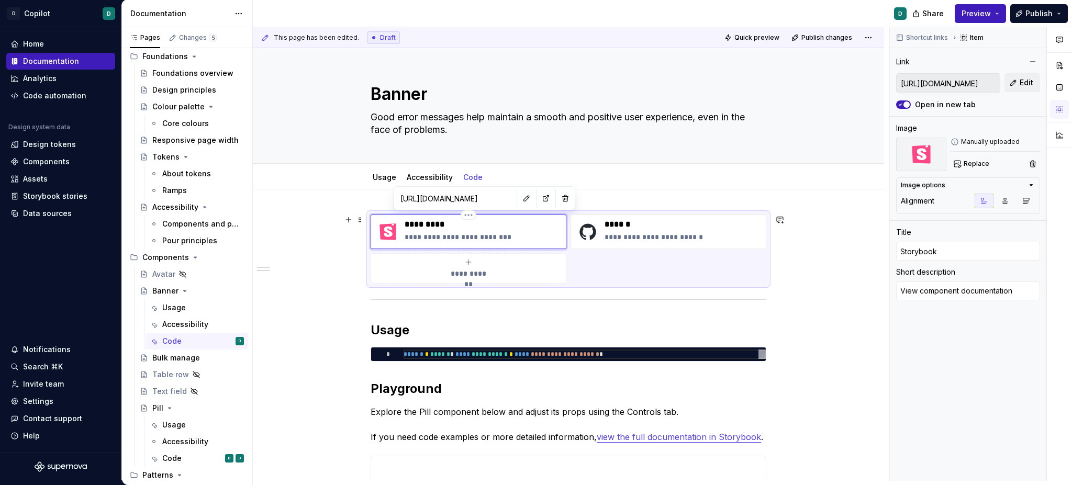
click at [430, 236] on p "**********" at bounding box center [483, 237] width 157 height 10
click at [941, 76] on input "[URL][DOMAIN_NAME]" at bounding box center [948, 83] width 103 height 19
click at [942, 76] on input "[URL][DOMAIN_NAME]" at bounding box center [948, 83] width 103 height 19
click at [1031, 90] on button "Edit" at bounding box center [1023, 82] width 36 height 19
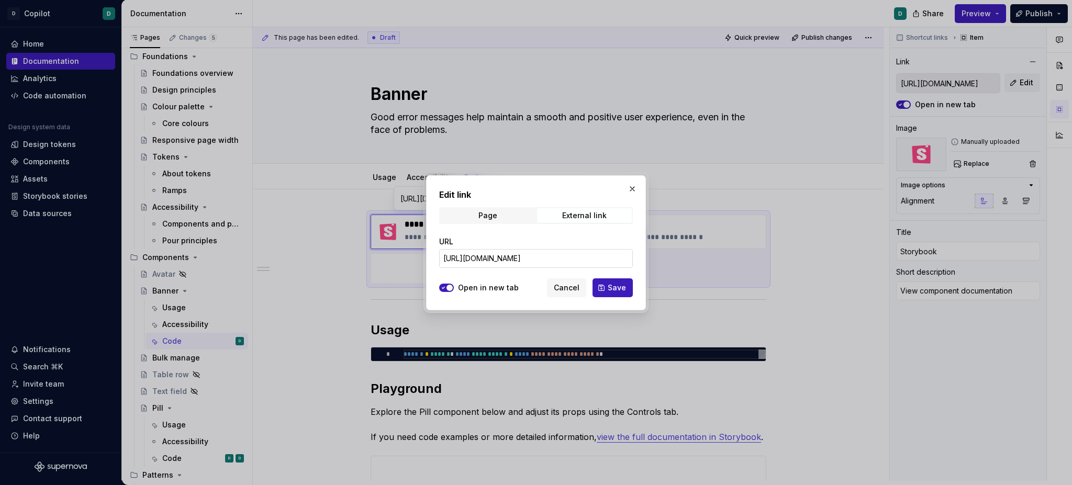
click at [588, 253] on input "[URL][DOMAIN_NAME]" at bounding box center [536, 258] width 194 height 19
paste input "banner"
click at [616, 288] on span "Save" at bounding box center [617, 288] width 18 height 10
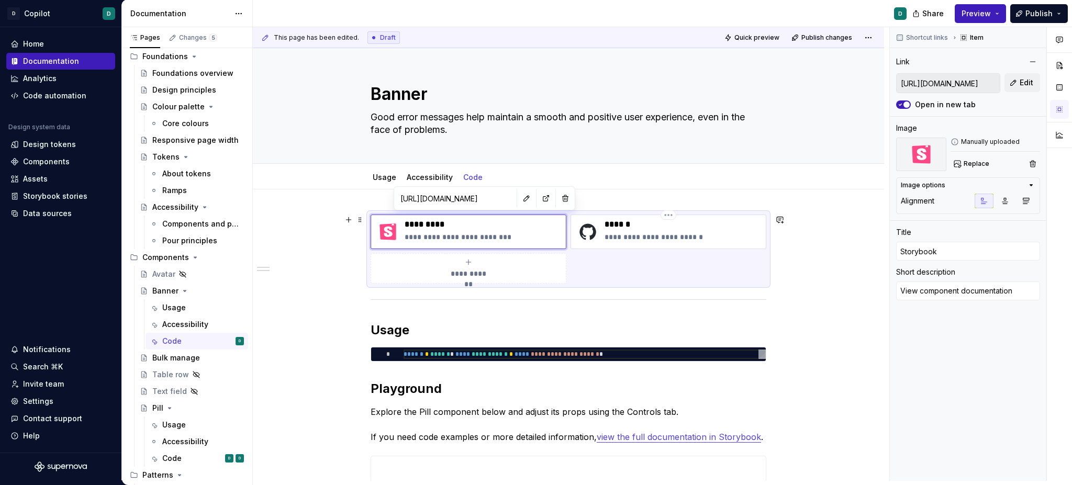
click at [618, 221] on p "******" at bounding box center [683, 224] width 157 height 10
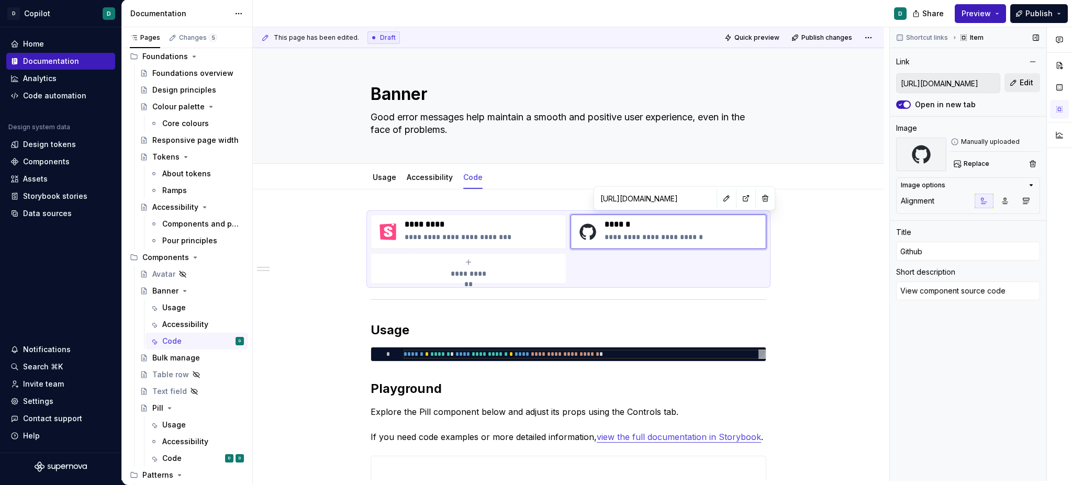
click at [1014, 79] on button "Edit" at bounding box center [1023, 82] width 36 height 19
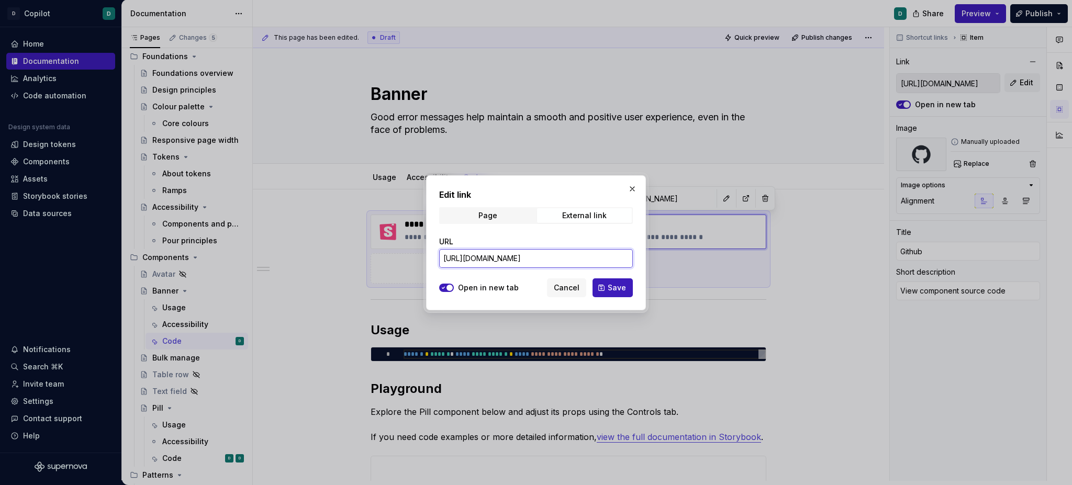
drag, startPoint x: 587, startPoint y: 257, endPoint x: 709, endPoint y: 264, distance: 122.2
click at [710, 264] on div "Edit link Page External link URL [URL][DOMAIN_NAME] Open in new tab Cancel Save" at bounding box center [536, 242] width 1072 height 485
click at [607, 294] on button "Save" at bounding box center [613, 288] width 40 height 19
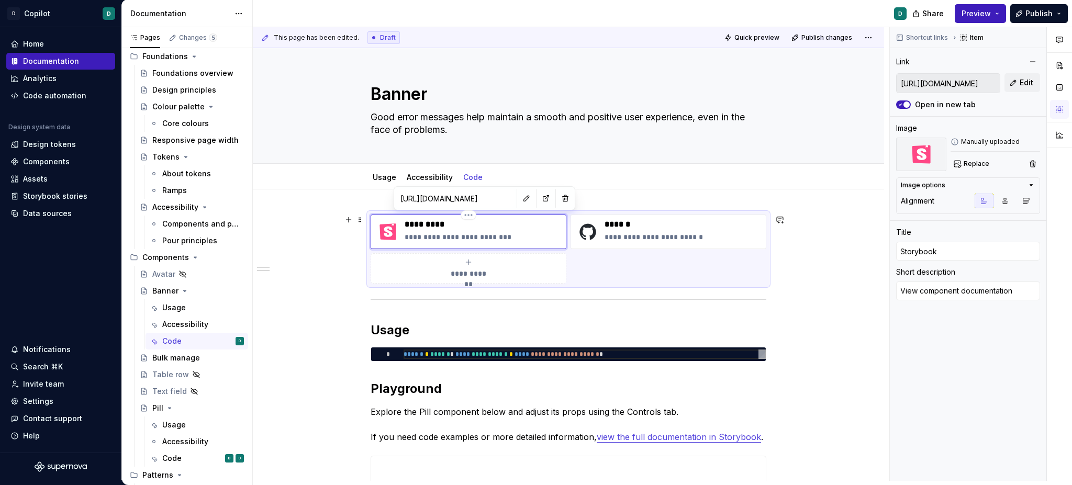
click at [467, 242] on div "**********" at bounding box center [483, 231] width 157 height 25
click at [519, 197] on button "button" at bounding box center [526, 198] width 15 height 15
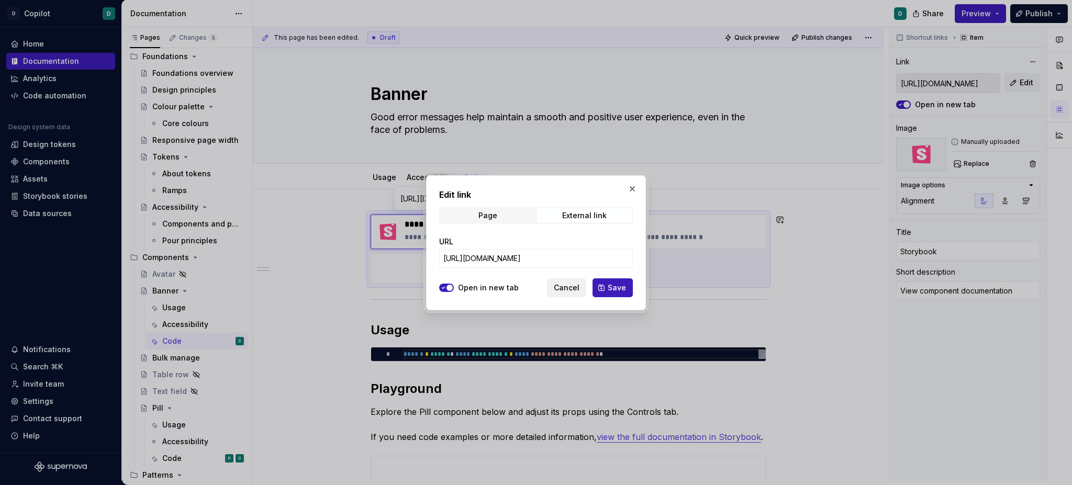
click at [569, 286] on span "Cancel" at bounding box center [567, 288] width 26 height 10
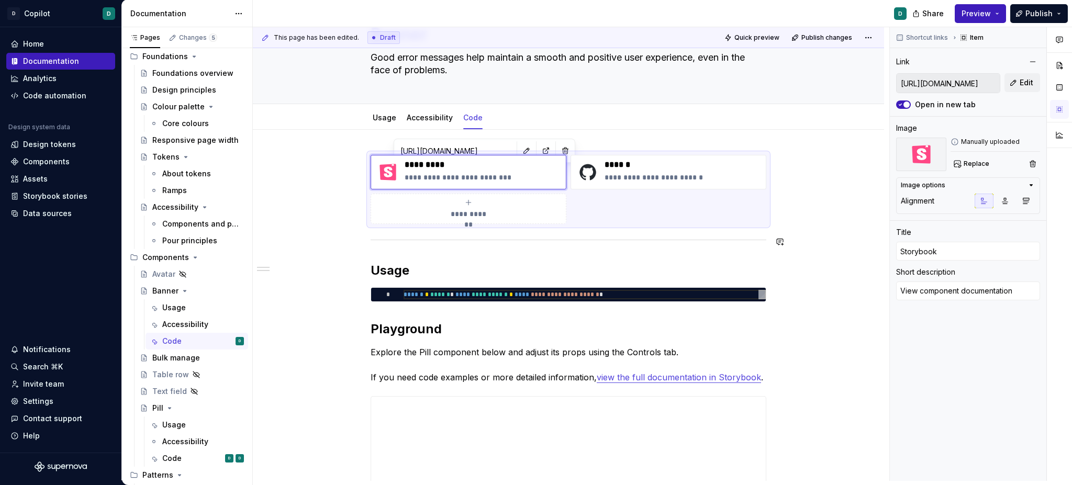
scroll to position [100, 0]
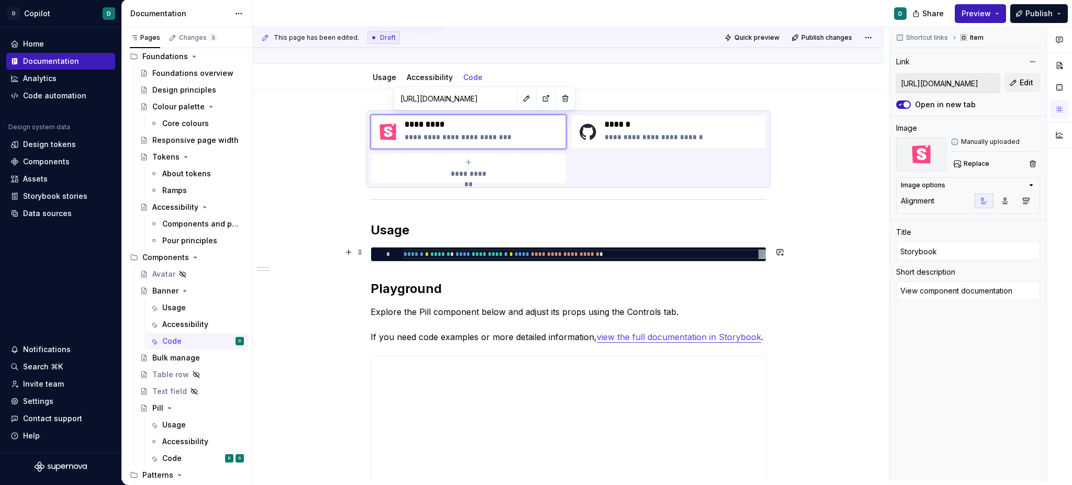
click at [459, 255] on div "**********" at bounding box center [585, 254] width 362 height 9
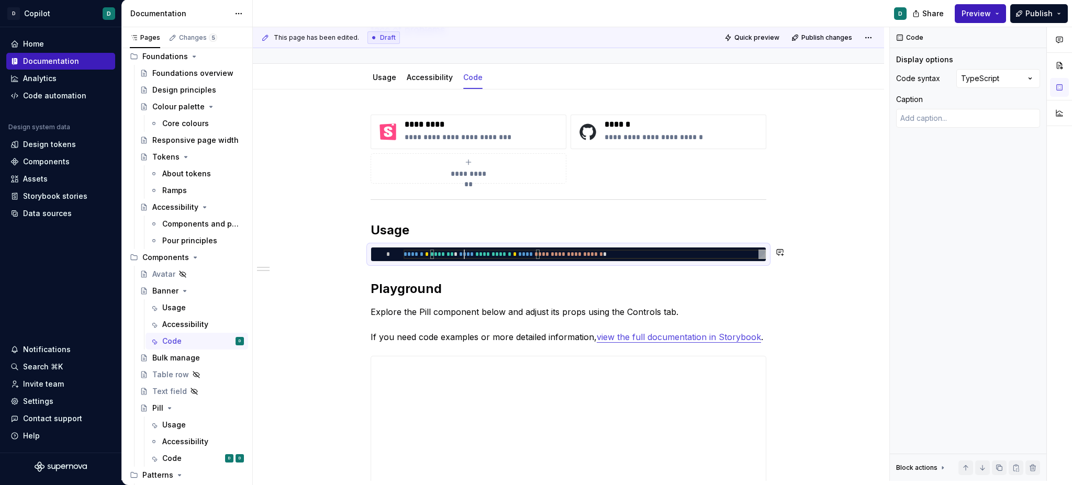
scroll to position [0, 64]
click at [514, 252] on span "**********" at bounding box center [497, 254] width 36 height 6
click at [423, 315] on p "Explore the Pill component below and adjust its props using the Controls tab. I…" at bounding box center [569, 325] width 396 height 38
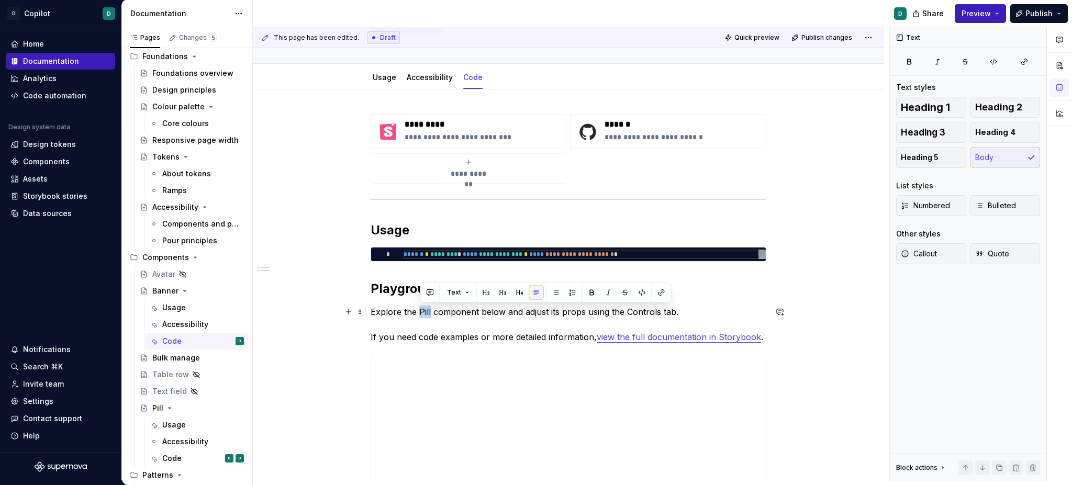
click at [424, 315] on p "Explore the Pill component below and adjust its props using the Controls tab. I…" at bounding box center [569, 325] width 396 height 38
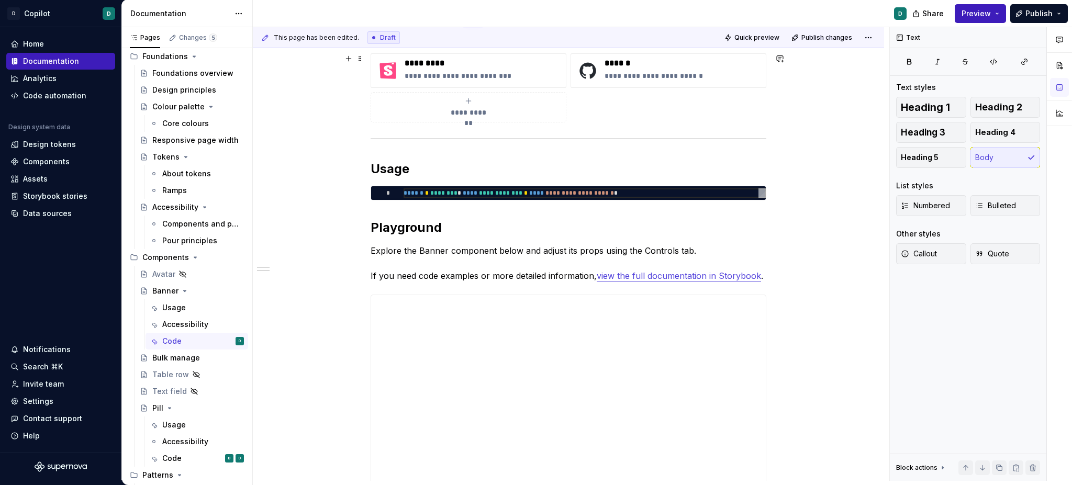
scroll to position [149, 0]
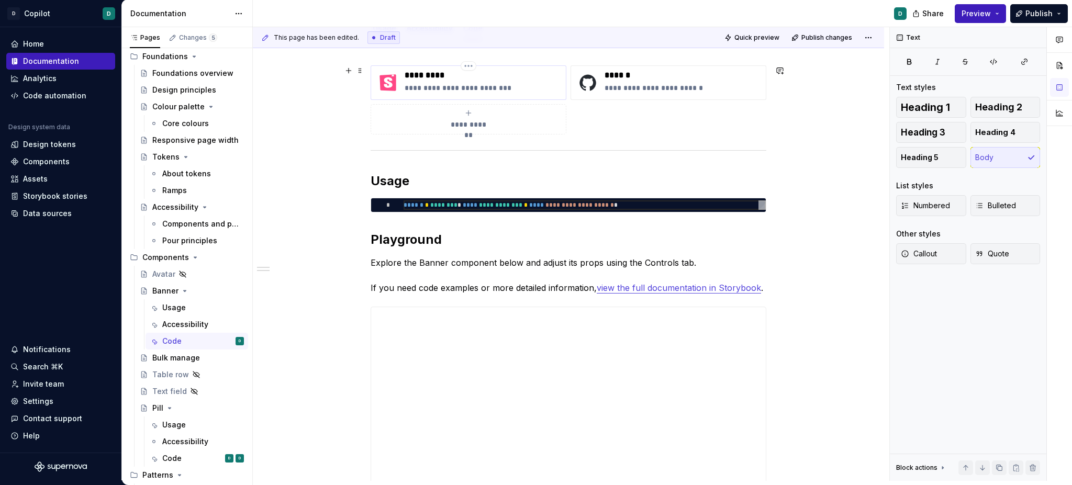
click at [448, 83] on p "**********" at bounding box center [483, 88] width 157 height 10
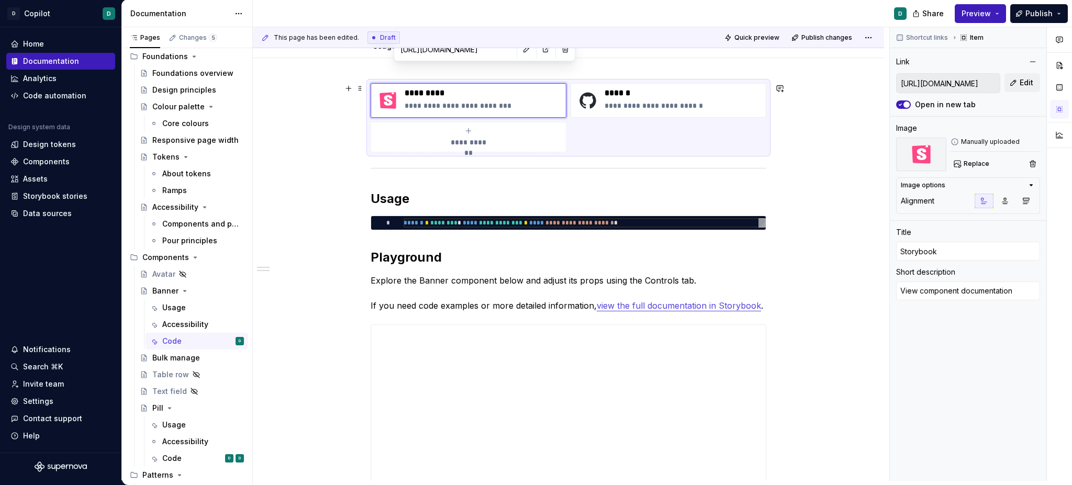
scroll to position [127, 0]
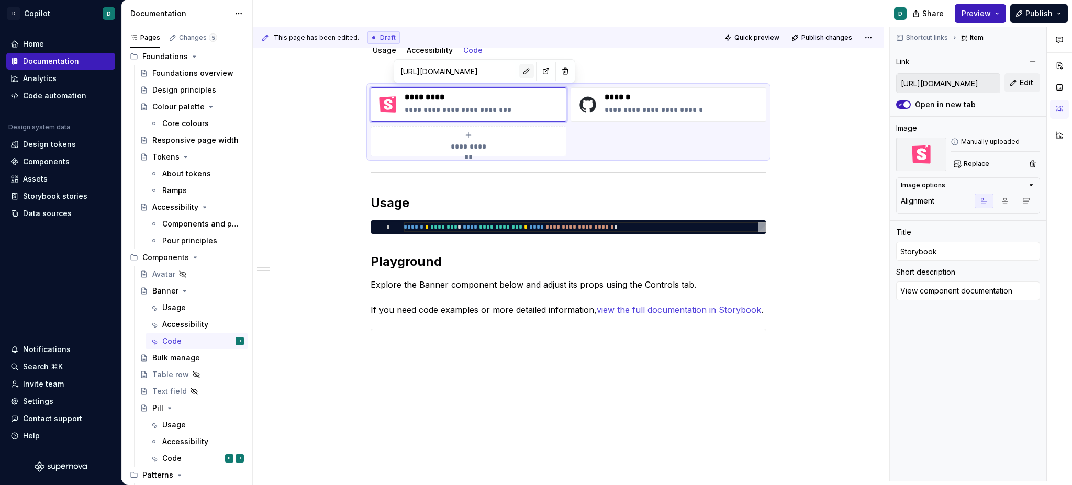
click at [519, 66] on button "button" at bounding box center [526, 71] width 15 height 15
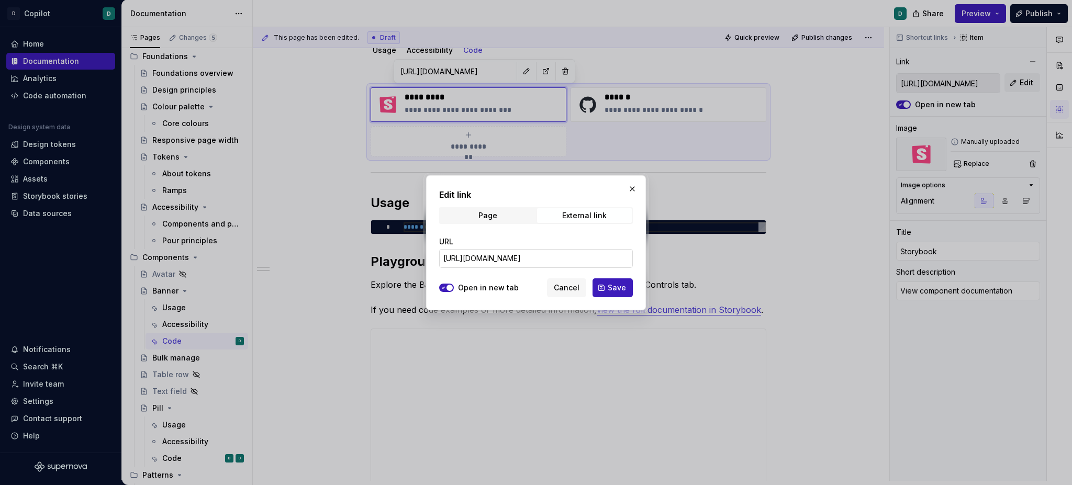
click at [532, 252] on input "[URL][DOMAIN_NAME]" at bounding box center [536, 258] width 194 height 19
click at [532, 253] on input "[URL][DOMAIN_NAME]" at bounding box center [536, 258] width 194 height 19
click at [562, 290] on span "Cancel" at bounding box center [567, 288] width 26 height 10
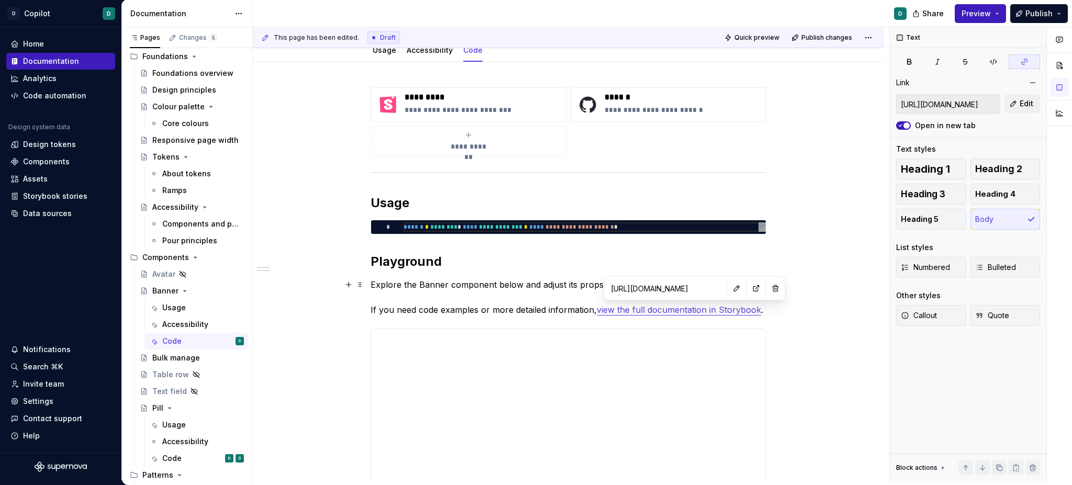
click at [681, 313] on link "view the full documentation in Storybook" at bounding box center [679, 310] width 164 height 10
click at [730, 287] on button "button" at bounding box center [737, 288] width 15 height 15
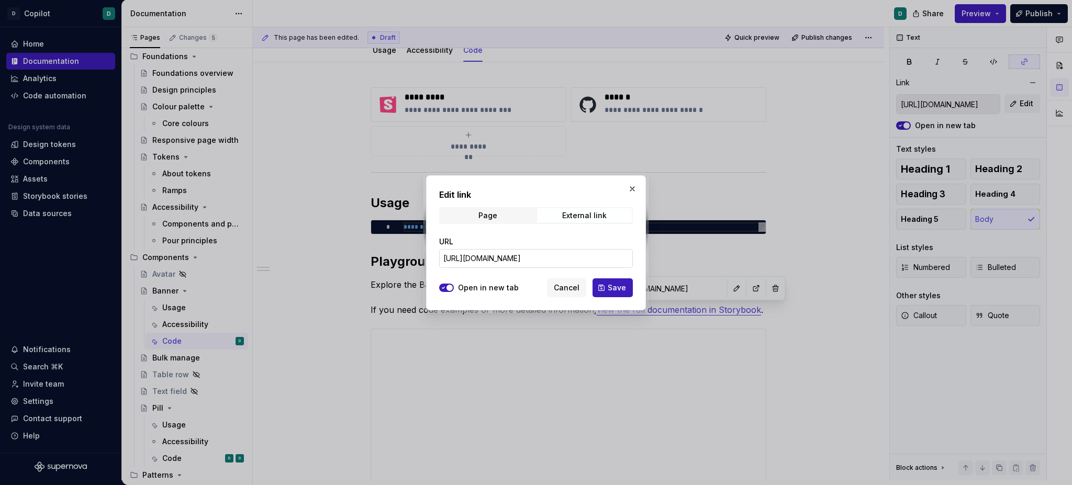
click at [613, 259] on input "[URL][DOMAIN_NAME]" at bounding box center [536, 258] width 194 height 19
click at [621, 291] on span "Save" at bounding box center [617, 288] width 18 height 10
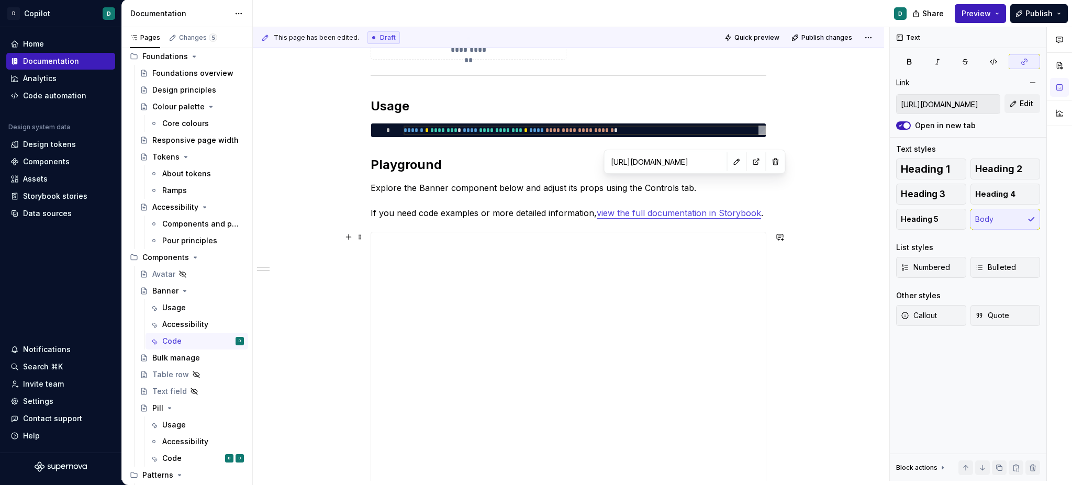
scroll to position [257, 0]
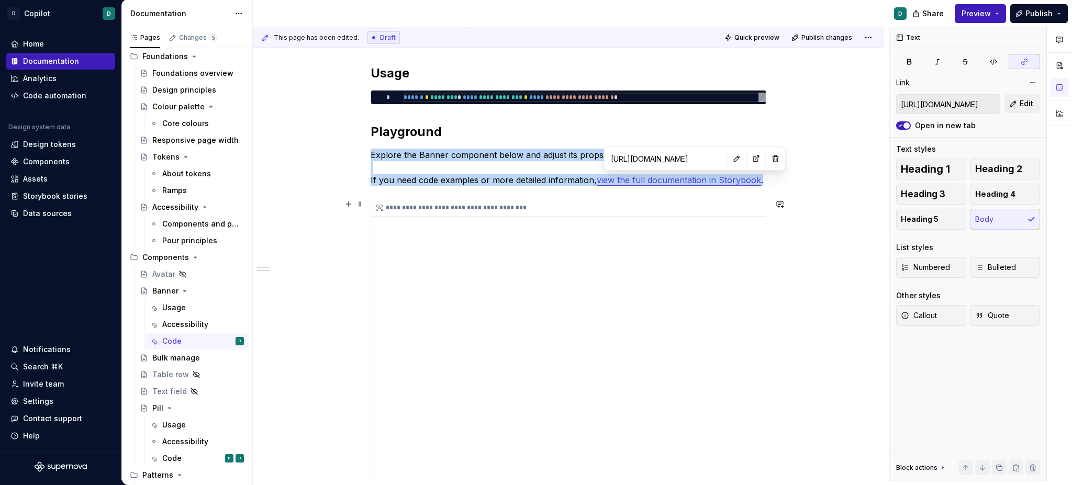
click at [382, 207] on icon at bounding box center [379, 208] width 8 height 8
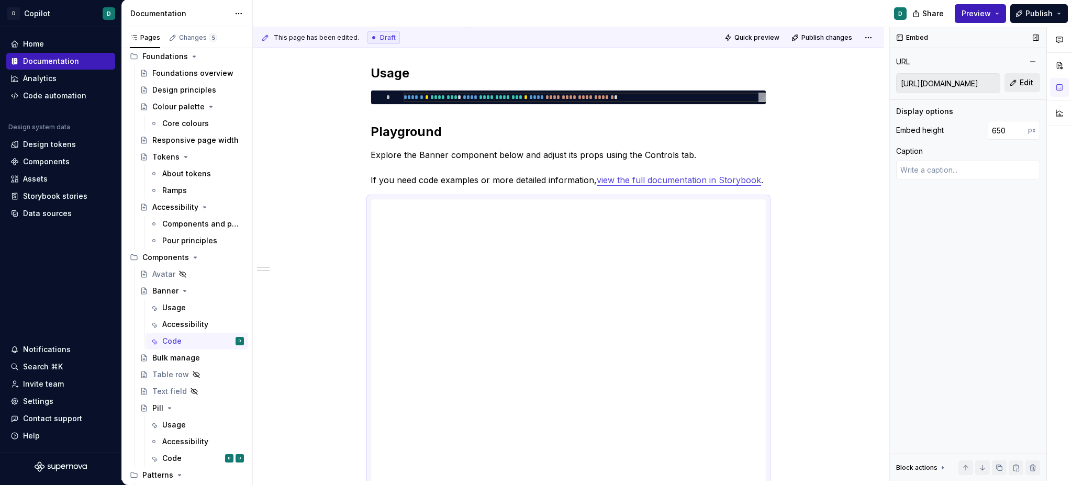
click at [1032, 82] on span "Edit" at bounding box center [1027, 82] width 14 height 10
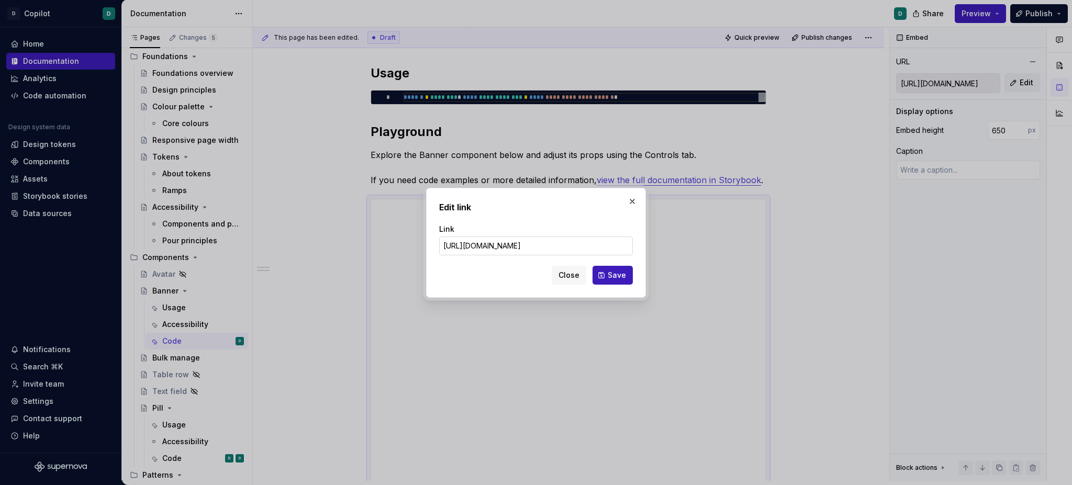
click at [581, 243] on input "[URL][DOMAIN_NAME]" at bounding box center [536, 246] width 194 height 19
drag, startPoint x: 555, startPoint y: 245, endPoint x: 724, endPoint y: 250, distance: 169.2
click at [728, 250] on div "Edit link Link [URL][DOMAIN_NAME] Close Save" at bounding box center [536, 242] width 1072 height 485
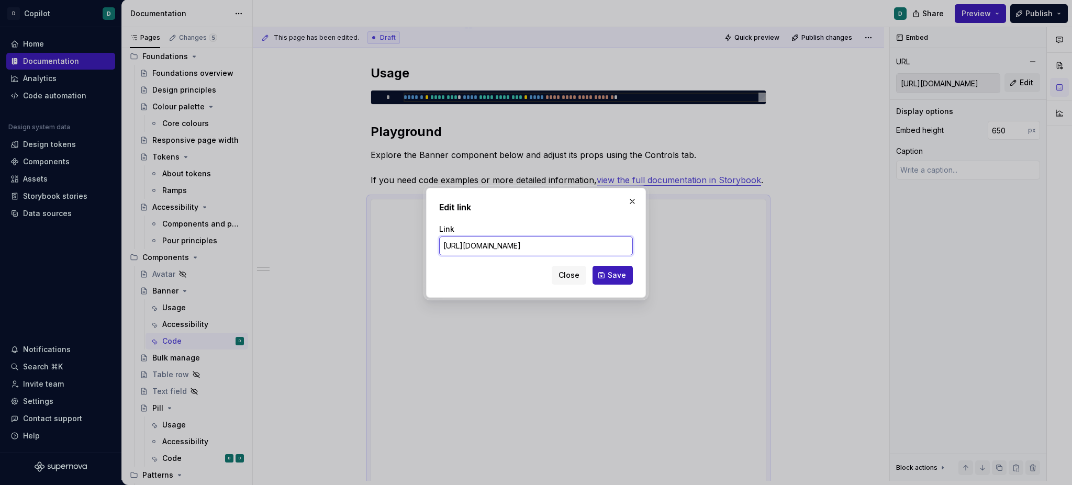
click at [585, 249] on input "[URL][DOMAIN_NAME]" at bounding box center [536, 246] width 194 height 19
click at [615, 251] on input "[URL][DOMAIN_NAME]" at bounding box center [536, 246] width 194 height 19
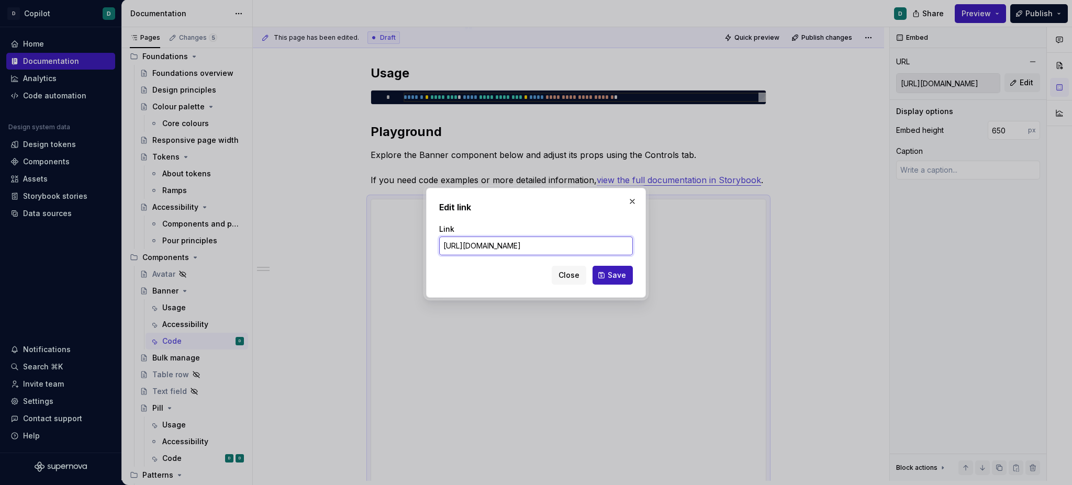
drag, startPoint x: 612, startPoint y: 242, endPoint x: 596, endPoint y: 248, distance: 17.1
click at [724, 251] on div "Edit link Link [URL][DOMAIN_NAME] Close Save" at bounding box center [536, 242] width 1072 height 485
click at [597, 247] on input "[URL][DOMAIN_NAME]" at bounding box center [536, 246] width 194 height 19
drag, startPoint x: 548, startPoint y: 245, endPoint x: 375, endPoint y: 243, distance: 172.8
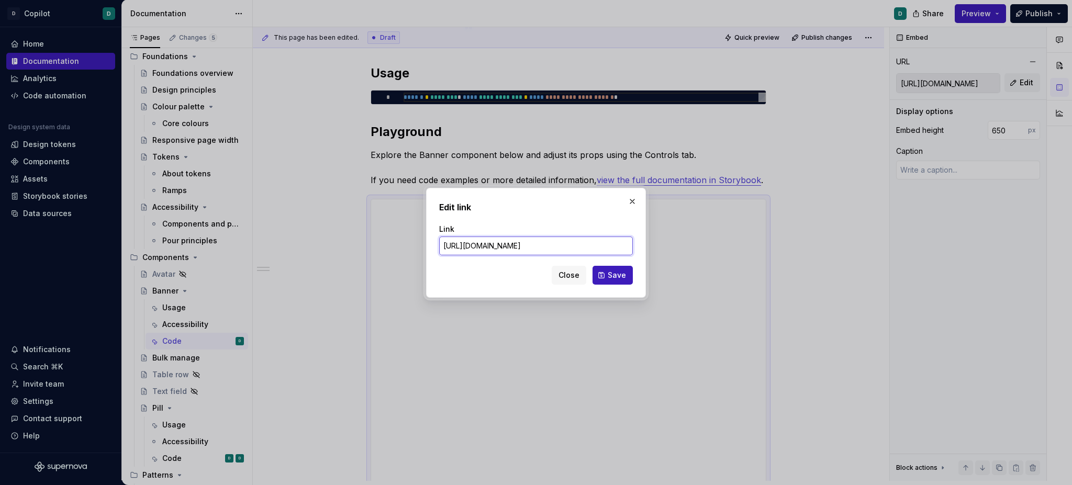
click at [375, 242] on div "Edit link Link [URL][DOMAIN_NAME] Close Save" at bounding box center [536, 242] width 1072 height 485
paste input "banner--default"
click at [616, 277] on span "Save" at bounding box center [617, 275] width 18 height 10
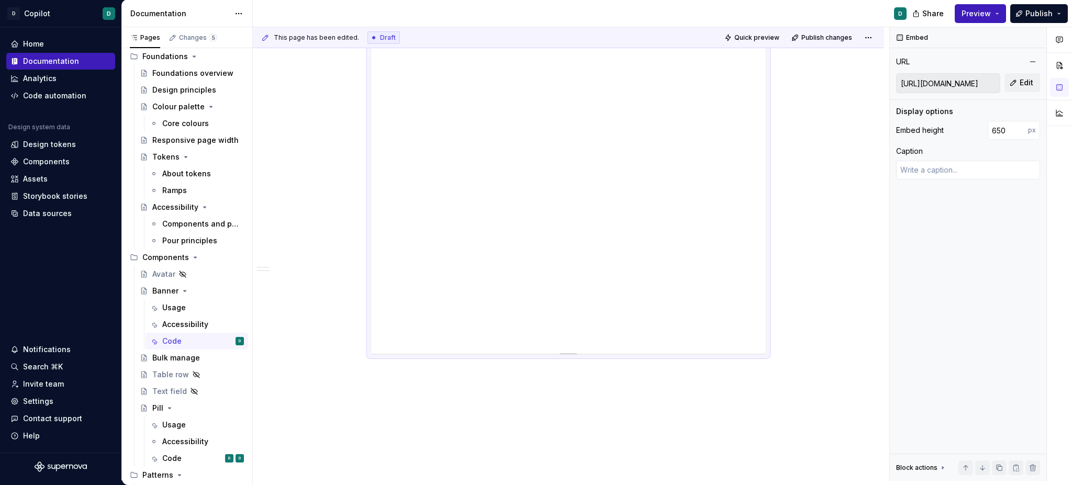
scroll to position [459, 0]
click at [540, 307] on div "**********" at bounding box center [568, 167] width 395 height 340
click at [482, 314] on div "**********" at bounding box center [568, 155] width 395 height 340
click at [484, 313] on div "**********" at bounding box center [568, 155] width 395 height 340
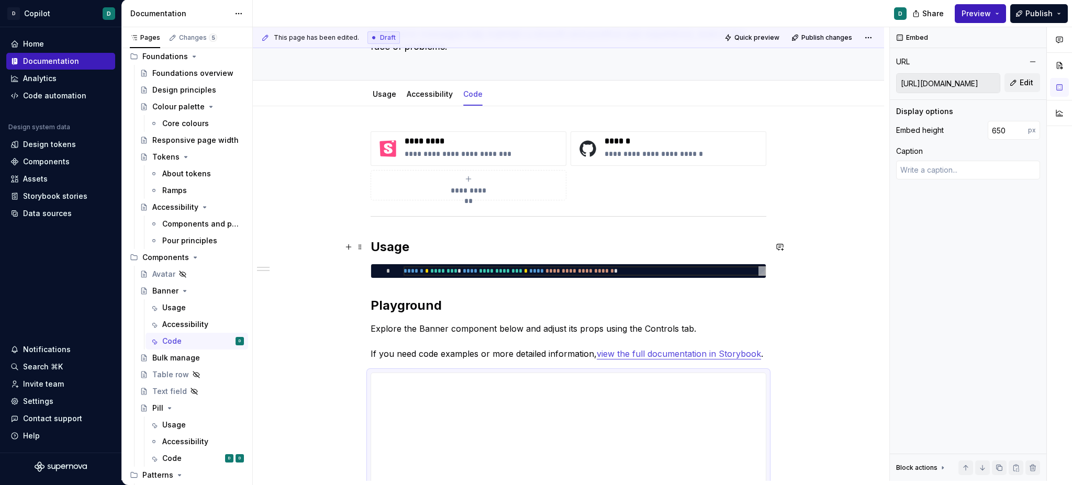
scroll to position [0, 0]
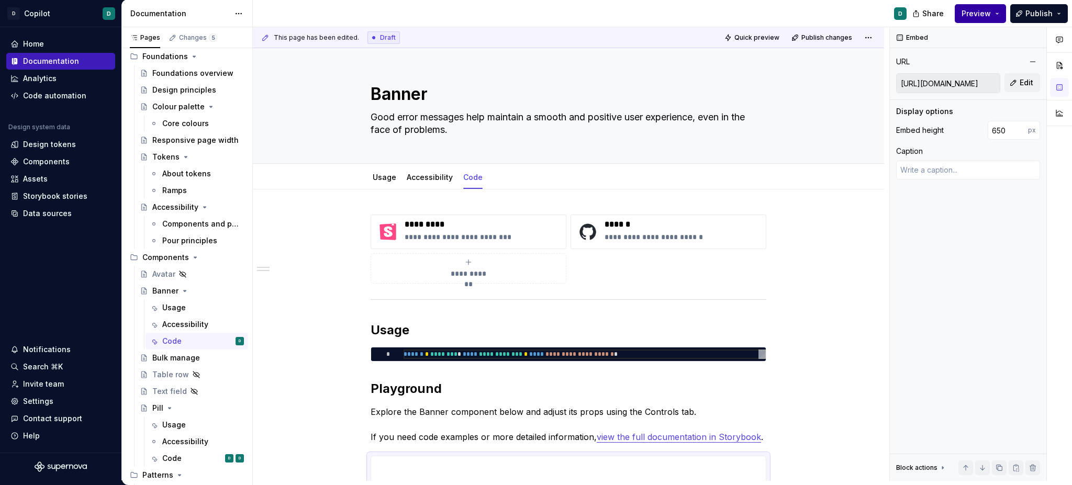
click at [979, 15] on span "Preview" at bounding box center [976, 13] width 29 height 10
click at [1032, 14] on span "Publish" at bounding box center [1039, 13] width 27 height 10
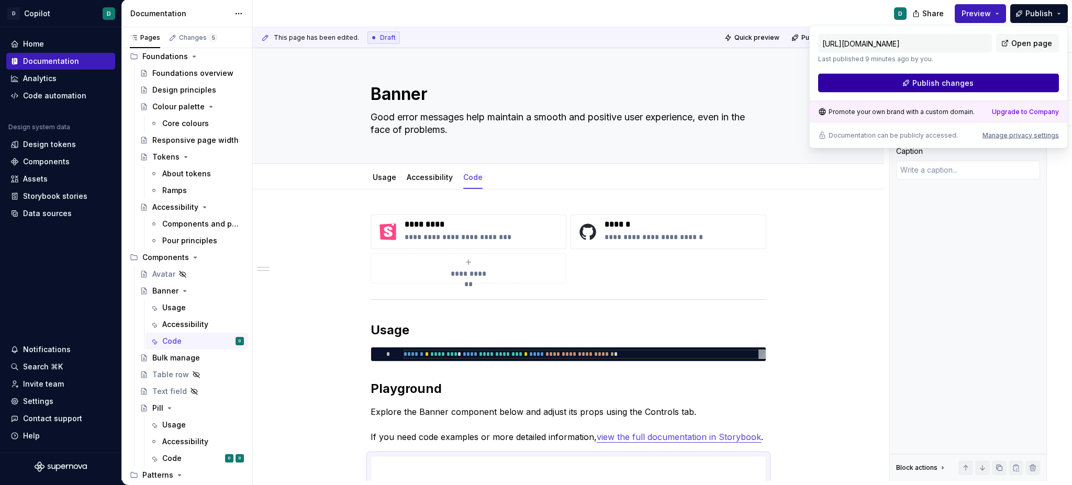
click at [924, 86] on span "Publish changes" at bounding box center [943, 83] width 61 height 10
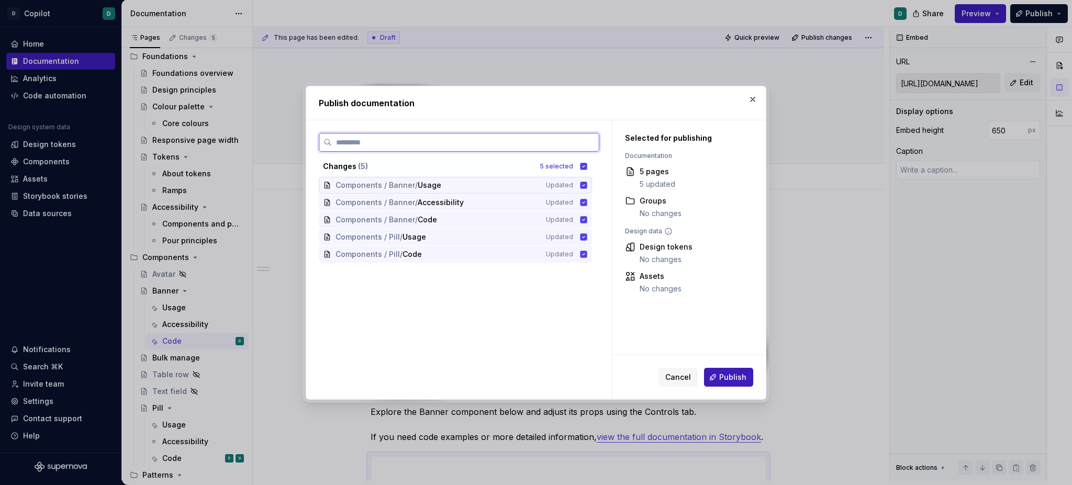
click at [587, 186] on icon at bounding box center [584, 185] width 7 height 7
click at [587, 200] on icon at bounding box center [584, 202] width 7 height 7
click at [587, 221] on icon at bounding box center [584, 219] width 7 height 7
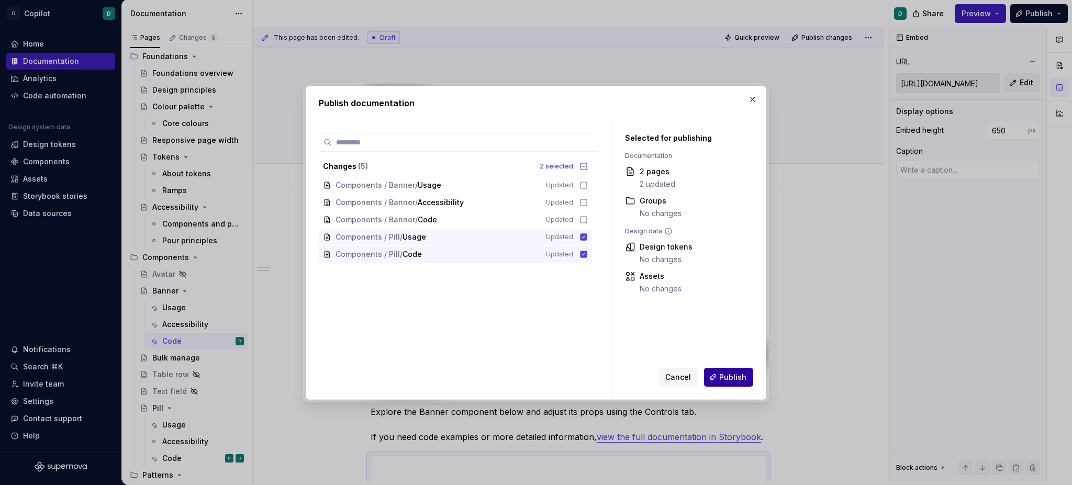
click at [724, 377] on span "Publish" at bounding box center [732, 377] width 27 height 10
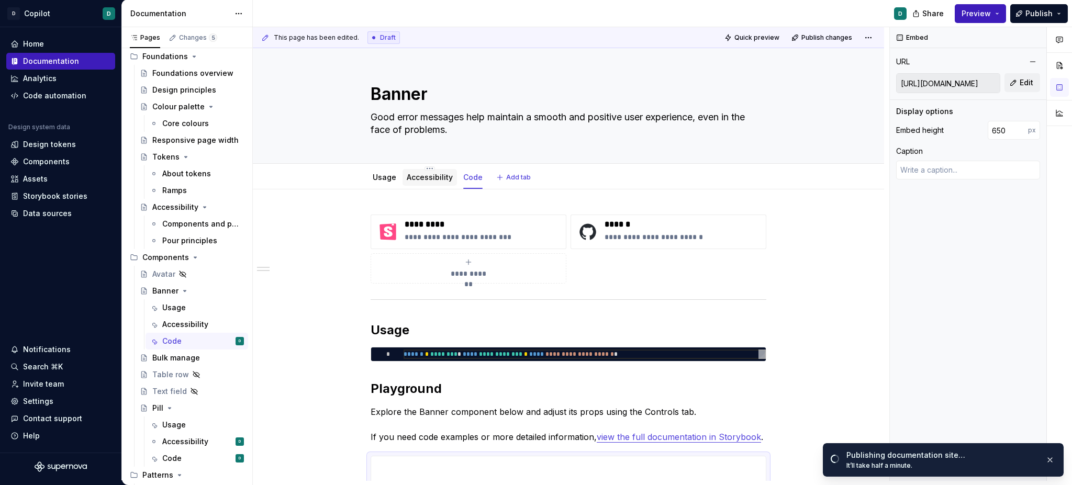
click at [418, 178] on link "Accessibility" at bounding box center [430, 177] width 46 height 9
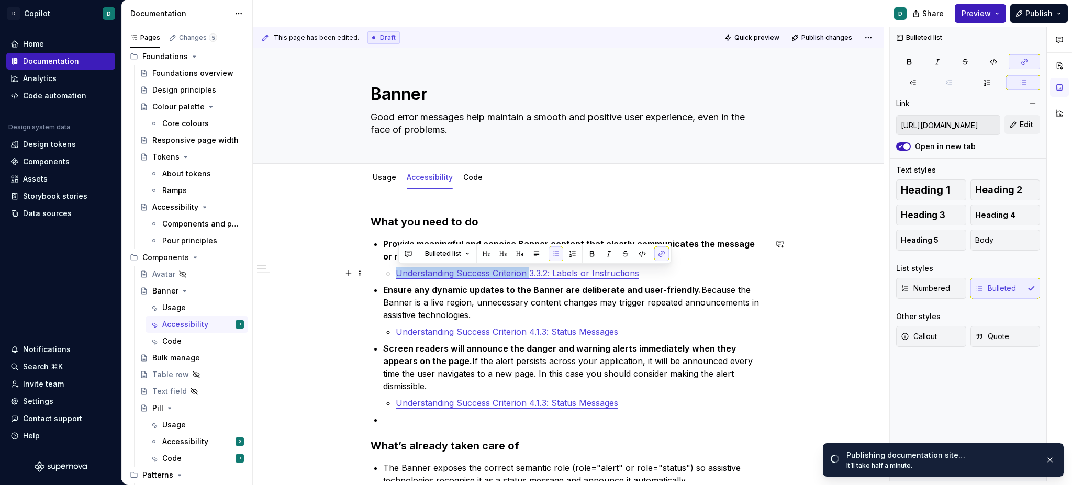
drag, startPoint x: 532, startPoint y: 271, endPoint x: 389, endPoint y: 268, distance: 143.0
click at [389, 268] on li "Provide meaningful and concise Banner content that clearly communicates the mes…" at bounding box center [574, 259] width 383 height 42
copy link "Understanding Success Criterion"
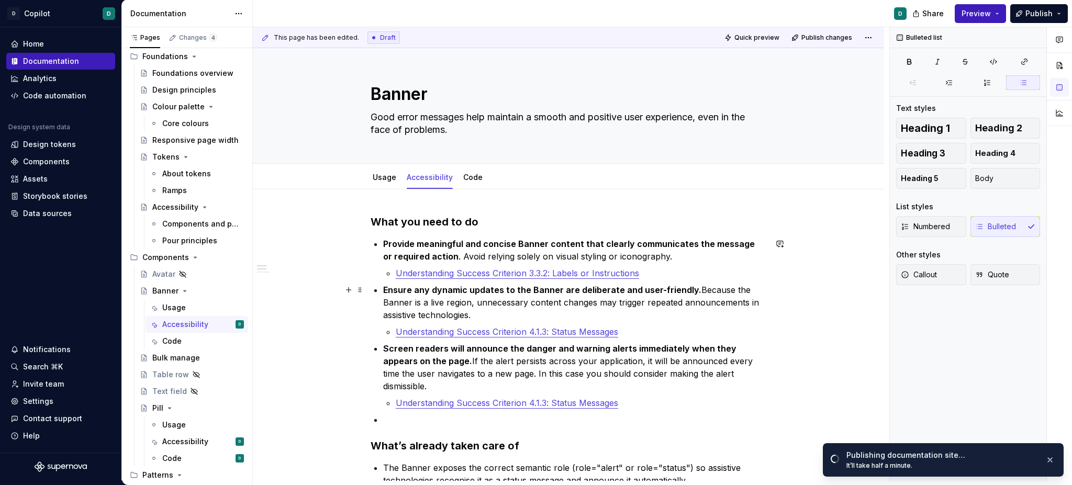
click at [617, 314] on p "Ensure any dynamic updates to the Banner are deliberate and user-friendly. Beca…" at bounding box center [574, 303] width 383 height 38
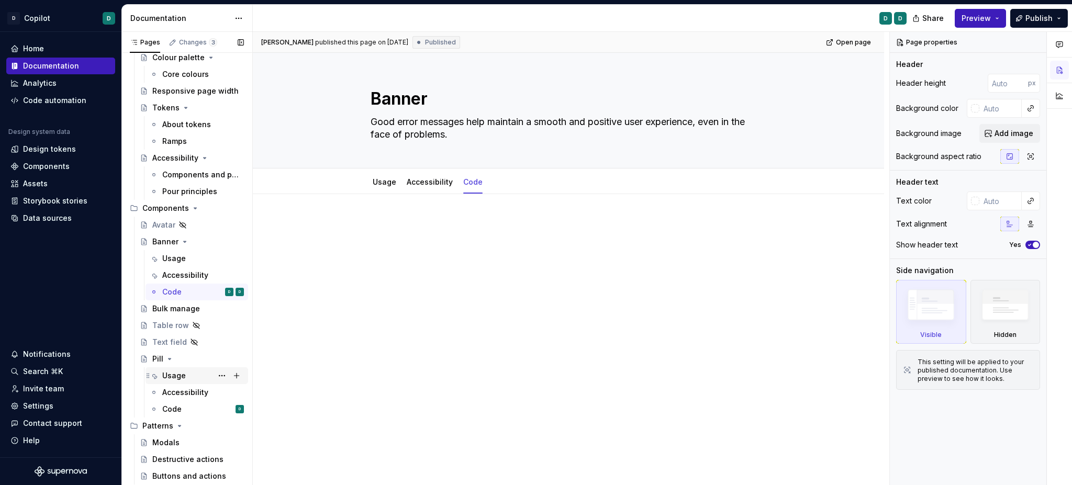
scroll to position [178, 0]
click at [173, 408] on div "Code" at bounding box center [171, 409] width 19 height 10
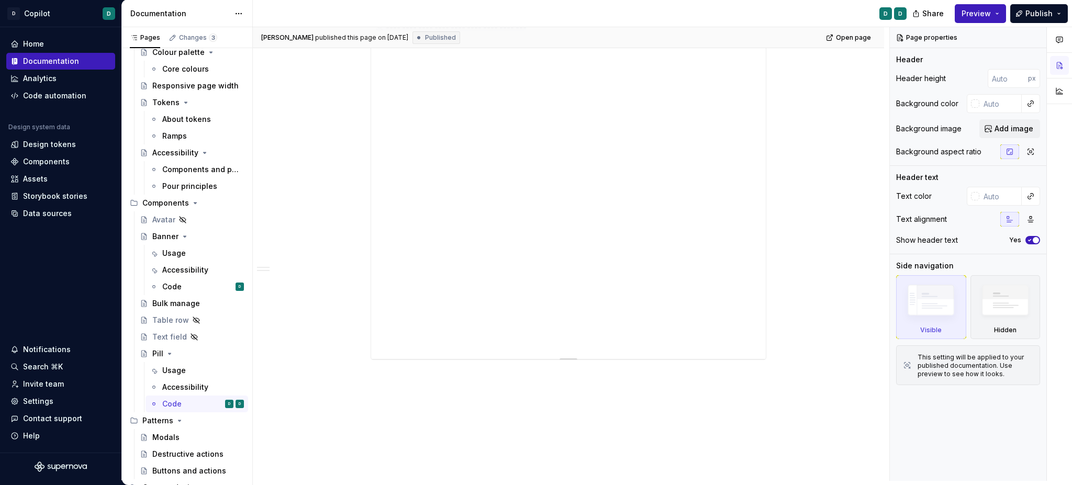
scroll to position [427, 0]
click at [507, 404] on div "**********" at bounding box center [568, 133] width 631 height 766
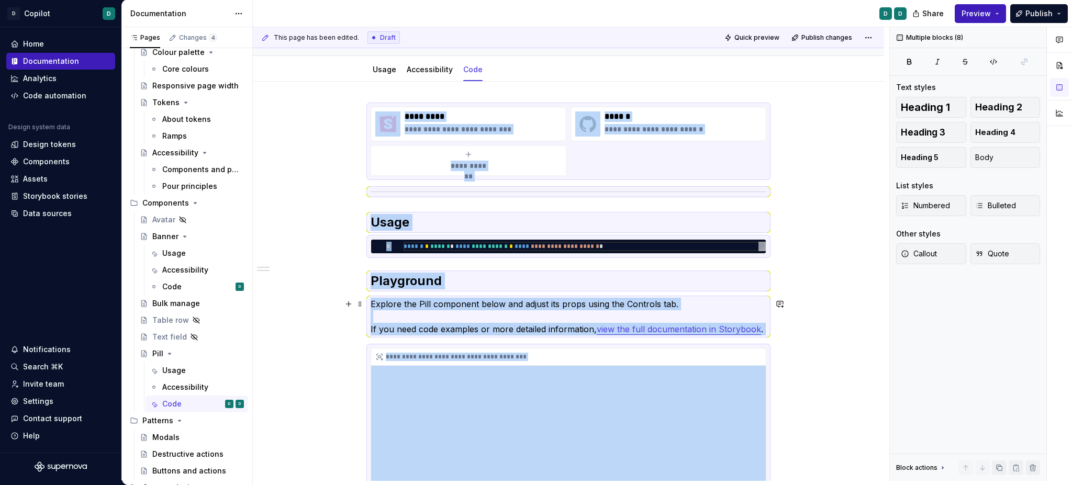
scroll to position [0, 0]
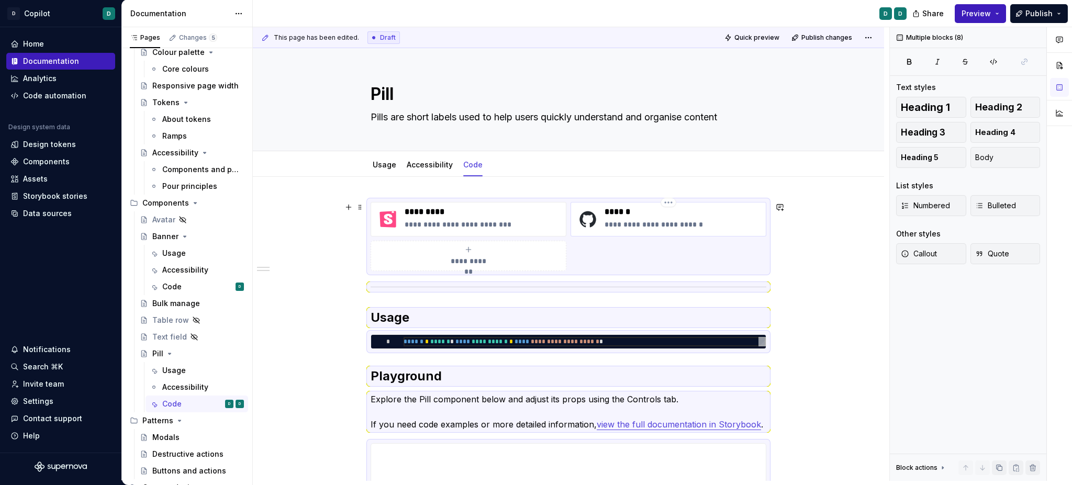
click at [619, 215] on p "******" at bounding box center [683, 212] width 157 height 10
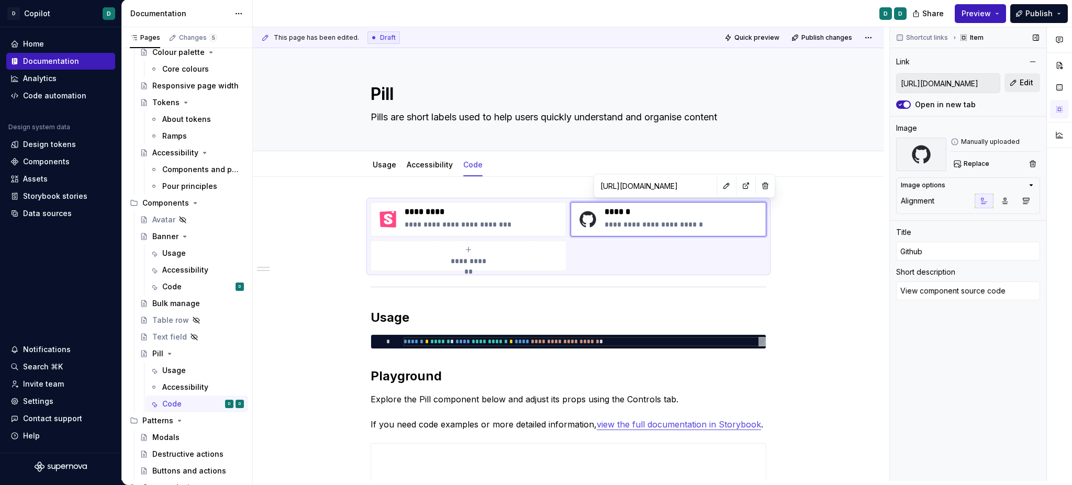
click at [1026, 75] on button "Edit" at bounding box center [1023, 82] width 36 height 19
type textarea "*"
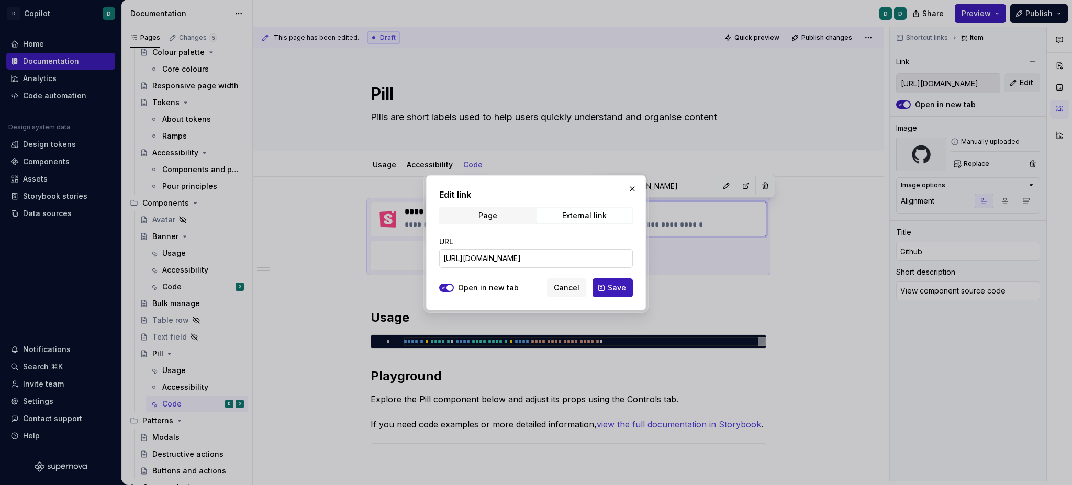
click at [604, 251] on input "[URL][DOMAIN_NAME]" at bounding box center [536, 258] width 194 height 19
paste input "banner"
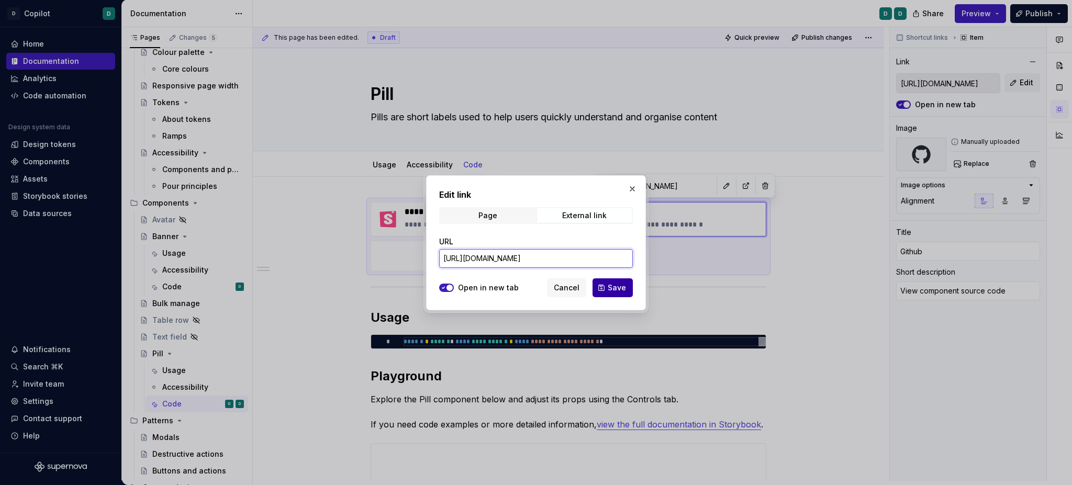
type input "[URL][DOMAIN_NAME]"
click at [619, 286] on span "Save" at bounding box center [617, 288] width 18 height 10
type textarea "*"
type input "[URL][DOMAIN_NAME]"
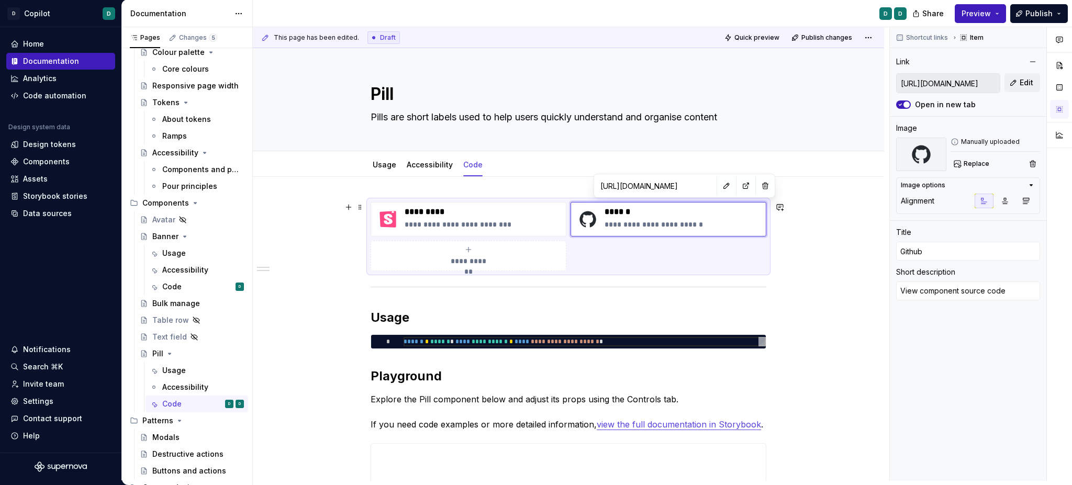
type textarea "*"
type input "[URL][DOMAIN_NAME]"
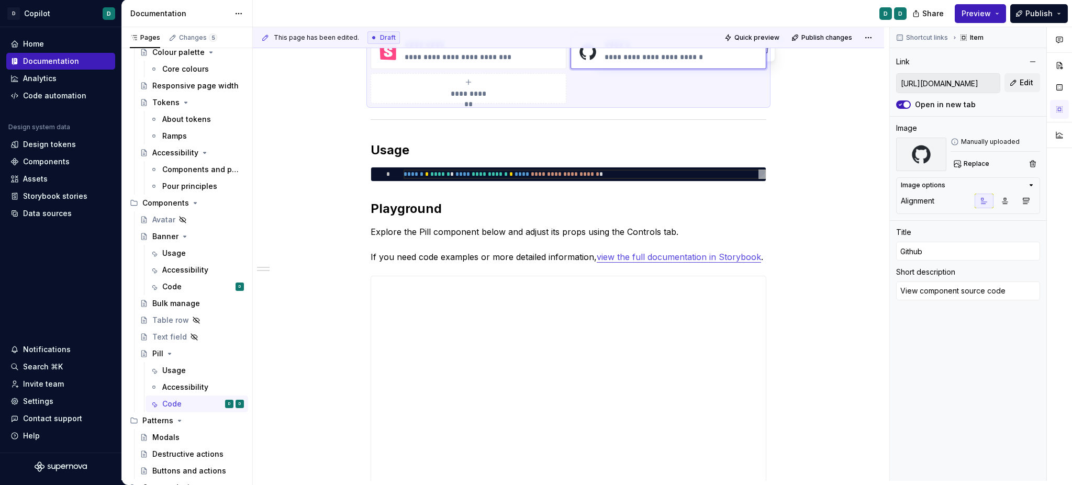
scroll to position [185, 0]
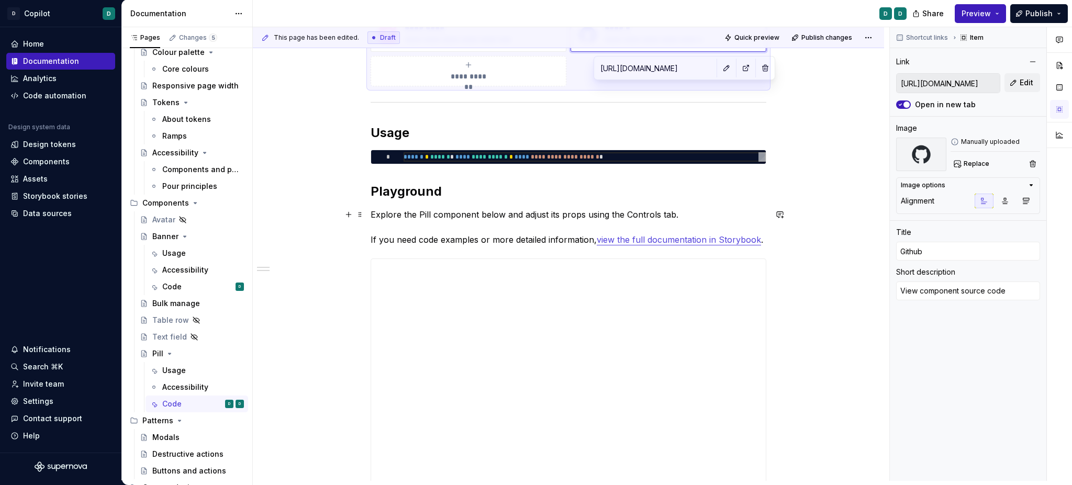
type textarea "*"
click at [425, 219] on p "Explore the Pill component below and adjust its props using the Controls tab. I…" at bounding box center [569, 227] width 396 height 38
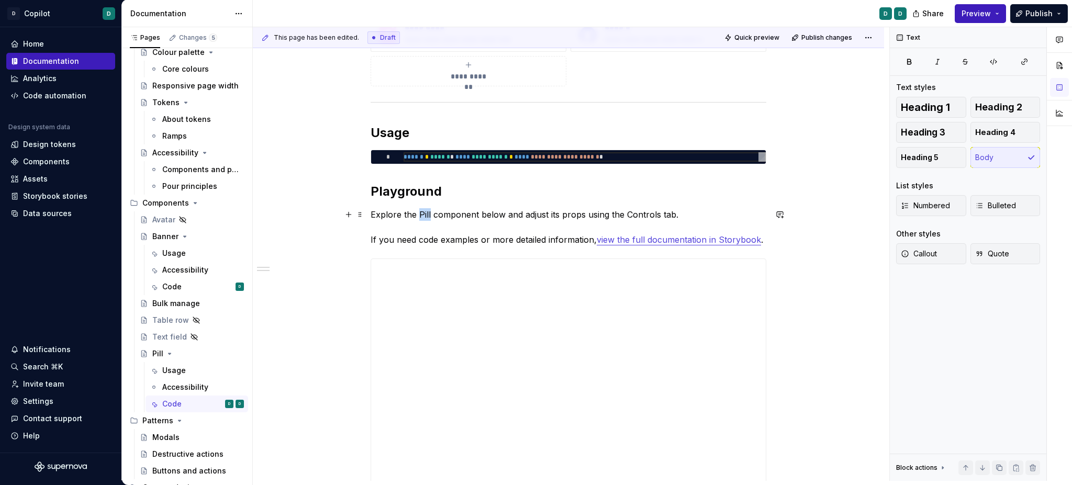
click at [425, 219] on p "Explore the Pill component below and adjust its props using the Controls tab. I…" at bounding box center [569, 227] width 396 height 38
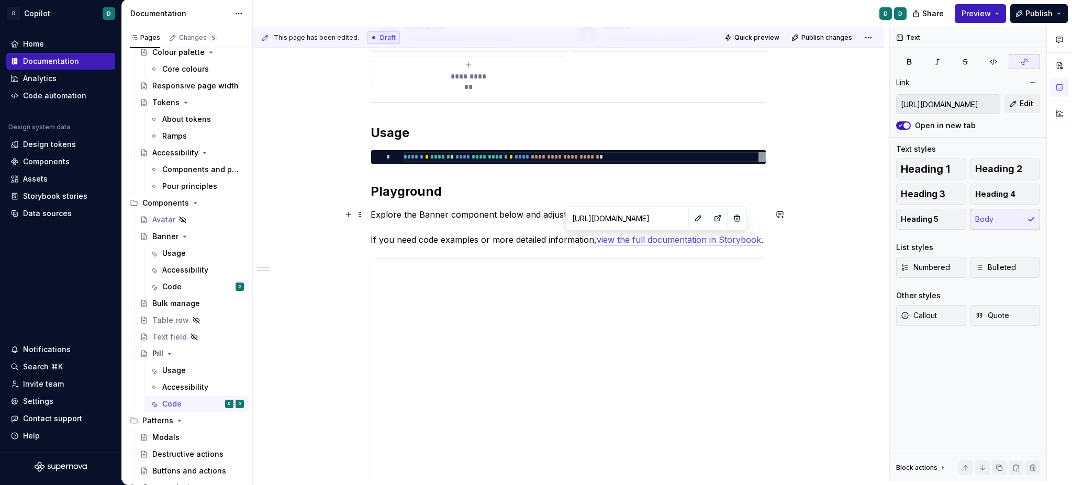
click at [641, 239] on link "view the full documentation in Storybook" at bounding box center [679, 240] width 164 height 10
click at [427, 217] on p "Explore the Banner component below and adjust its props using the Controls tab.…" at bounding box center [569, 227] width 396 height 38
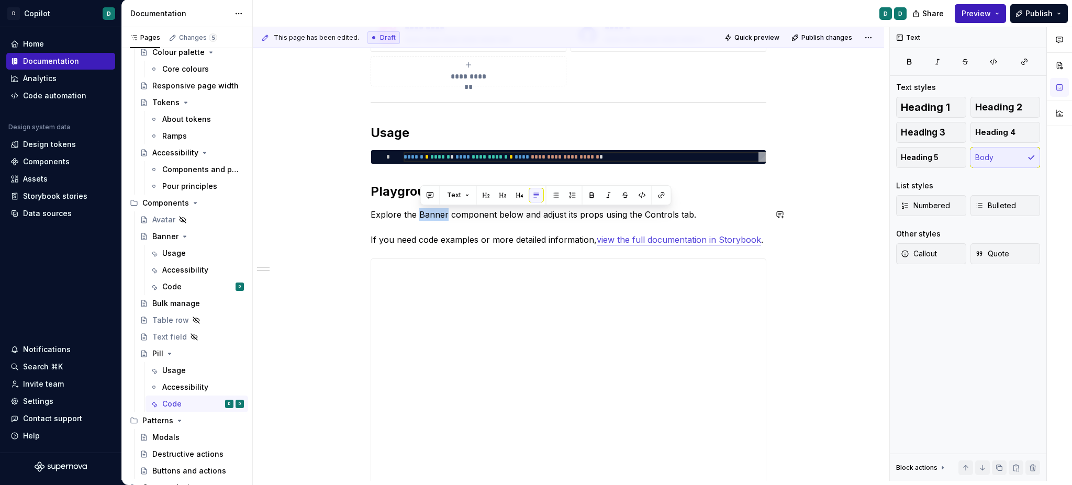
click at [427, 217] on p "Explore the Banner component below and adjust its props using the Controls tab.…" at bounding box center [569, 227] width 396 height 38
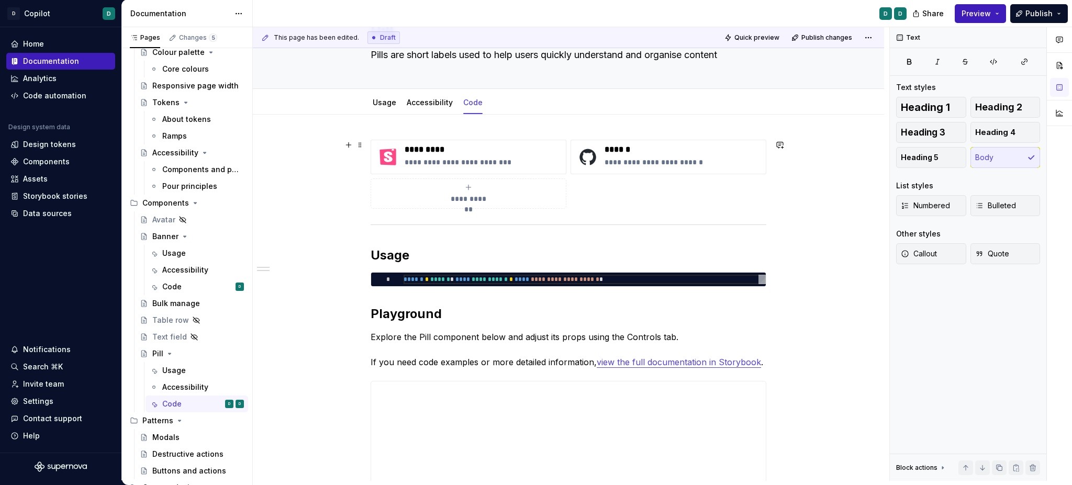
scroll to position [38, 0]
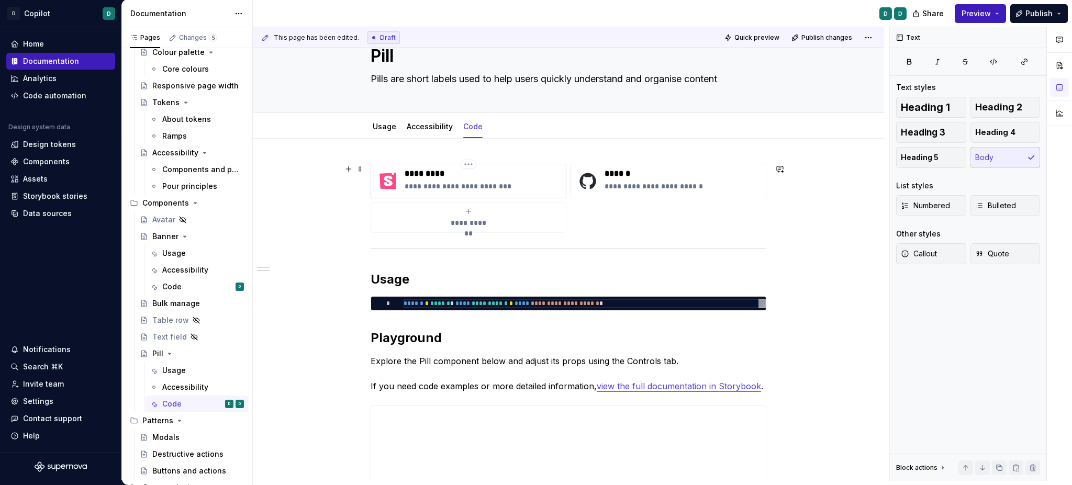
click at [437, 181] on p "**********" at bounding box center [483, 186] width 157 height 10
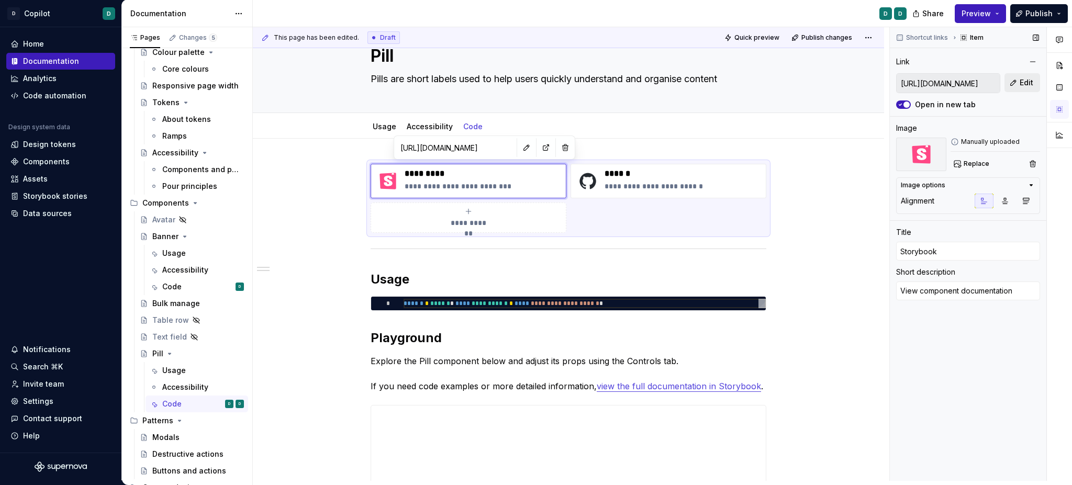
click at [1023, 84] on span "Edit" at bounding box center [1027, 82] width 14 height 10
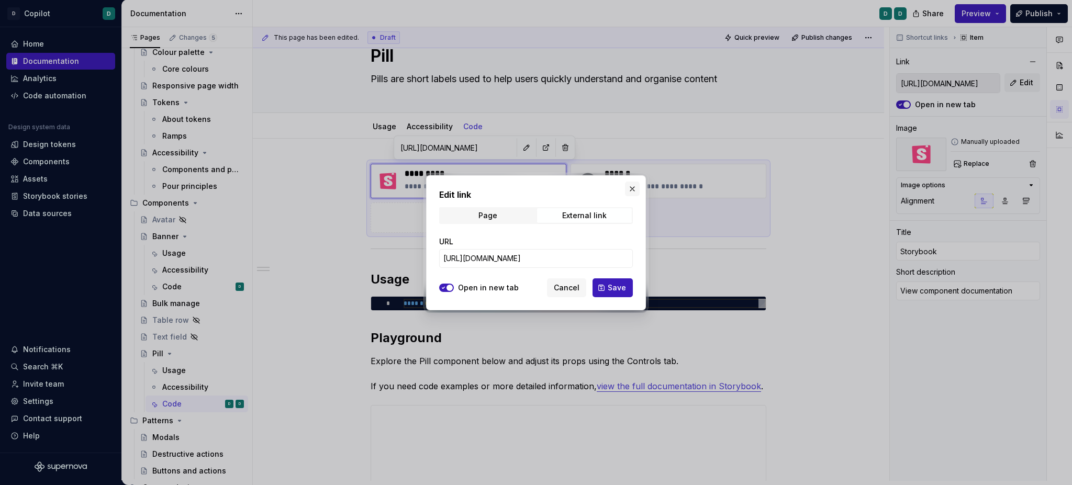
click at [632, 188] on button "button" at bounding box center [632, 189] width 15 height 15
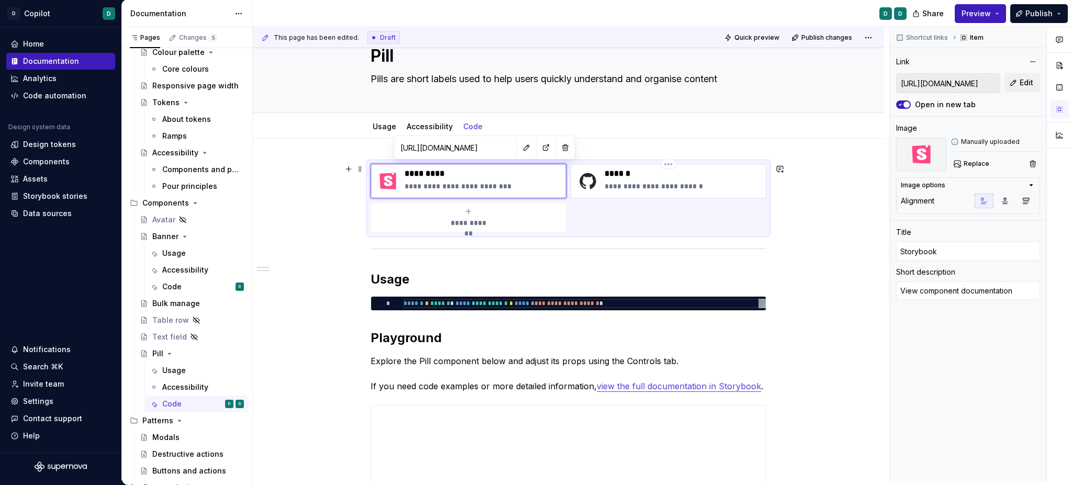
click at [632, 177] on p "******" at bounding box center [683, 174] width 157 height 10
type textarea "*"
type input "[URL][DOMAIN_NAME]"
type input "Github"
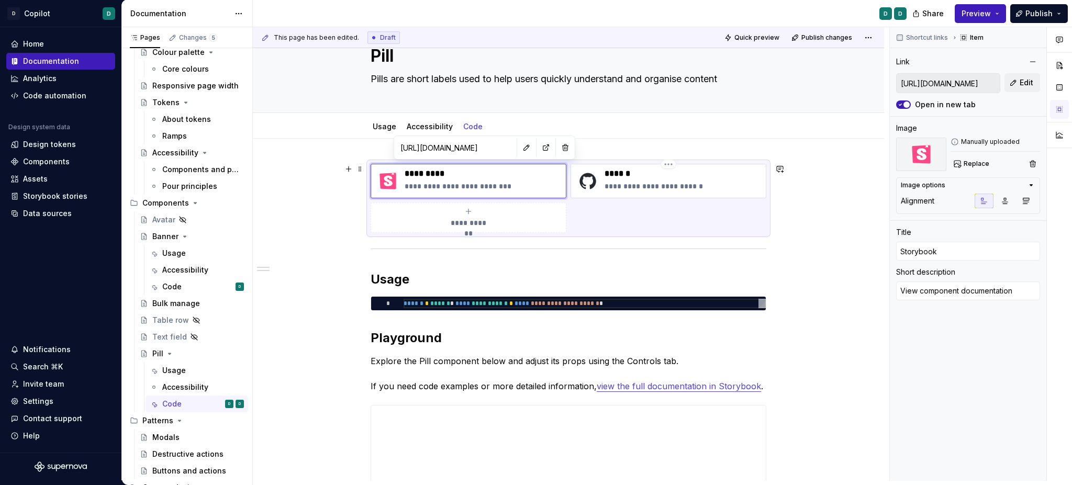
type textarea "View component source code"
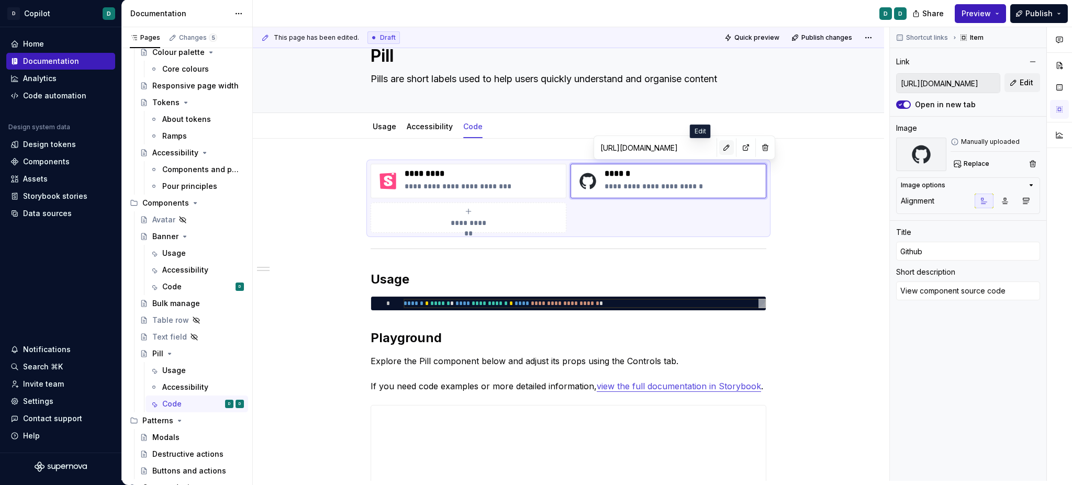
click at [719, 148] on button "button" at bounding box center [726, 147] width 15 height 15
type textarea "*"
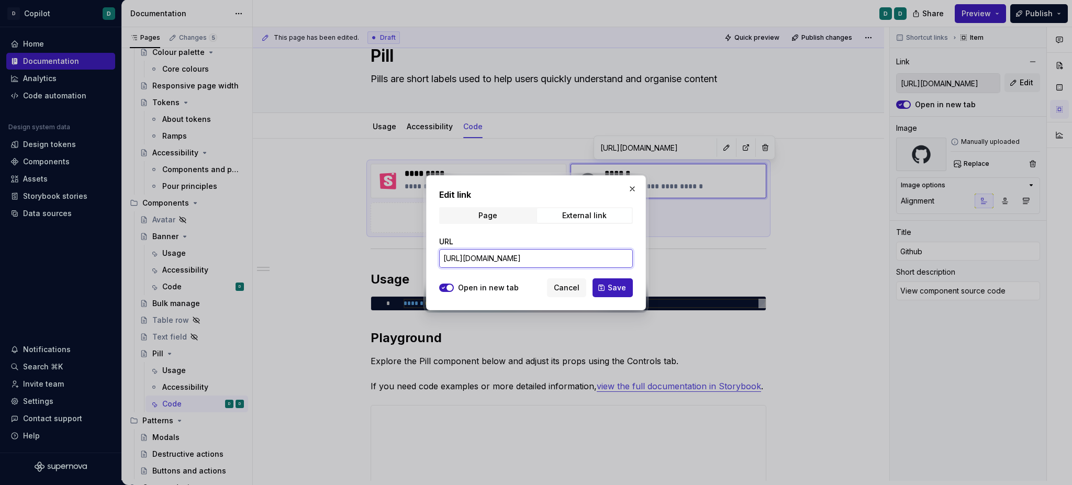
scroll to position [0, 138]
drag, startPoint x: 530, startPoint y: 252, endPoint x: 664, endPoint y: 256, distance: 133.6
click at [698, 261] on div "Edit link Page External link URL https://github.com/DeputyApp/copilot2/tree/mai…" at bounding box center [536, 242] width 1072 height 485
click at [617, 260] on input "[URL][DOMAIN_NAME]" at bounding box center [536, 258] width 194 height 19
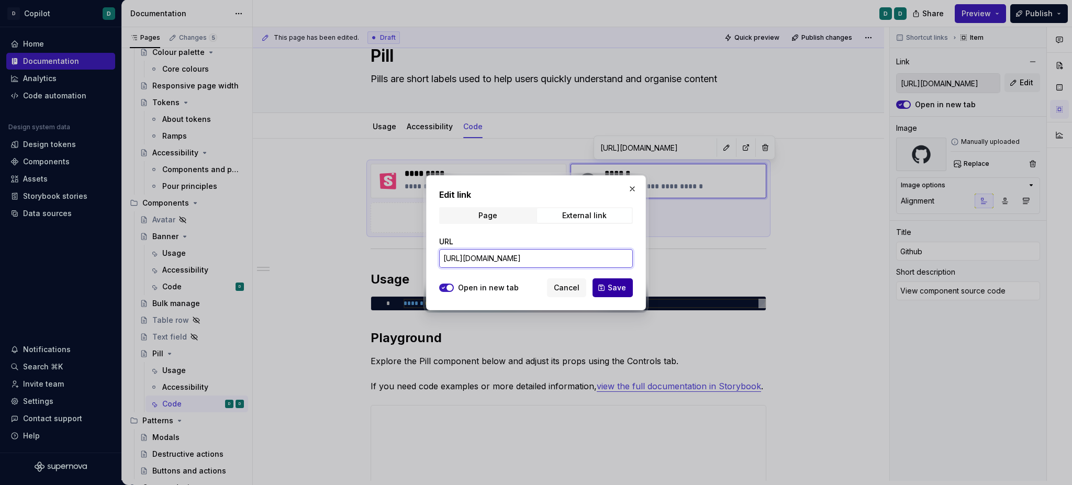
scroll to position [0, 124]
type input "[URL][DOMAIN_NAME]"
click at [612, 293] on button "Save" at bounding box center [613, 288] width 40 height 19
type textarea "*"
type input "[URL][DOMAIN_NAME]"
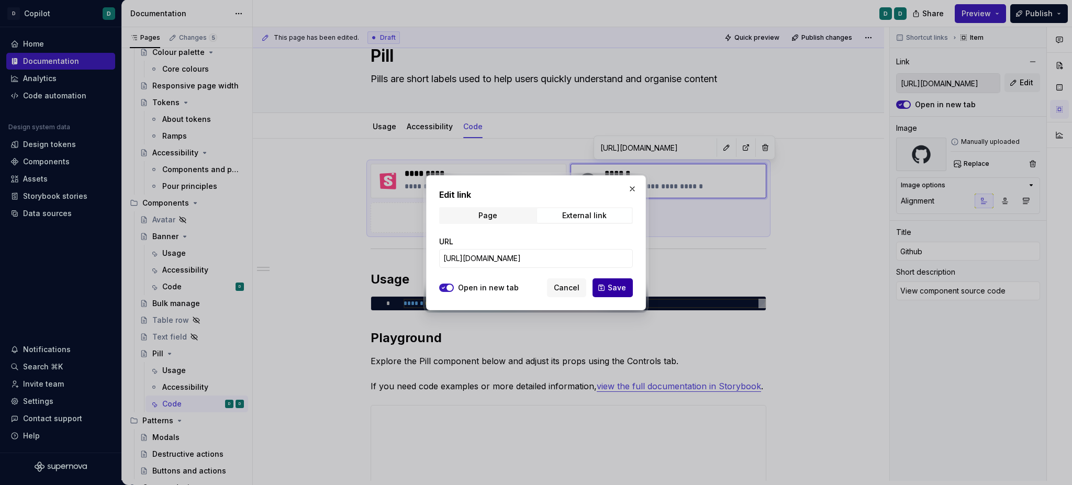
type input "[URL][DOMAIN_NAME]"
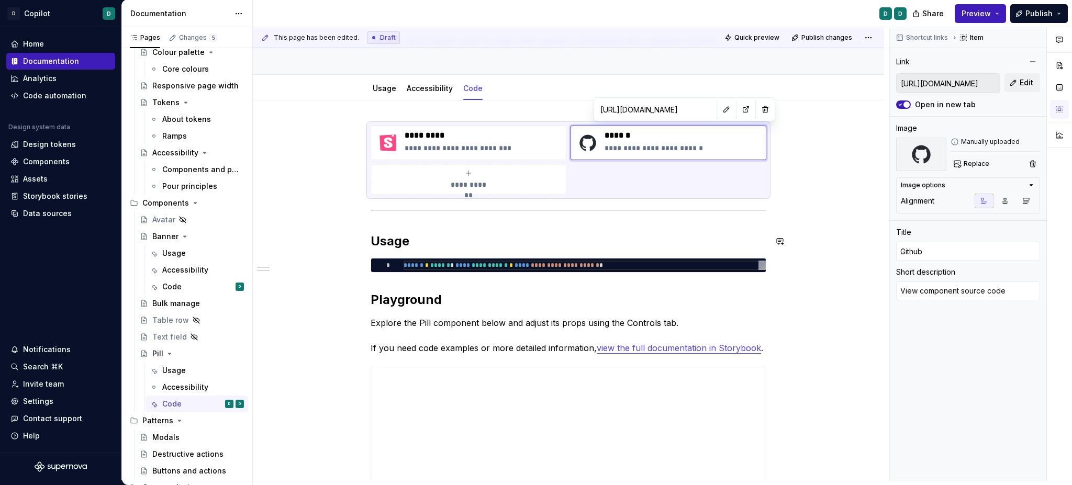
scroll to position [113, 0]
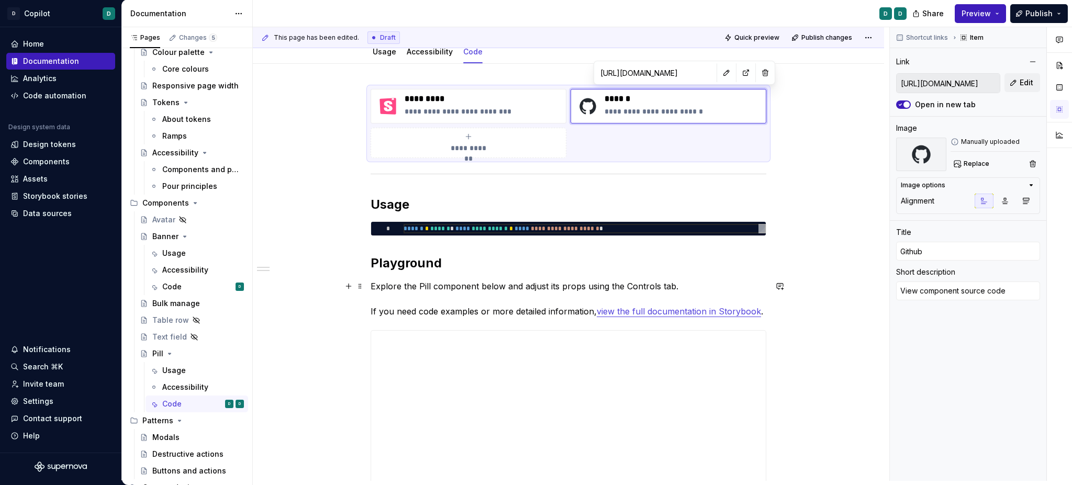
click at [662, 316] on link "view the full documentation in Storybook" at bounding box center [679, 311] width 164 height 10
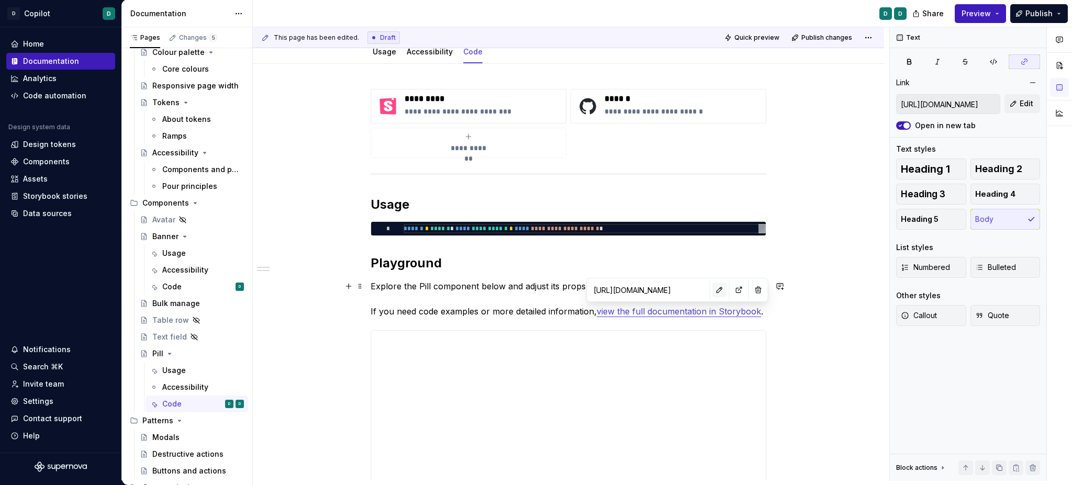
click at [713, 294] on button "button" at bounding box center [720, 290] width 15 height 15
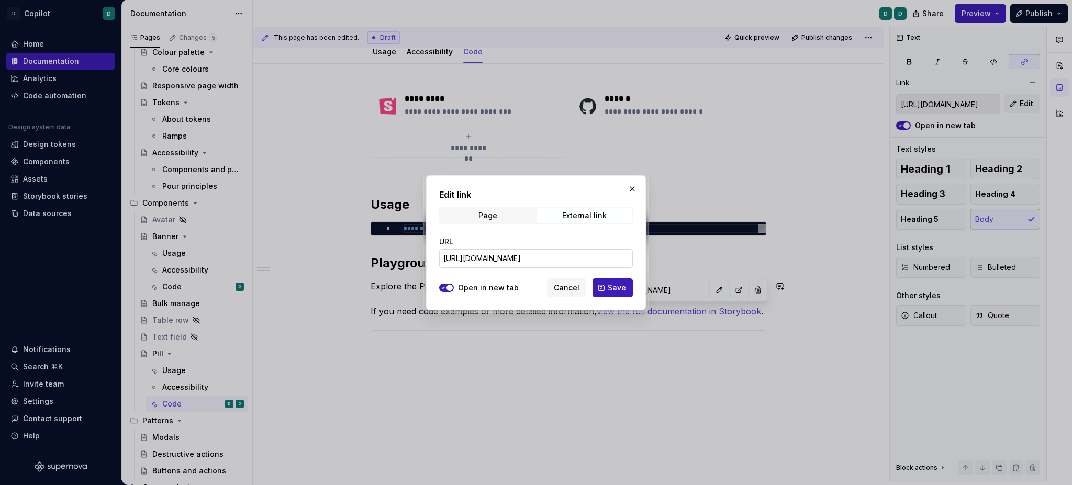
scroll to position [0, 9]
click at [571, 284] on span "Cancel" at bounding box center [567, 288] width 26 height 10
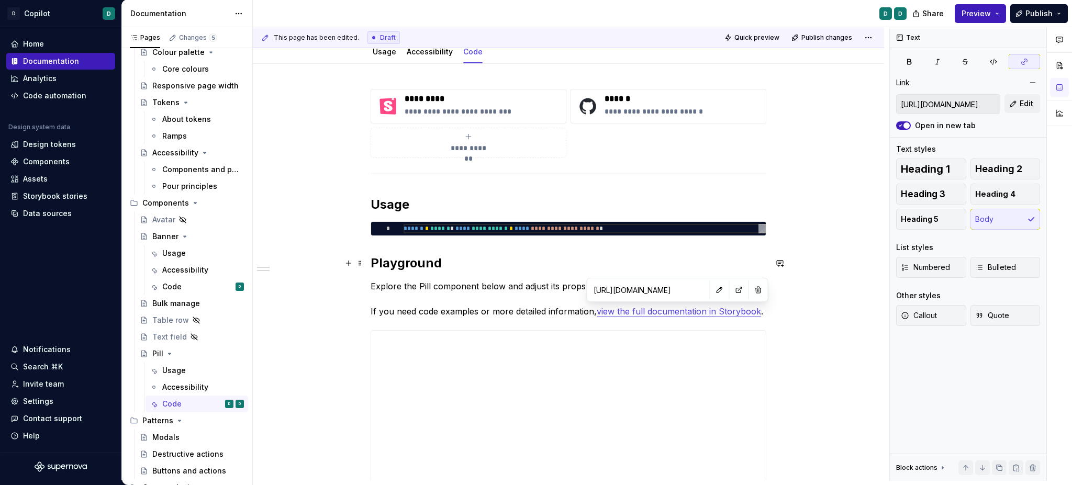
scroll to position [0, 0]
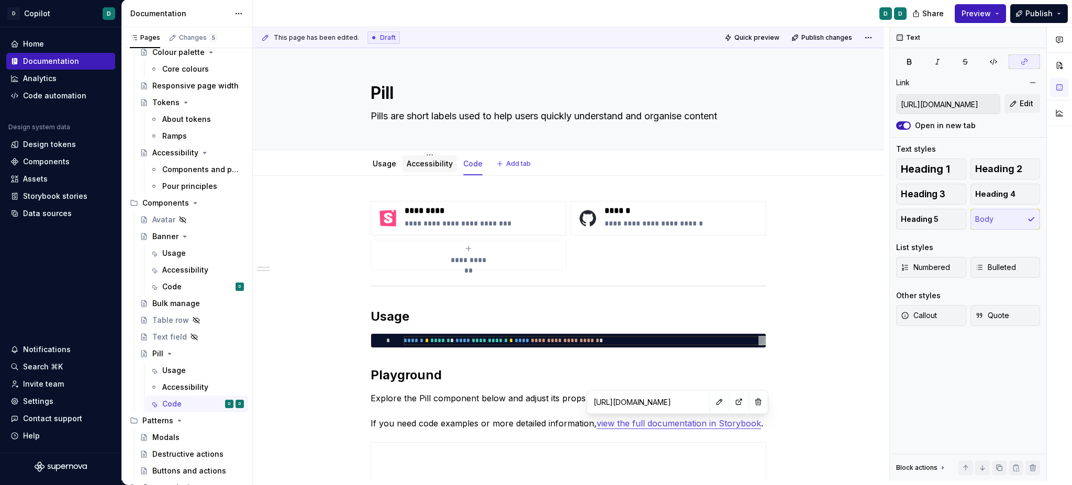
click at [436, 174] on div at bounding box center [430, 173] width 54 height 1
click at [426, 169] on div "Accessibility" at bounding box center [430, 164] width 46 height 10
click at [431, 164] on link "Accessibility" at bounding box center [430, 164] width 46 height 9
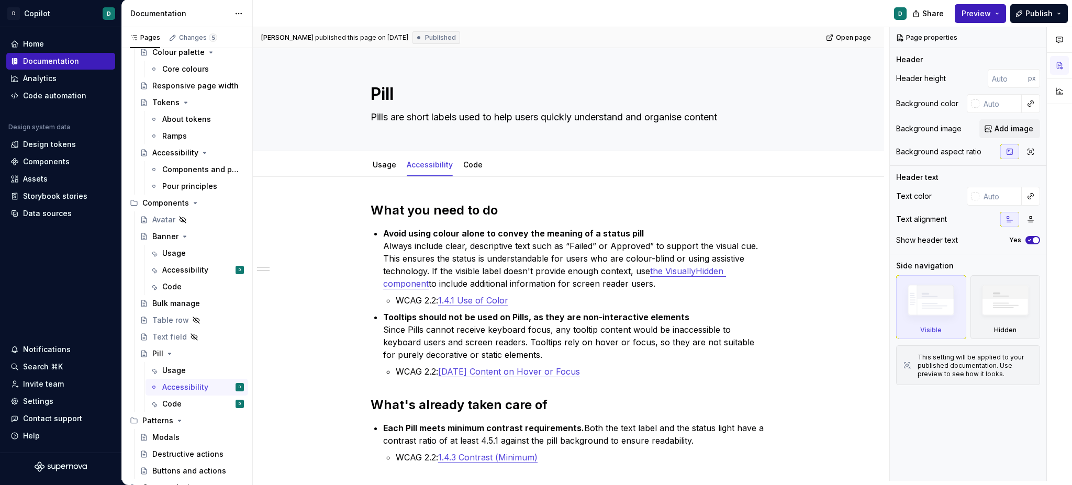
type textarea "*"
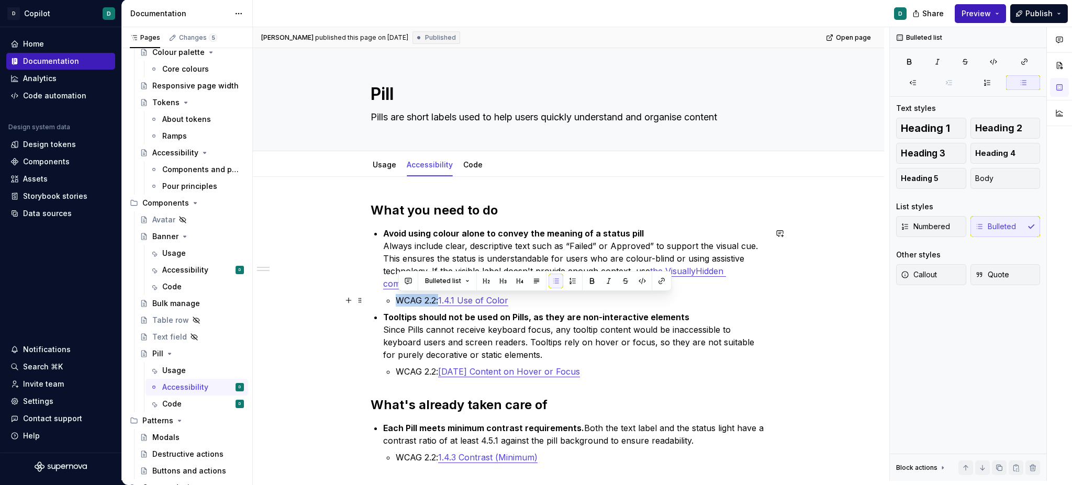
drag, startPoint x: 442, startPoint y: 299, endPoint x: 400, endPoint y: 299, distance: 42.4
click at [400, 299] on p "WCAG 2.2: 1.4.1 Use of Color" at bounding box center [581, 300] width 371 height 13
paste div
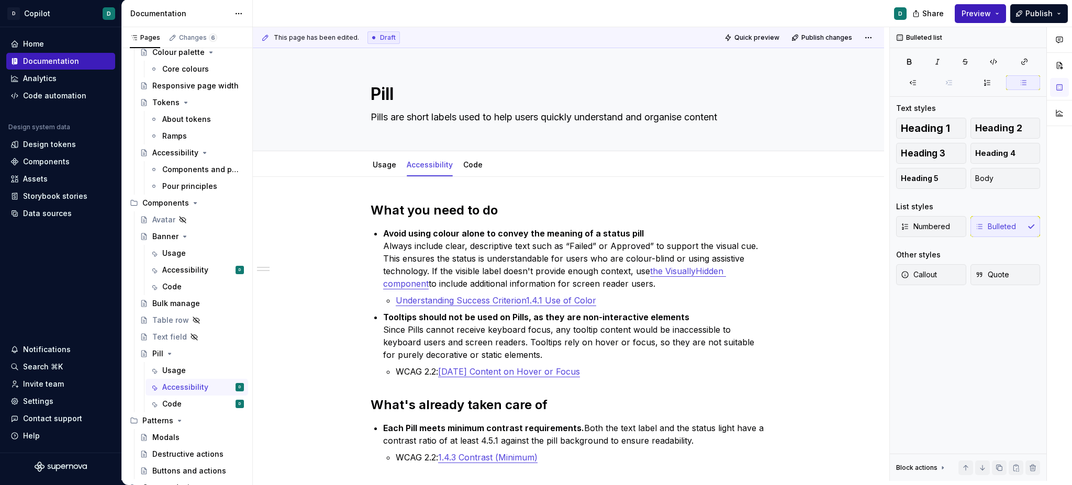
type textarea "*"
click at [607, 300] on p "Understanding Success Criterion 1.4.1 Use of Color" at bounding box center [581, 300] width 371 height 13
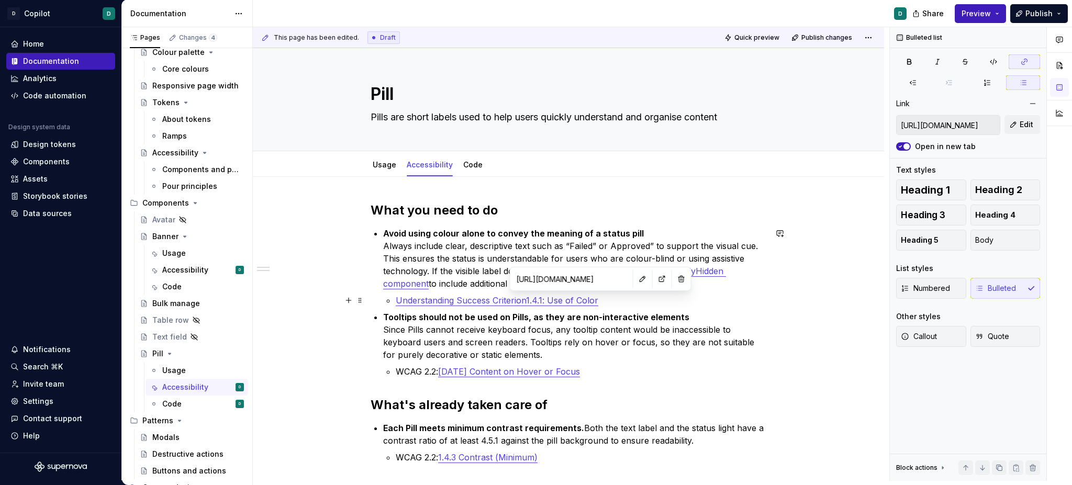
click at [585, 298] on link "1.4.1: Use of Color" at bounding box center [562, 300] width 72 height 10
click at [636, 280] on button "button" at bounding box center [643, 279] width 15 height 15
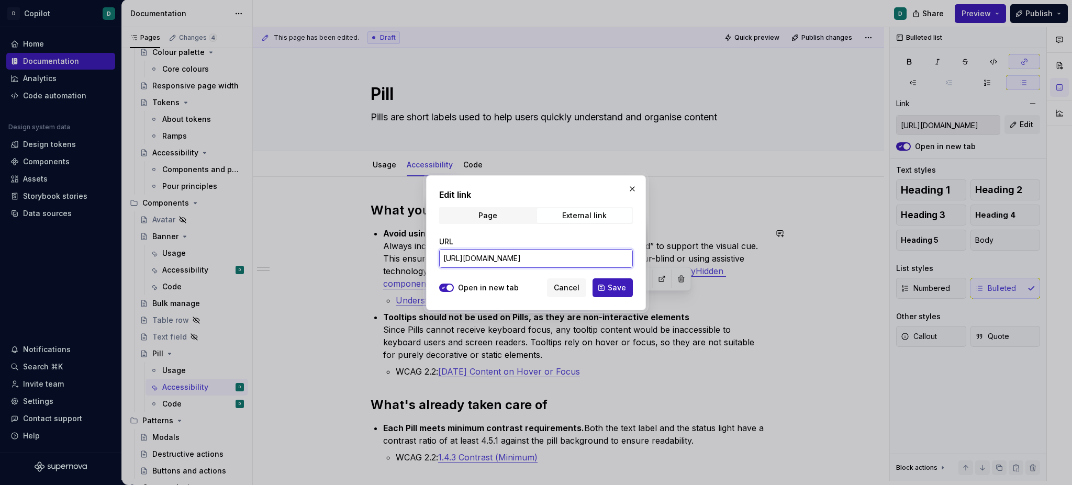
scroll to position [0, 49]
drag, startPoint x: 574, startPoint y: 259, endPoint x: 657, endPoint y: 263, distance: 82.3
click at [730, 266] on div "Edit link Page External link URL https://www.w3.org/WAI/WCAG21/Understanding/us…" at bounding box center [536, 242] width 1072 height 485
click at [579, 264] on input "[URL][DOMAIN_NAME]" at bounding box center [536, 258] width 194 height 19
click at [578, 265] on input "[URL][DOMAIN_NAME]" at bounding box center [536, 258] width 194 height 19
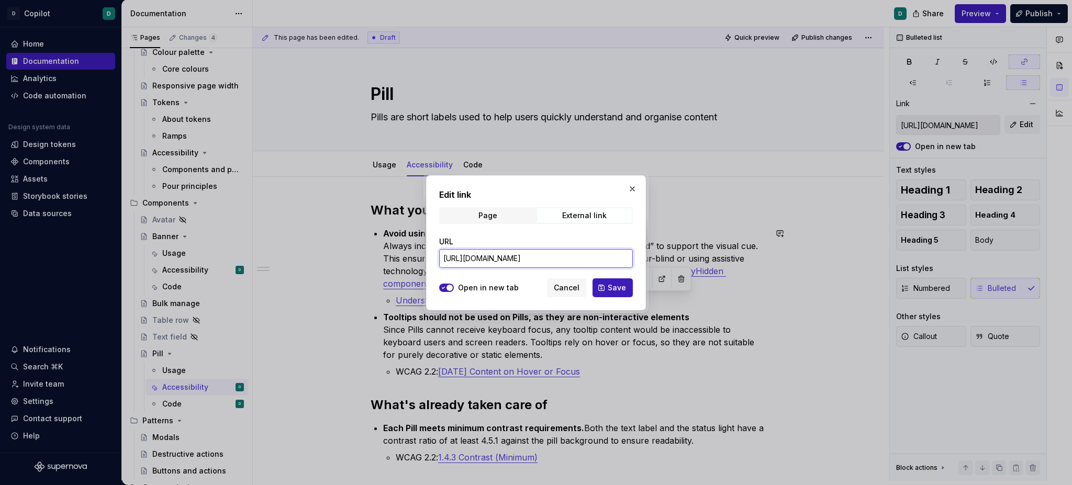
click at [579, 265] on input "[URL][DOMAIN_NAME]" at bounding box center [536, 258] width 194 height 19
click at [515, 255] on input "[URL][DOMAIN_NAME]" at bounding box center [536, 258] width 194 height 19
click at [562, 287] on span "Cancel" at bounding box center [567, 288] width 26 height 10
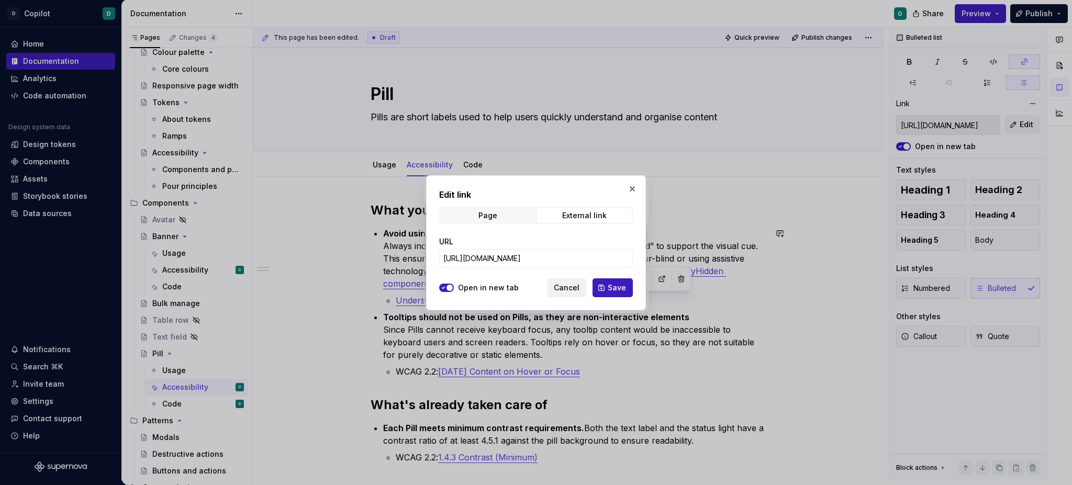
scroll to position [0, 0]
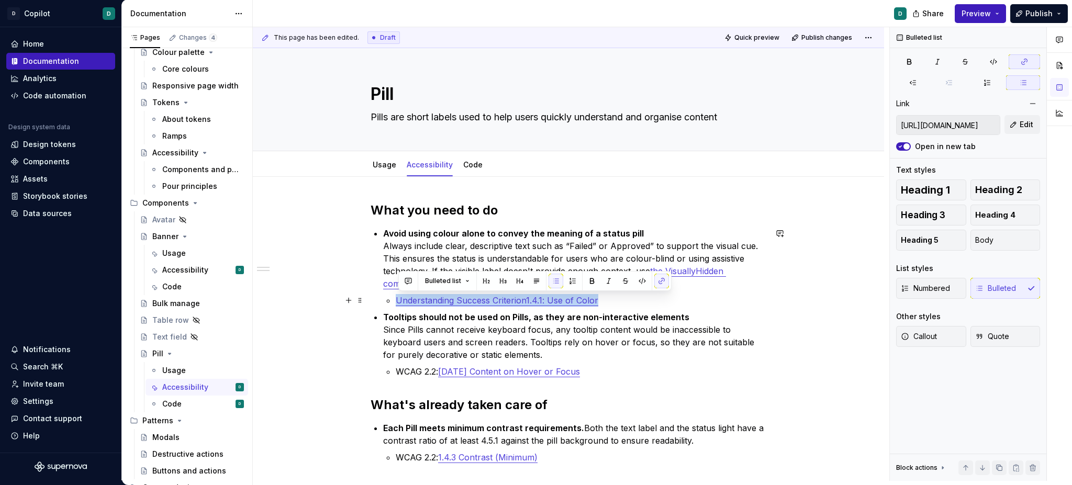
drag, startPoint x: 618, startPoint y: 303, endPoint x: 392, endPoint y: 304, distance: 225.7
click at [396, 304] on li "Understanding Success Criterion 1.4.1: Use of Color" at bounding box center [581, 300] width 371 height 13
click at [1027, 61] on icon "button" at bounding box center [1025, 62] width 6 height 6
type input "[URL][DOMAIN_NAME]"
click at [1026, 63] on icon "button" at bounding box center [1024, 62] width 8 height 8
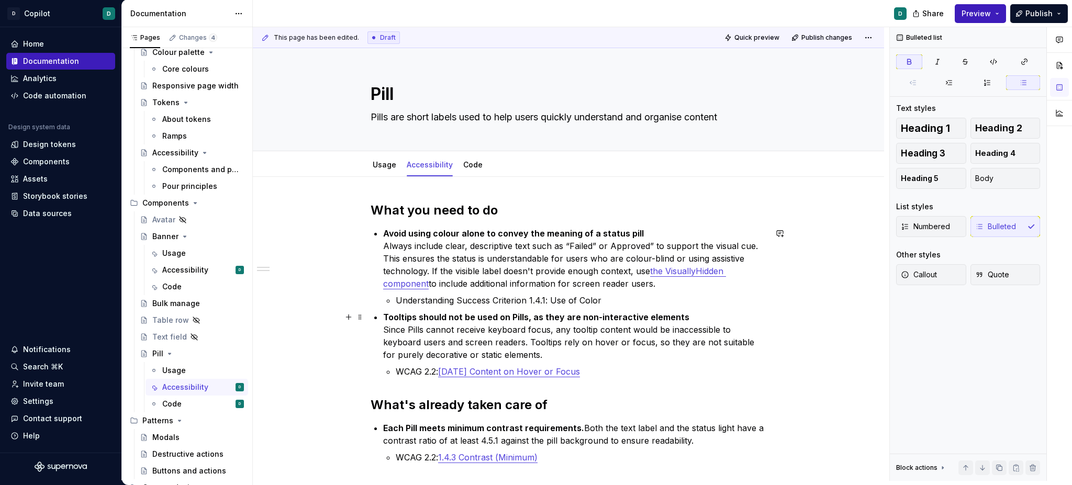
click at [681, 312] on strong "Tooltips should not be used on Pills, as they are non-interactive elements" at bounding box center [536, 317] width 306 height 10
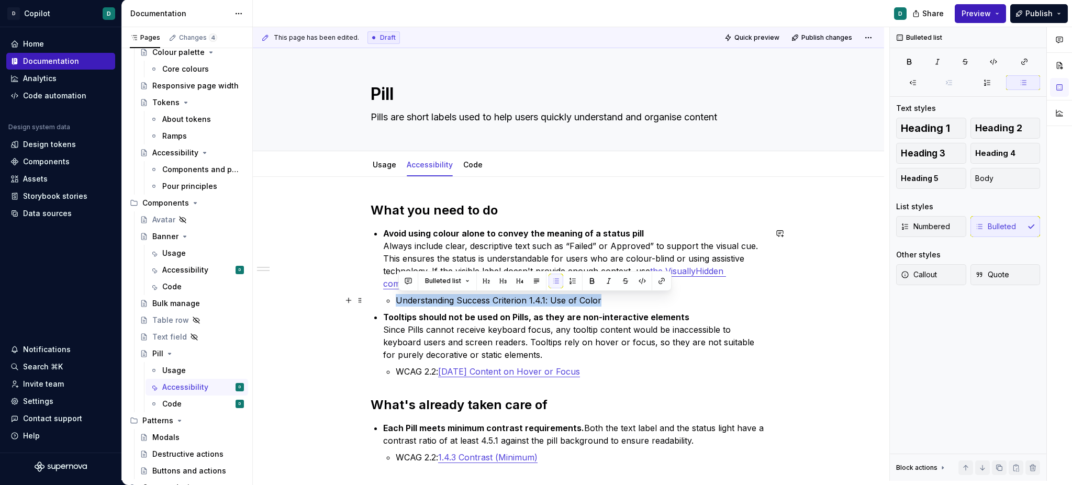
drag, startPoint x: 620, startPoint y: 301, endPoint x: 397, endPoint y: 302, distance: 223.6
click at [398, 302] on li "Avoid using colour alone to convey the meaning of a status pill Always include …" at bounding box center [574, 267] width 383 height 80
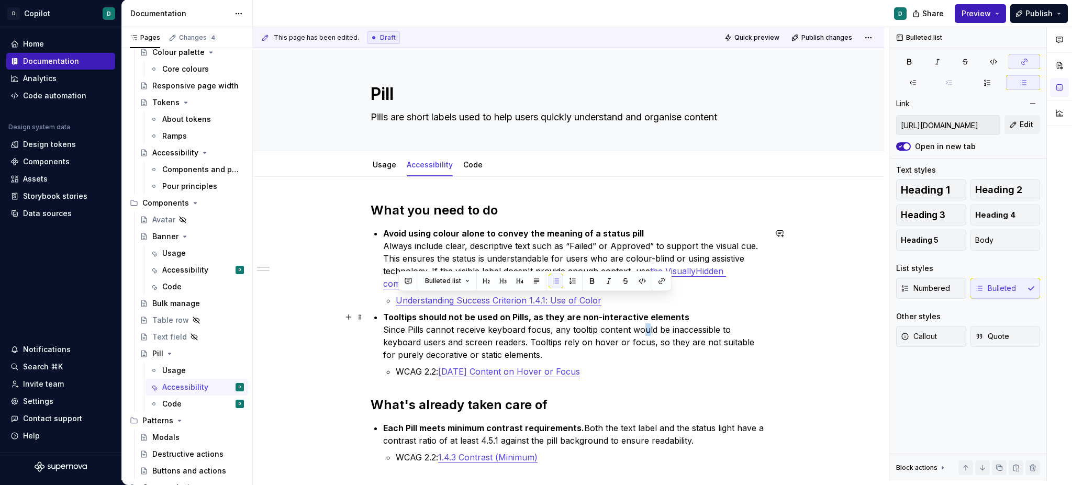
click at [646, 332] on p "Tooltips should not be used on Pills, as they are non-interactive elements Sinc…" at bounding box center [574, 336] width 383 height 50
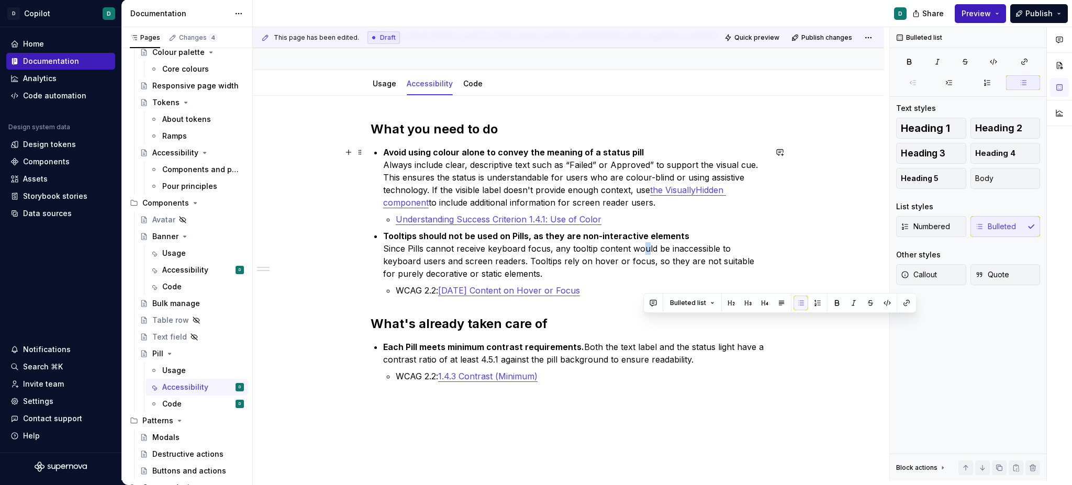
scroll to position [108, 0]
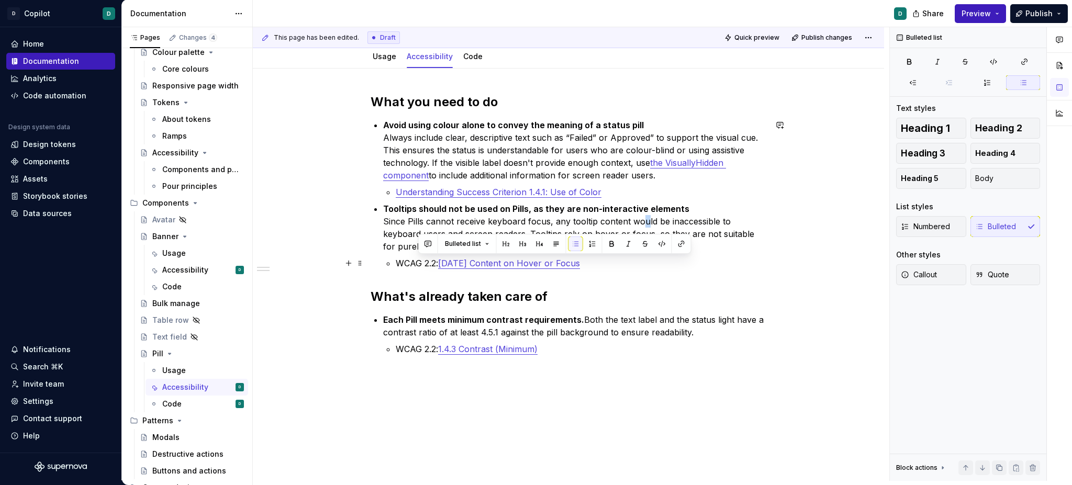
drag, startPoint x: 443, startPoint y: 260, endPoint x: 420, endPoint y: 262, distance: 23.1
click at [420, 262] on p "WCAG 2.2: 1.4.13 Content on Hover or Focus" at bounding box center [581, 263] width 371 height 13
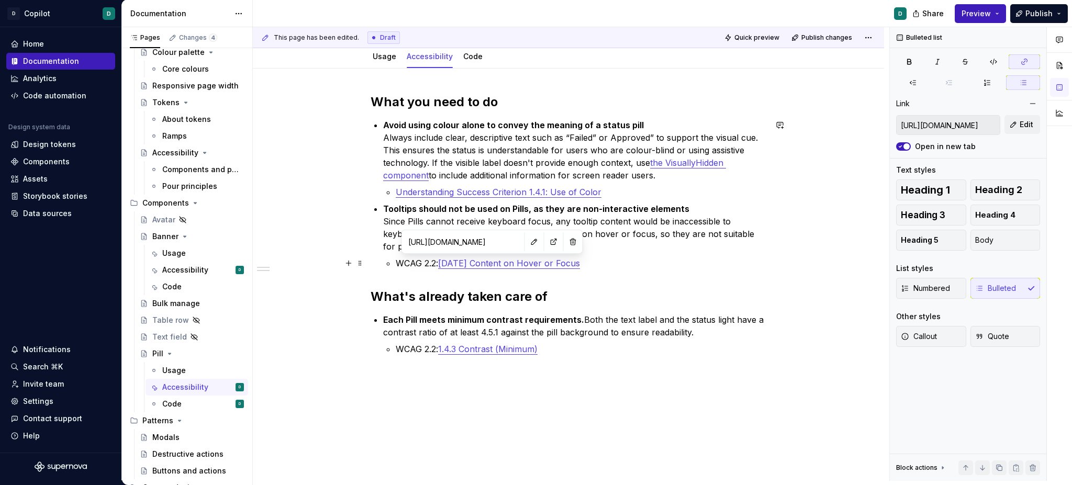
click at [480, 266] on link "[DATE] Content on Hover or Focus" at bounding box center [509, 263] width 142 height 10
click at [1014, 127] on button "Edit" at bounding box center [1023, 124] width 36 height 19
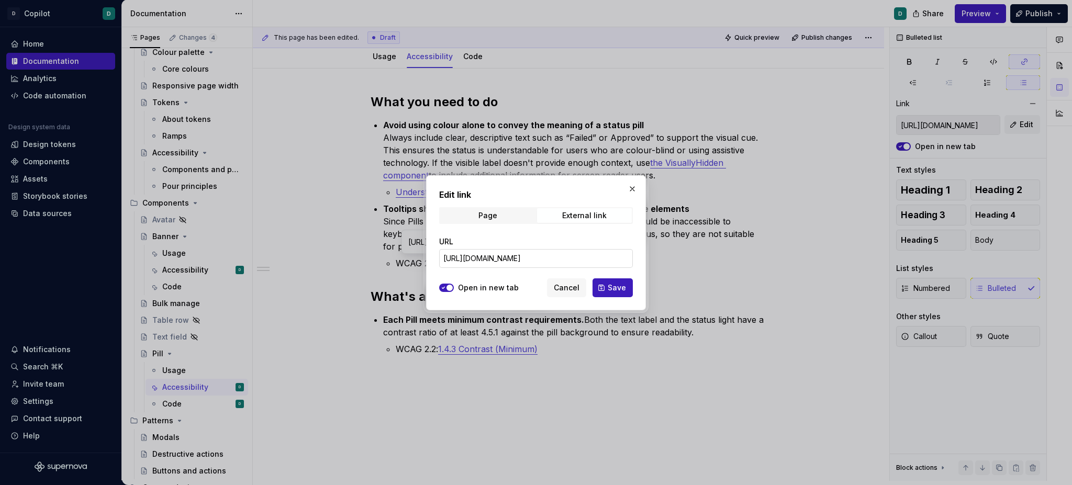
click at [541, 262] on input "https://www.w3.org/WAI/WCAG22/Understanding/content-on-hover-or-focus.html" at bounding box center [536, 258] width 194 height 19
click at [571, 294] on button "Cancel" at bounding box center [566, 288] width 39 height 19
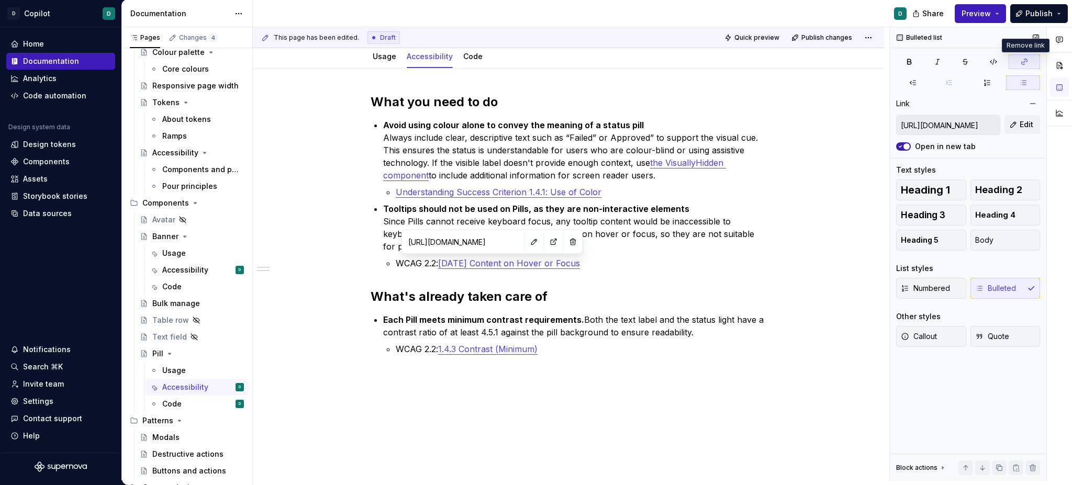
click at [1026, 59] on icon "button" at bounding box center [1025, 62] width 6 height 6
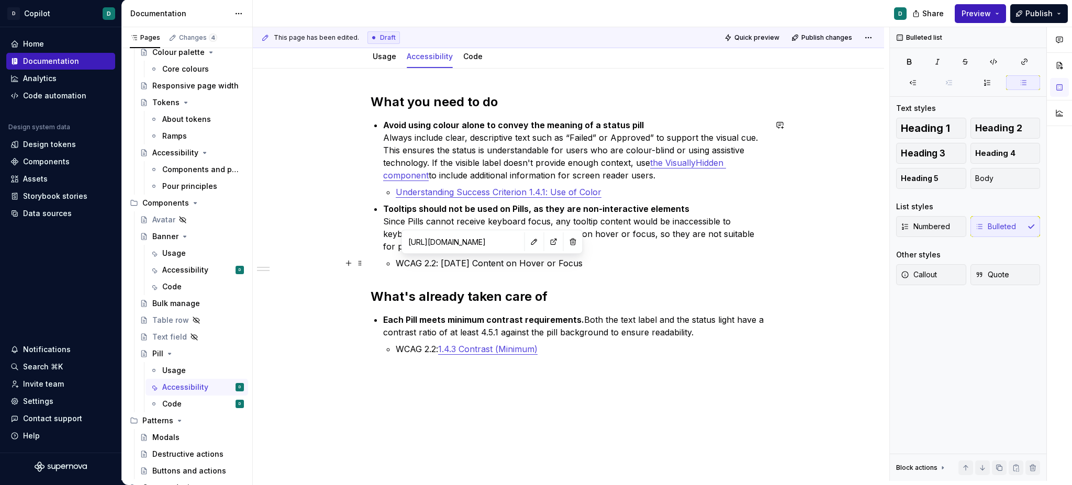
click at [443, 265] on p "WCAG 2.2: 1.4.13 Content on Hover or Focus" at bounding box center [581, 263] width 371 height 13
drag, startPoint x: 413, startPoint y: 264, endPoint x: 454, endPoint y: 278, distance: 43.2
click at [401, 262] on p "WCAG 2.2: 1.4.13 Content on Hover or Focus" at bounding box center [581, 263] width 371 height 13
click at [552, 262] on p "Understanding Success Criterion 1.4.13 Content on Hover or Focus" at bounding box center [581, 263] width 371 height 13
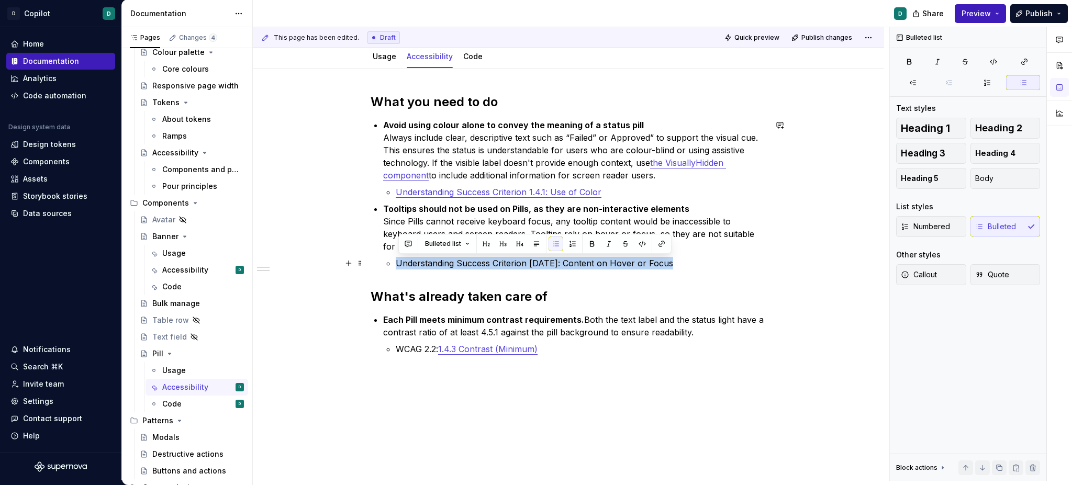
drag, startPoint x: 621, startPoint y: 262, endPoint x: 399, endPoint y: 259, distance: 222.5
click at [399, 259] on p "Understanding Success Criterion 1.4.13: Content on Hover or Focus" at bounding box center [581, 263] width 371 height 13
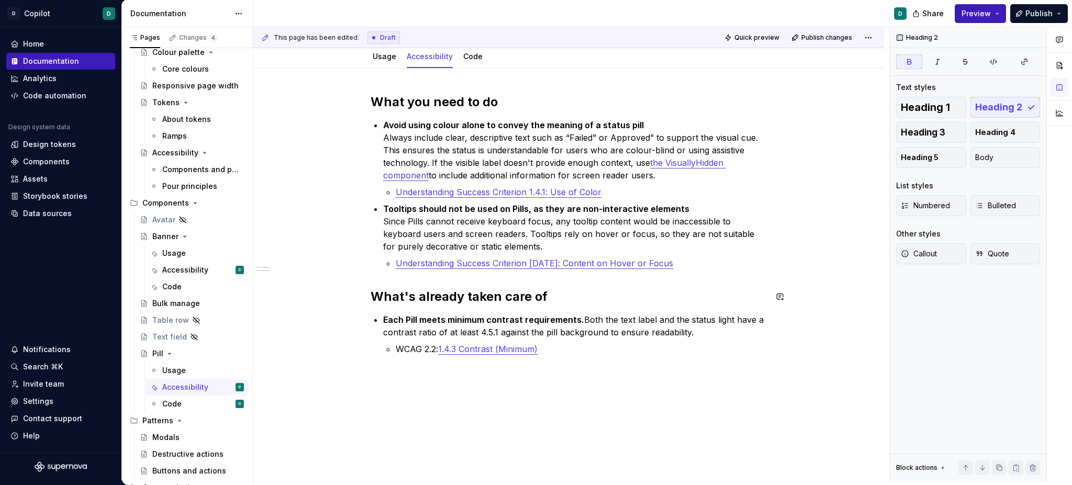
click at [541, 285] on div "What you need to do Avoid using colour alone to convey the meaning of a status …" at bounding box center [569, 237] width 396 height 287
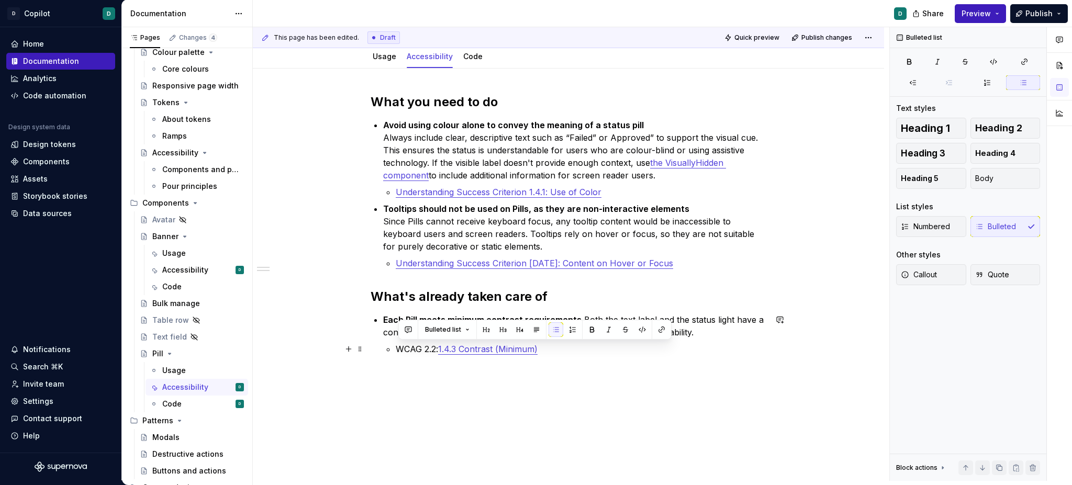
drag, startPoint x: 401, startPoint y: 348, endPoint x: 443, endPoint y: 352, distance: 42.1
click at [443, 352] on p "WCAG 2.2: 1.4.3 Contrast (Minimum)" at bounding box center [581, 349] width 371 height 13
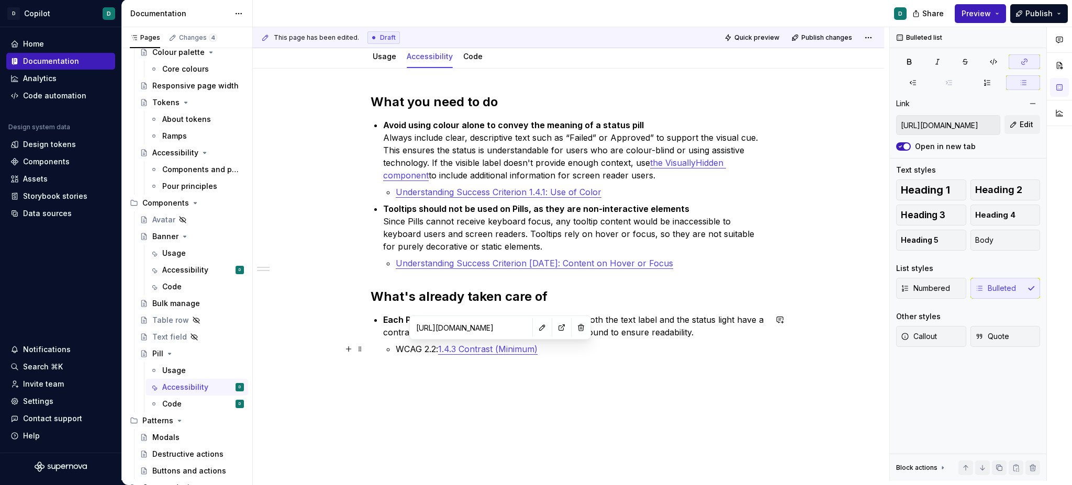
click at [488, 352] on link "1.4.3 Contrast (Minimum)" at bounding box center [487, 349] width 99 height 10
click at [508, 329] on div "https://www.w3.org/WAI/WCAG21/Understanding/contrast-minimum.html" at bounding box center [500, 327] width 176 height 19
click at [535, 331] on button "button" at bounding box center [542, 327] width 15 height 15
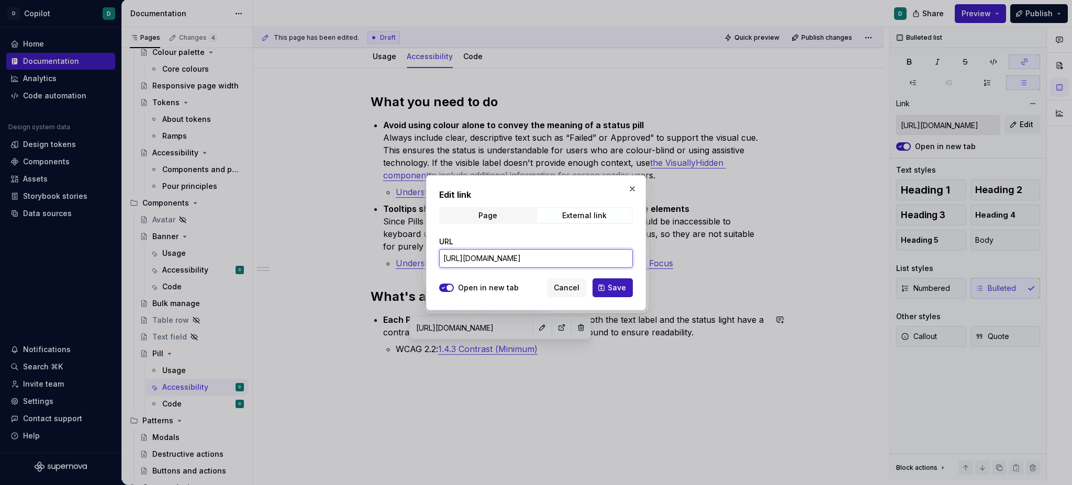
click at [563, 260] on input "https://www.w3.org/WAI/WCAG21/Understanding/contrast-minimum.html" at bounding box center [536, 258] width 194 height 19
click at [563, 261] on input "https://www.w3.org/WAI/WCAG21/Understanding/contrast-minimum.html" at bounding box center [536, 258] width 194 height 19
click at [565, 288] on span "Cancel" at bounding box center [567, 288] width 26 height 10
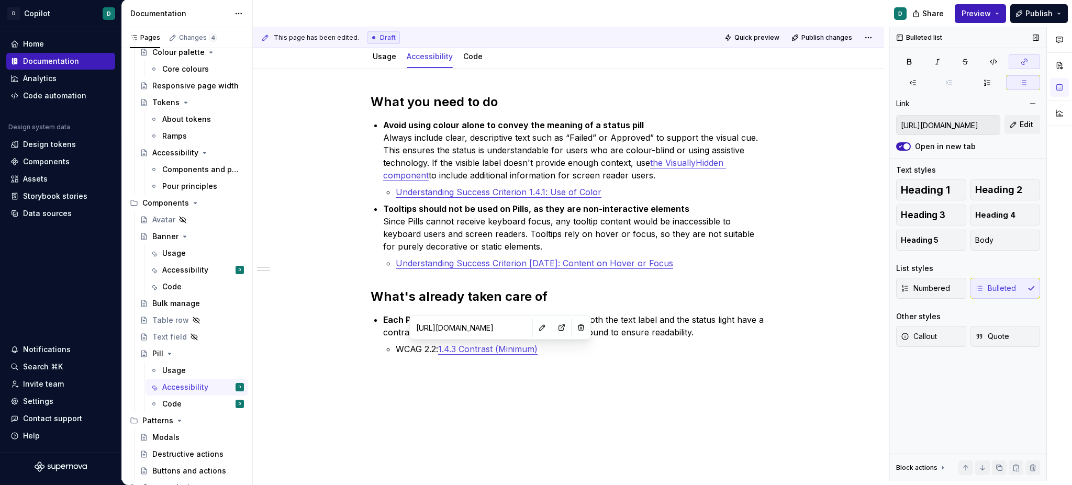
click at [1021, 65] on icon "button" at bounding box center [1024, 62] width 8 height 8
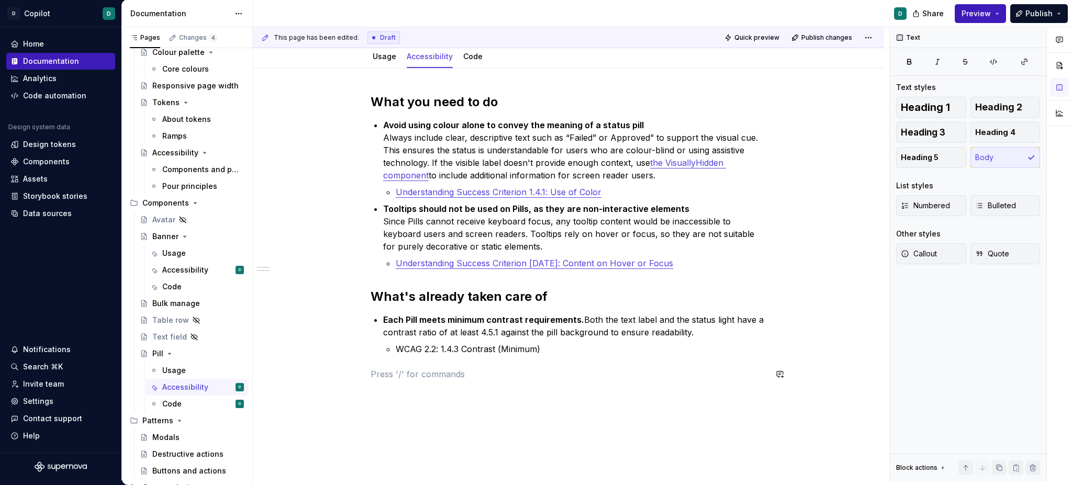
click at [495, 381] on div "What you need to do Avoid using colour alone to convey the meaning of a status …" at bounding box center [569, 243] width 396 height 299
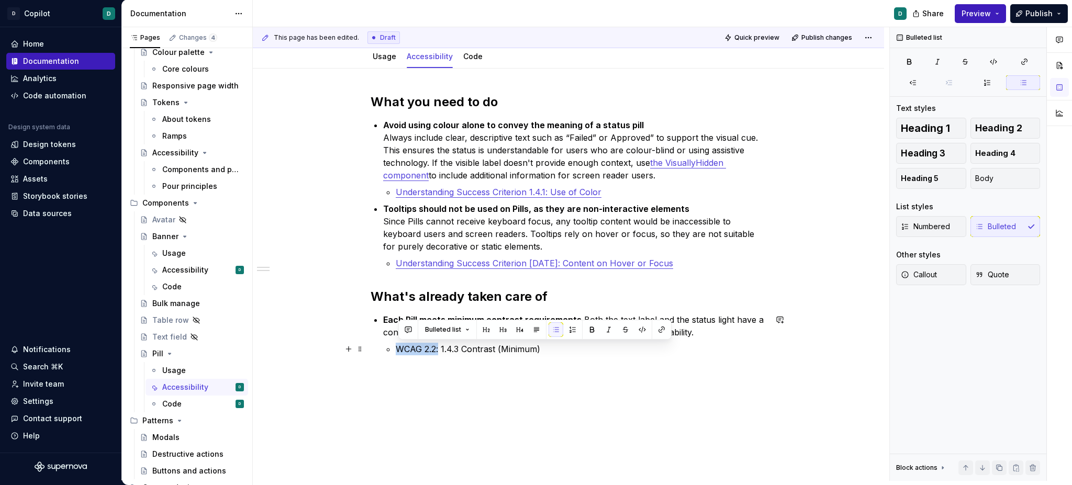
drag, startPoint x: 442, startPoint y: 348, endPoint x: 462, endPoint y: 357, distance: 22.1
click at [400, 350] on p "WCAG 2.2: 1.4.3 Contrast (Minimum)" at bounding box center [581, 349] width 371 height 13
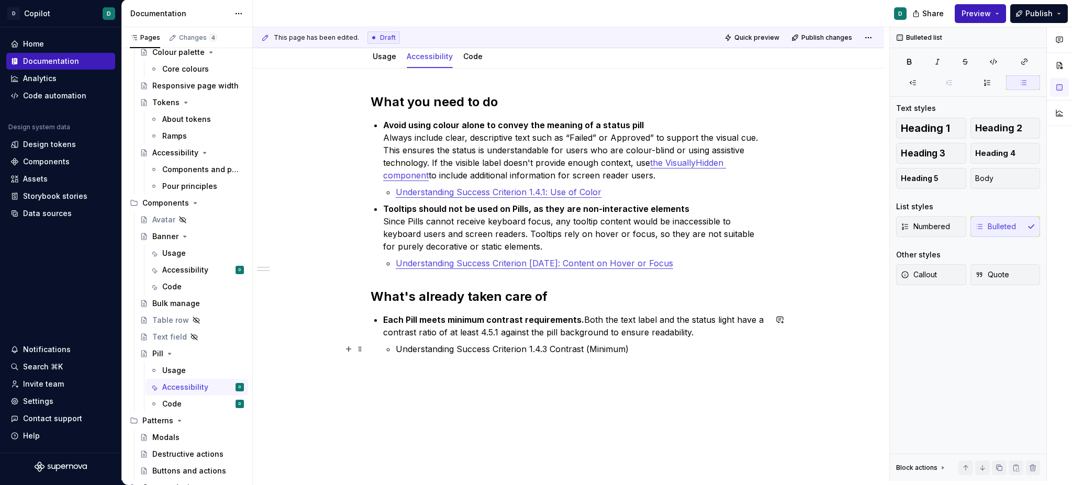
click at [549, 349] on p "Understanding Success Criterion 1.4.3 Contrast (Minimum)" at bounding box center [581, 349] width 371 height 13
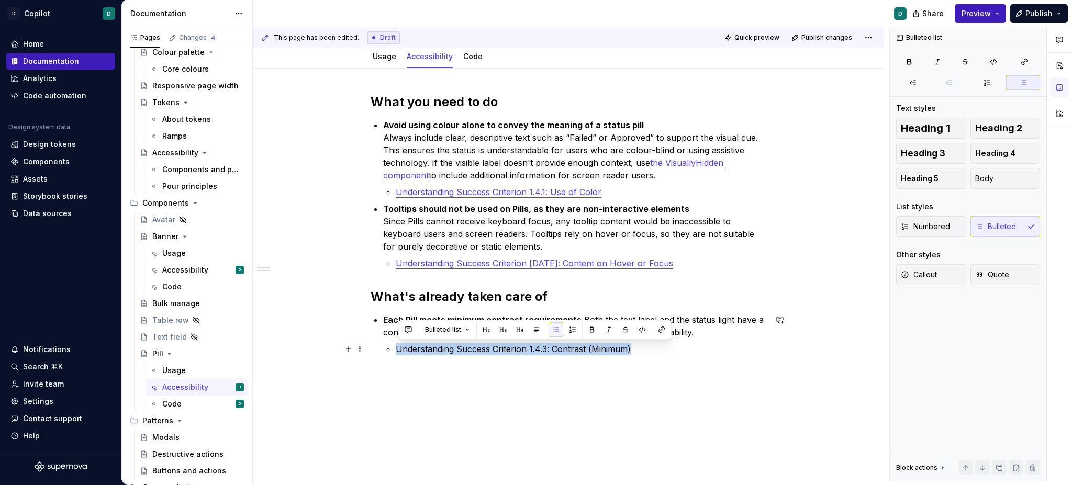
drag, startPoint x: 650, startPoint y: 345, endPoint x: 390, endPoint y: 348, distance: 260.2
click at [390, 348] on li "Each Pill meets minimum contrast requirements. Both the text label and the stat…" at bounding box center [574, 335] width 383 height 42
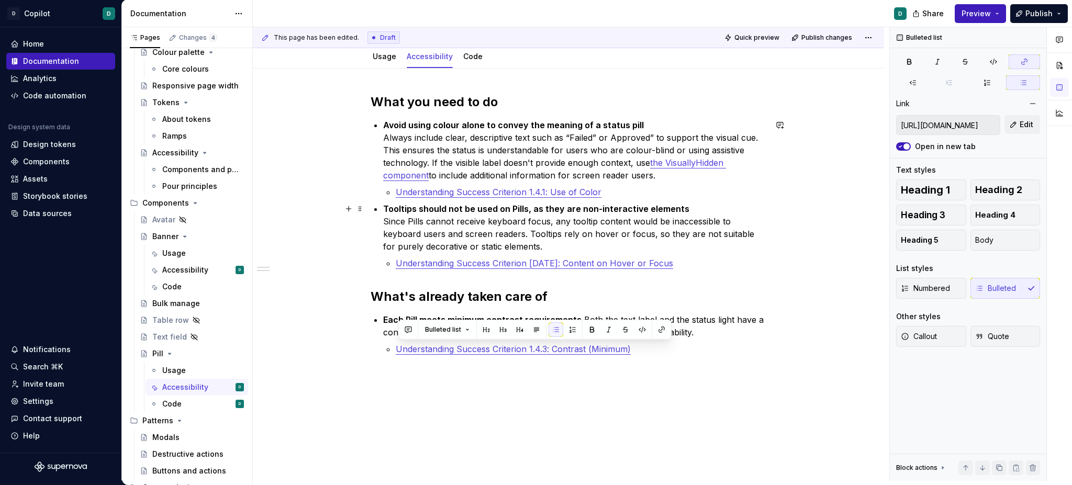
click at [355, 241] on div "This page has been edited. Draft Quick preview Publish changes Pill Pills are s…" at bounding box center [571, 254] width 637 height 454
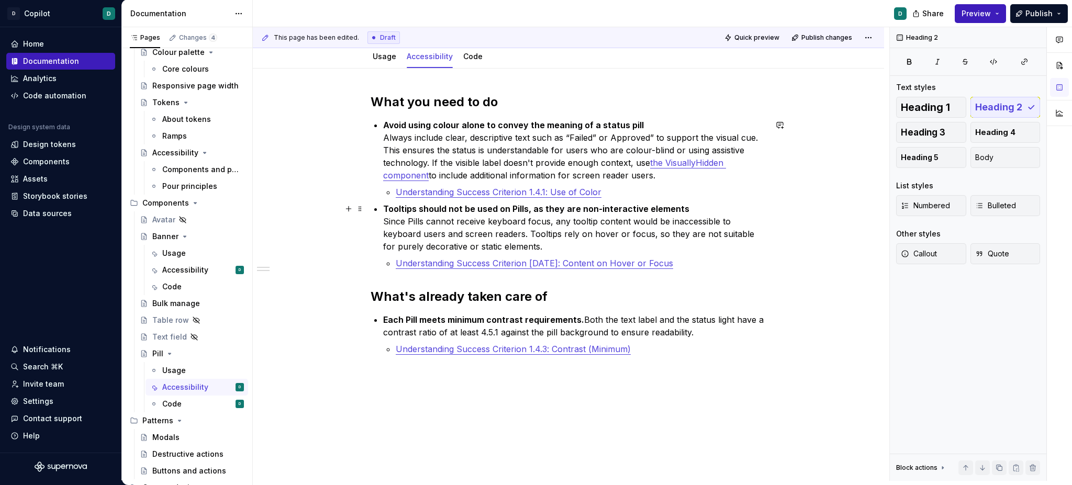
click at [696, 253] on li "Tooltips should not be used on Pills, as they are non-interactive elements Sinc…" at bounding box center [574, 236] width 383 height 67
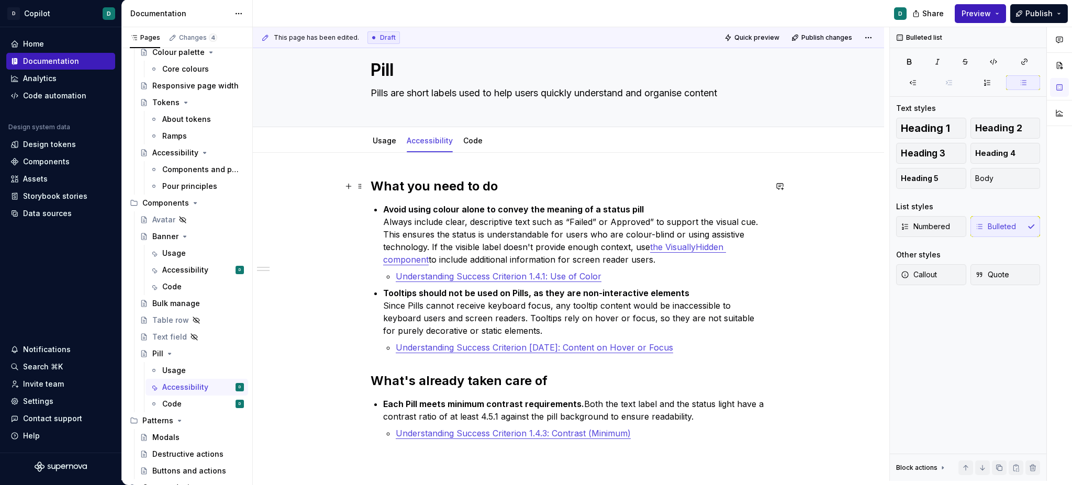
scroll to position [0, 0]
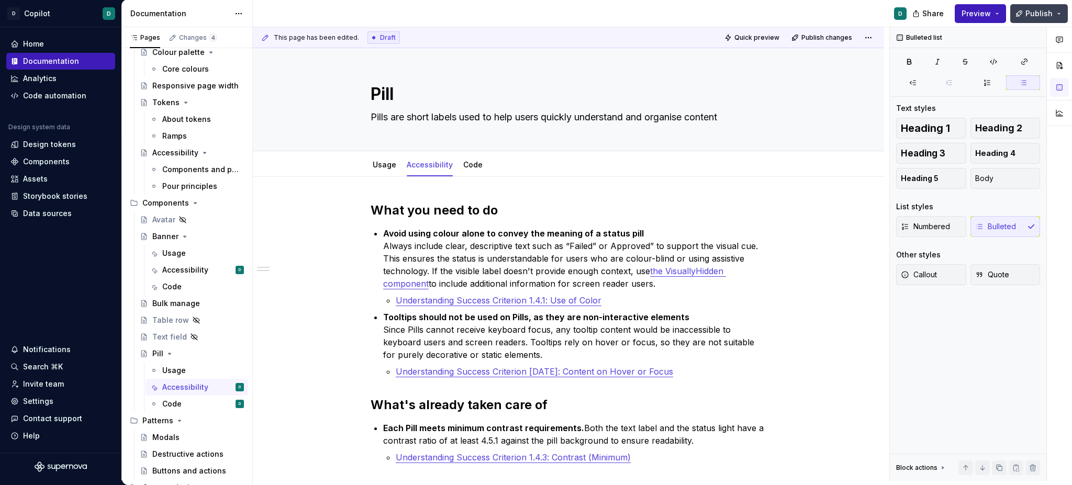
click at [1023, 11] on button "Publish" at bounding box center [1039, 13] width 58 height 19
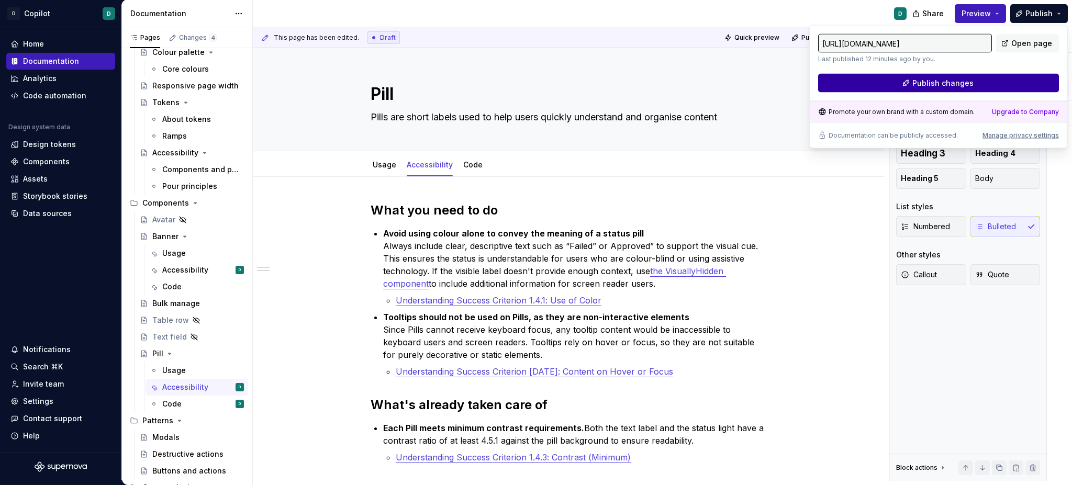
click at [976, 84] on button "Publish changes" at bounding box center [938, 83] width 241 height 19
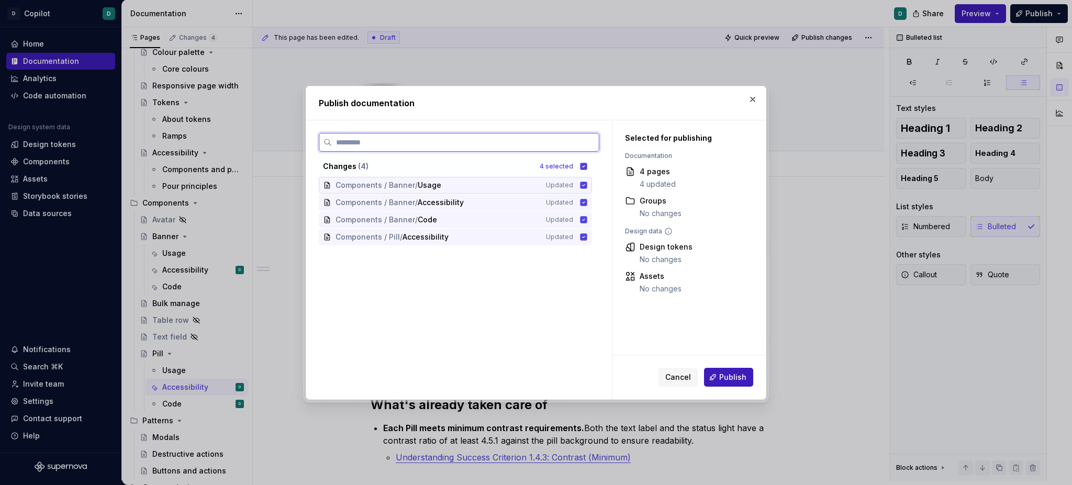
click at [587, 185] on icon at bounding box center [584, 185] width 7 height 7
click at [588, 206] on icon at bounding box center [584, 202] width 8 height 8
click at [587, 221] on icon at bounding box center [584, 219] width 7 height 7
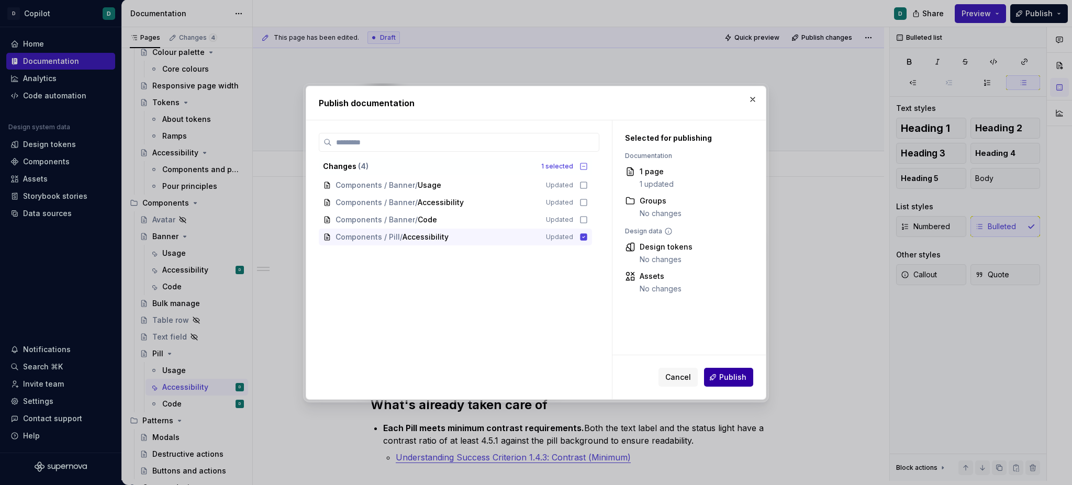
click at [729, 379] on span "Publish" at bounding box center [732, 377] width 27 height 10
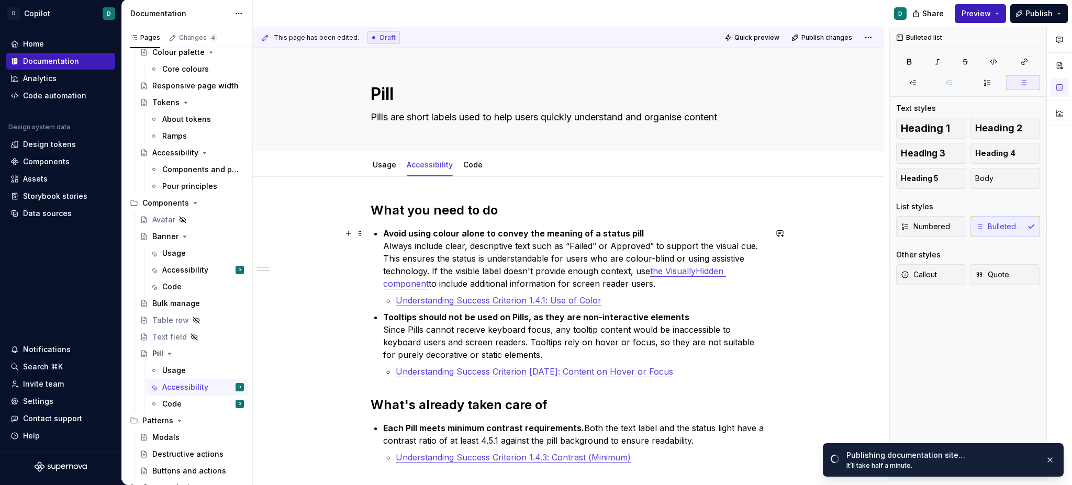
click at [871, 232] on div "This page has been edited. Draft Quick preview Publish changes Pill Pills are s…" at bounding box center [571, 254] width 637 height 454
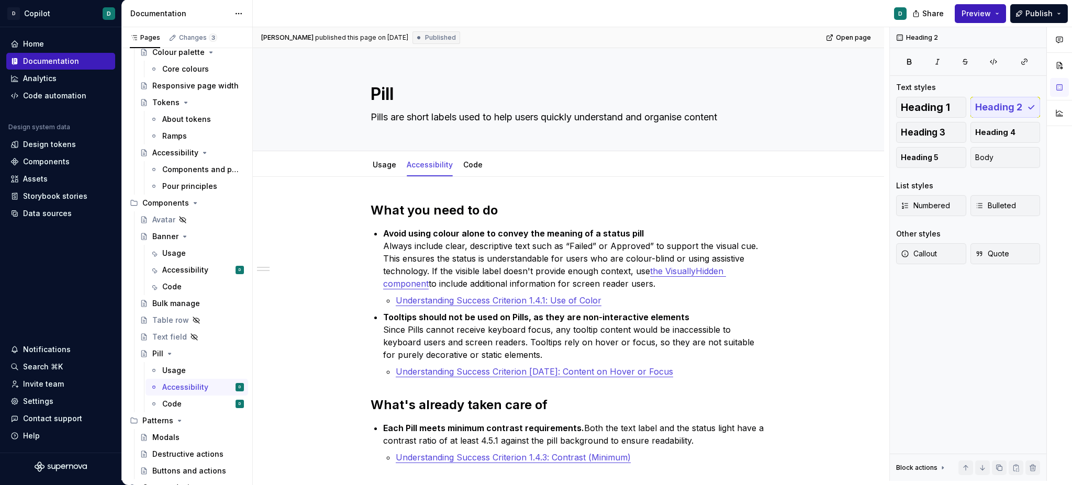
click at [1011, 9] on div "Share Preview Publish" at bounding box center [993, 13] width 157 height 27
click at [994, 10] on button "Preview" at bounding box center [980, 13] width 51 height 19
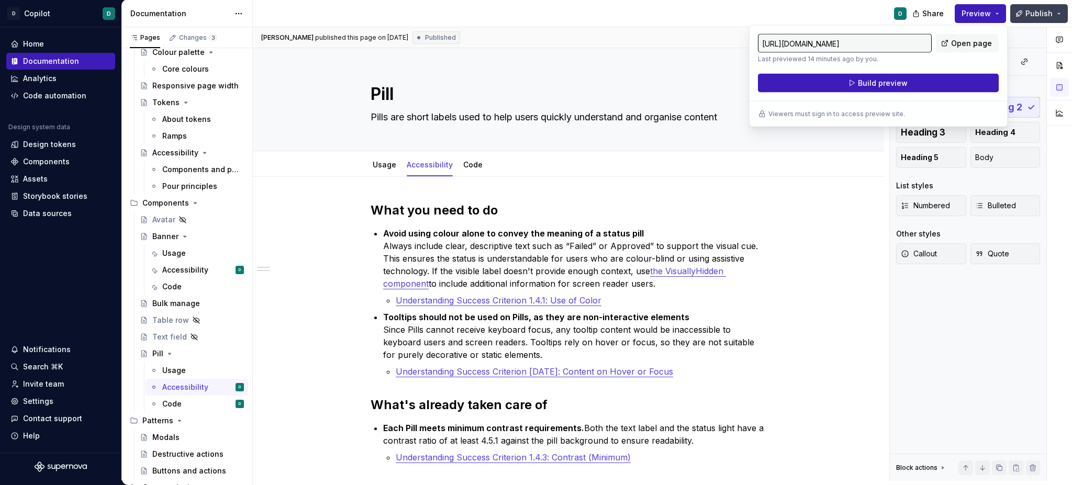
click at [1024, 15] on button "Publish" at bounding box center [1039, 13] width 58 height 19
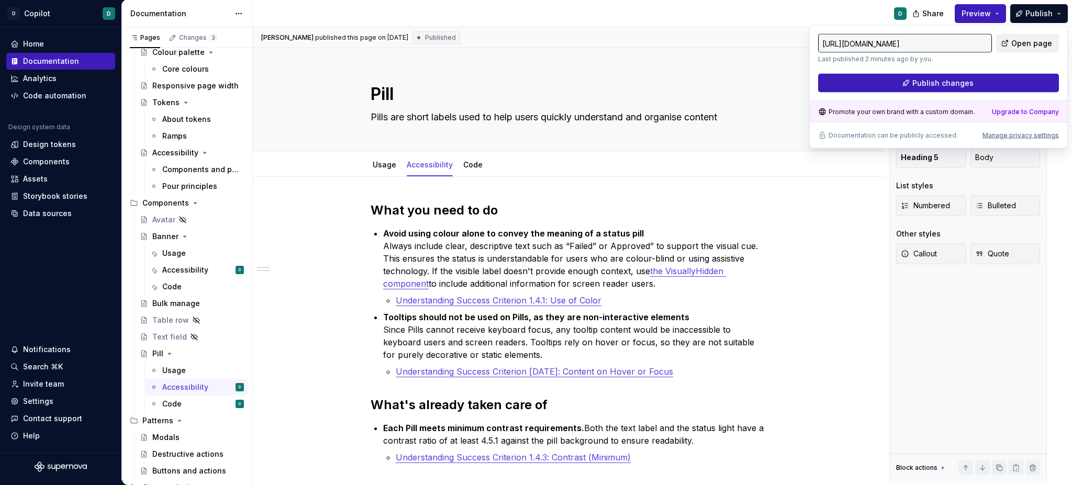
click at [1021, 44] on span "Open page" at bounding box center [1032, 43] width 41 height 10
type textarea "*"
